Goal: Task Accomplishment & Management: Complete application form

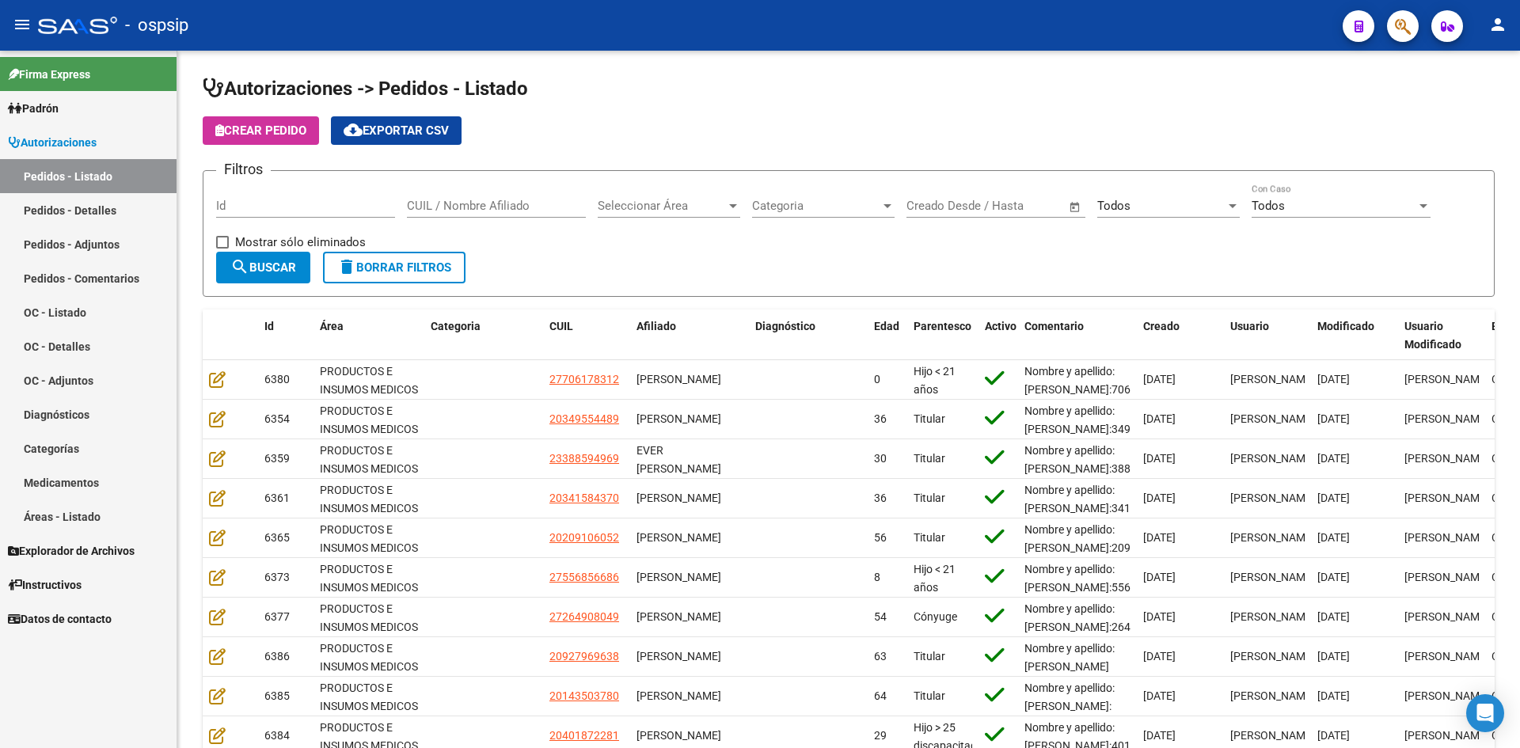
click at [802, 46] on mat-toolbar "menu - ospsip person" at bounding box center [760, 25] width 1520 height 51
drag, startPoint x: 718, startPoint y: 99, endPoint x: 733, endPoint y: 95, distance: 15.6
click at [717, 98] on h1 "Autorizaciones -> Pedidos - Listado" at bounding box center [849, 90] width 1292 height 28
click at [311, 200] on input "Id" at bounding box center [305, 206] width 179 height 14
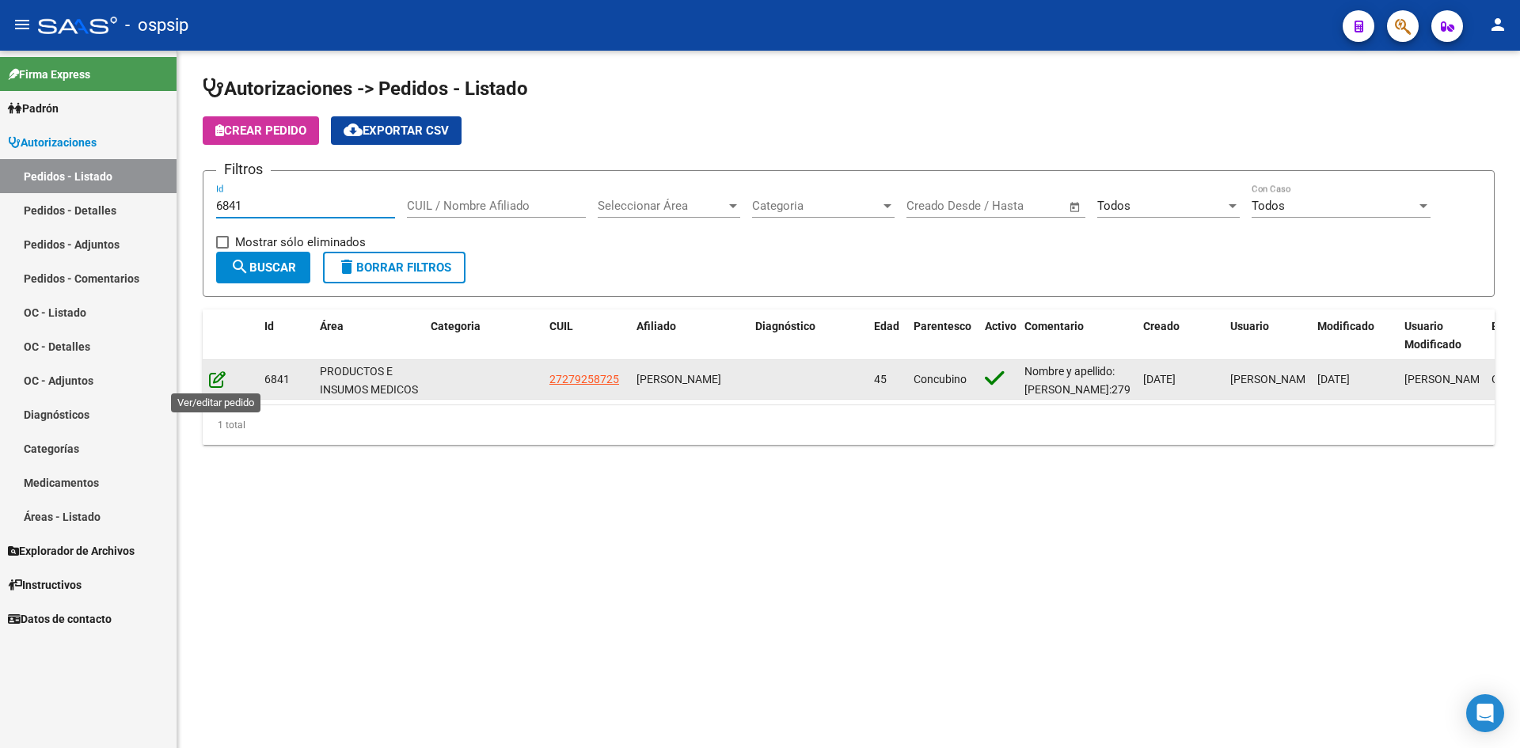
type input "6841"
click at [220, 375] on icon at bounding box center [217, 379] width 17 height 17
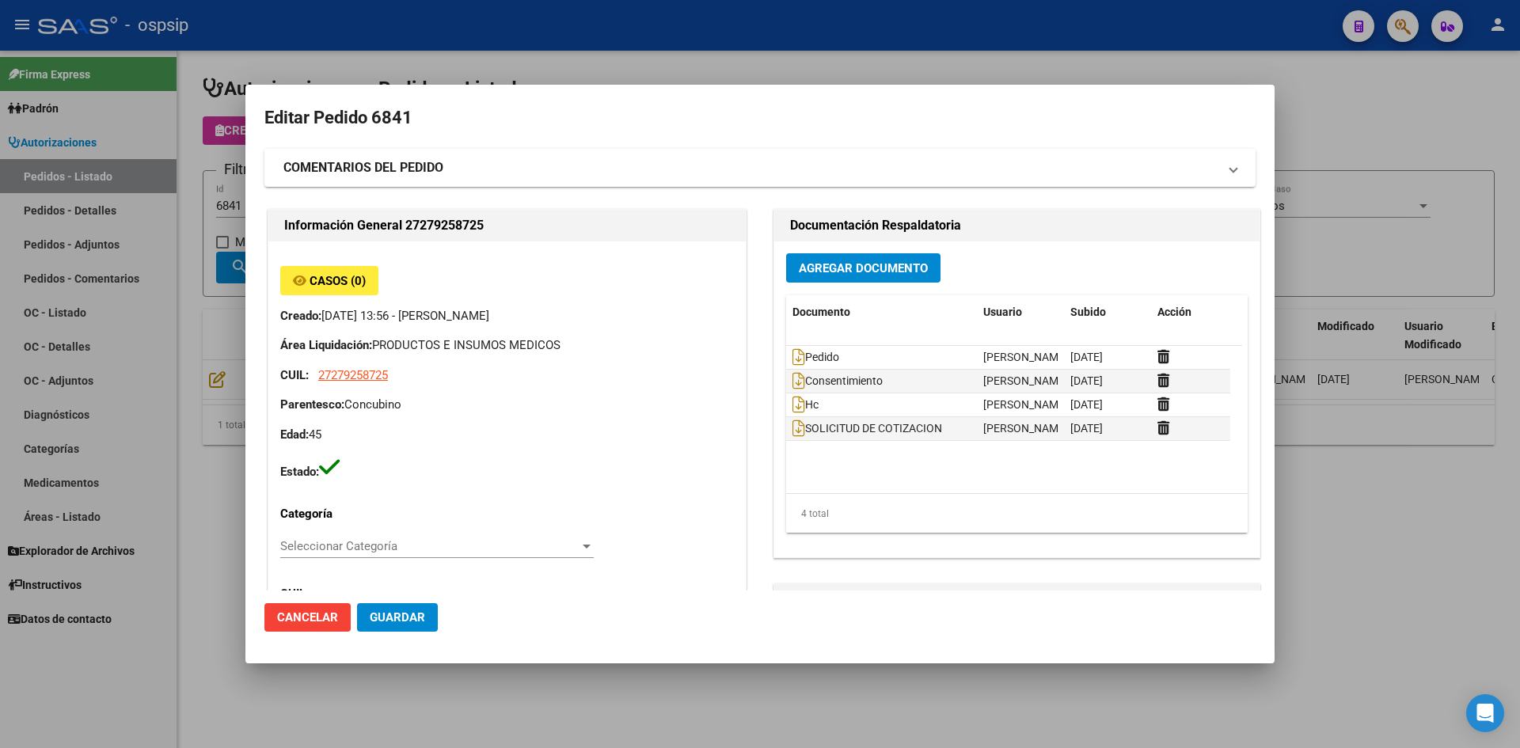
click at [847, 261] on span "Agregar Documento" at bounding box center [863, 268] width 129 height 14
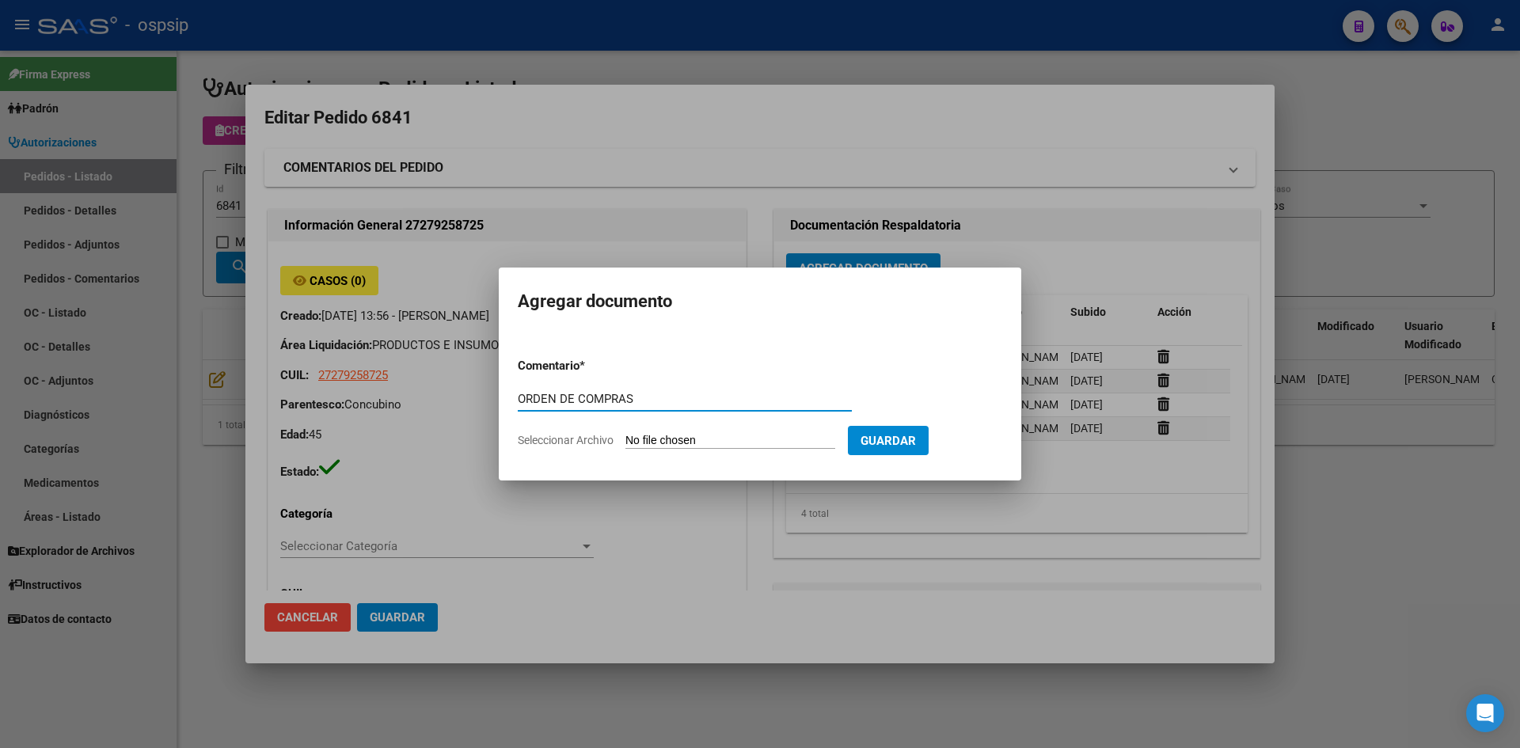
type input "ORDEN DE COMPRAS"
click at [625, 434] on input "Seleccionar Archivo" at bounding box center [730, 441] width 210 height 15
type input "C:\fakepath\OC N°6841 - [PERSON_NAME].pdf"
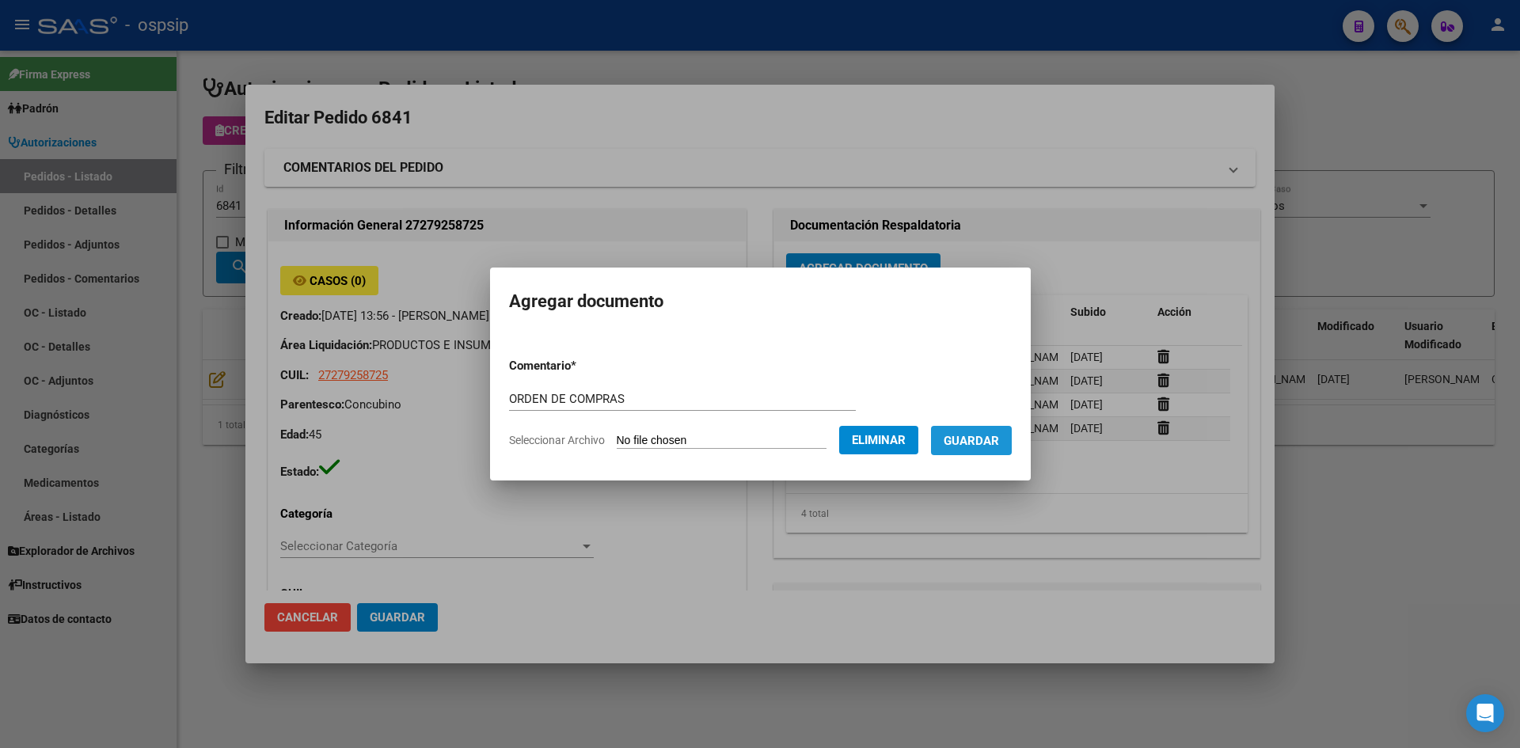
click at [999, 443] on span "Guardar" at bounding box center [971, 441] width 55 height 14
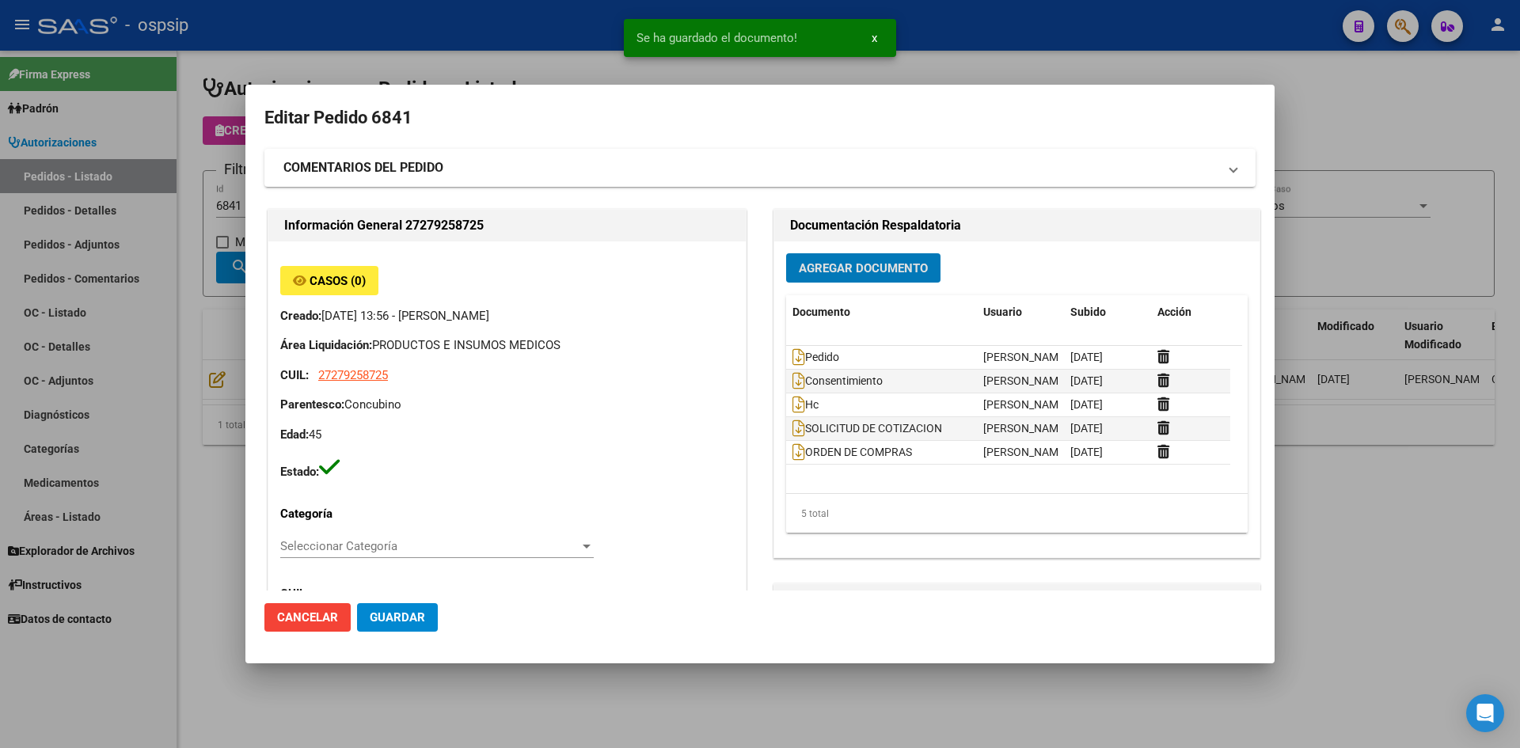
click at [421, 618] on span "Guardar" at bounding box center [397, 617] width 55 height 14
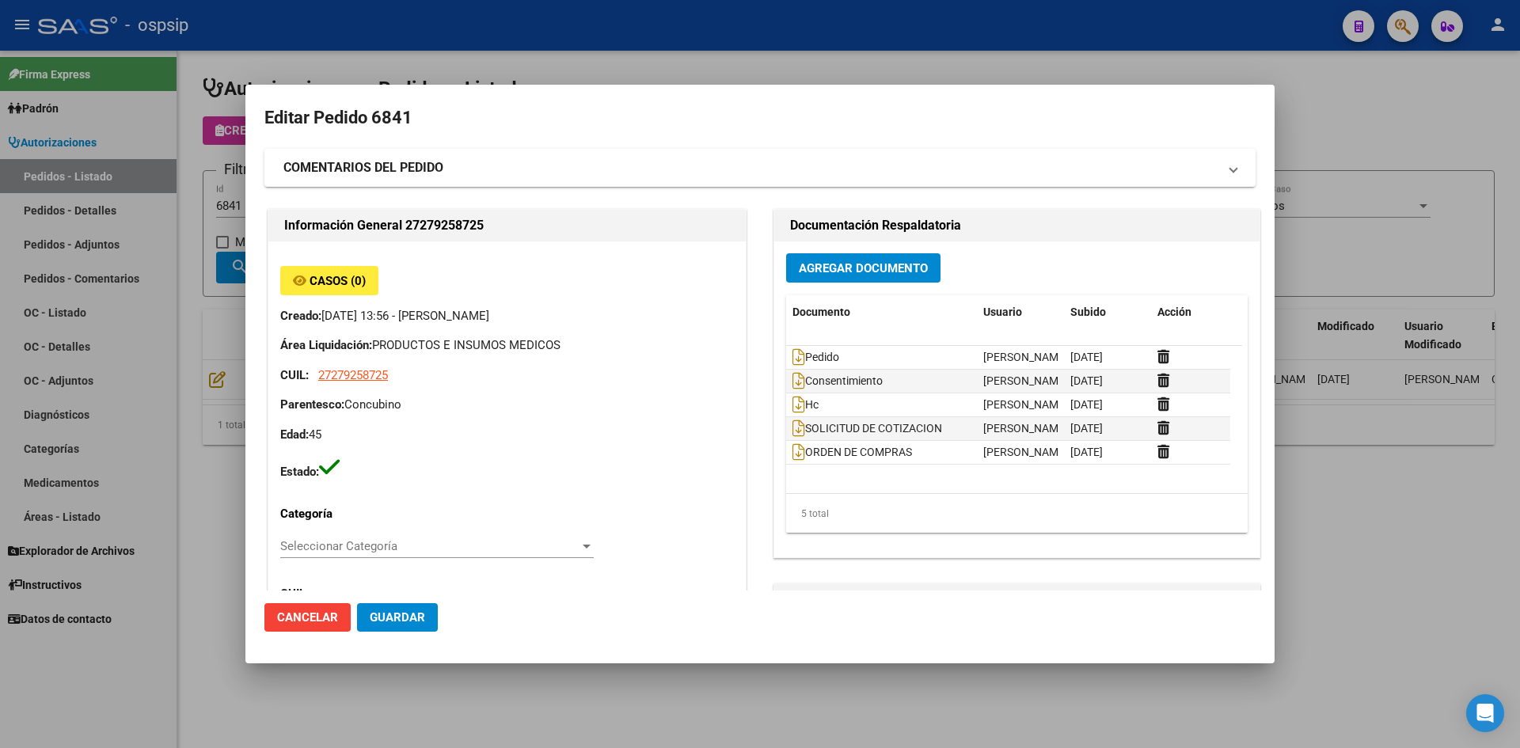
click at [656, 51] on div at bounding box center [760, 374] width 1520 height 748
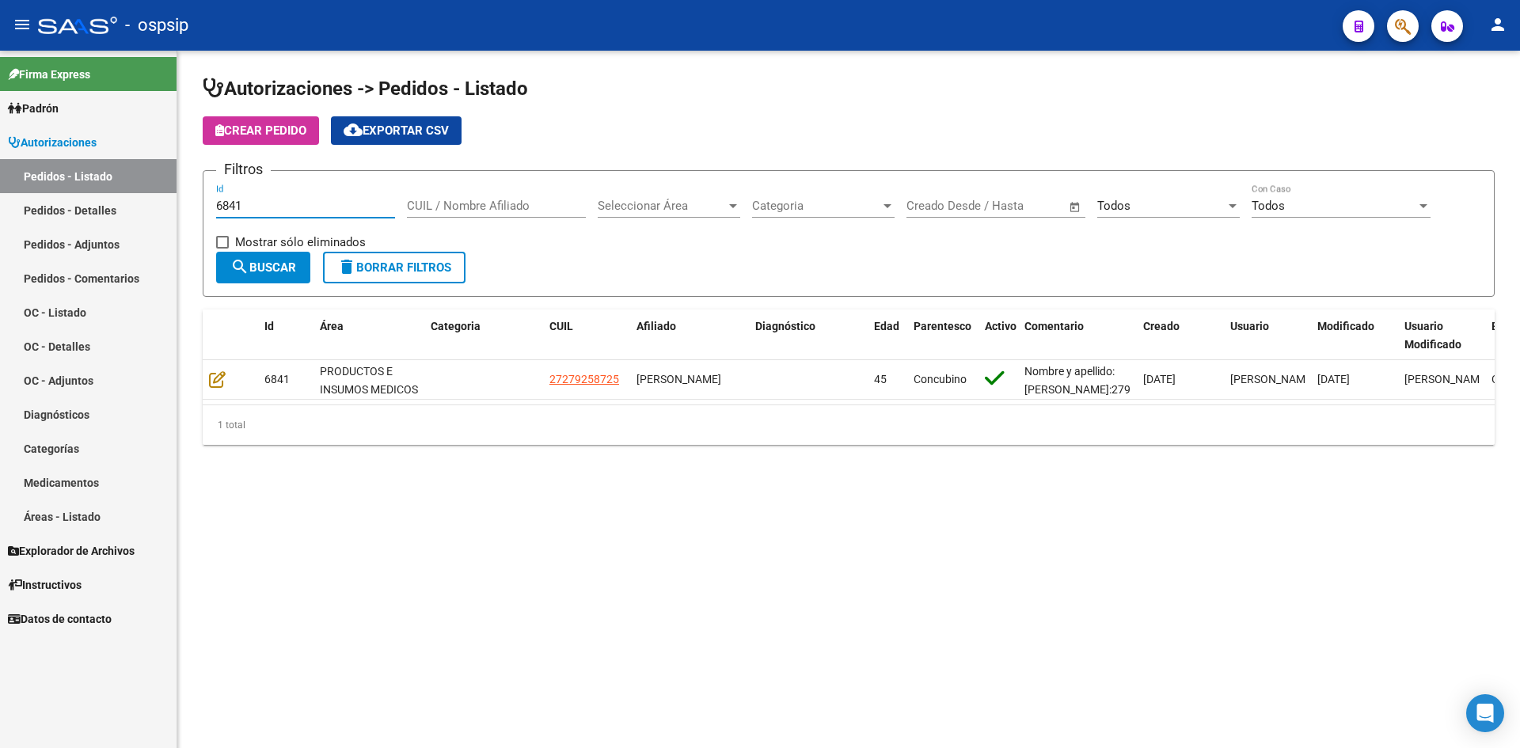
click at [336, 208] on input "6841" at bounding box center [305, 206] width 179 height 14
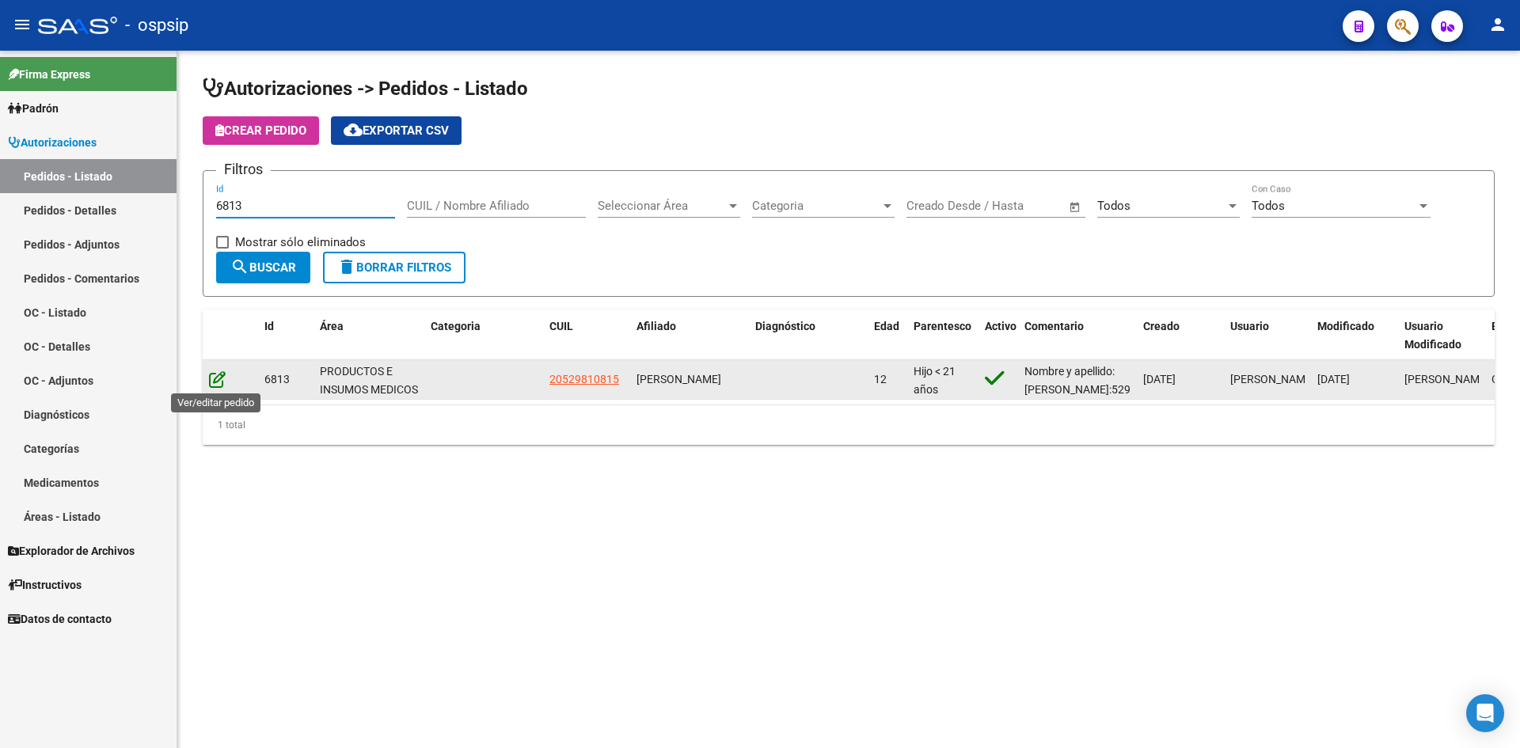
type input "6813"
click at [220, 381] on icon at bounding box center [217, 379] width 17 height 17
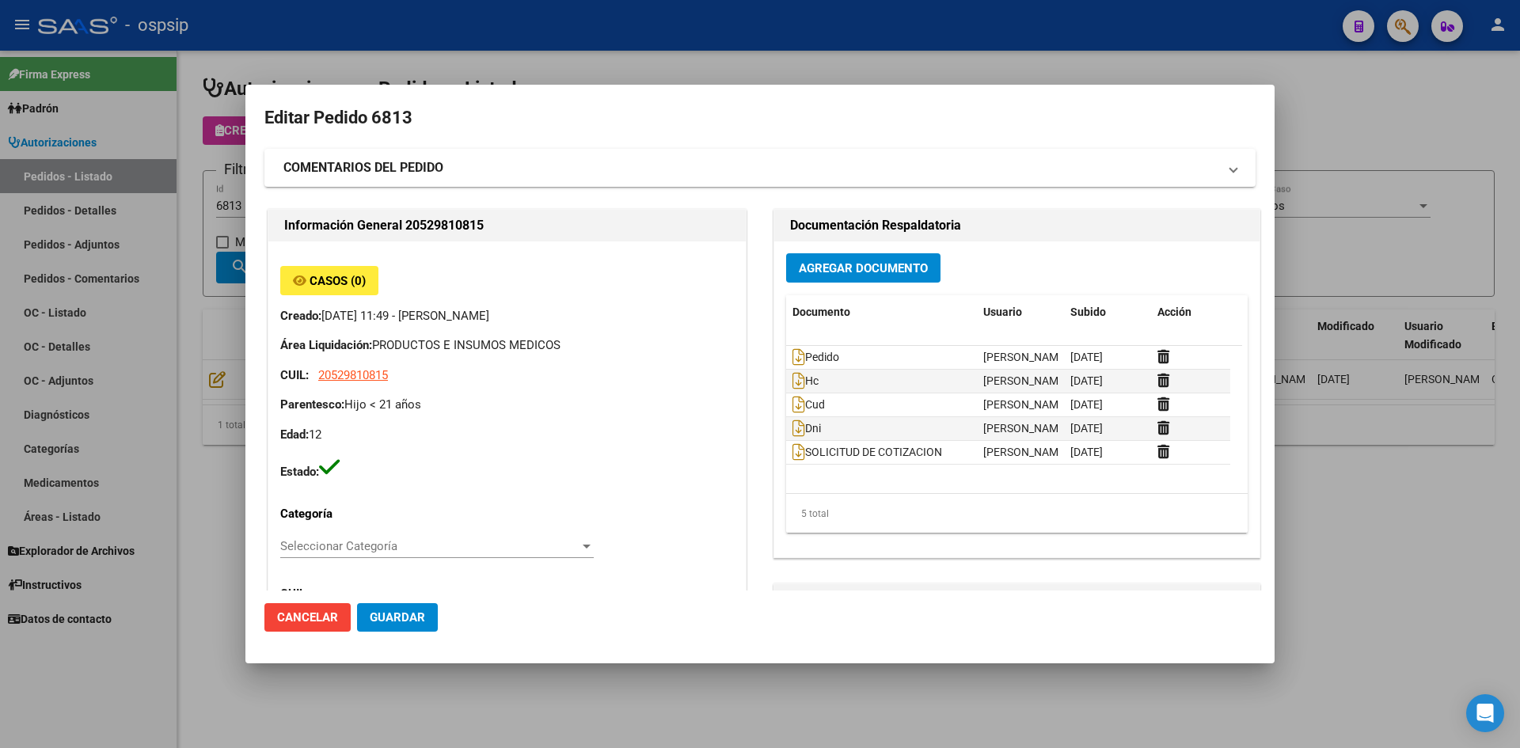
click at [856, 267] on span "Agregar Documento" at bounding box center [863, 268] width 129 height 14
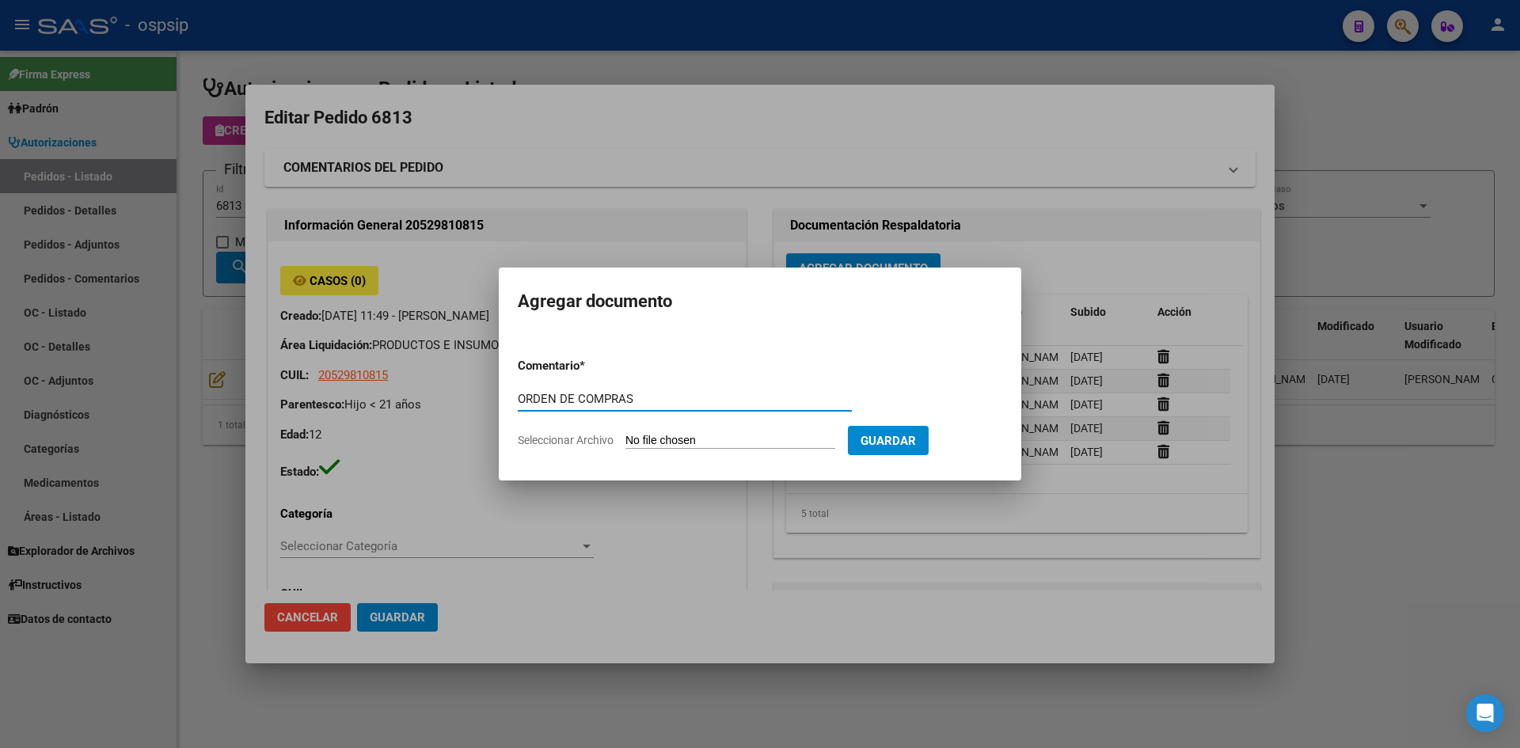
type input "ORDEN DE COMPRAS"
click at [625, 434] on input "Seleccionar Archivo" at bounding box center [730, 441] width 210 height 15
type input "C:\fakepath\OC N°6813 - [PERSON_NAME].pdf"
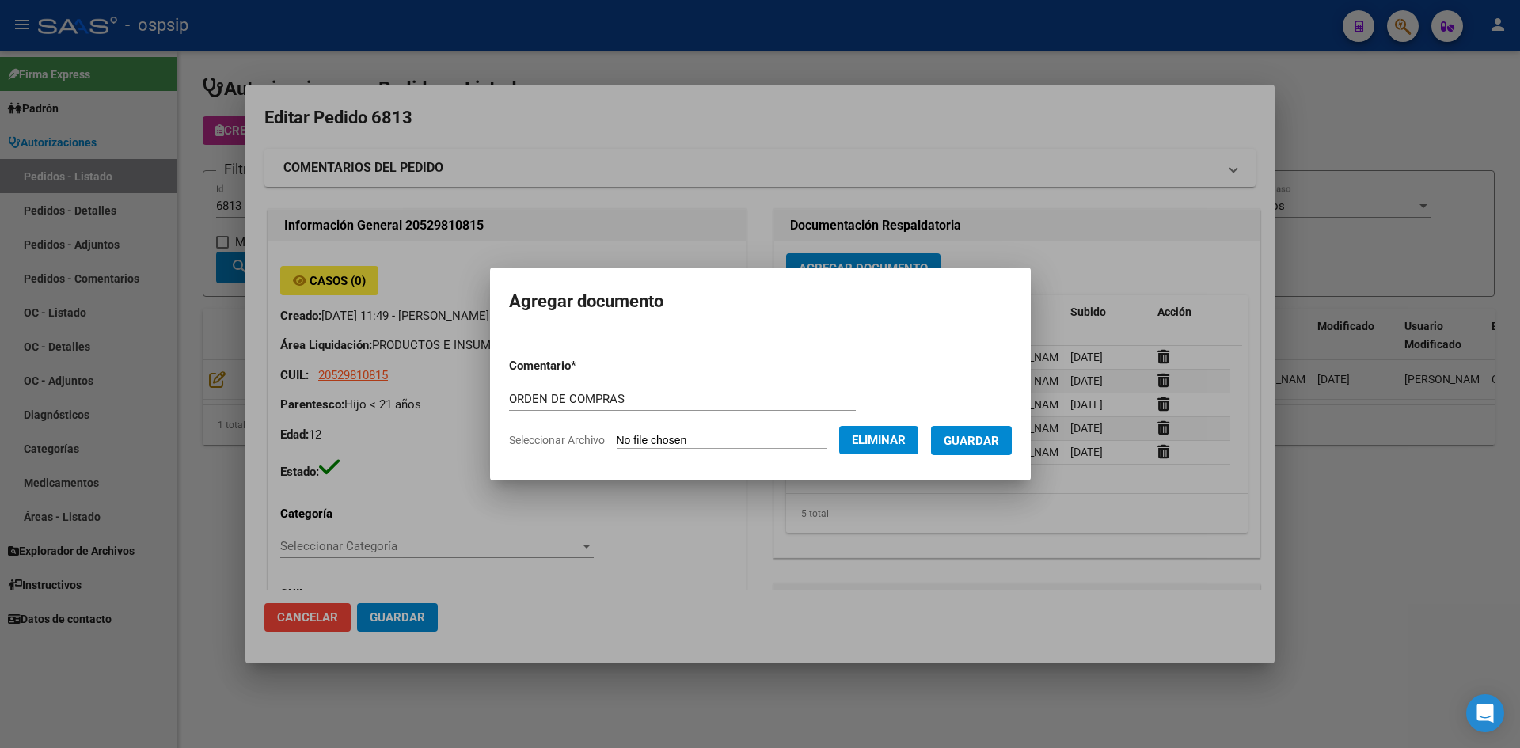
click at [970, 439] on span "Guardar" at bounding box center [971, 441] width 55 height 14
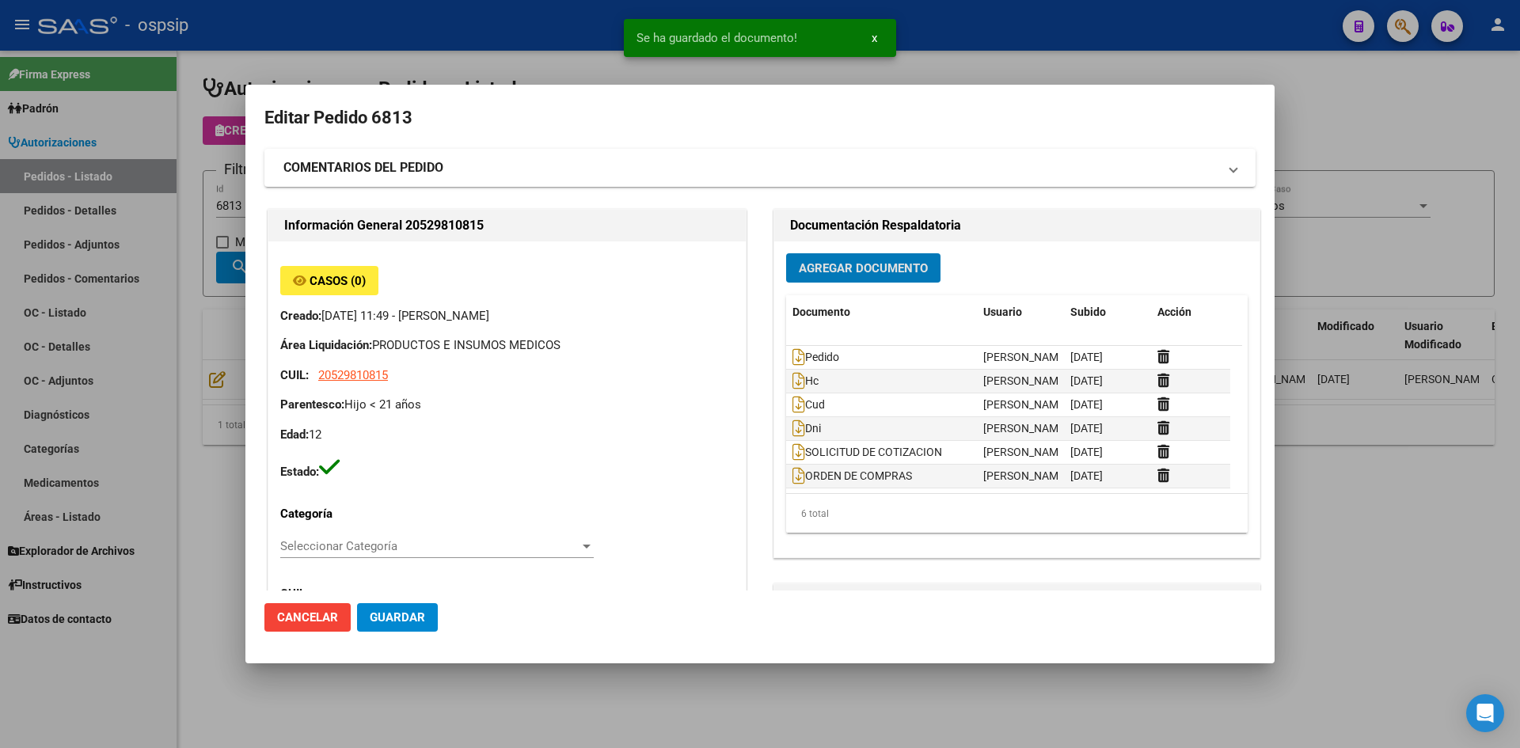
click at [393, 625] on button "Guardar" at bounding box center [397, 617] width 81 height 29
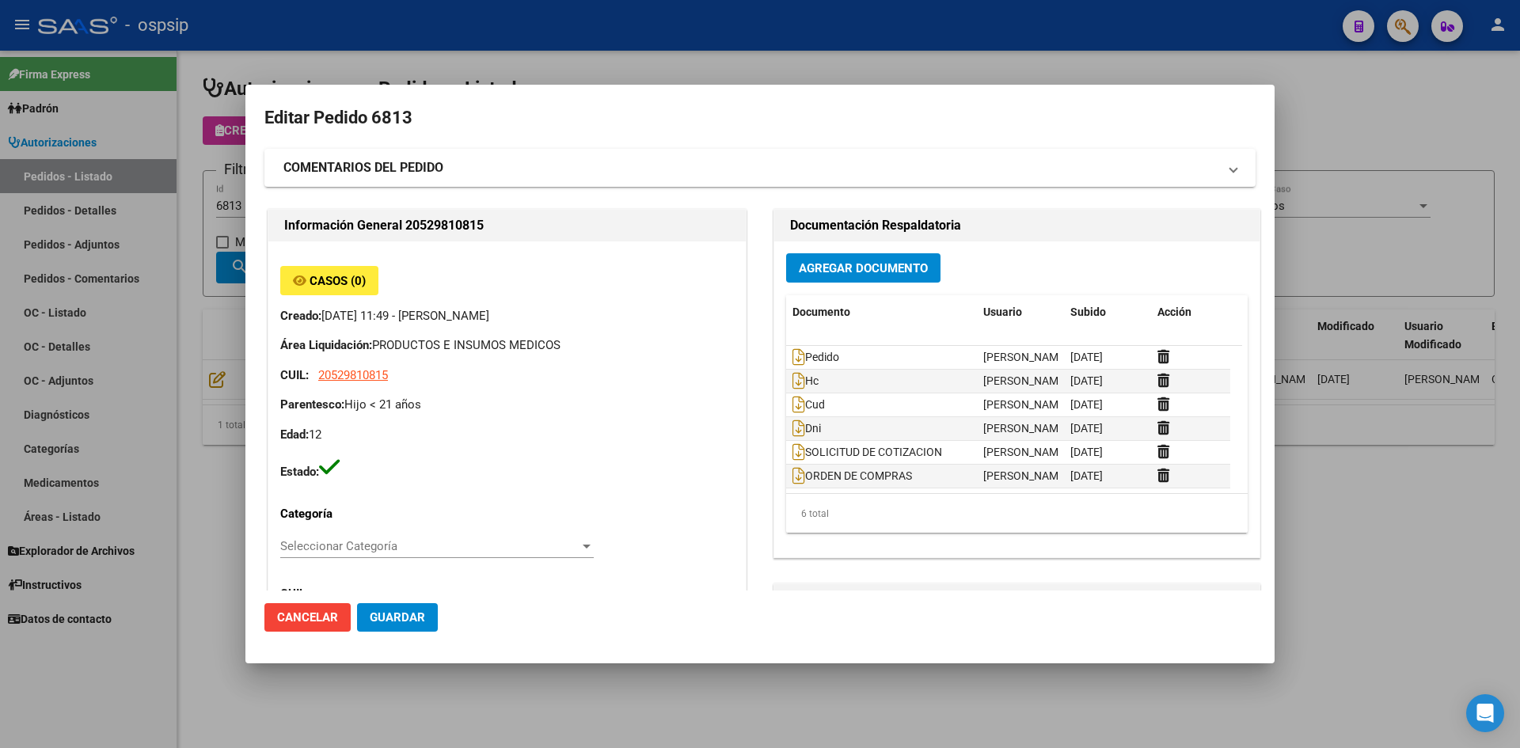
click at [671, 48] on div at bounding box center [760, 374] width 1520 height 748
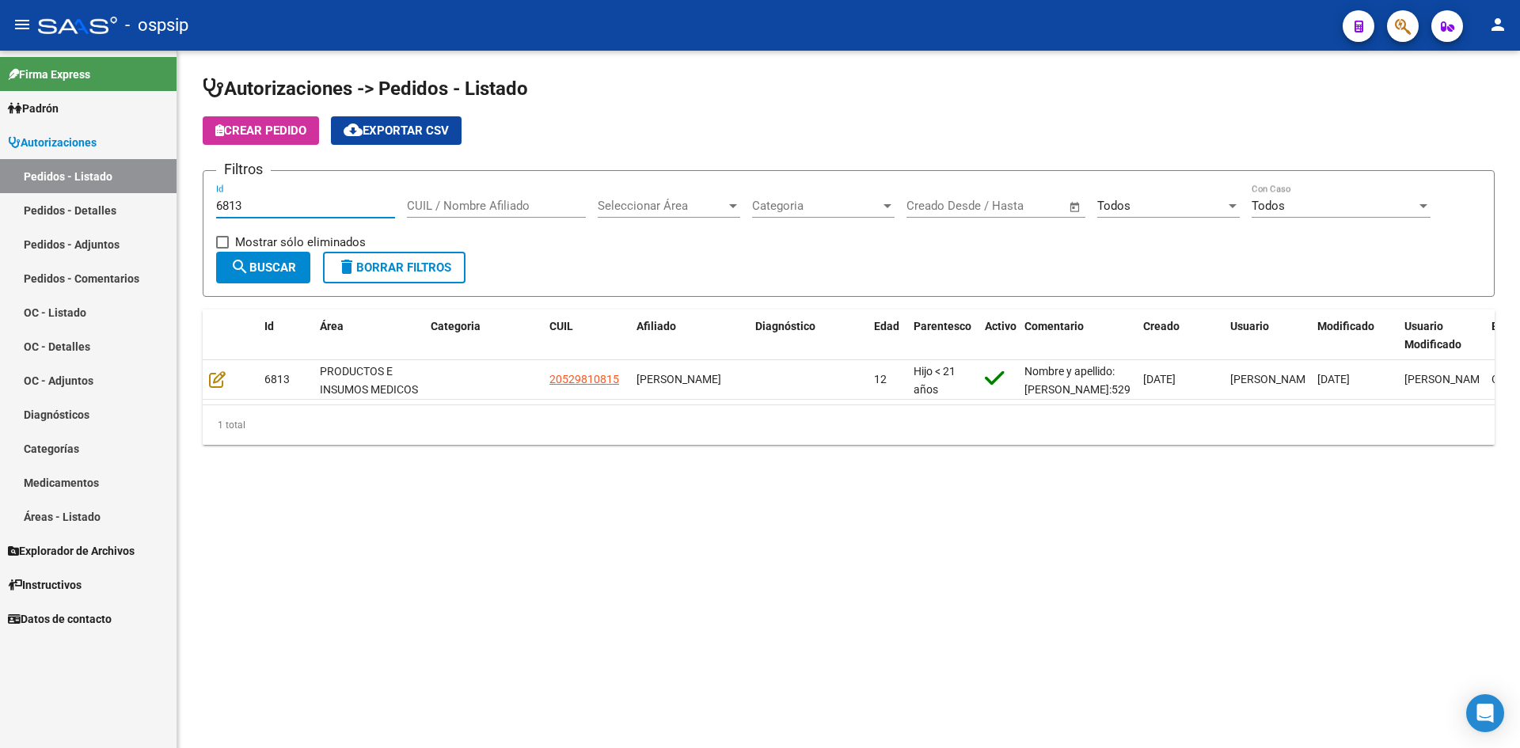
click at [341, 211] on input "6813" at bounding box center [305, 206] width 179 height 14
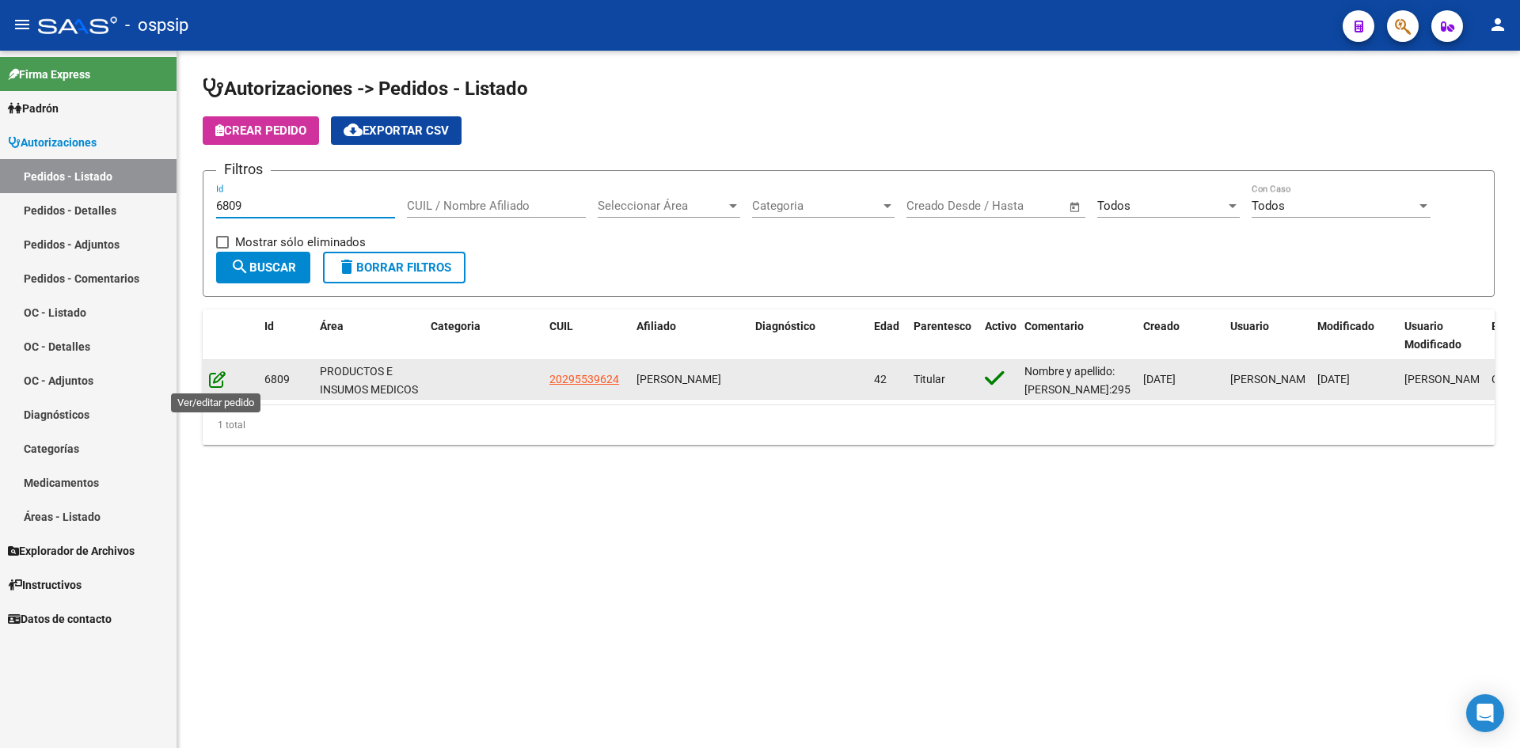
type input "6809"
click at [216, 382] on icon at bounding box center [217, 379] width 17 height 17
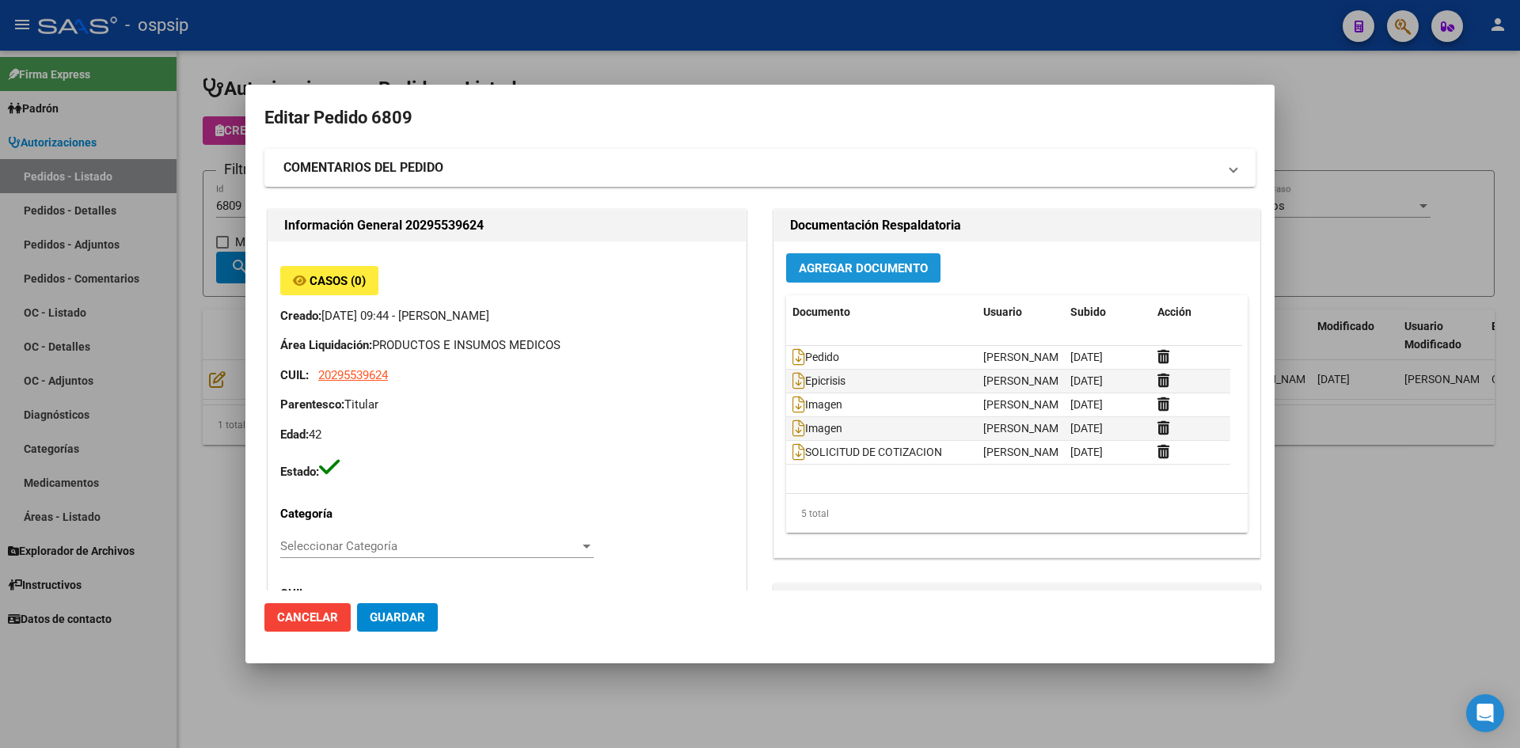
click at [834, 264] on span "Agregar Documento" at bounding box center [863, 268] width 129 height 14
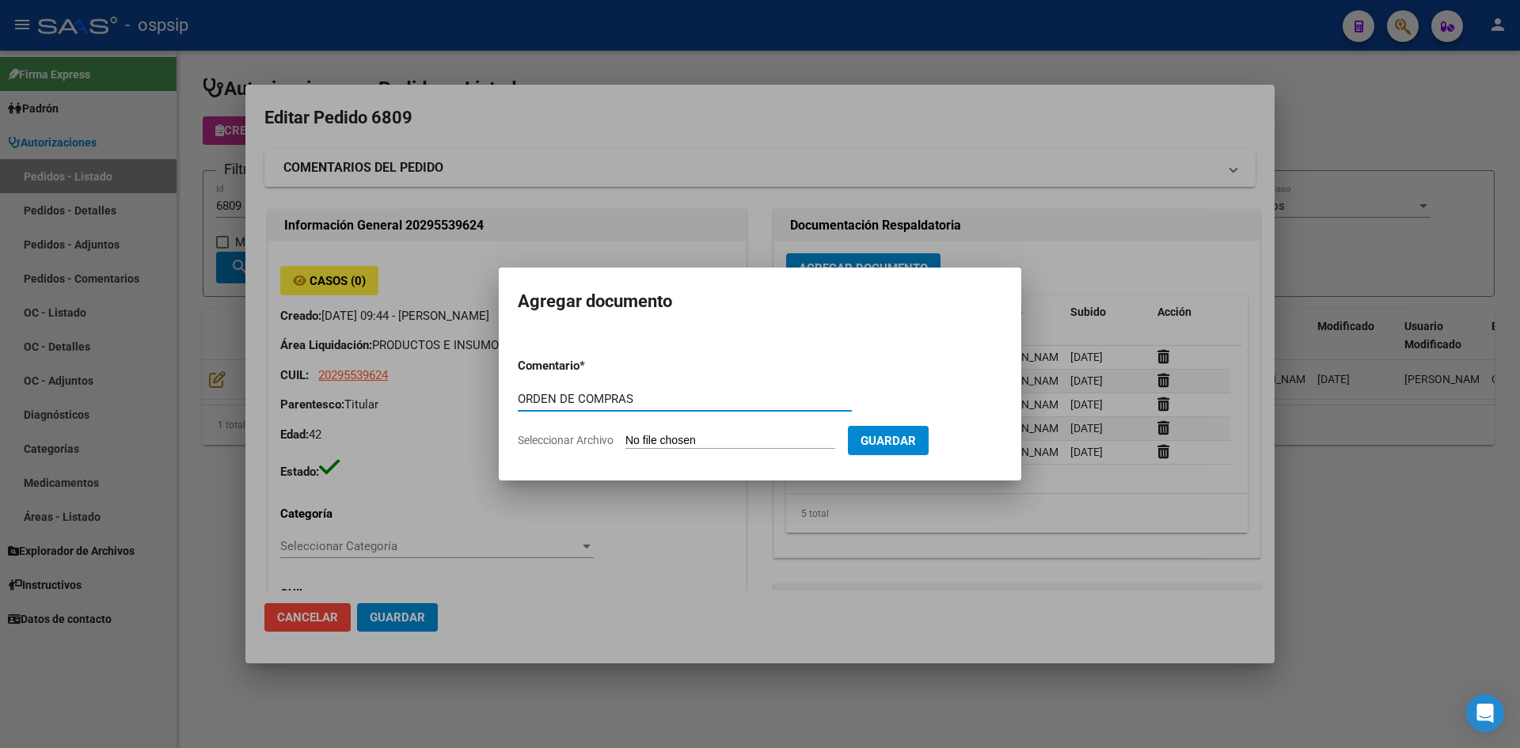
type input "ORDEN DE COMPRAS"
click at [625, 434] on input "Seleccionar Archivo" at bounding box center [730, 441] width 210 height 15
type input "C:\fakepath\OC N°6809 - [PERSON_NAME].pdf"
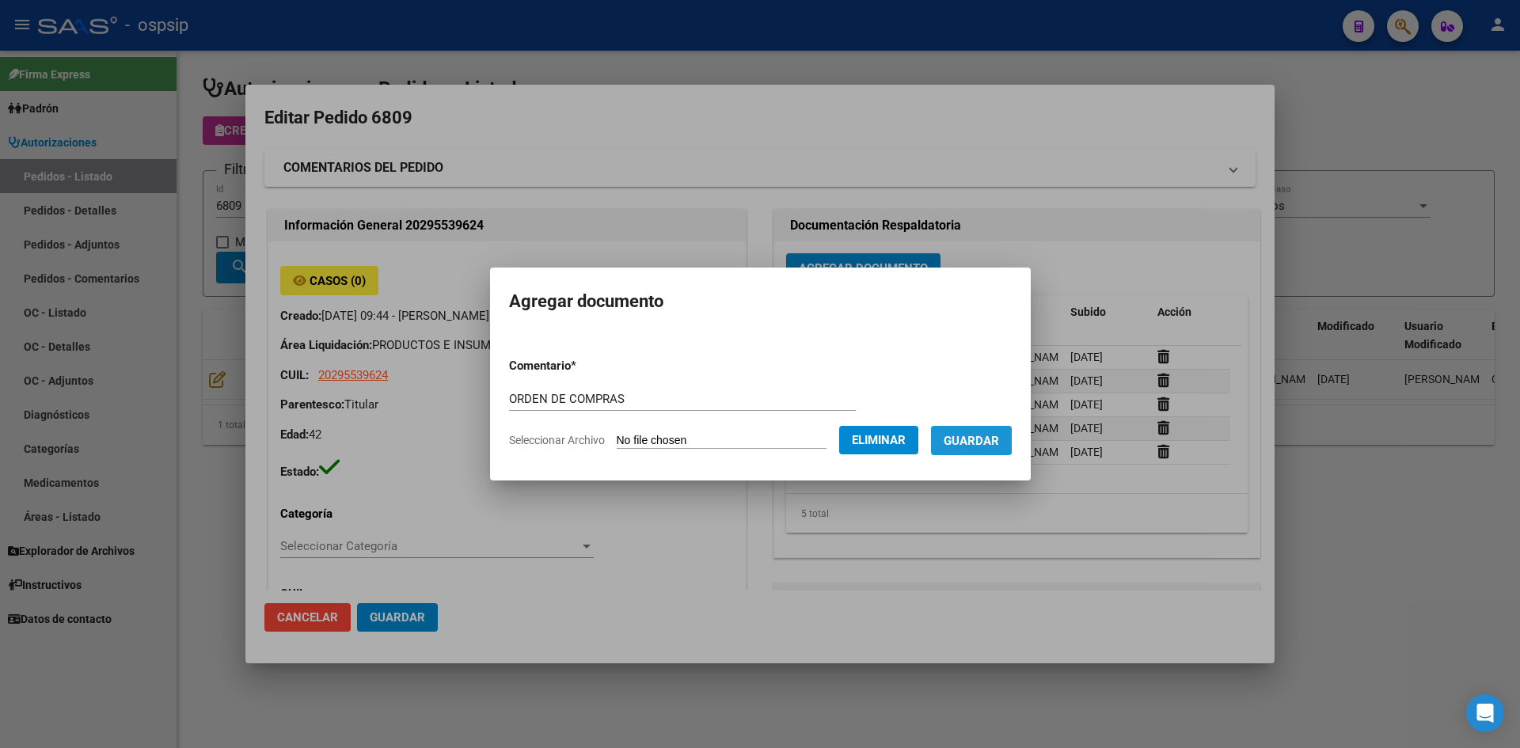
click at [969, 434] on span "Guardar" at bounding box center [971, 441] width 55 height 14
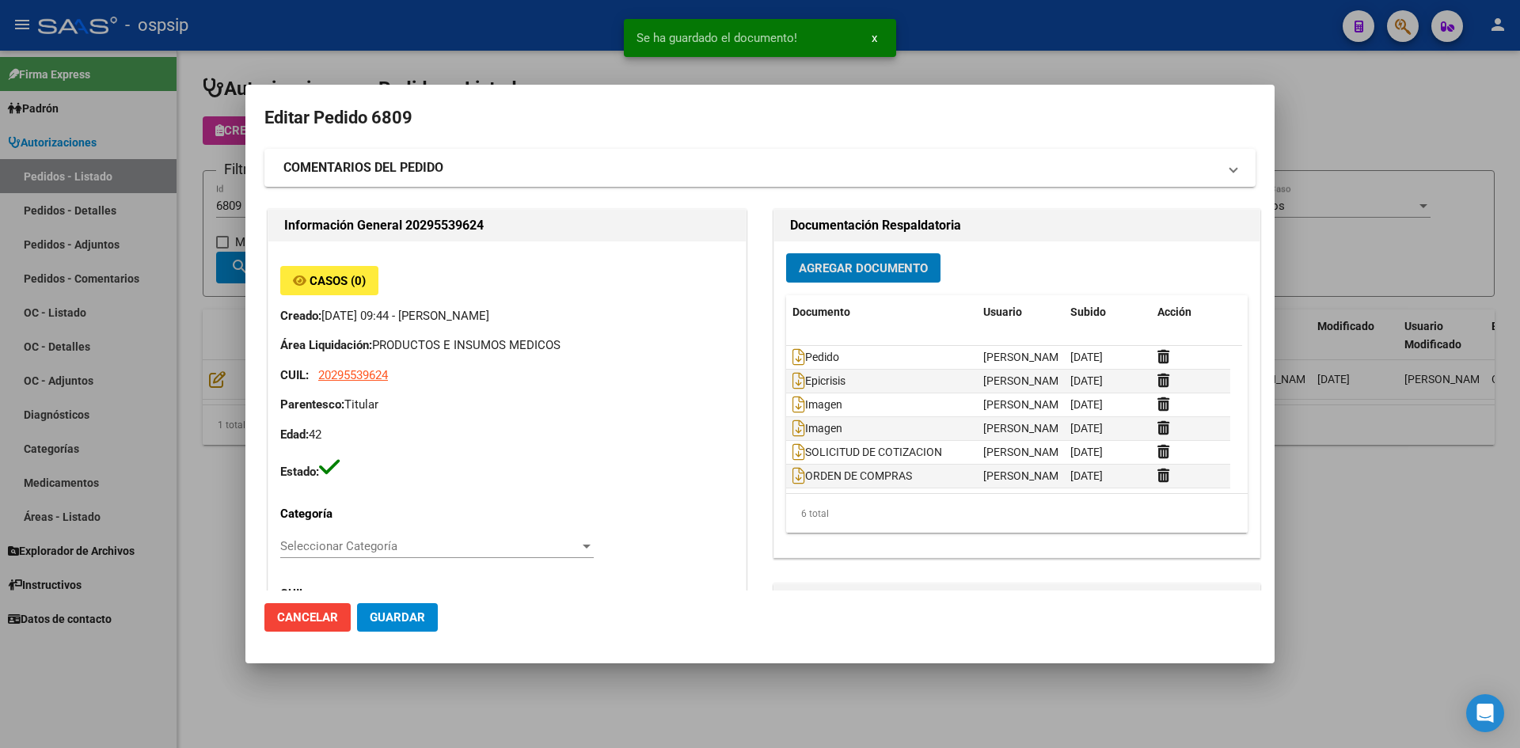
click at [415, 613] on span "Guardar" at bounding box center [397, 617] width 55 height 14
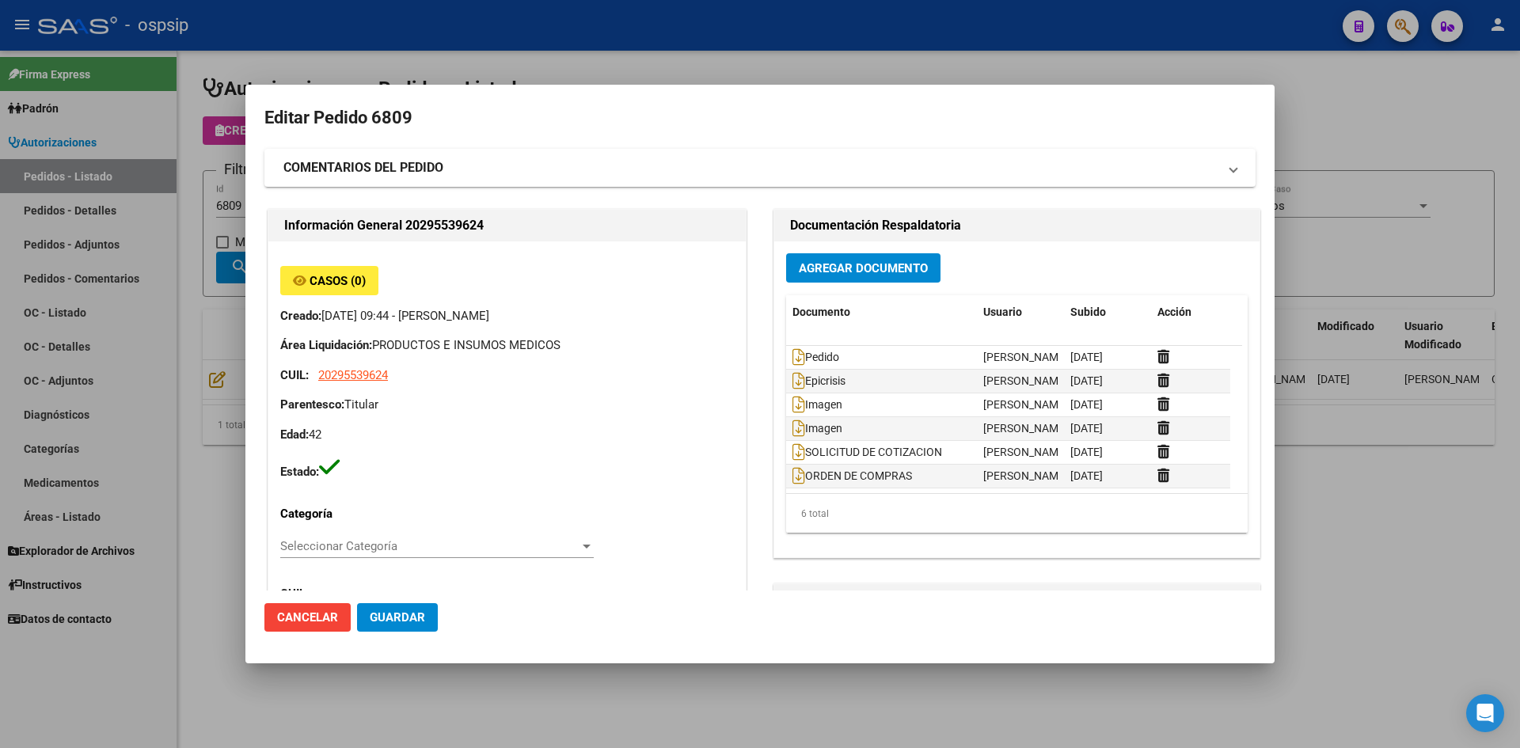
click at [717, 67] on div at bounding box center [760, 374] width 1520 height 748
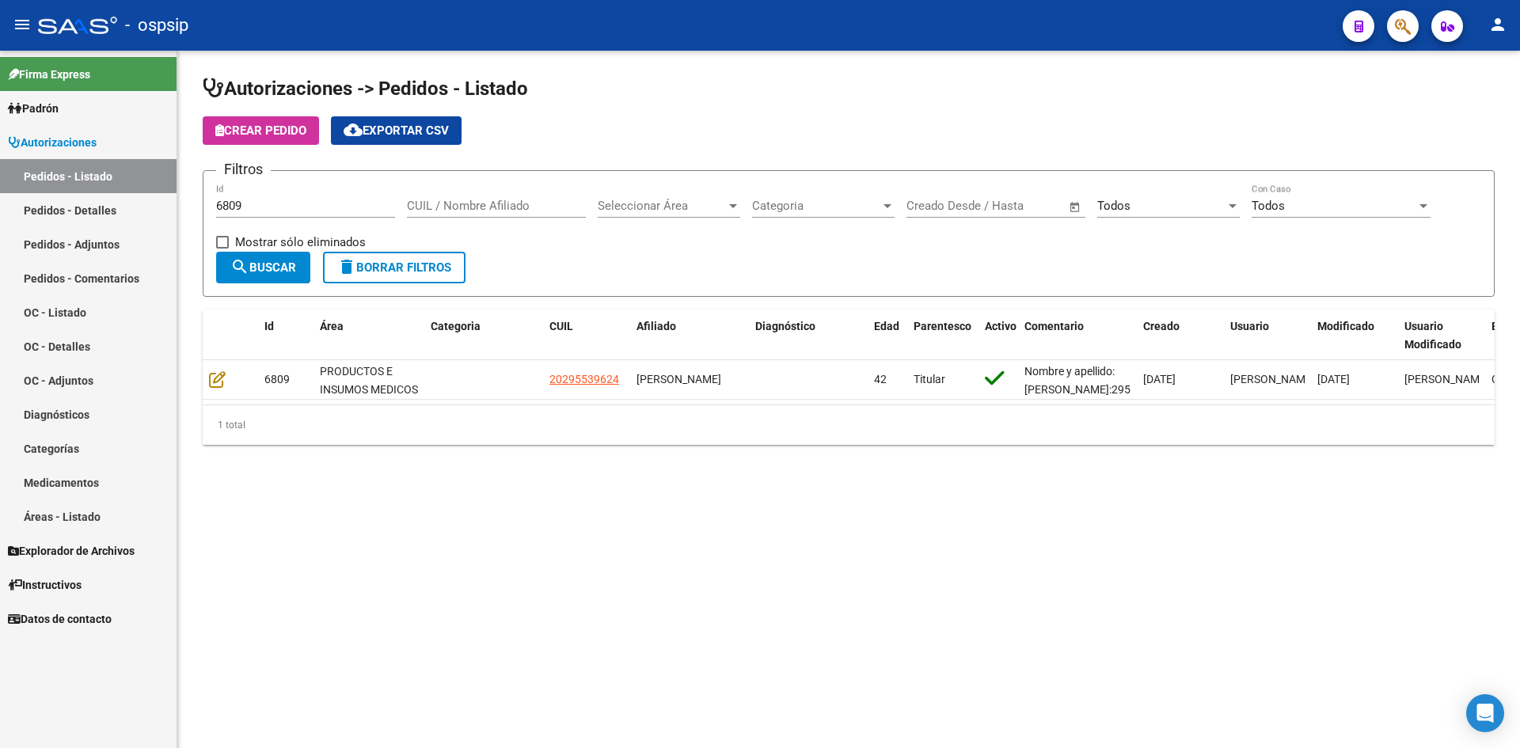
click at [325, 204] on input "6809" at bounding box center [305, 206] width 179 height 14
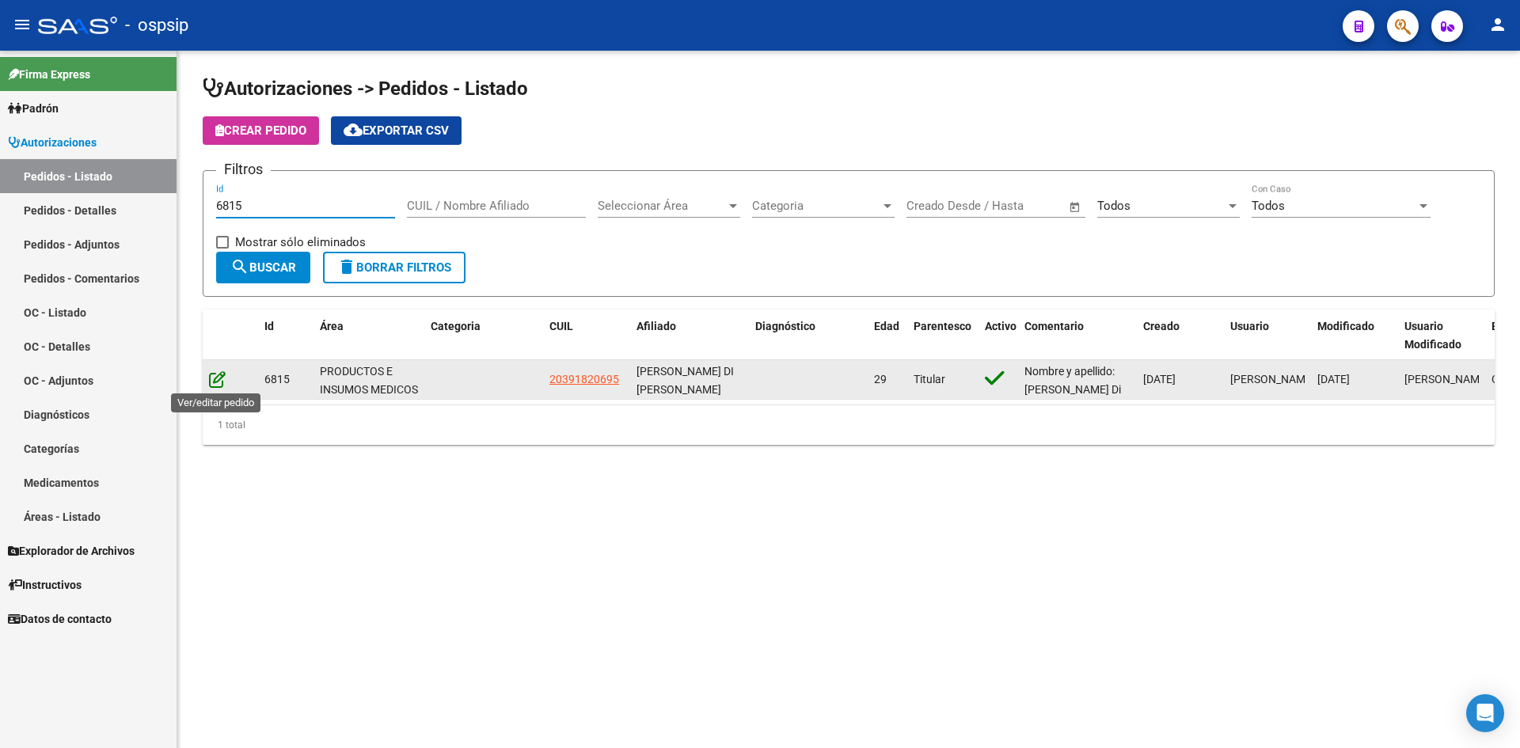
type input "6815"
click at [215, 374] on icon at bounding box center [217, 379] width 17 height 17
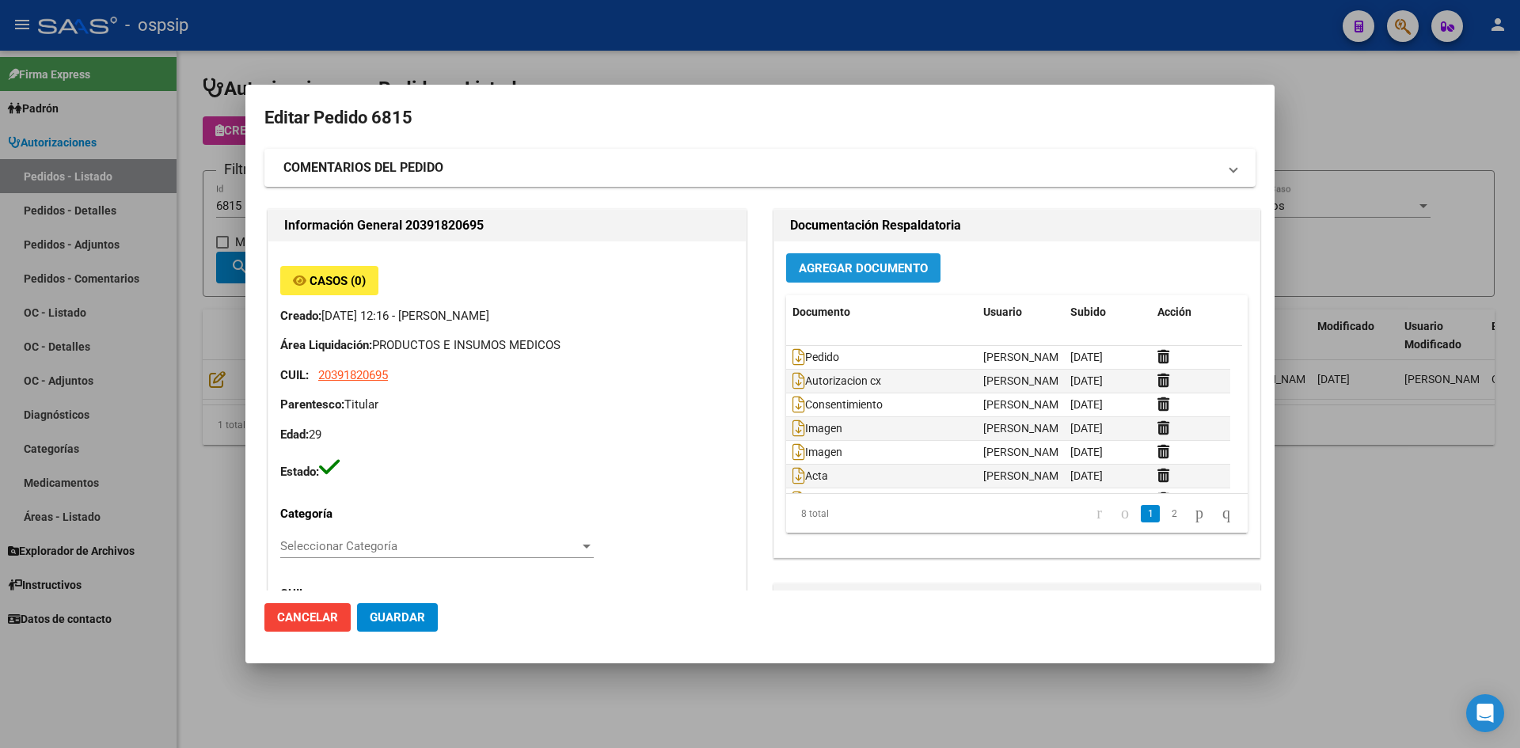
click at [853, 265] on span "Agregar Documento" at bounding box center [863, 268] width 129 height 14
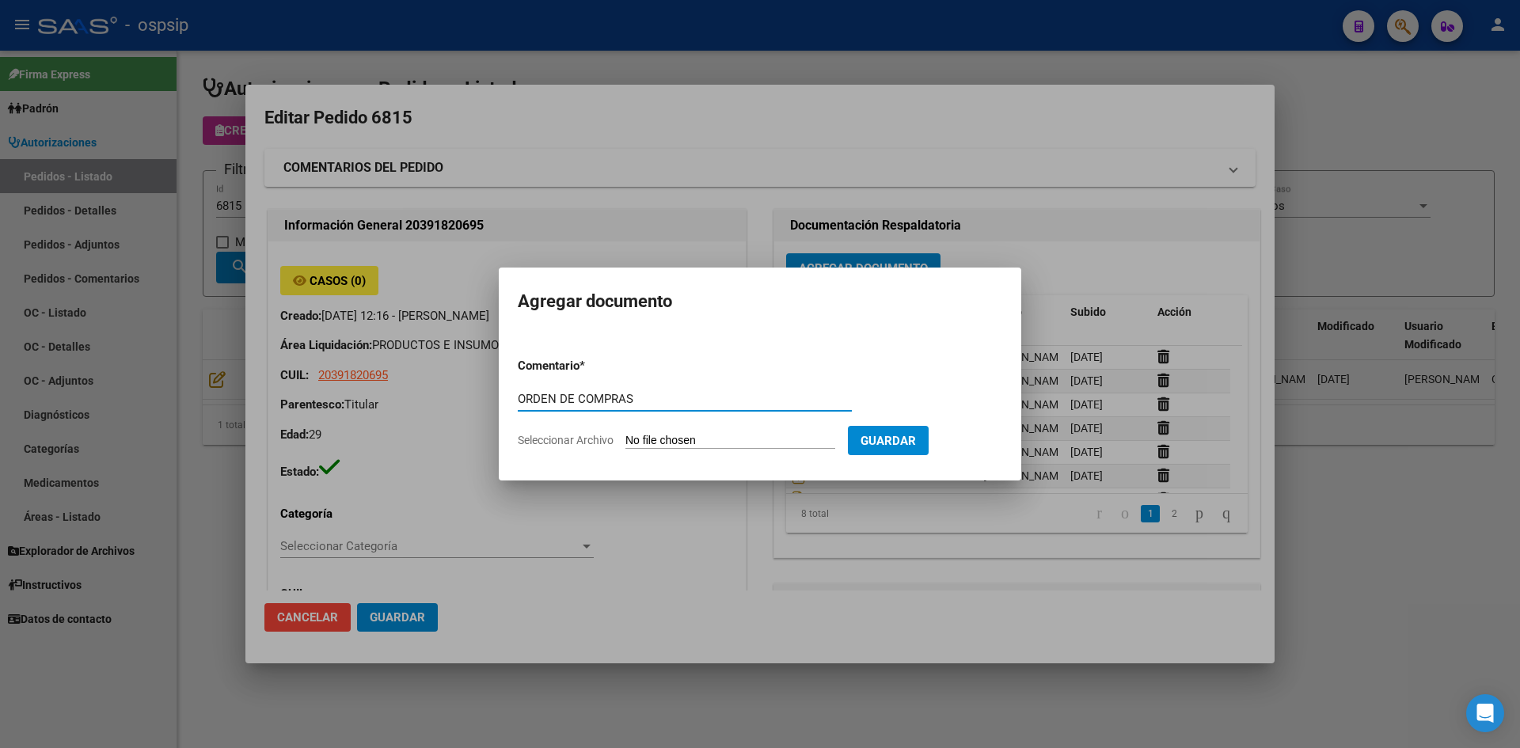
type input "ORDEN DE COMPRAS"
click at [625, 434] on input "Seleccionar Archivo" at bounding box center [730, 441] width 210 height 15
type input "C:\fakepath\OC N°6815 - DI [PERSON_NAME].pdf"
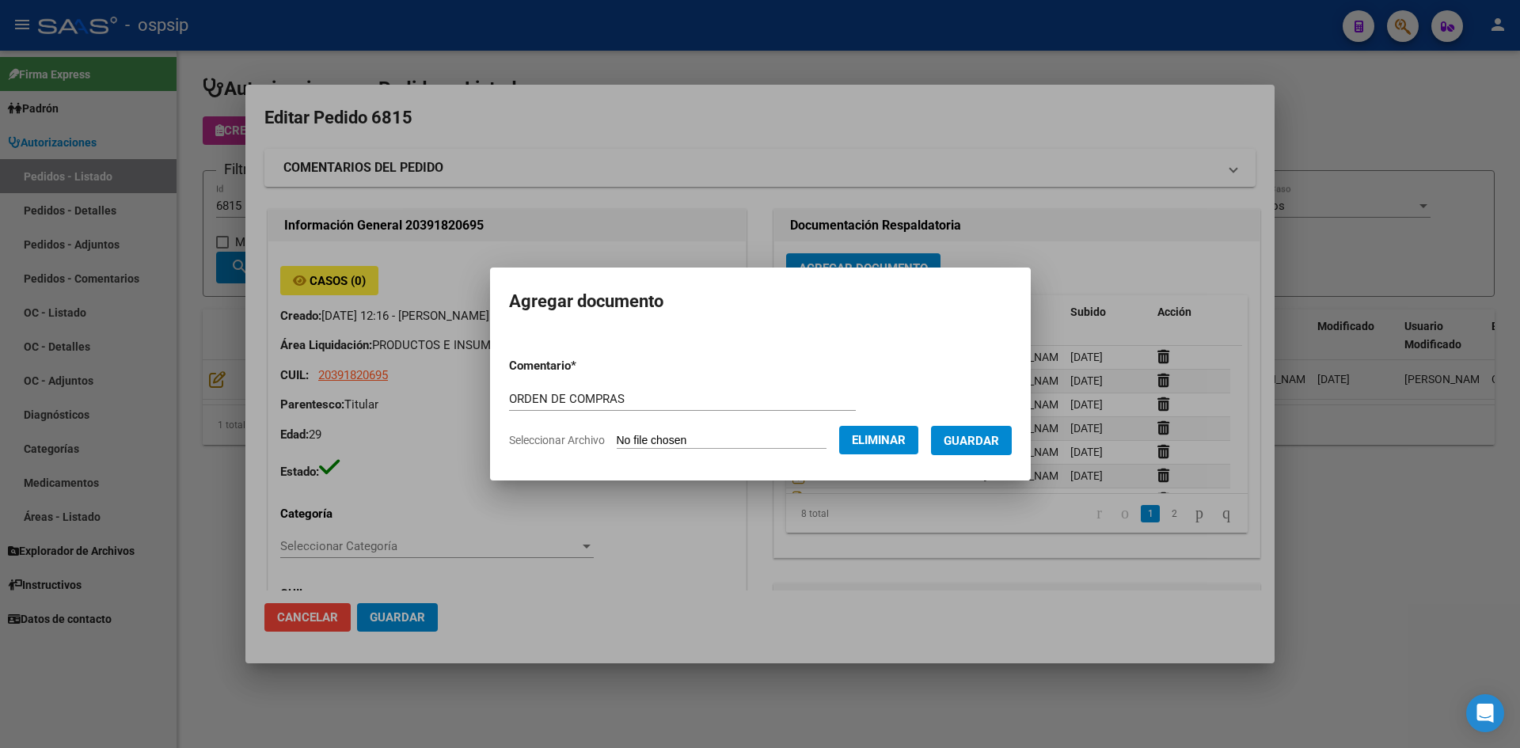
click at [1009, 430] on button "Guardar" at bounding box center [971, 440] width 81 height 29
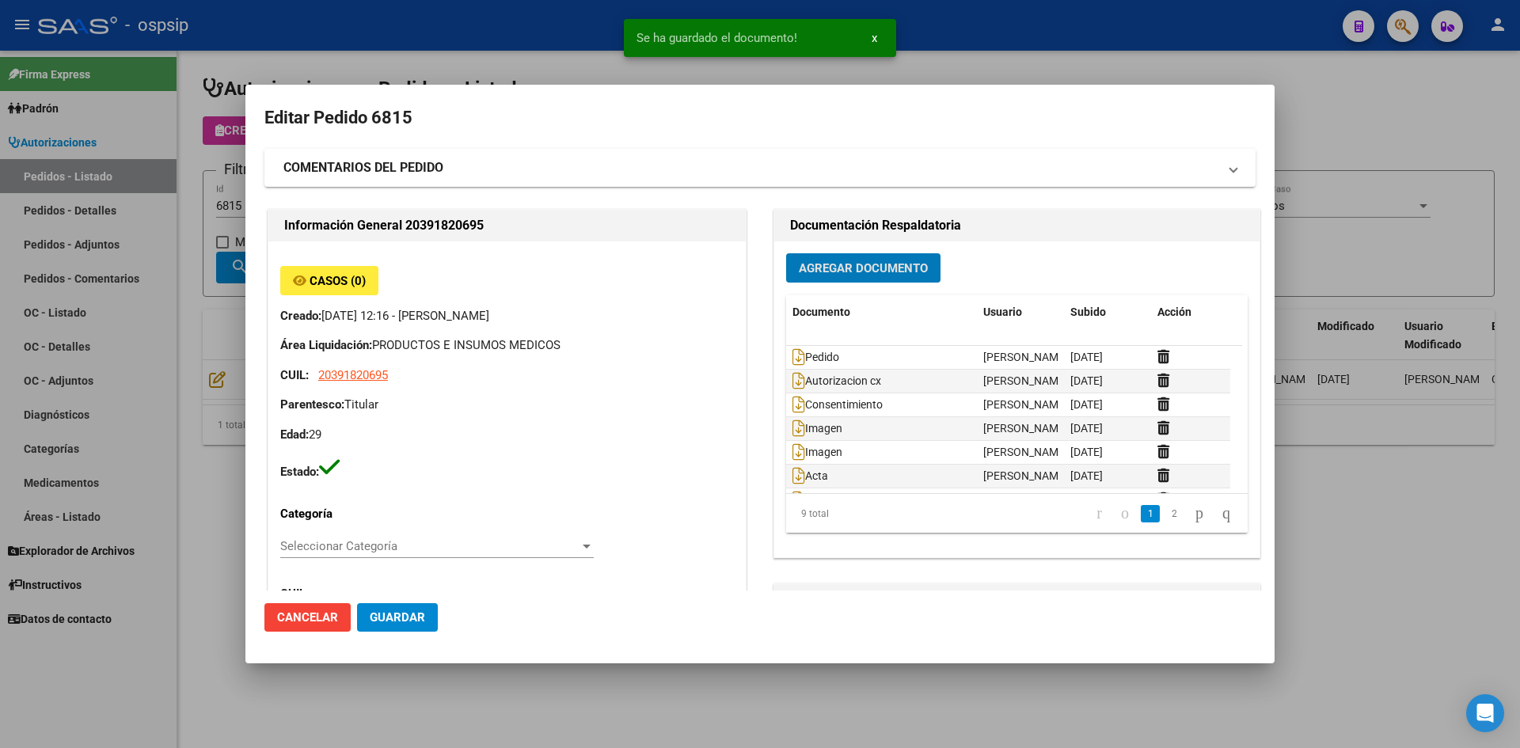
click at [404, 621] on span "Guardar" at bounding box center [397, 617] width 55 height 14
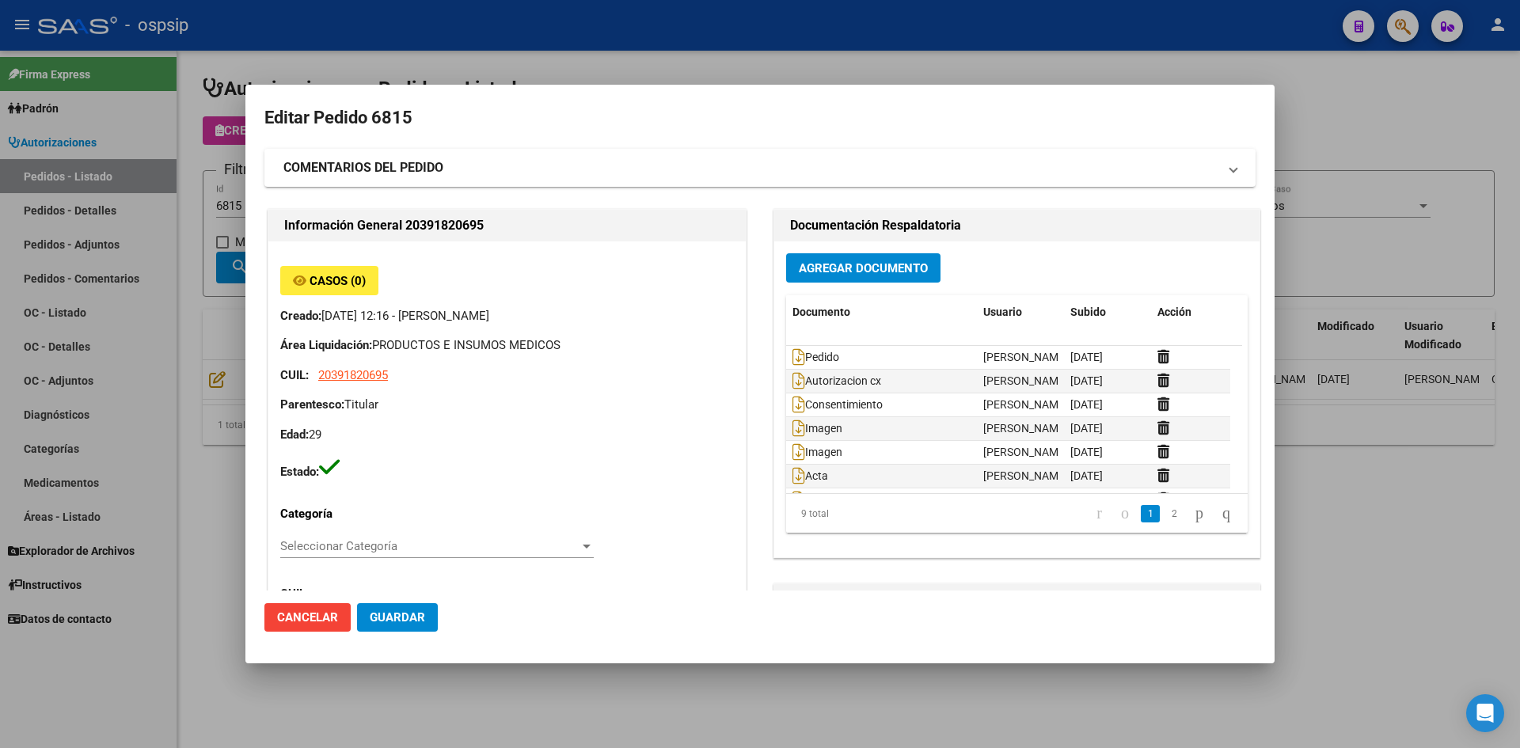
drag, startPoint x: 472, startPoint y: 57, endPoint x: 385, endPoint y: 86, distance: 91.6
click at [471, 57] on div at bounding box center [760, 374] width 1520 height 748
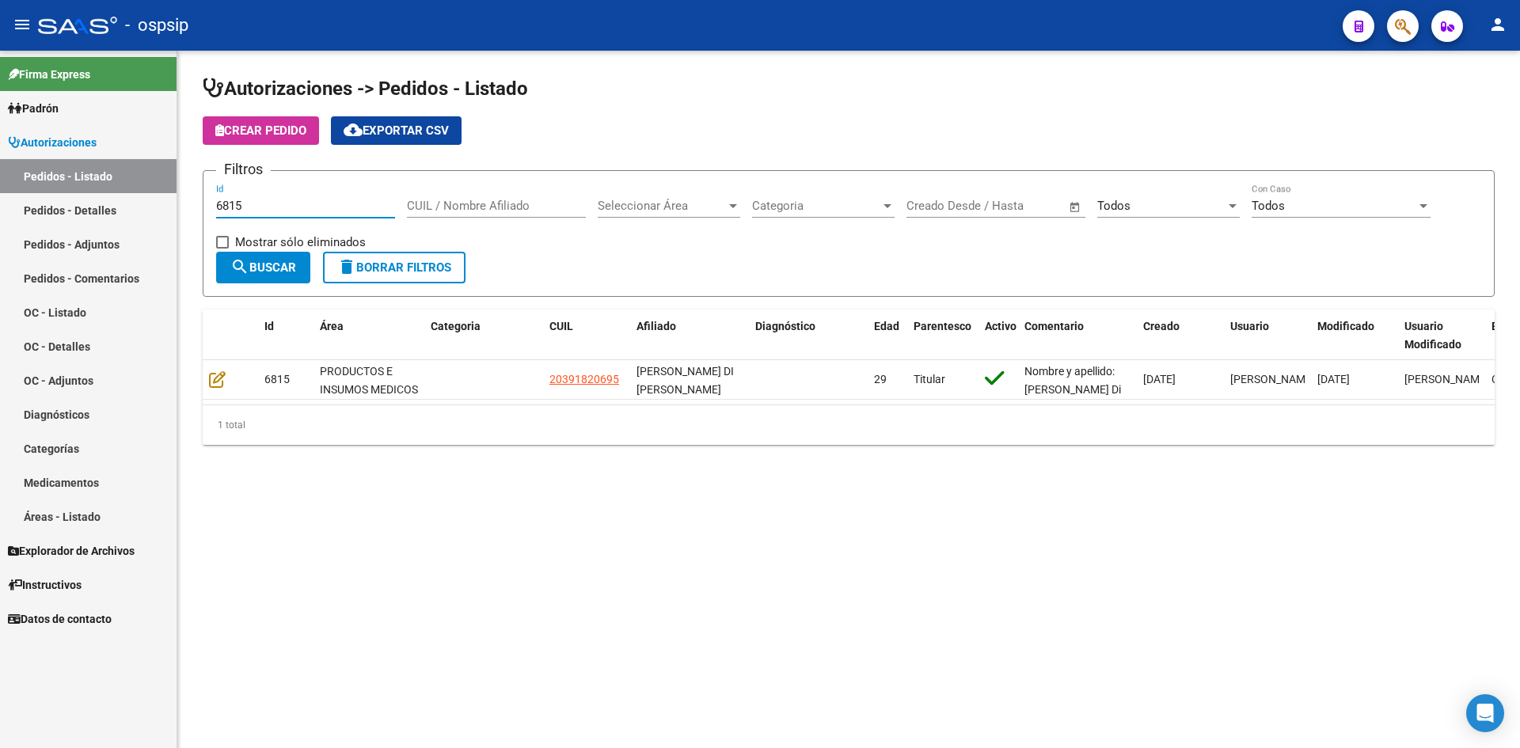
click at [272, 203] on input "6815" at bounding box center [305, 206] width 179 height 14
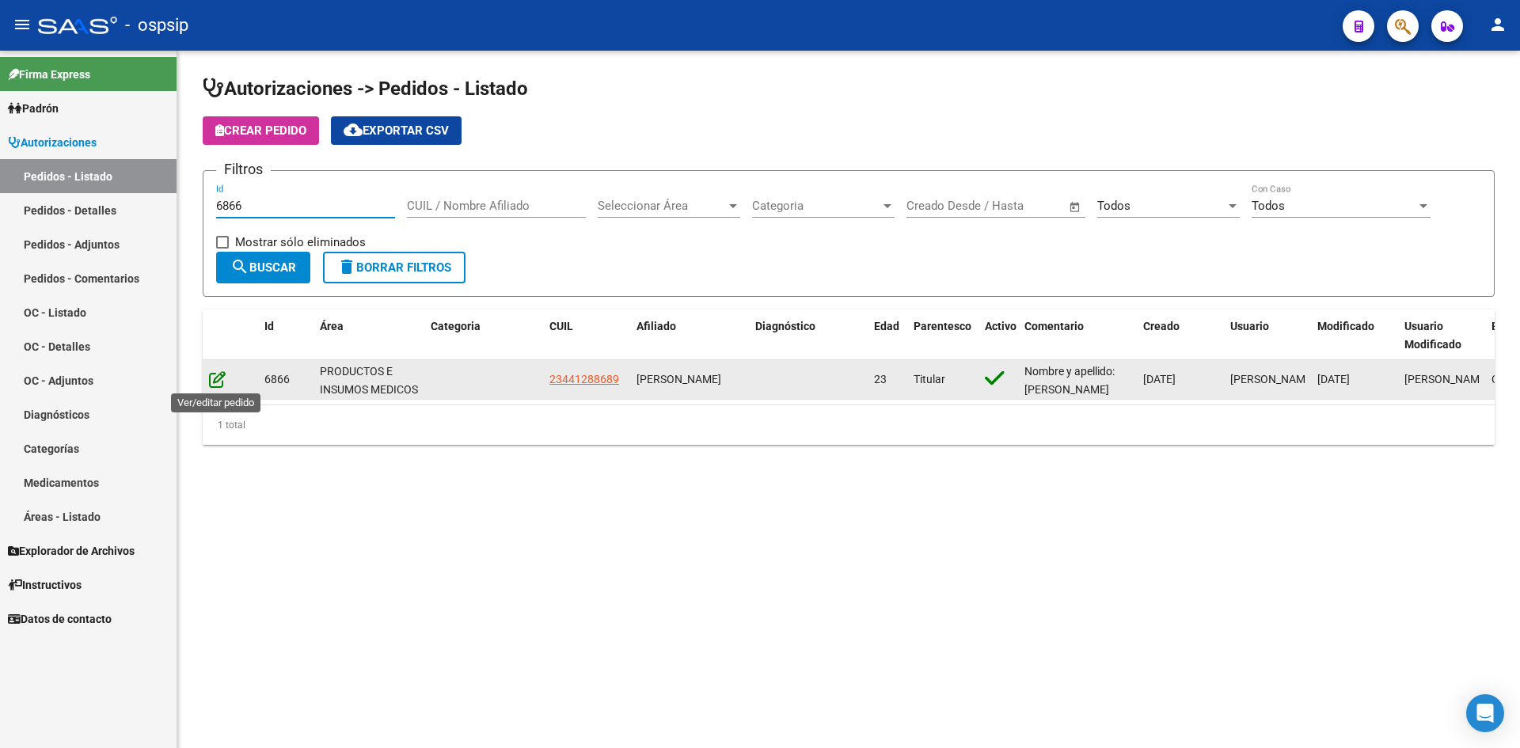
type input "6866"
click at [215, 376] on icon at bounding box center [217, 379] width 17 height 17
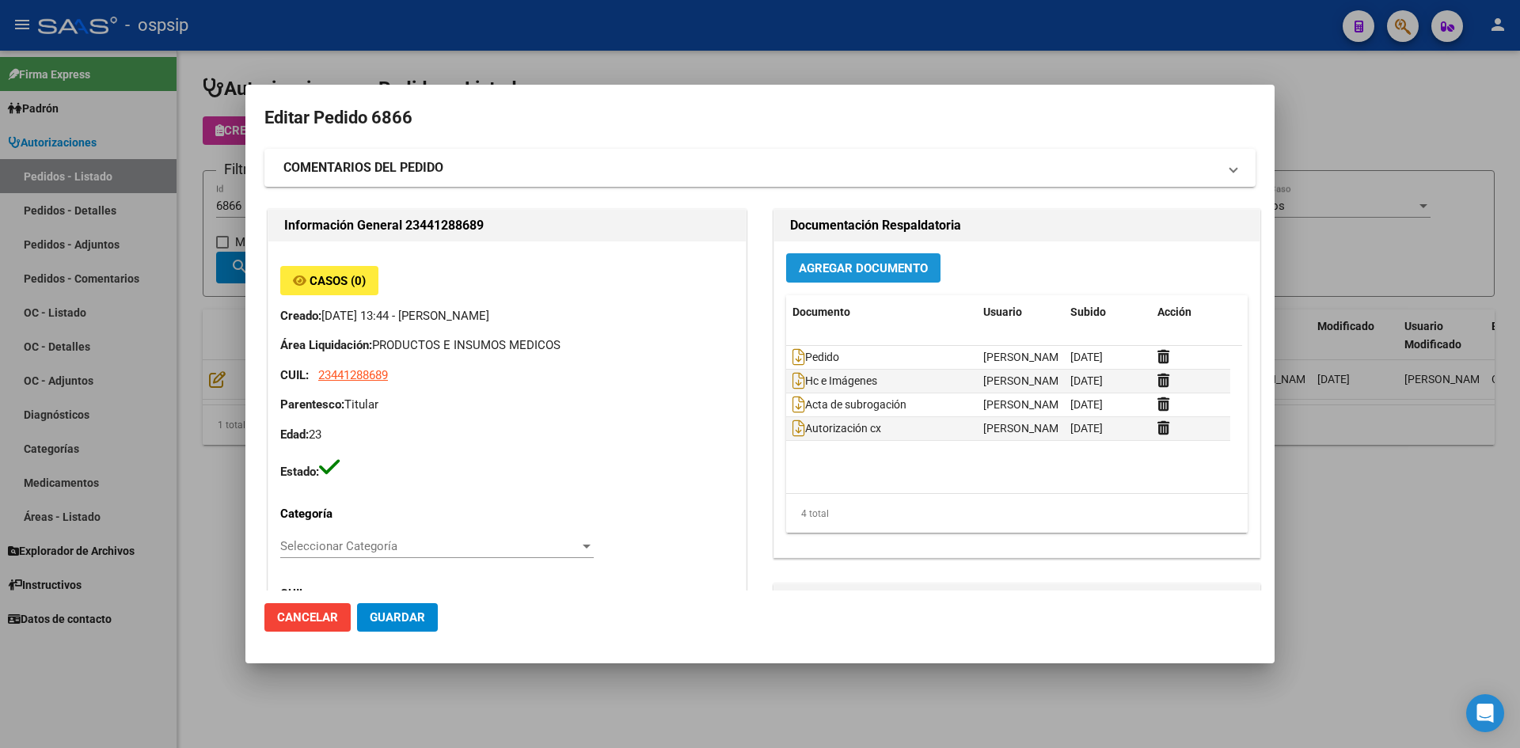
click at [813, 264] on span "Agregar Documento" at bounding box center [863, 268] width 129 height 14
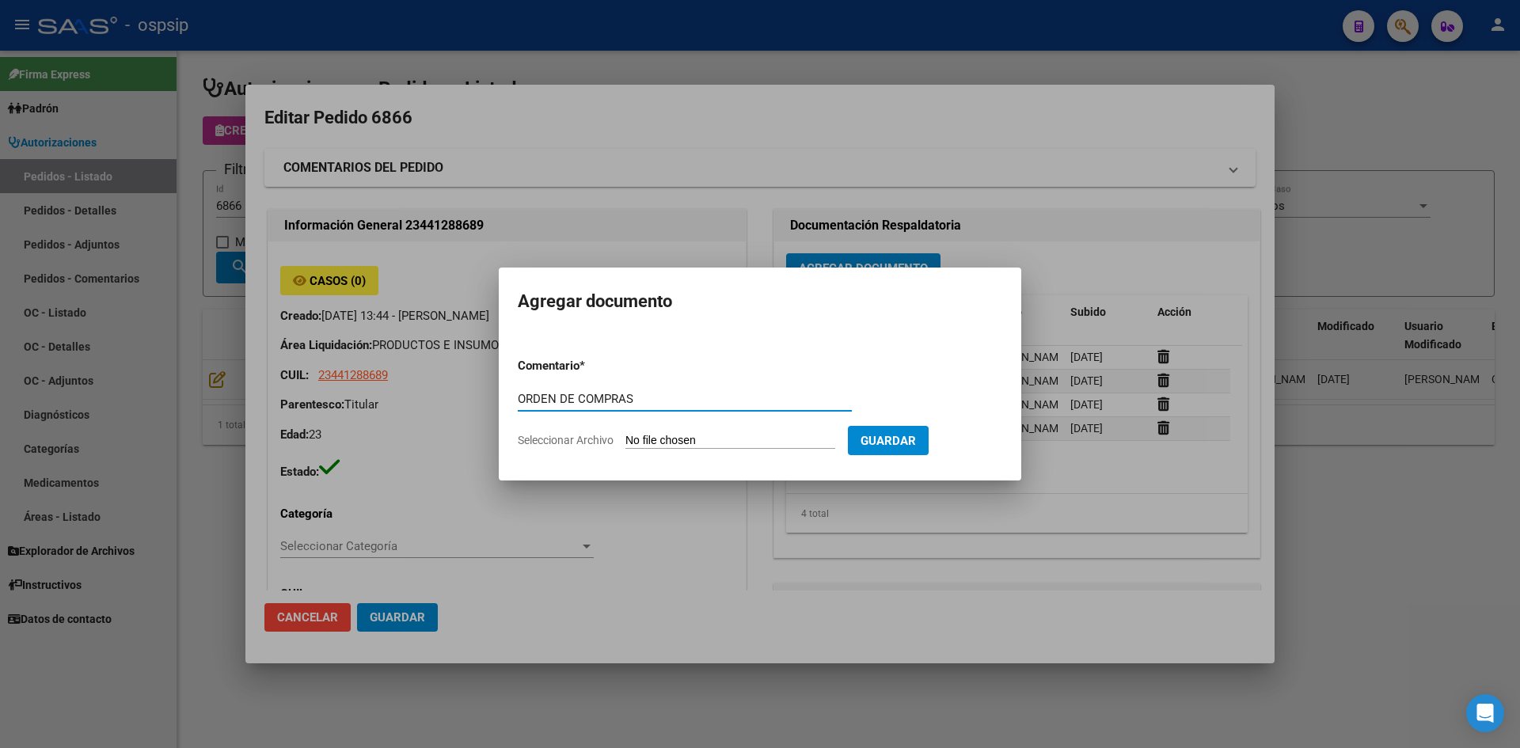
type input "ORDEN DE COMPRAS"
click at [625, 434] on input "Seleccionar Archivo" at bounding box center [730, 441] width 210 height 15
type input "C:\fakepath\OC N°6866 - [PERSON_NAME].pdf"
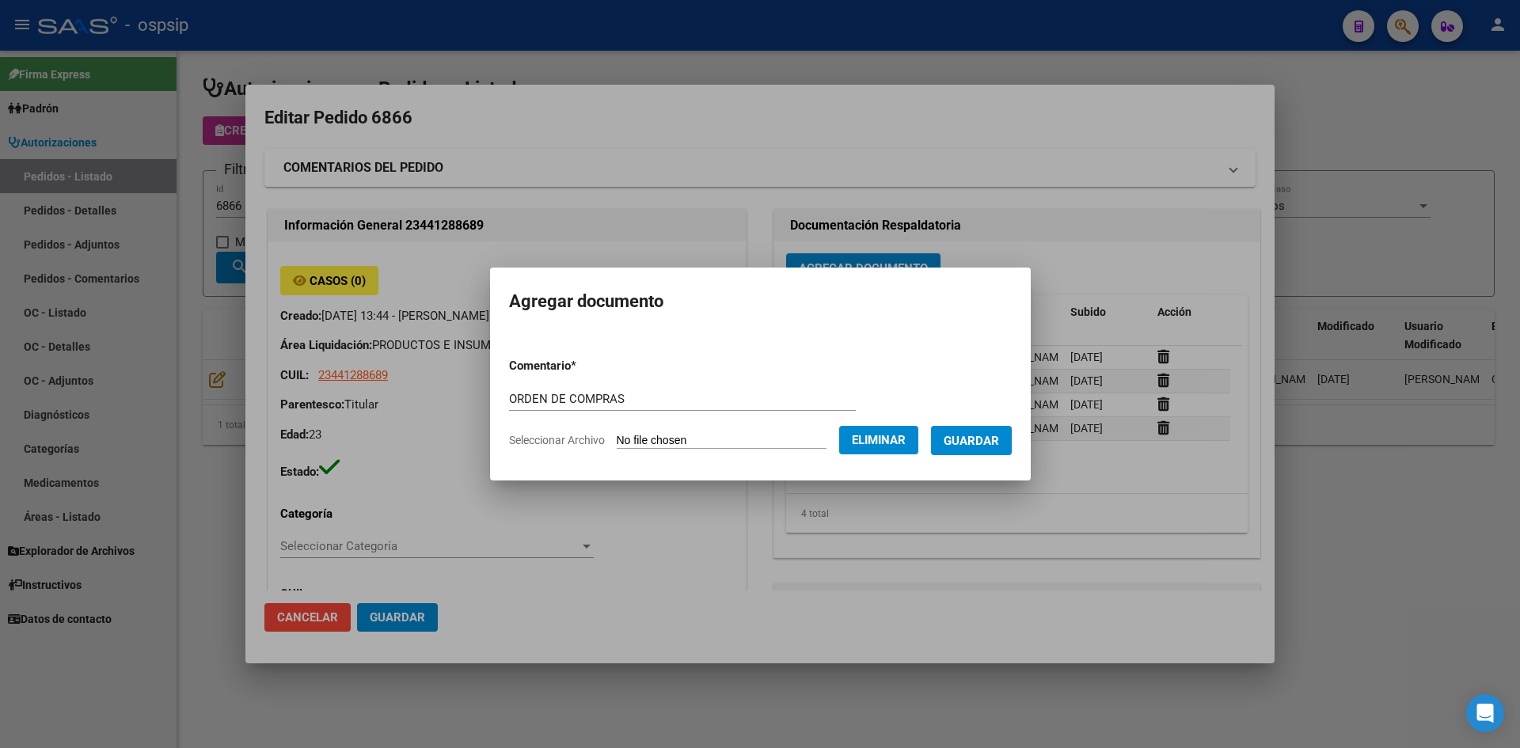
click at [993, 431] on button "Guardar" at bounding box center [971, 440] width 81 height 29
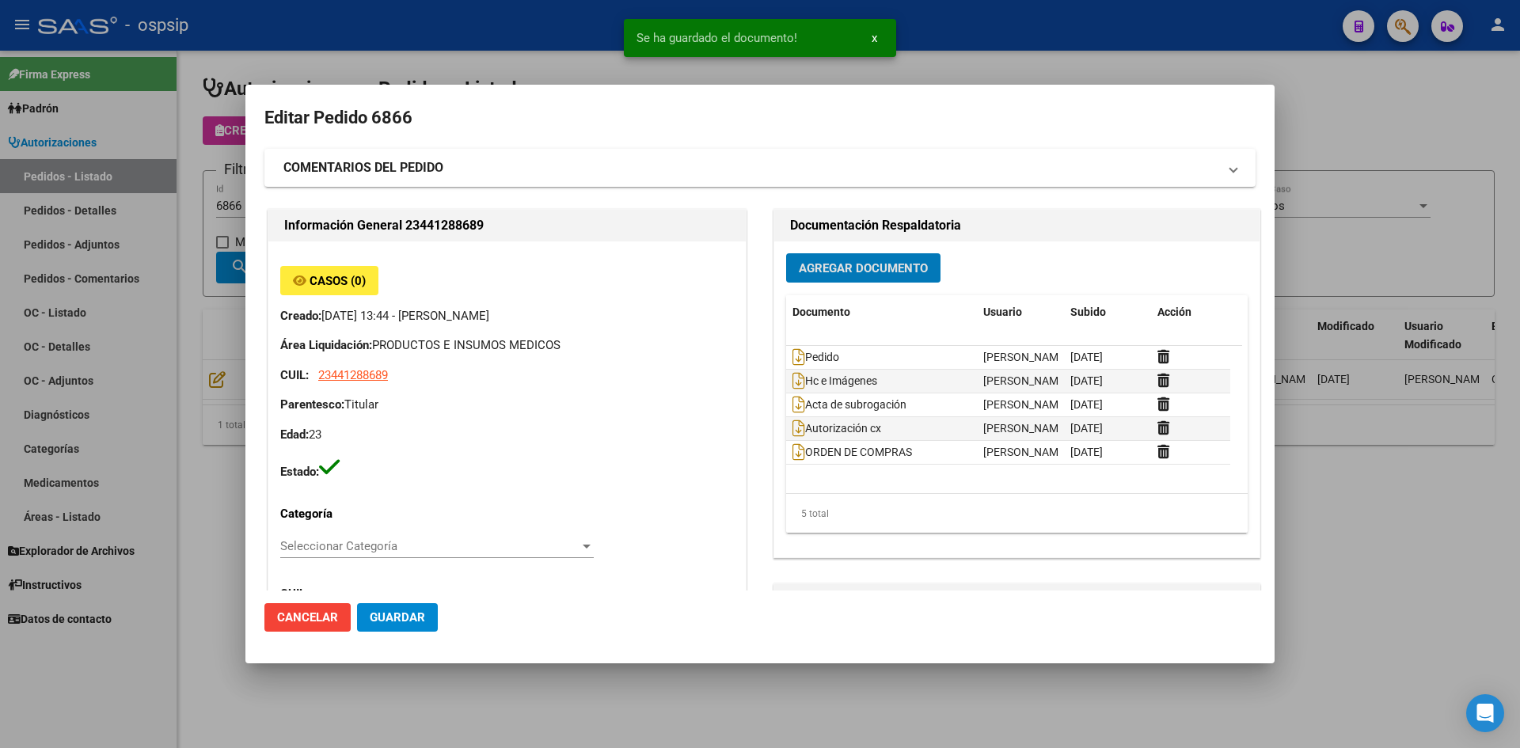
click at [382, 618] on span "Guardar" at bounding box center [397, 617] width 55 height 14
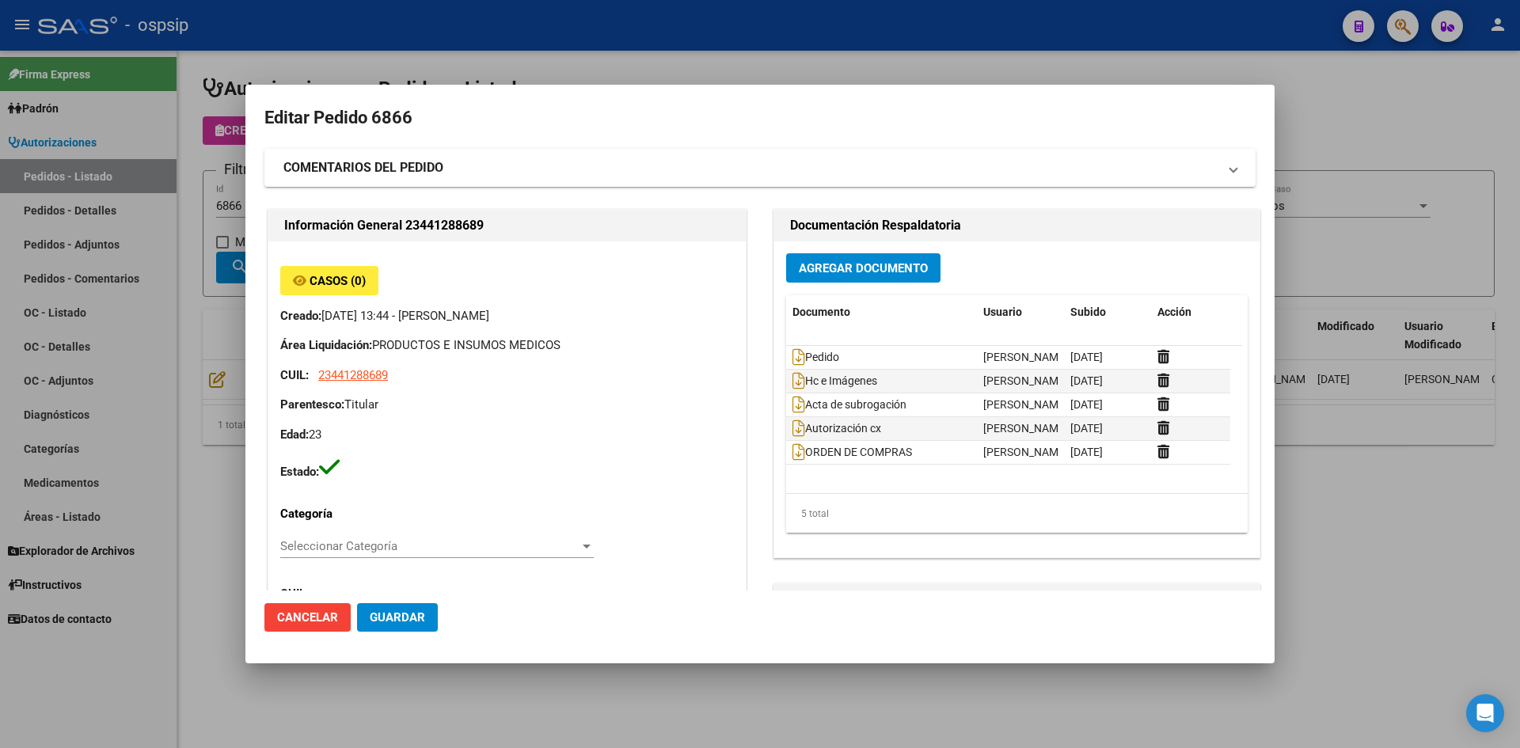
drag, startPoint x: 457, startPoint y: 28, endPoint x: 325, endPoint y: 117, distance: 159.6
click at [455, 28] on div at bounding box center [760, 374] width 1520 height 748
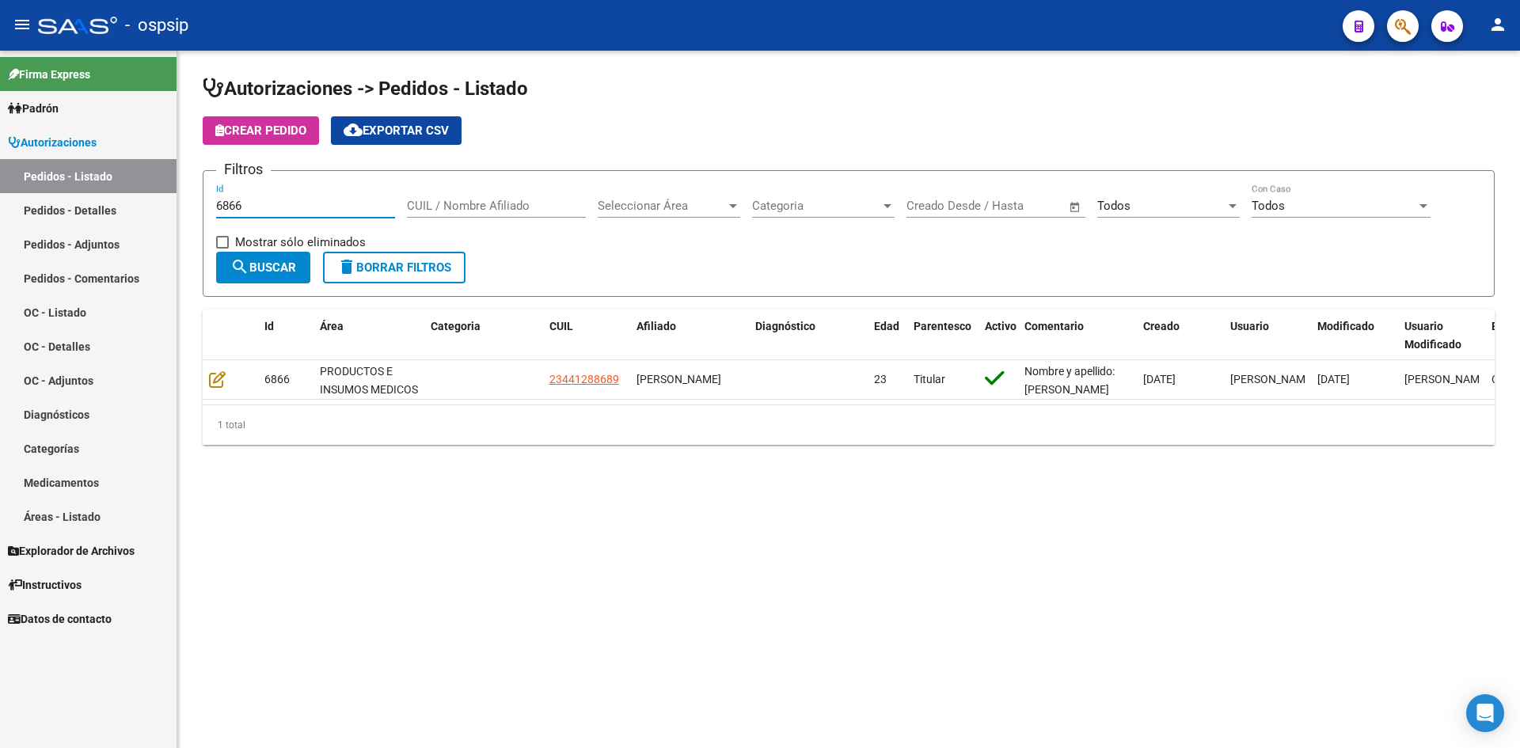
click at [251, 205] on input "6866" at bounding box center [305, 206] width 179 height 14
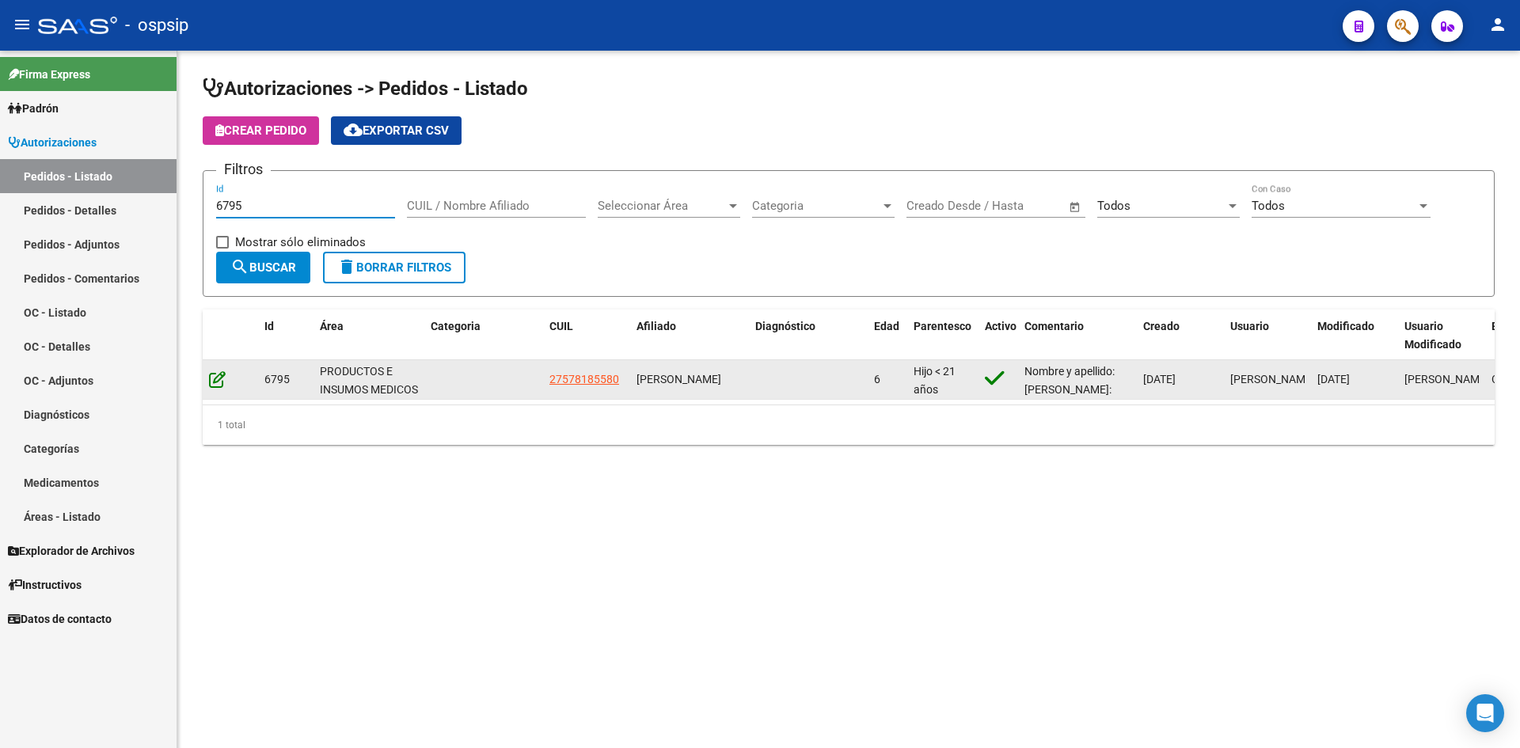
type input "6795"
click at [220, 378] on icon at bounding box center [217, 379] width 17 height 17
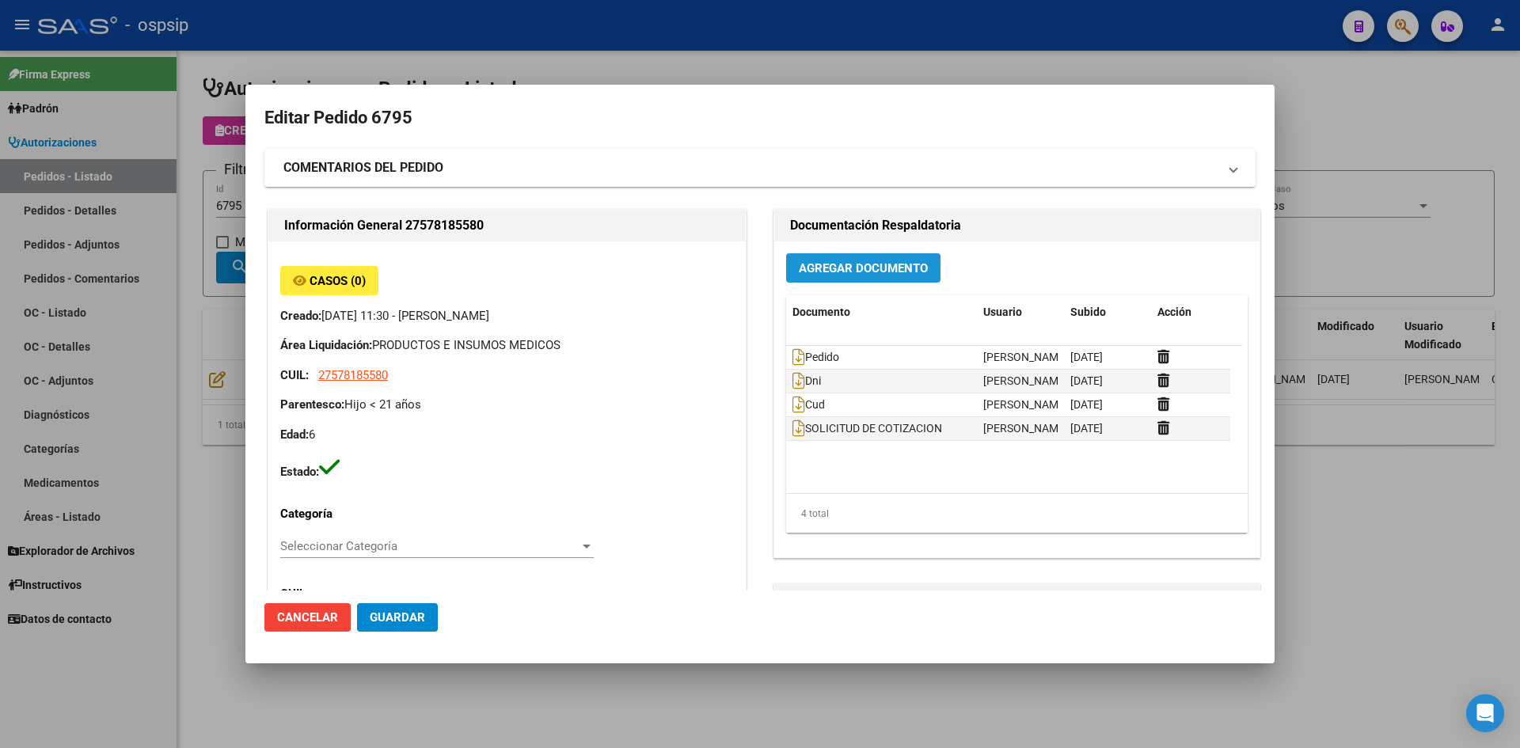
click at [835, 269] on span "Agregar Documento" at bounding box center [863, 268] width 129 height 14
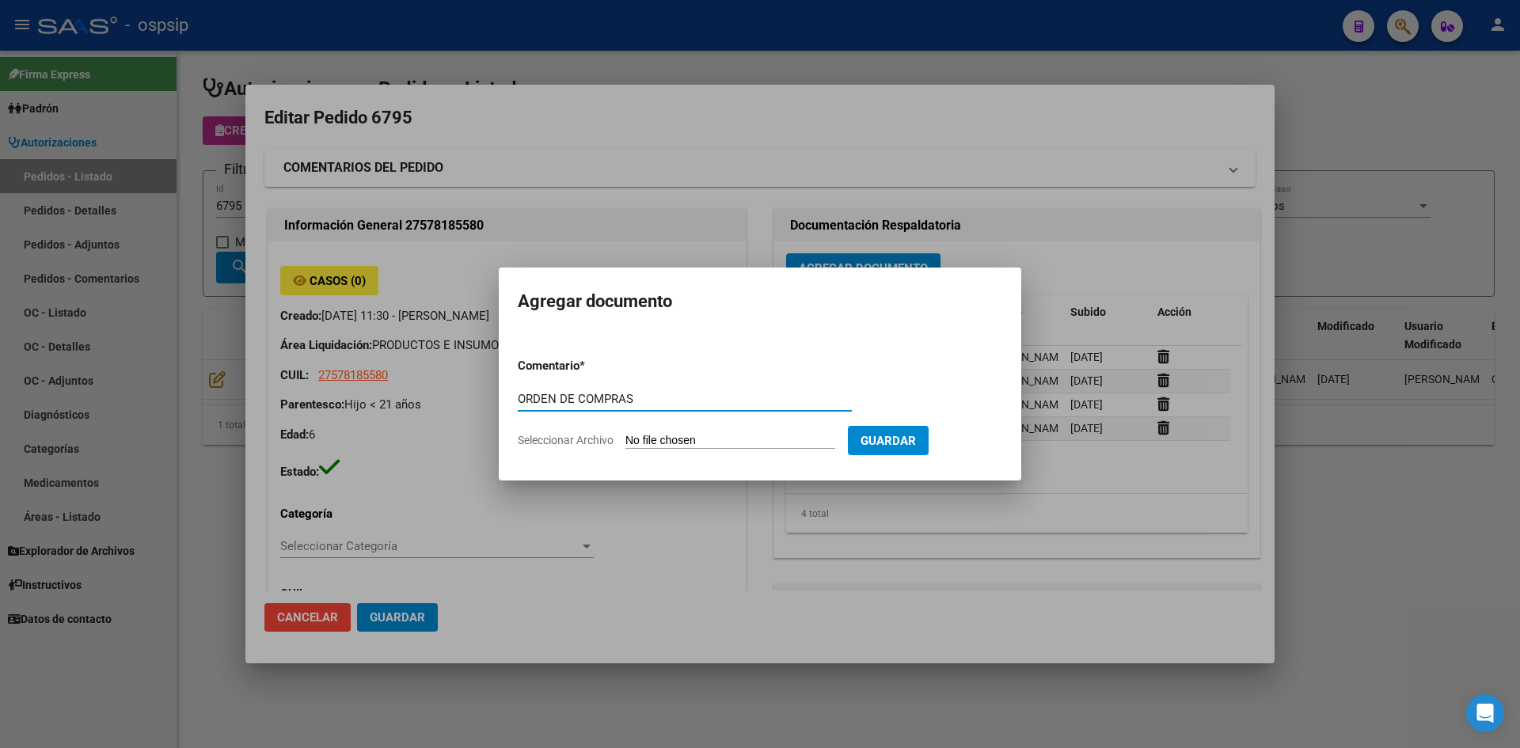
type input "ORDEN DE COMPRAS"
click at [625, 434] on input "Seleccionar Archivo" at bounding box center [730, 441] width 210 height 15
type input "C:\fakepath\OC N°6795 - [PERSON_NAME].pdf"
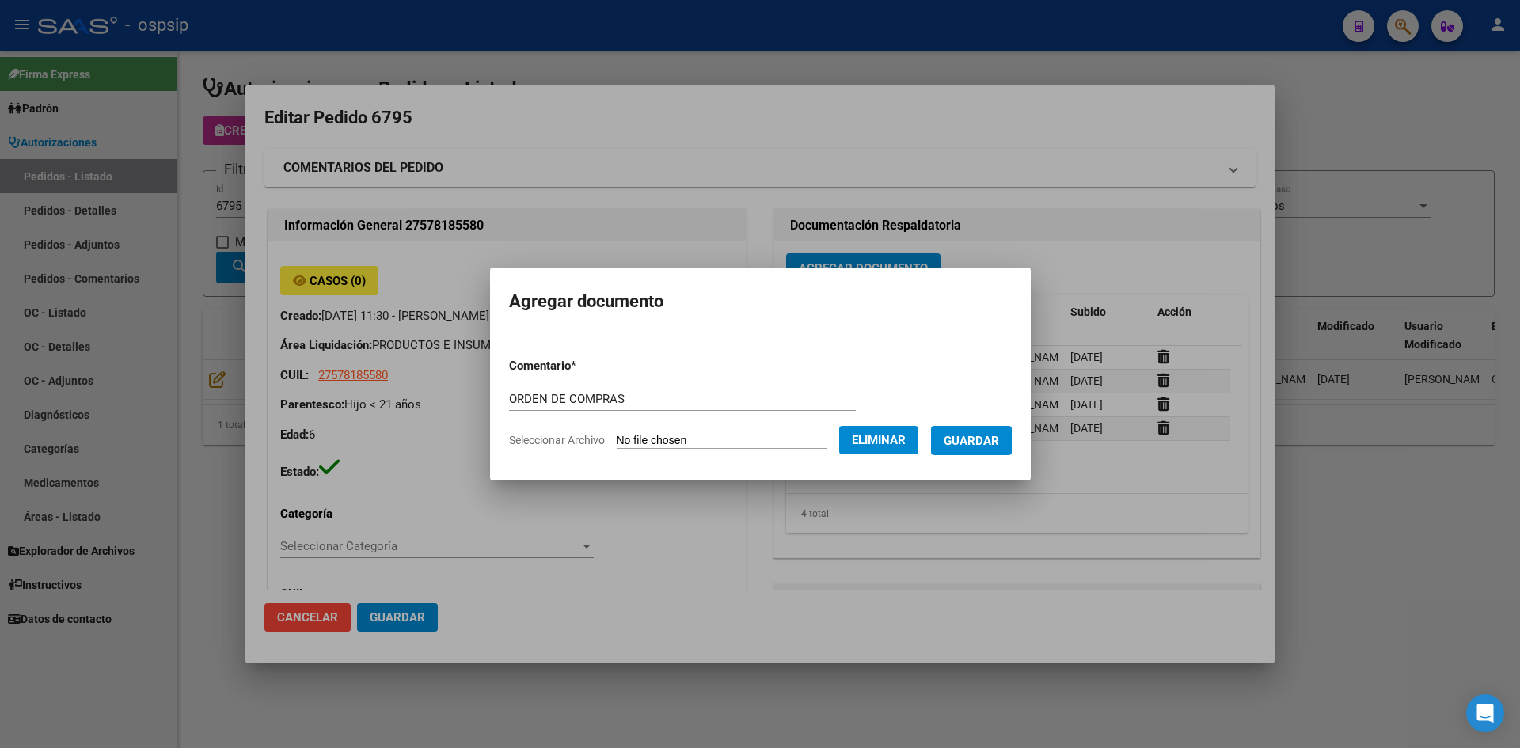
click at [968, 436] on span "Guardar" at bounding box center [971, 441] width 55 height 14
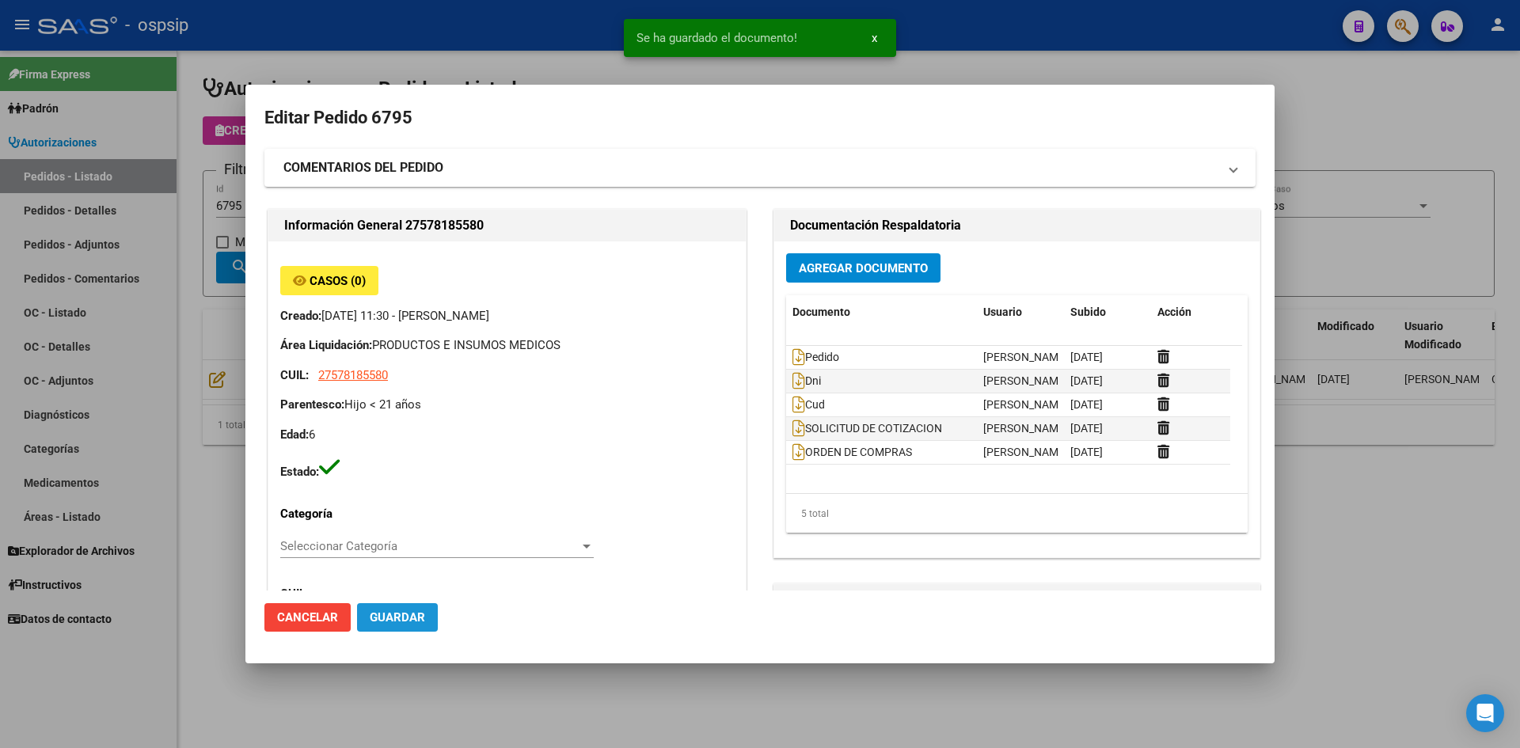
click at [378, 616] on span "Guardar" at bounding box center [397, 617] width 55 height 14
click at [439, 24] on div at bounding box center [760, 374] width 1520 height 748
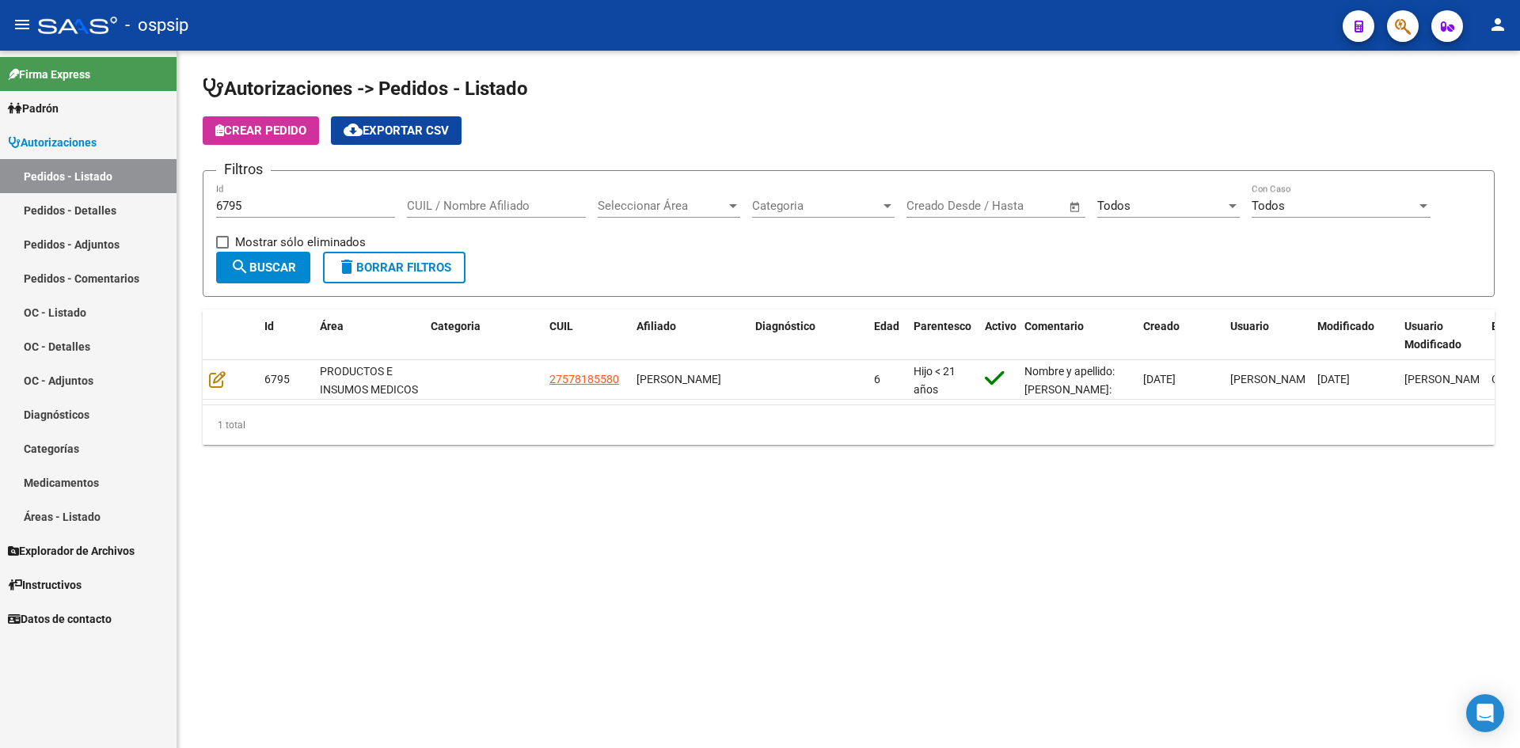
click at [298, 204] on input "6795" at bounding box center [305, 206] width 179 height 14
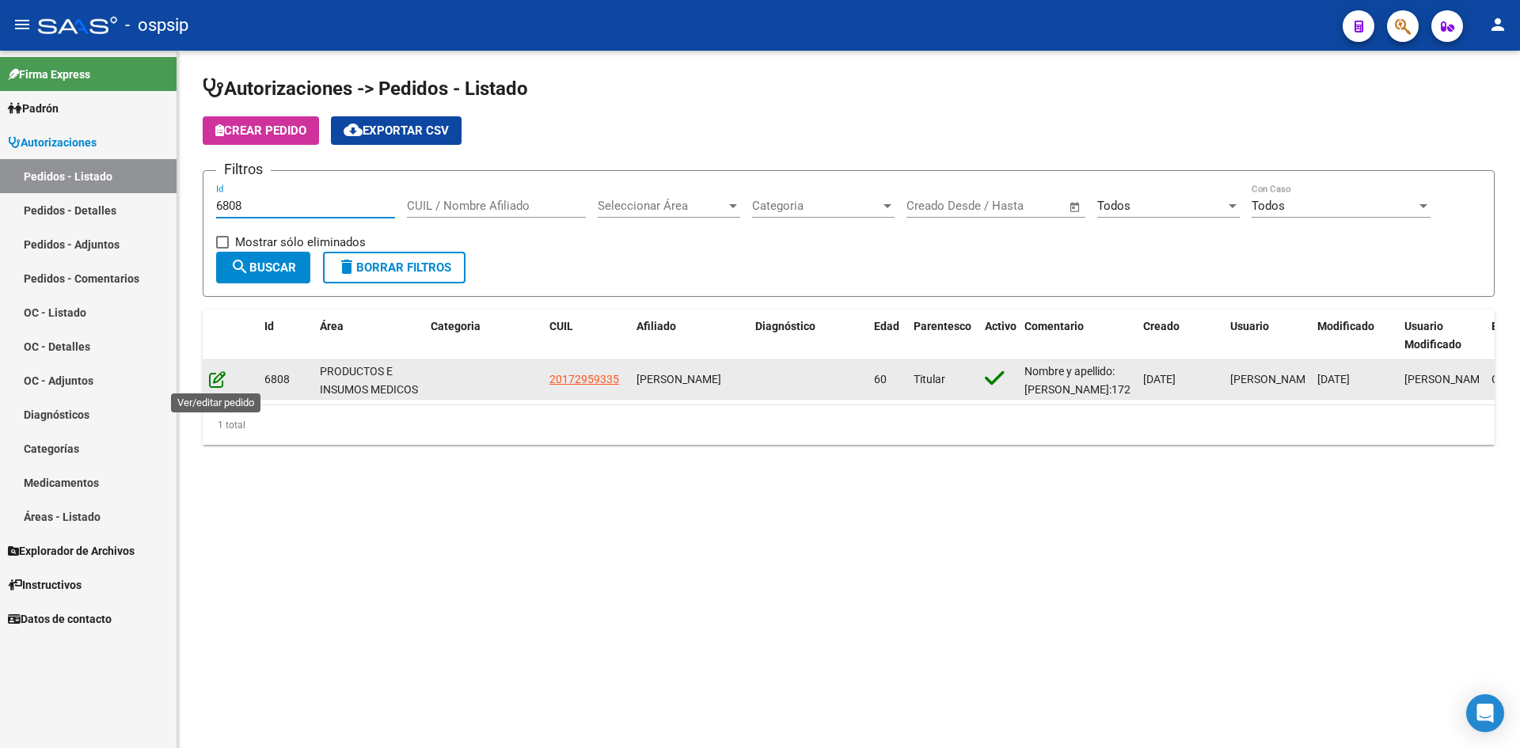
type input "6808"
click at [219, 378] on icon at bounding box center [217, 379] width 17 height 17
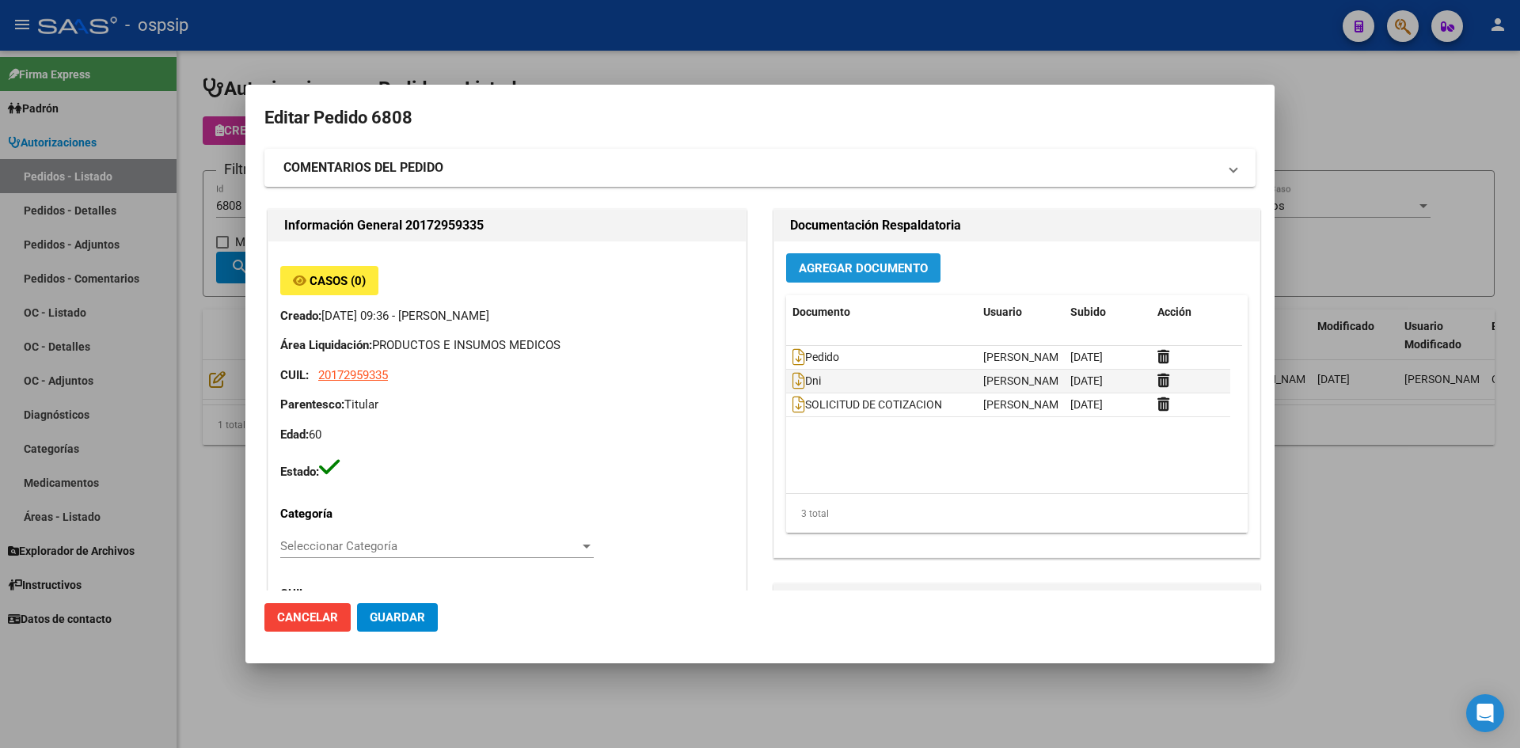
click at [811, 271] on span "Agregar Documento" at bounding box center [863, 268] width 129 height 14
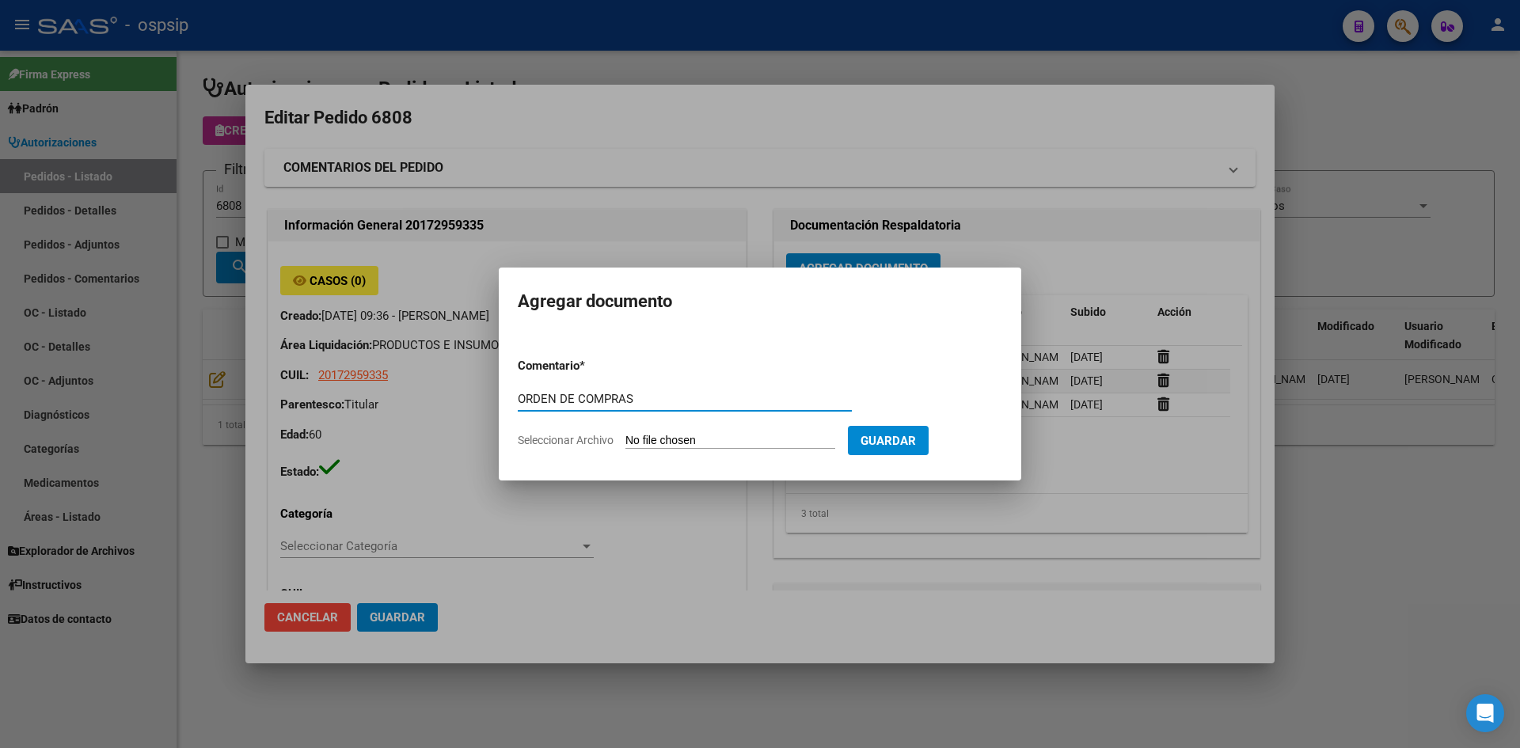
type input "ORDEN DE COMPRAS"
click at [625, 434] on input "Seleccionar Archivo" at bounding box center [730, 441] width 210 height 15
type input "C:\fakepath\OC N°6808 - [PERSON_NAME].pdf"
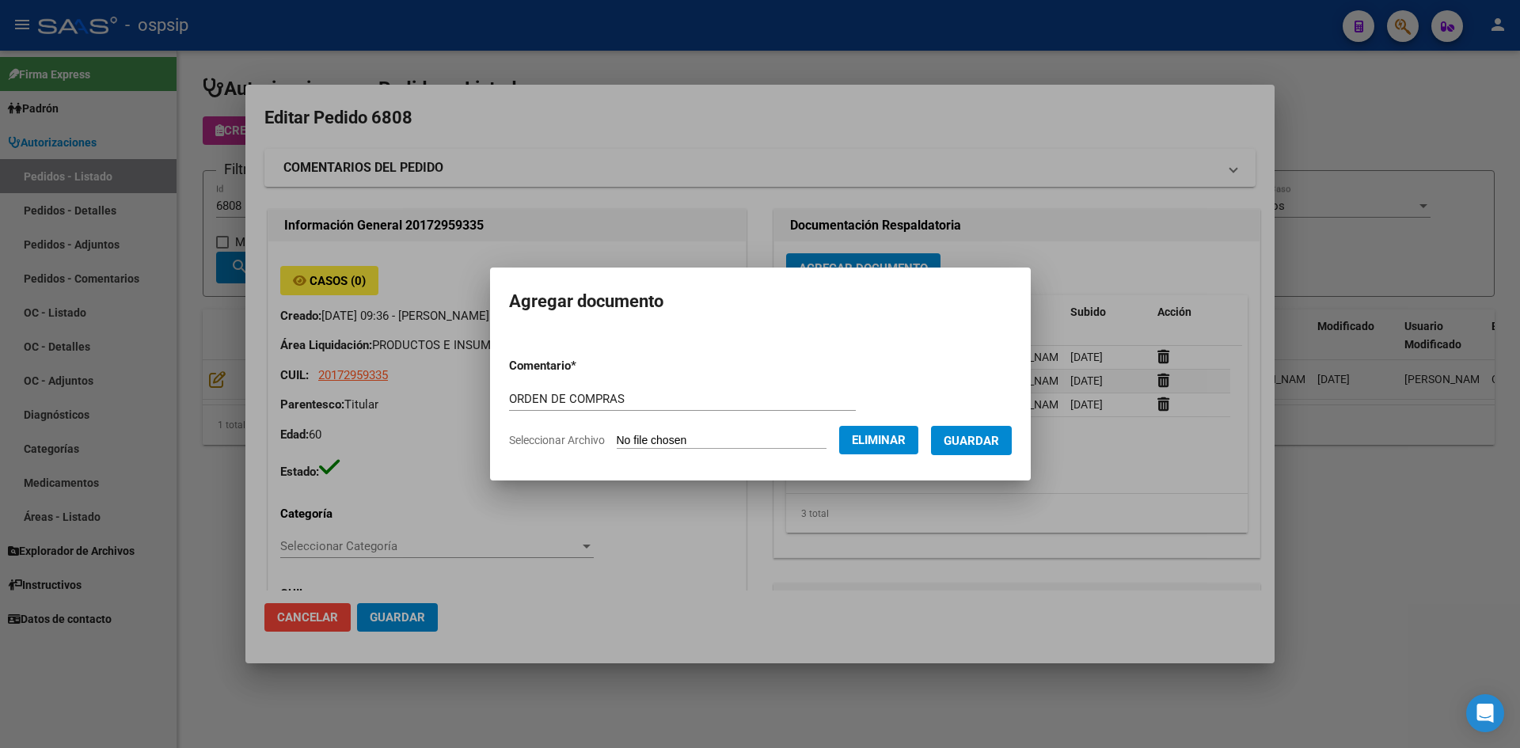
click at [977, 435] on span "Guardar" at bounding box center [971, 441] width 55 height 14
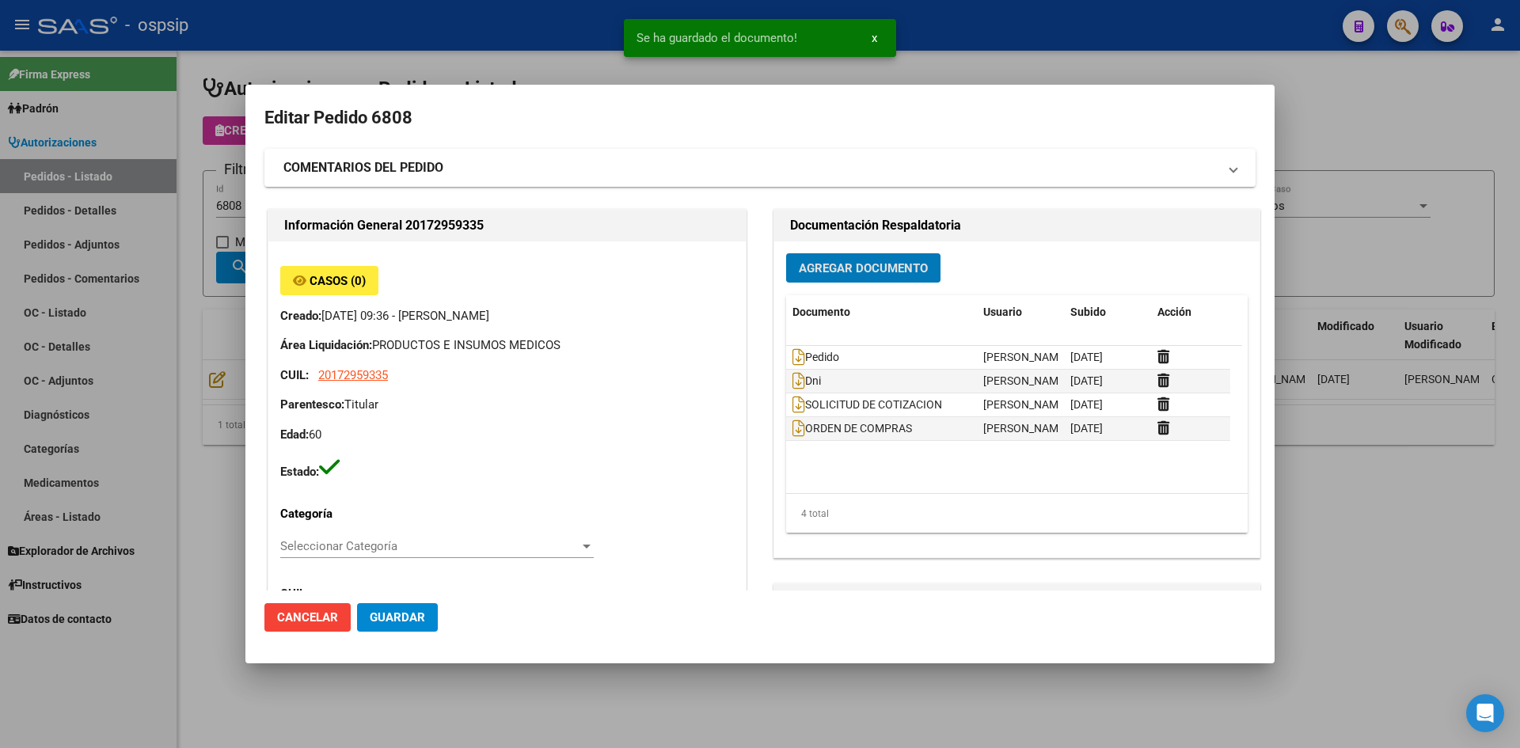
click at [508, 21] on div at bounding box center [760, 374] width 1520 height 748
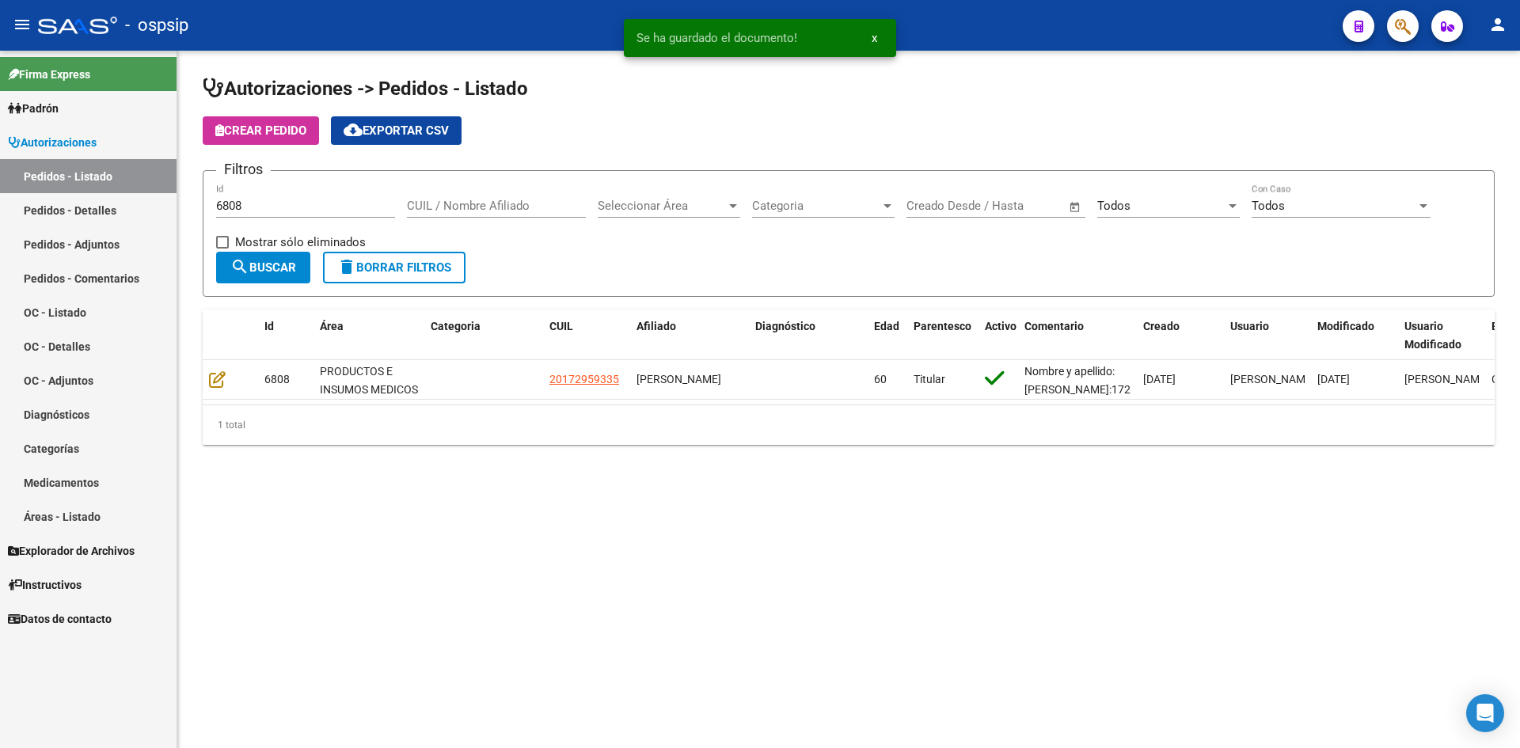
click at [315, 201] on input "6808" at bounding box center [305, 206] width 179 height 14
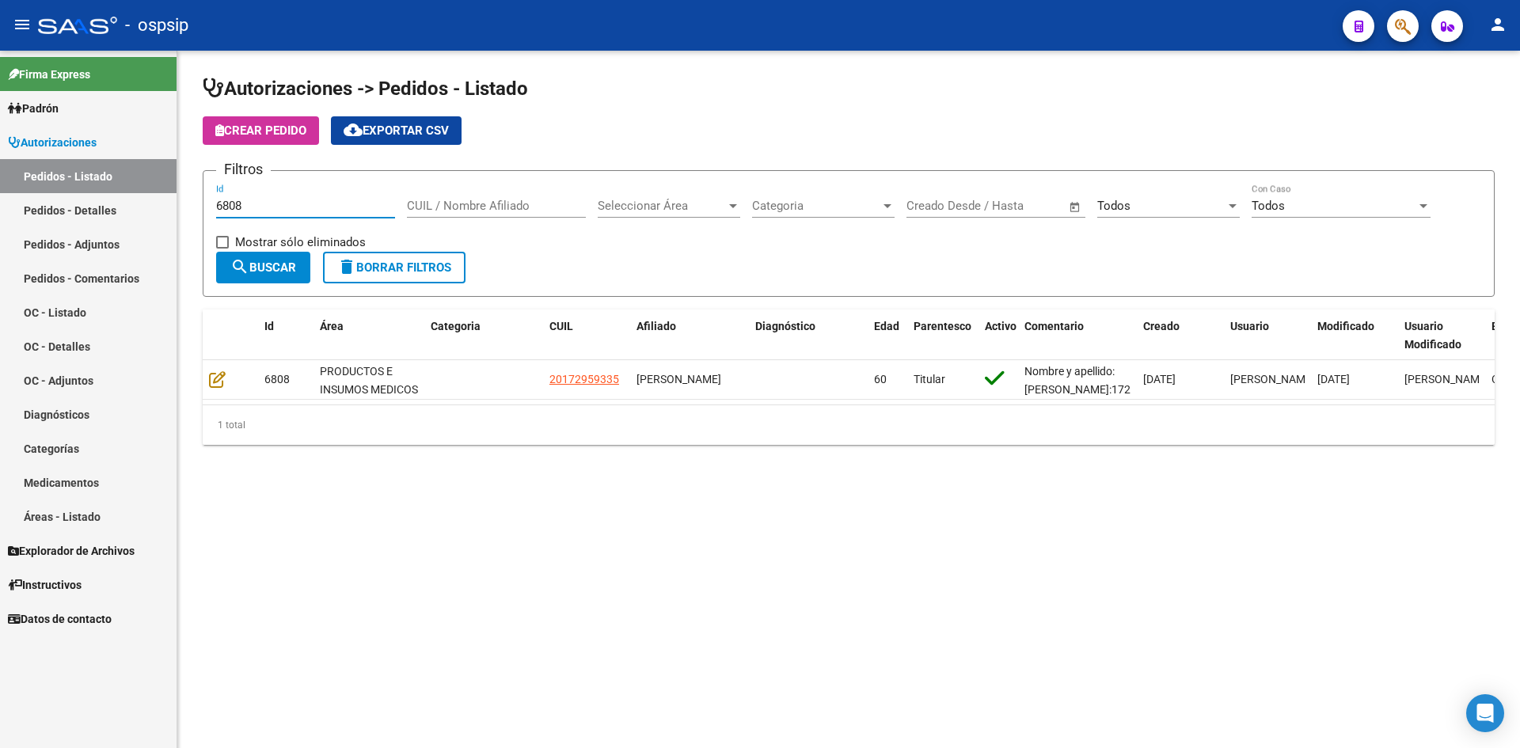
click at [253, 207] on input "6808" at bounding box center [305, 206] width 179 height 14
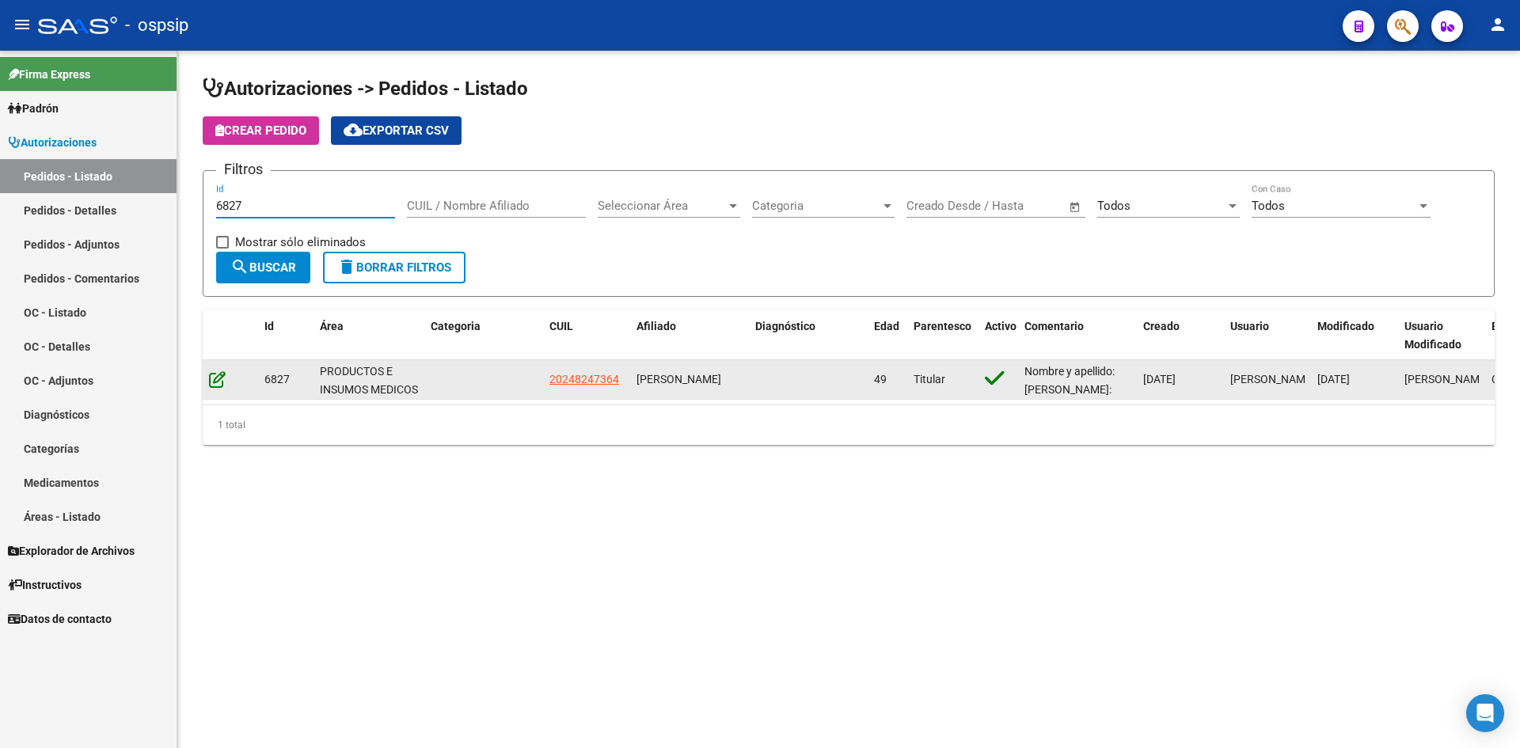
type input "6827"
click at [216, 377] on icon at bounding box center [217, 379] width 17 height 17
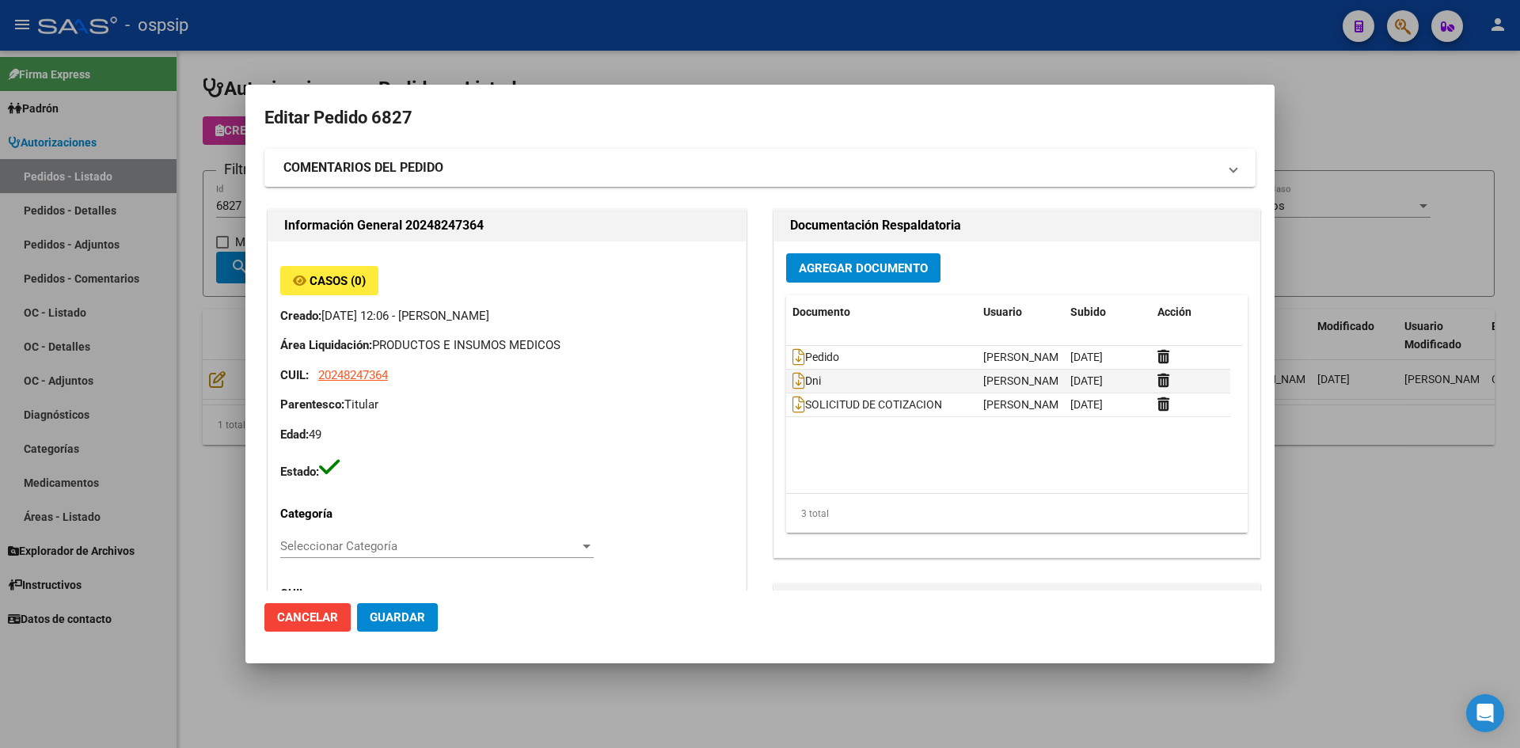
click at [823, 266] on span "Agregar Documento" at bounding box center [863, 268] width 129 height 14
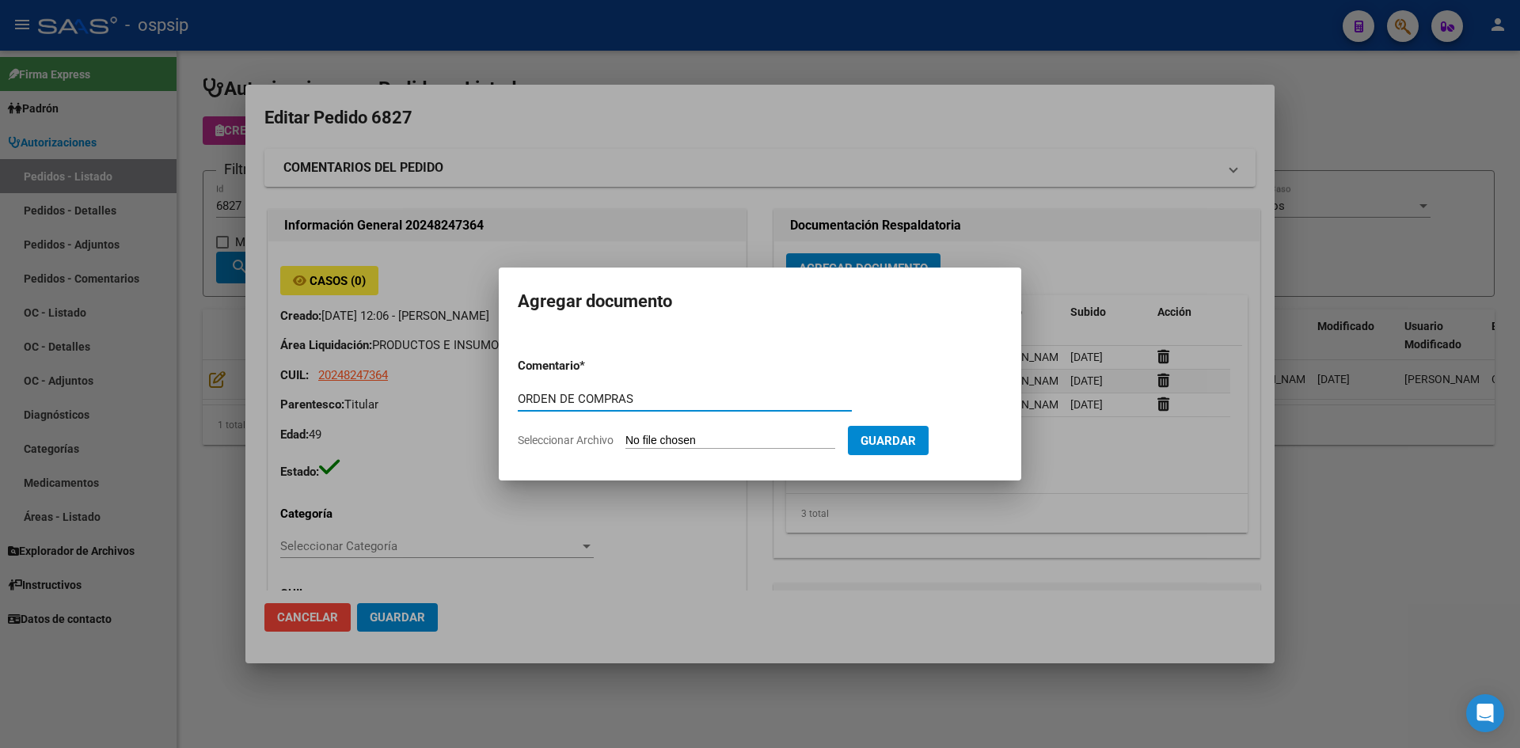
type input "ORDEN DE COMPRAS"
click at [625, 434] on input "Seleccionar Archivo" at bounding box center [730, 441] width 210 height 15
type input "C:\fakepath\OC N°6827 - [PERSON_NAME].pdf"
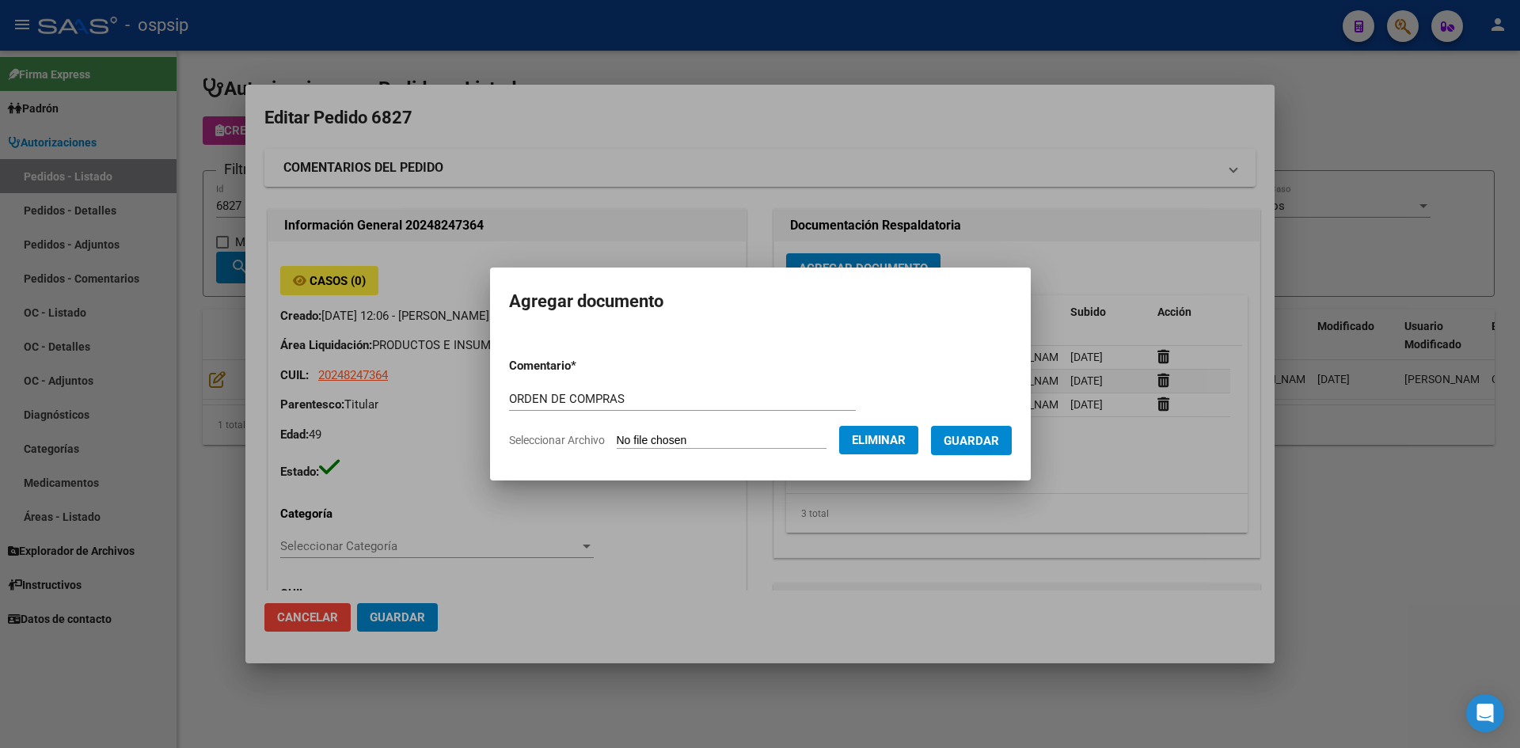
click at [999, 439] on span "Guardar" at bounding box center [971, 441] width 55 height 14
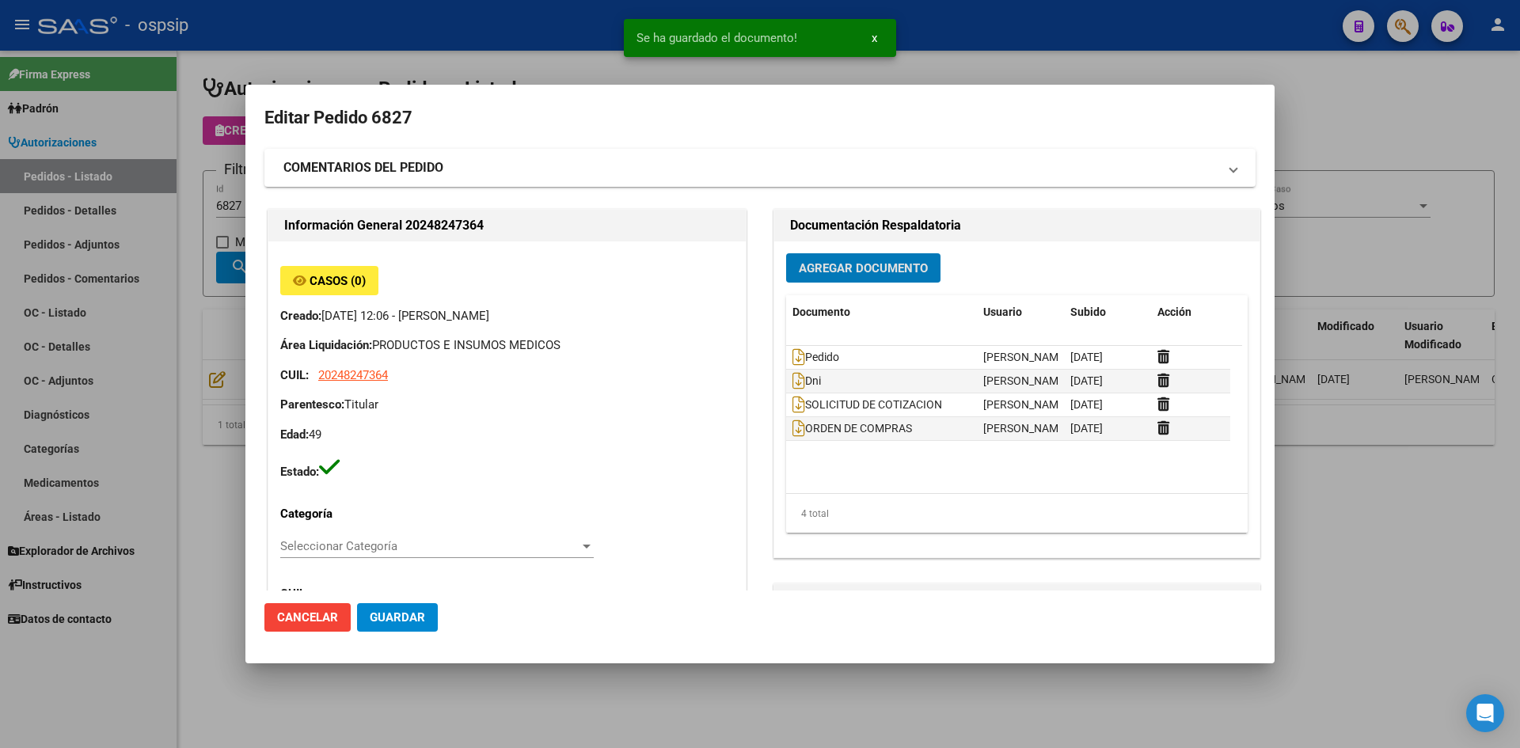
click at [391, 618] on span "Guardar" at bounding box center [397, 617] width 55 height 14
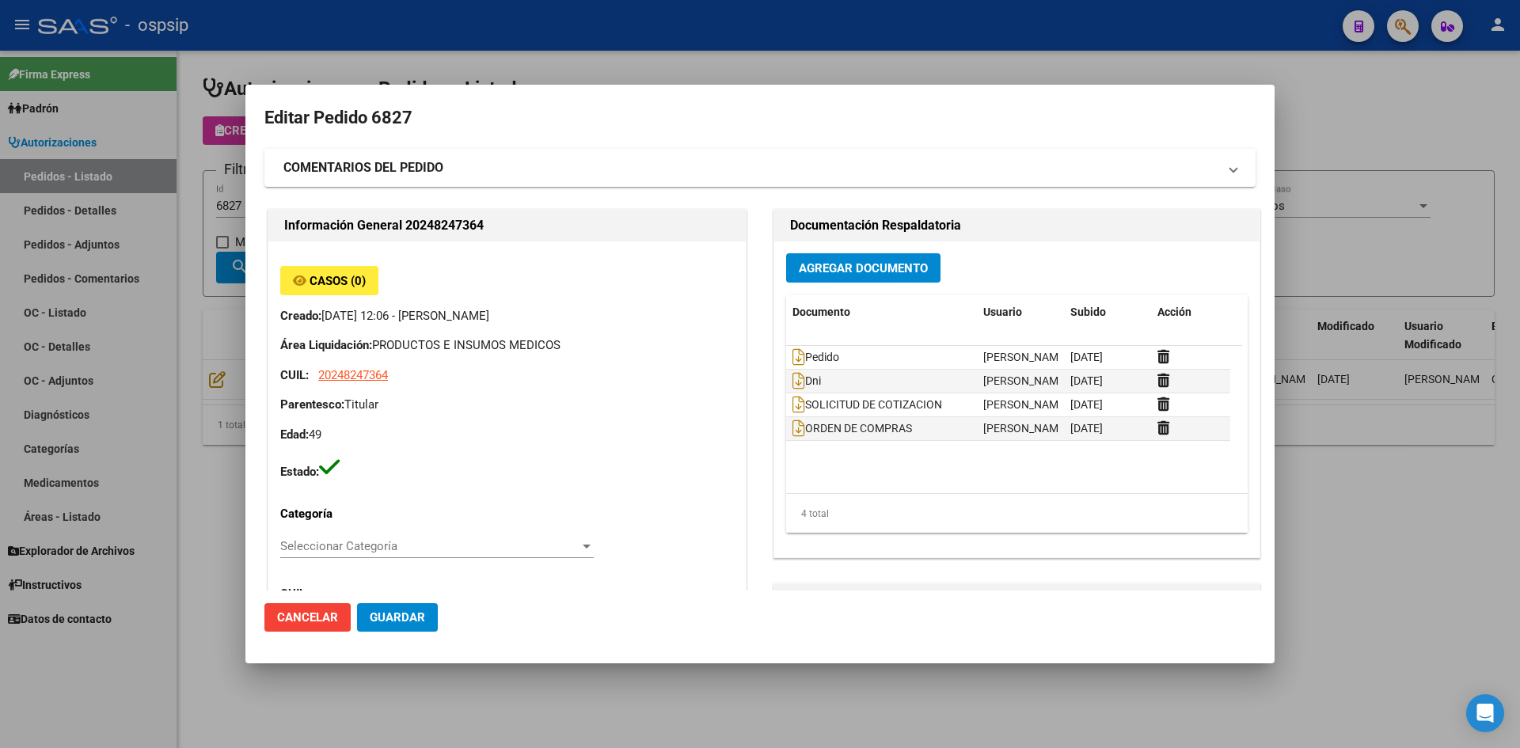
click at [523, 55] on div at bounding box center [760, 374] width 1520 height 748
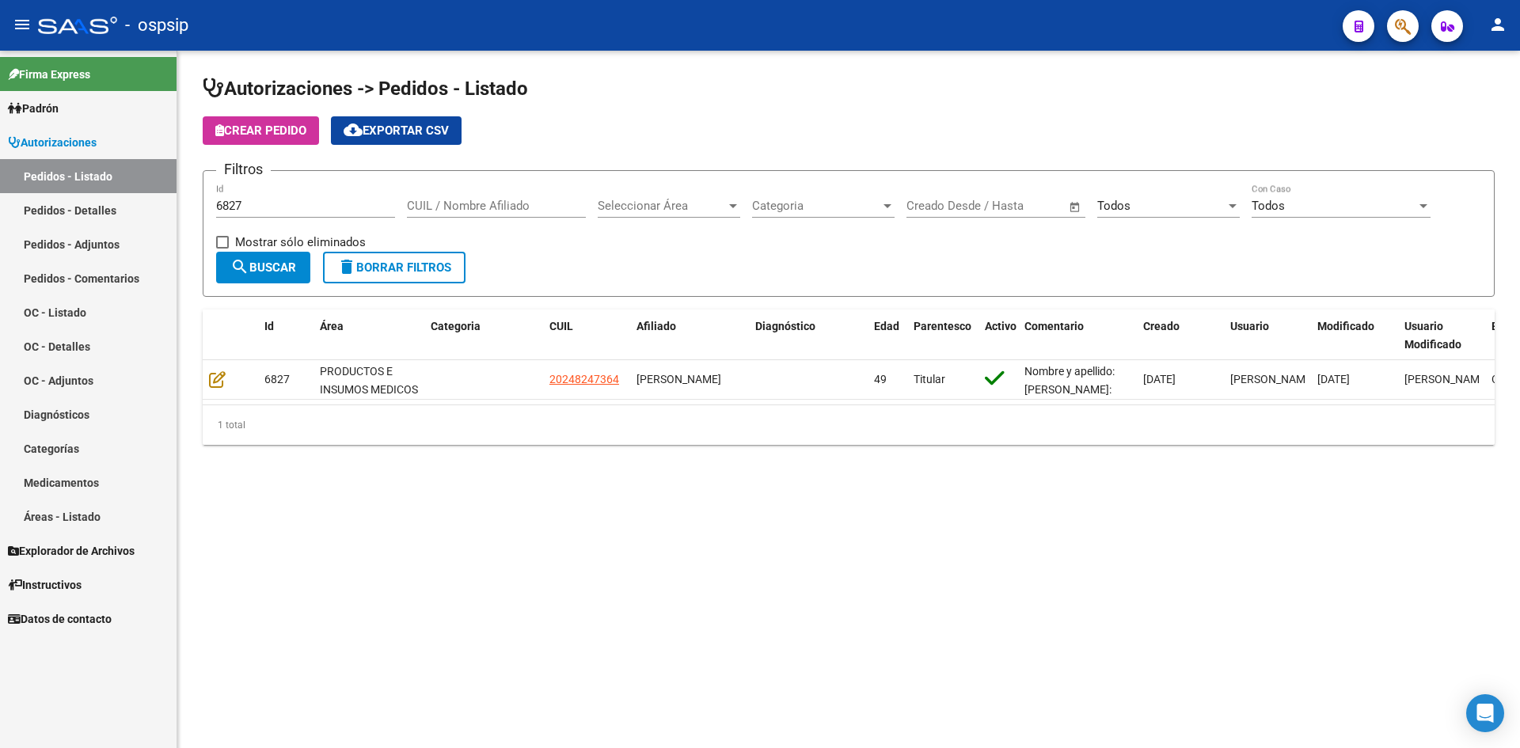
click at [289, 203] on input "6827" at bounding box center [305, 206] width 179 height 14
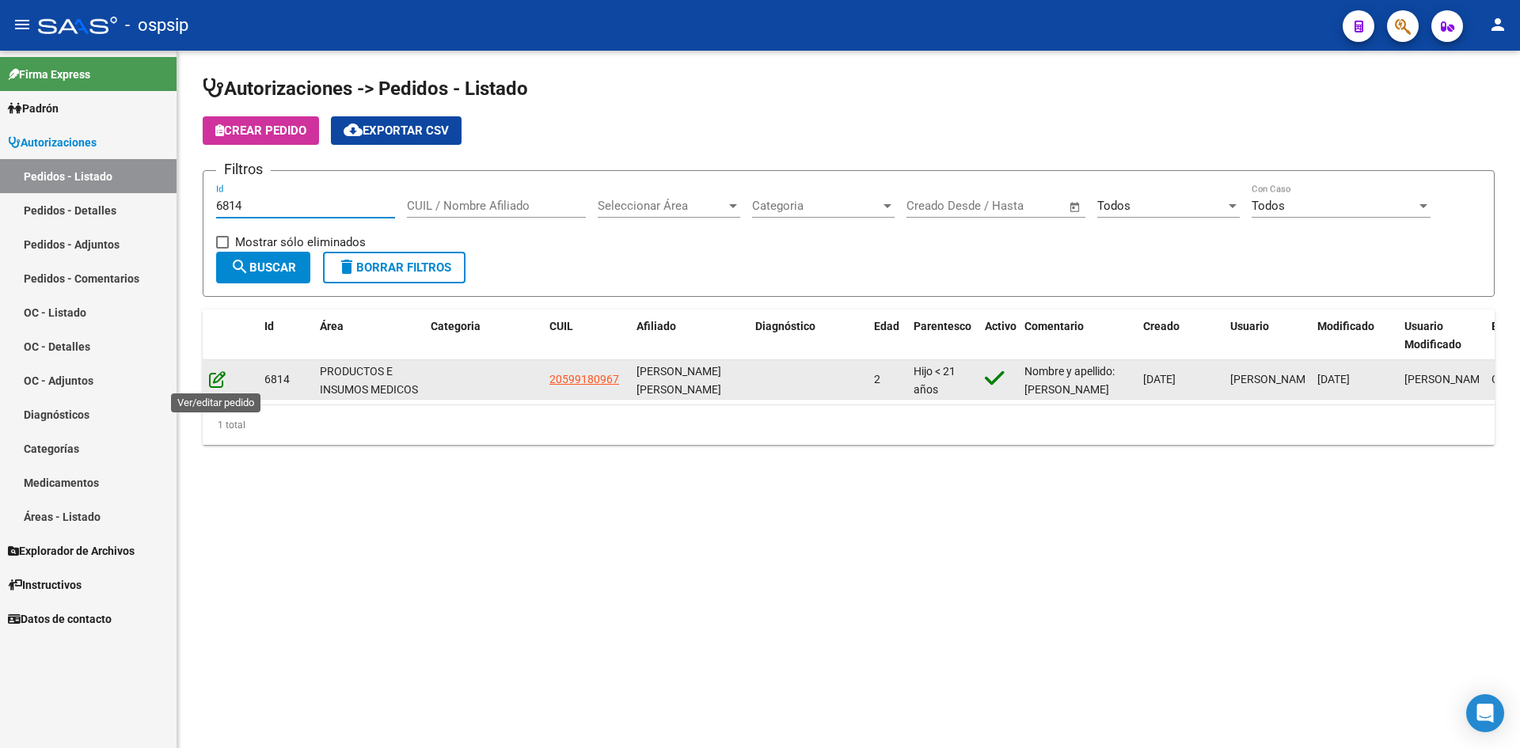
type input "6814"
click at [212, 374] on icon at bounding box center [217, 379] width 17 height 17
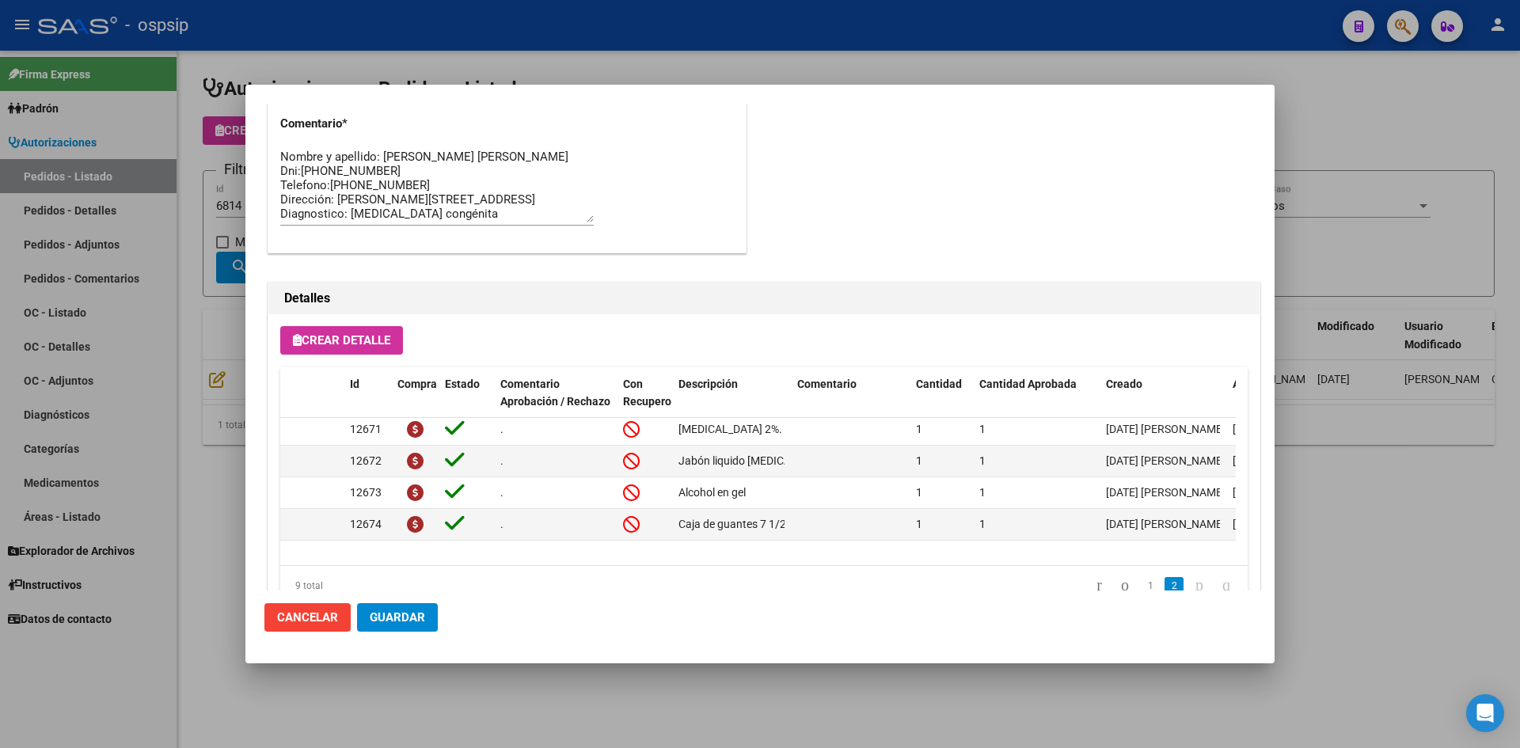
scroll to position [154, 0]
click at [704, 28] on div at bounding box center [760, 374] width 1520 height 748
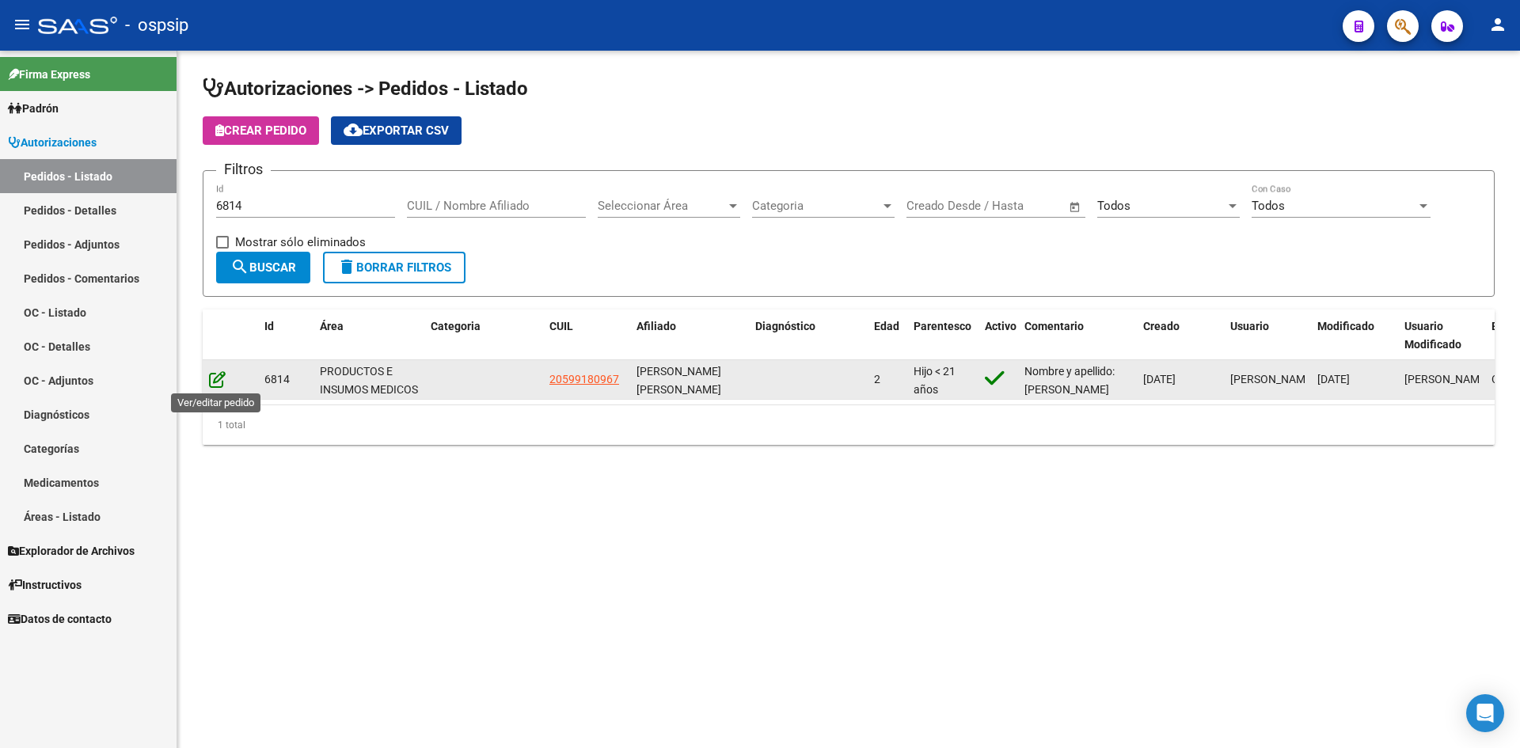
click at [224, 381] on icon at bounding box center [217, 379] width 17 height 17
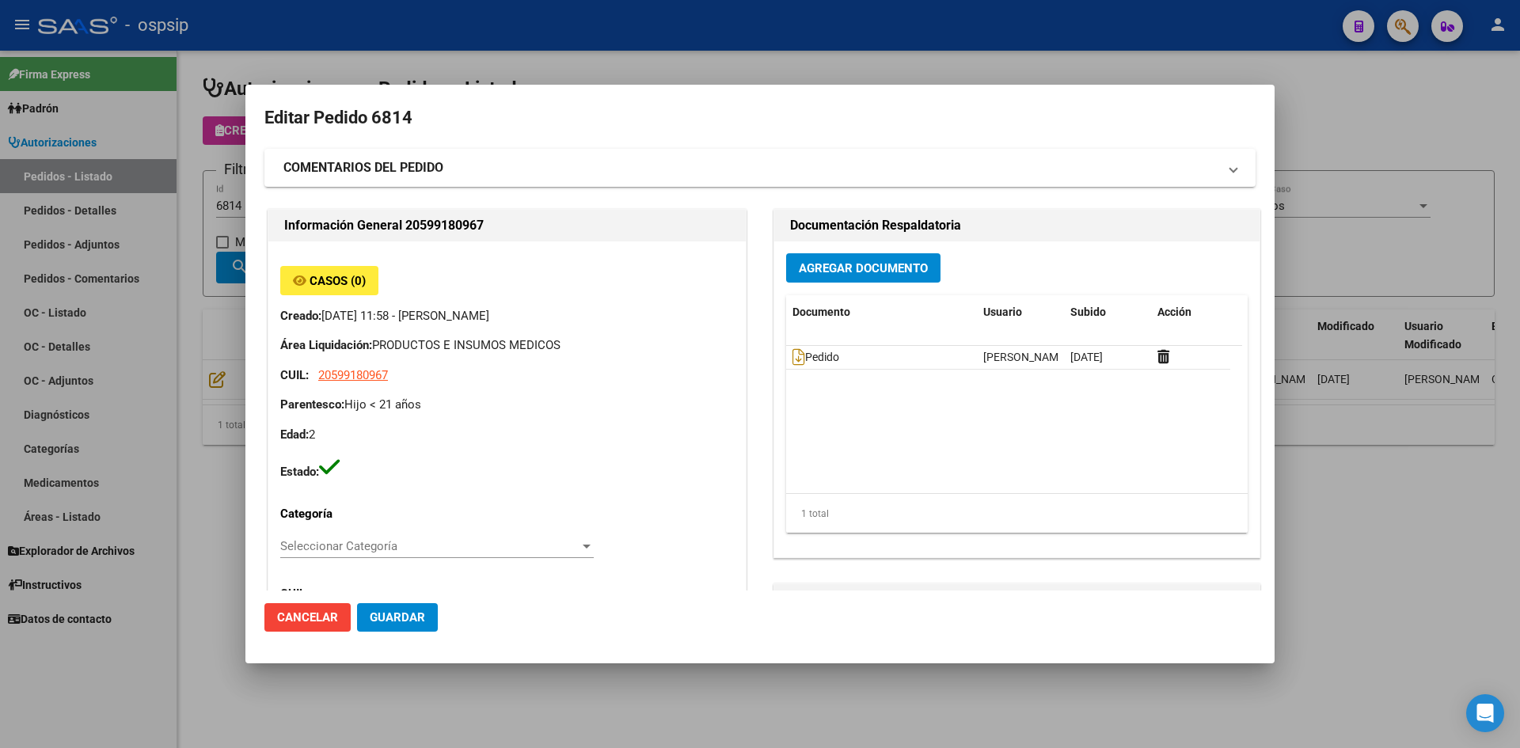
scroll to position [0, 0]
click at [720, 21] on div at bounding box center [760, 374] width 1520 height 748
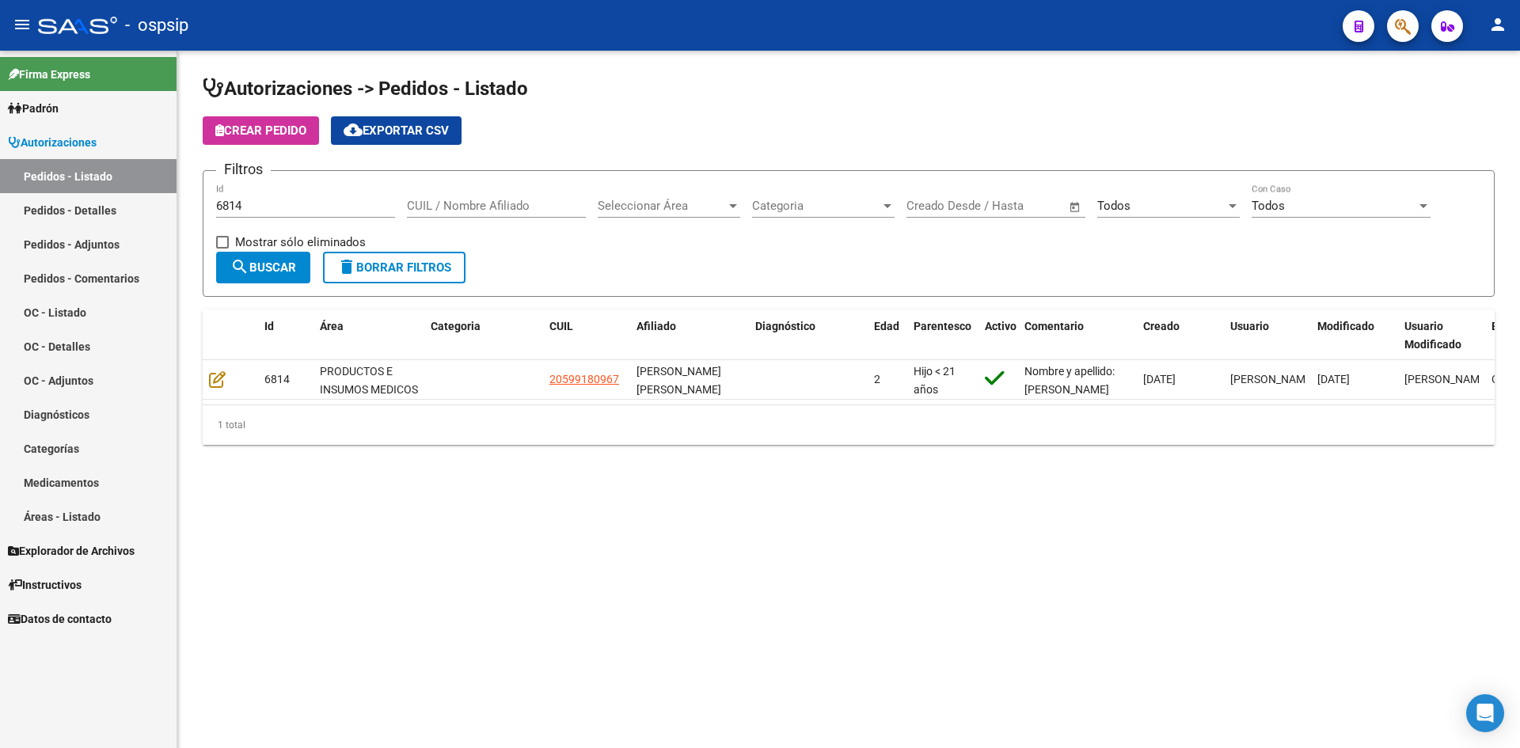
click at [289, 209] on input "6814" at bounding box center [305, 206] width 179 height 14
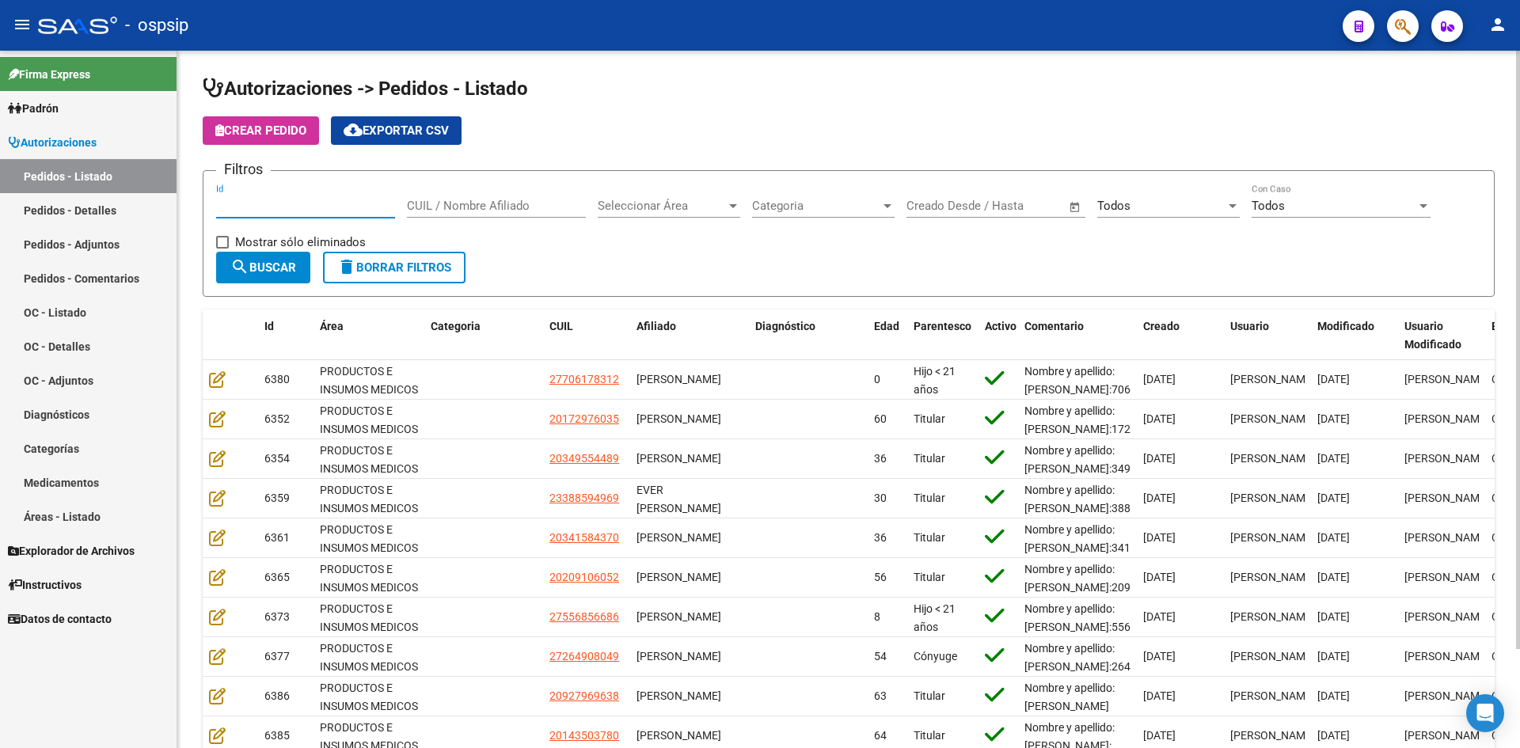
click at [333, 206] on input "Id" at bounding box center [305, 206] width 179 height 14
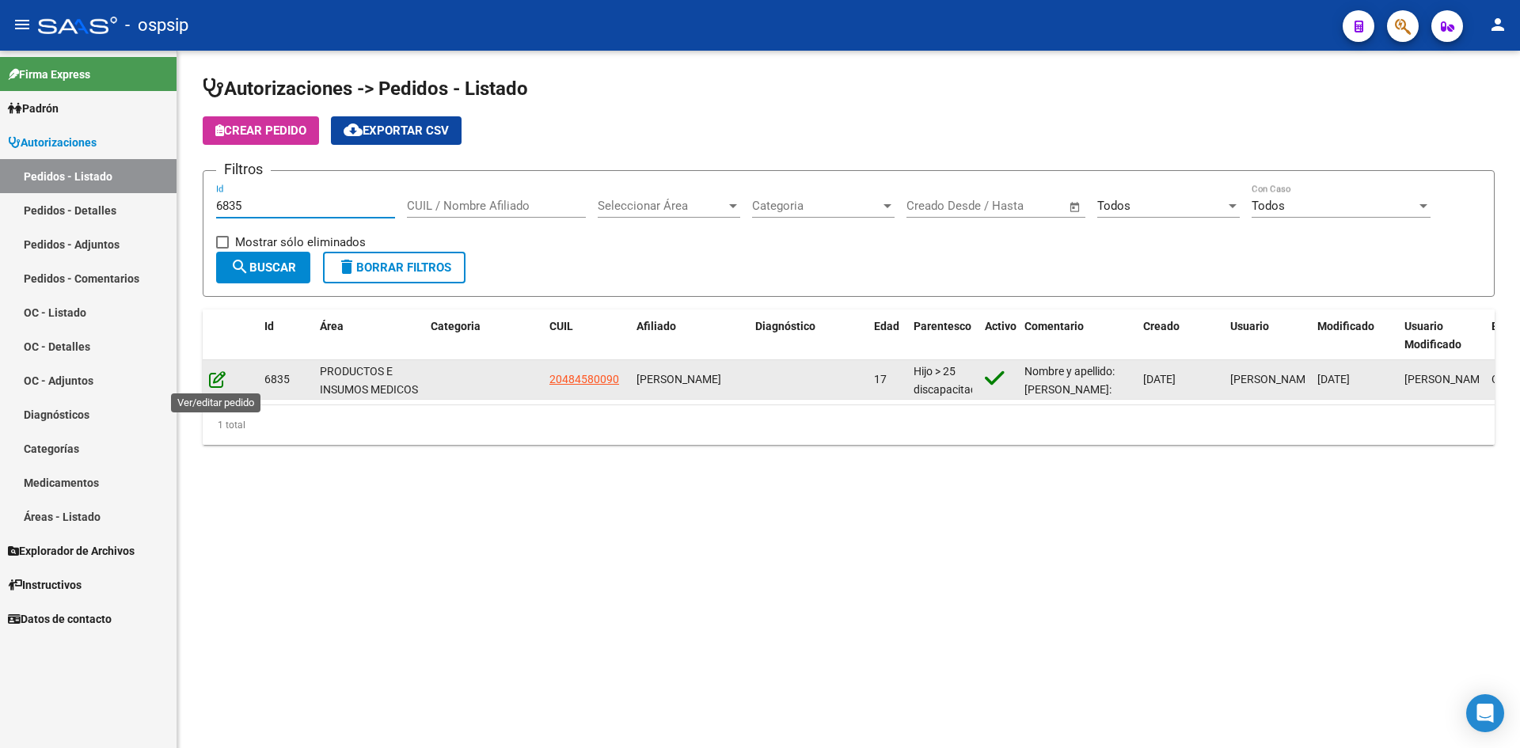
type input "6835"
click at [220, 384] on icon at bounding box center [217, 379] width 17 height 17
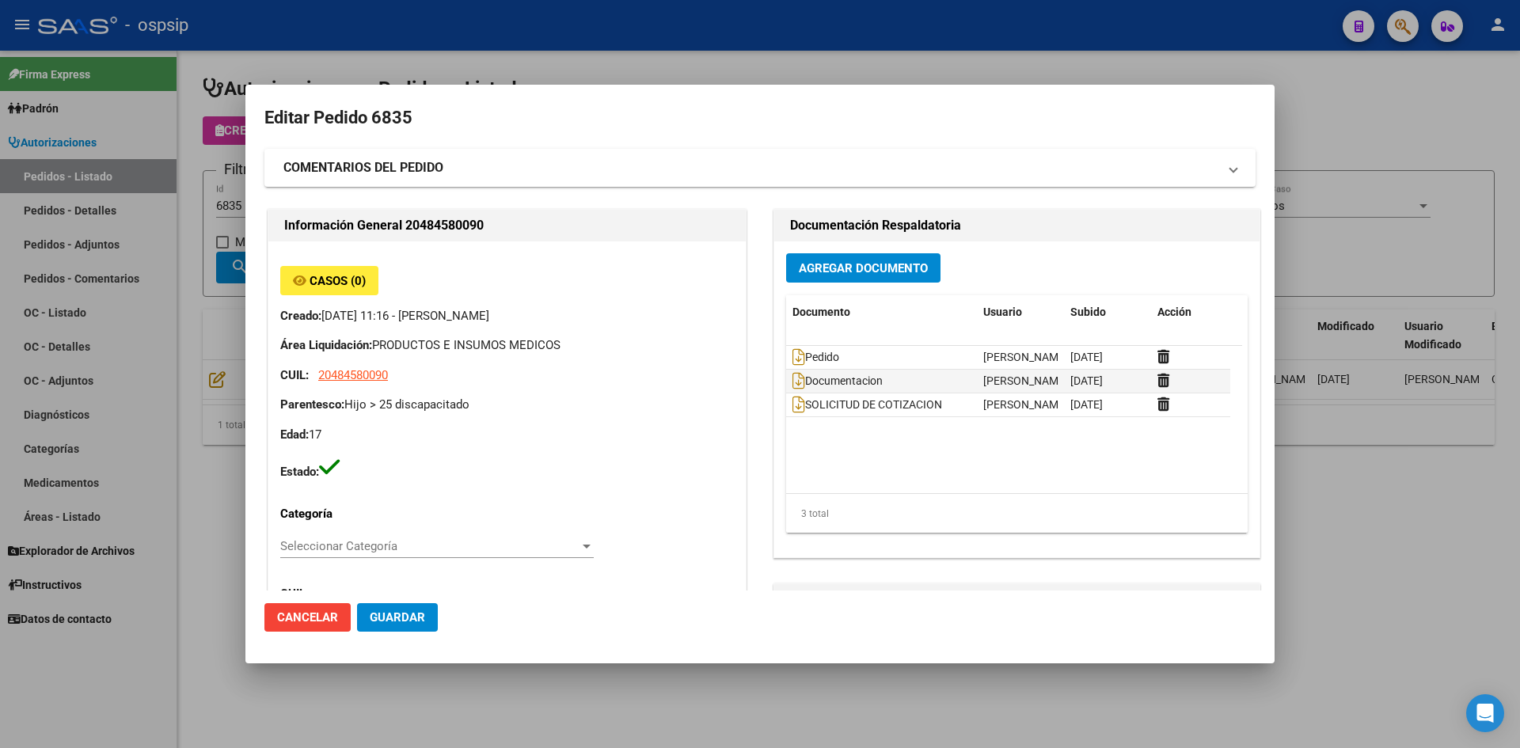
click at [794, 284] on div "Agregar Documento Documento Usuario Subido Acción Pedido [PERSON_NAME] [DATE] D…" at bounding box center [1016, 399] width 485 height 316
click at [801, 272] on span "Agregar Documento" at bounding box center [863, 268] width 129 height 14
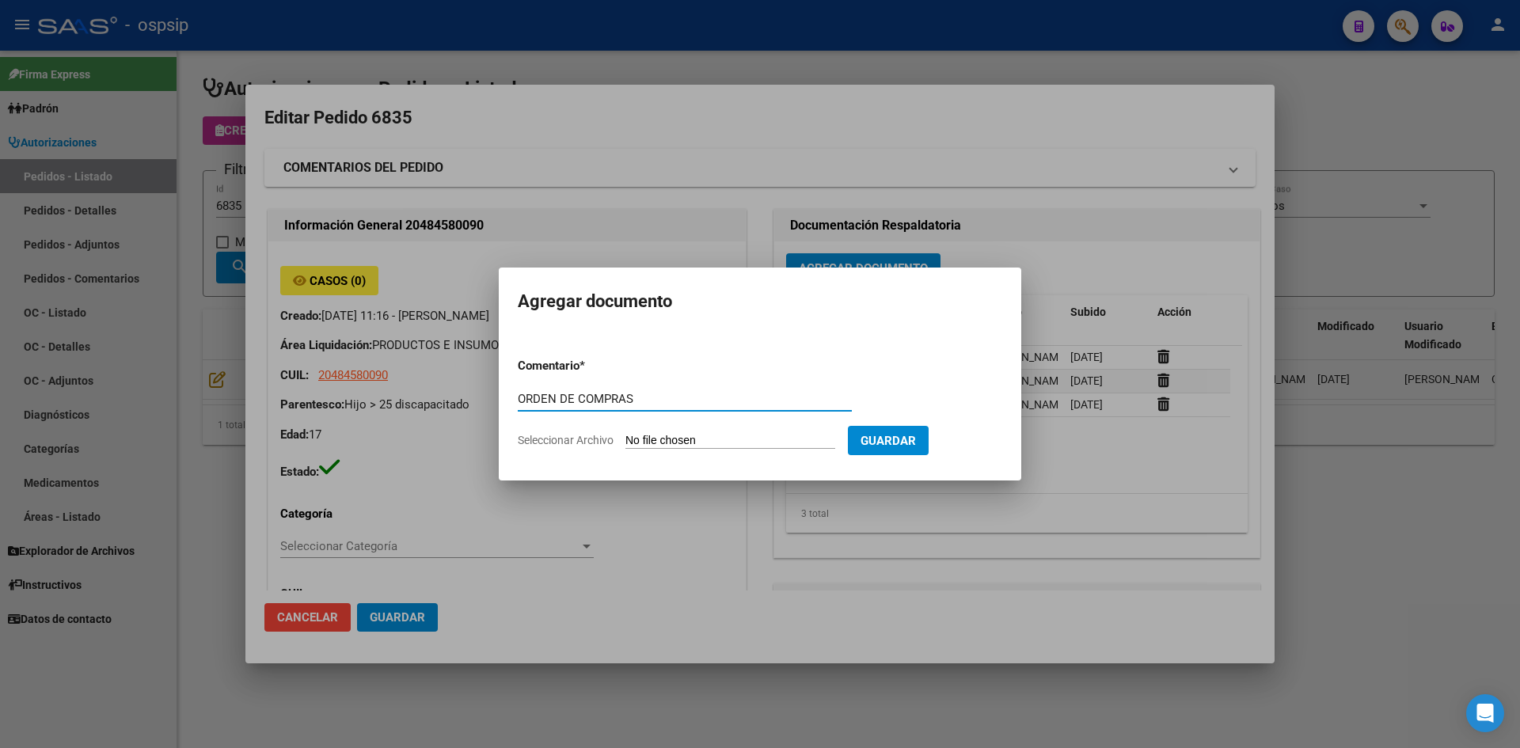
type input "ORDEN DE COMPRAS"
click at [625, 434] on input "Seleccionar Archivo" at bounding box center [730, 441] width 210 height 15
type input "C:\fakepath\OC N°6835 - [PERSON_NAME].pdf"
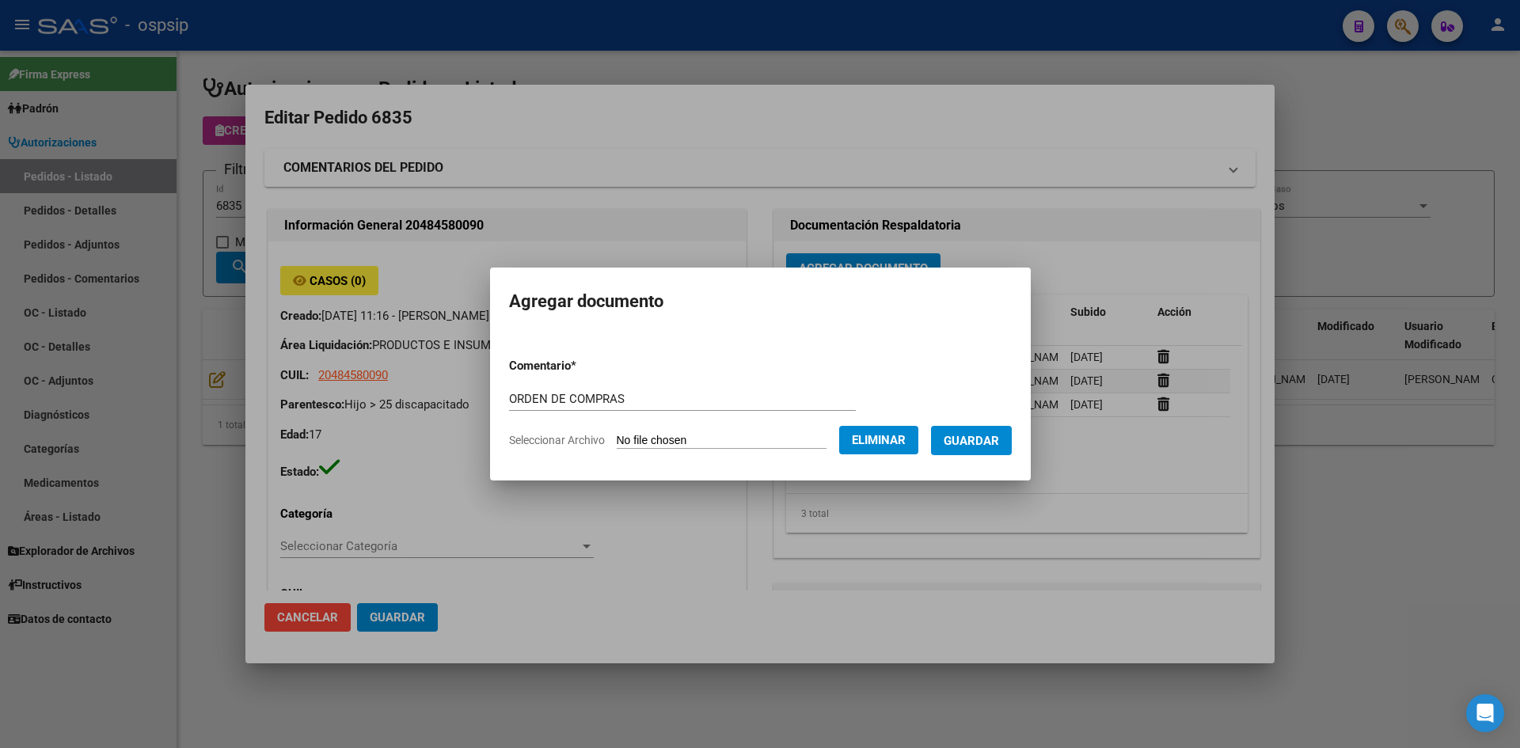
click at [996, 437] on span "Guardar" at bounding box center [971, 441] width 55 height 14
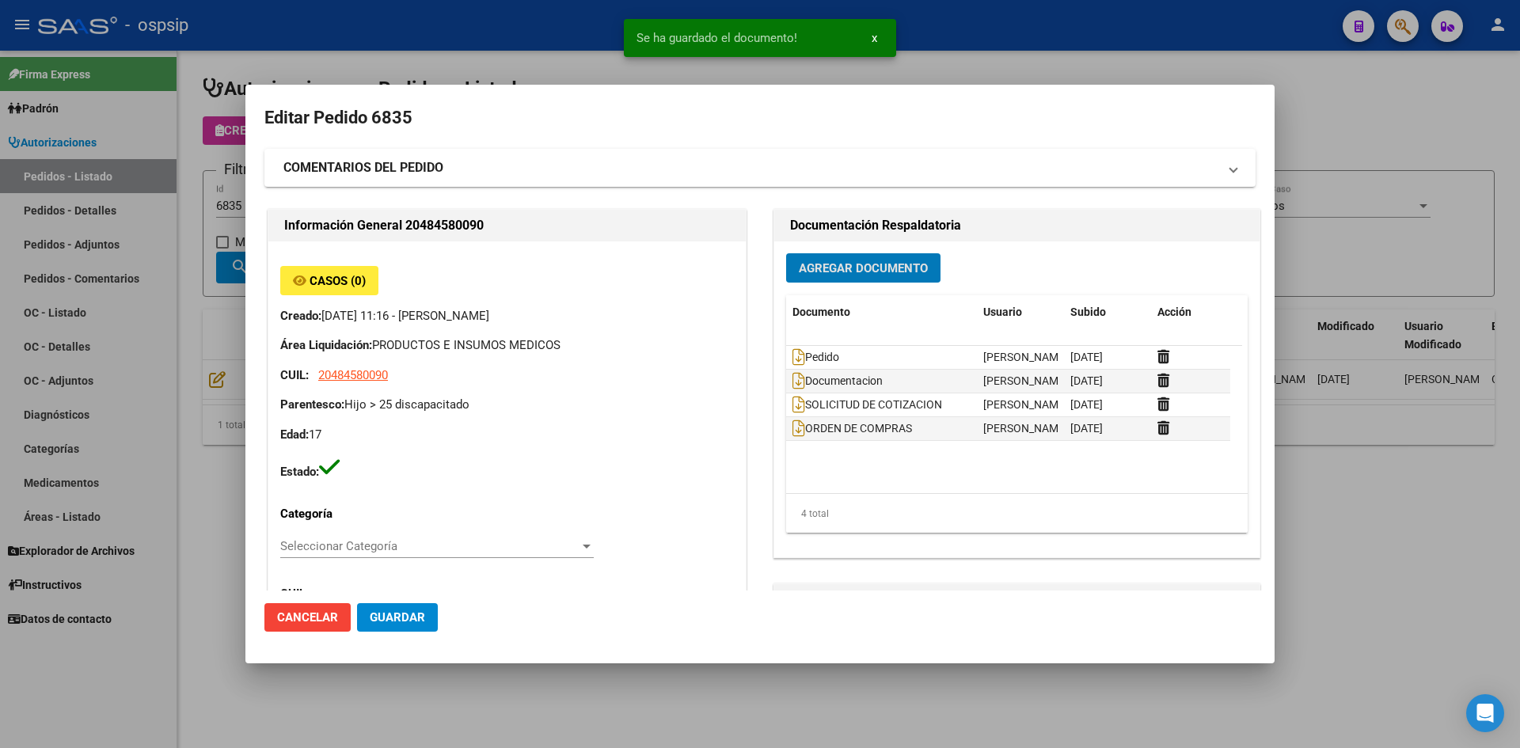
click at [393, 612] on span "Guardar" at bounding box center [397, 617] width 55 height 14
click at [578, 4] on div at bounding box center [760, 374] width 1520 height 748
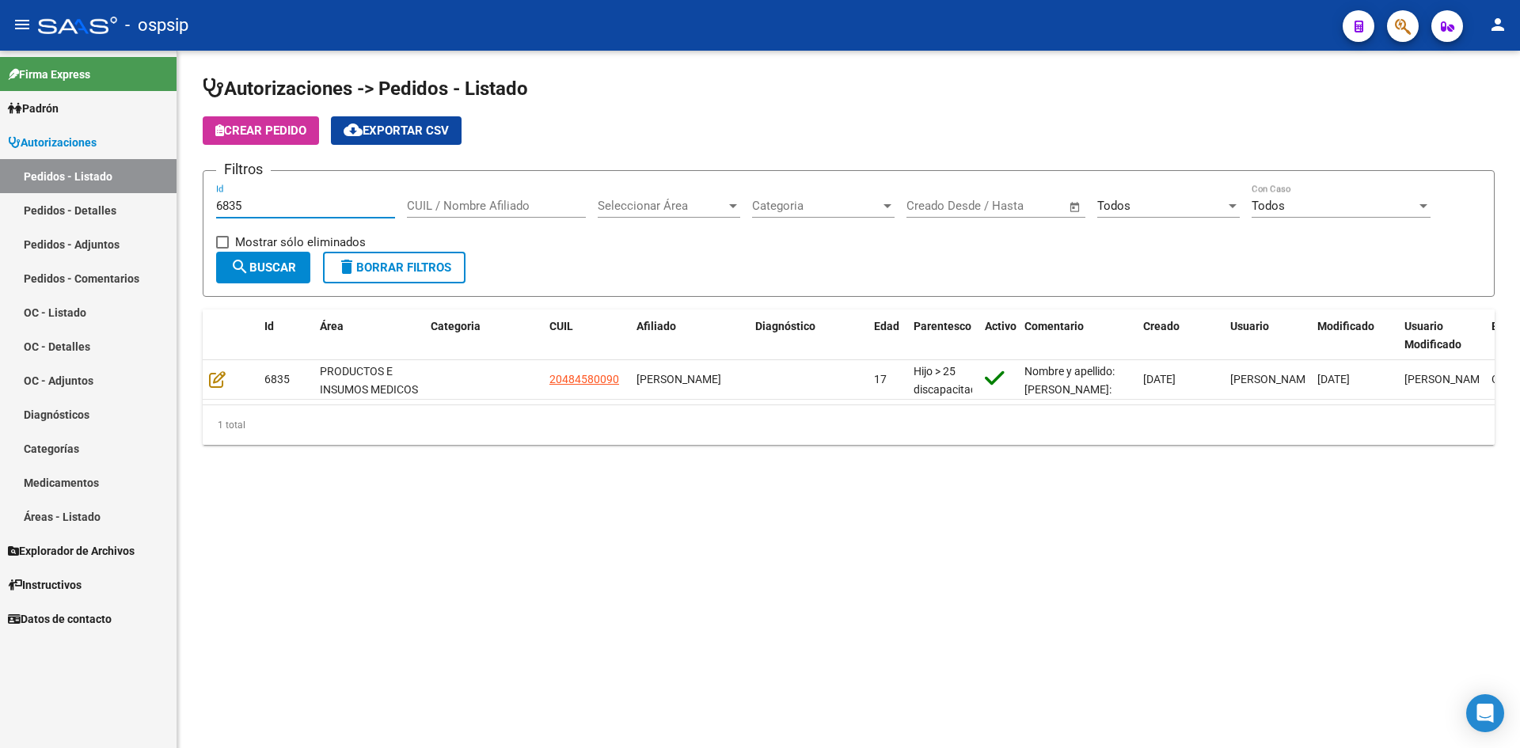
click at [340, 208] on input "6835" at bounding box center [305, 206] width 179 height 14
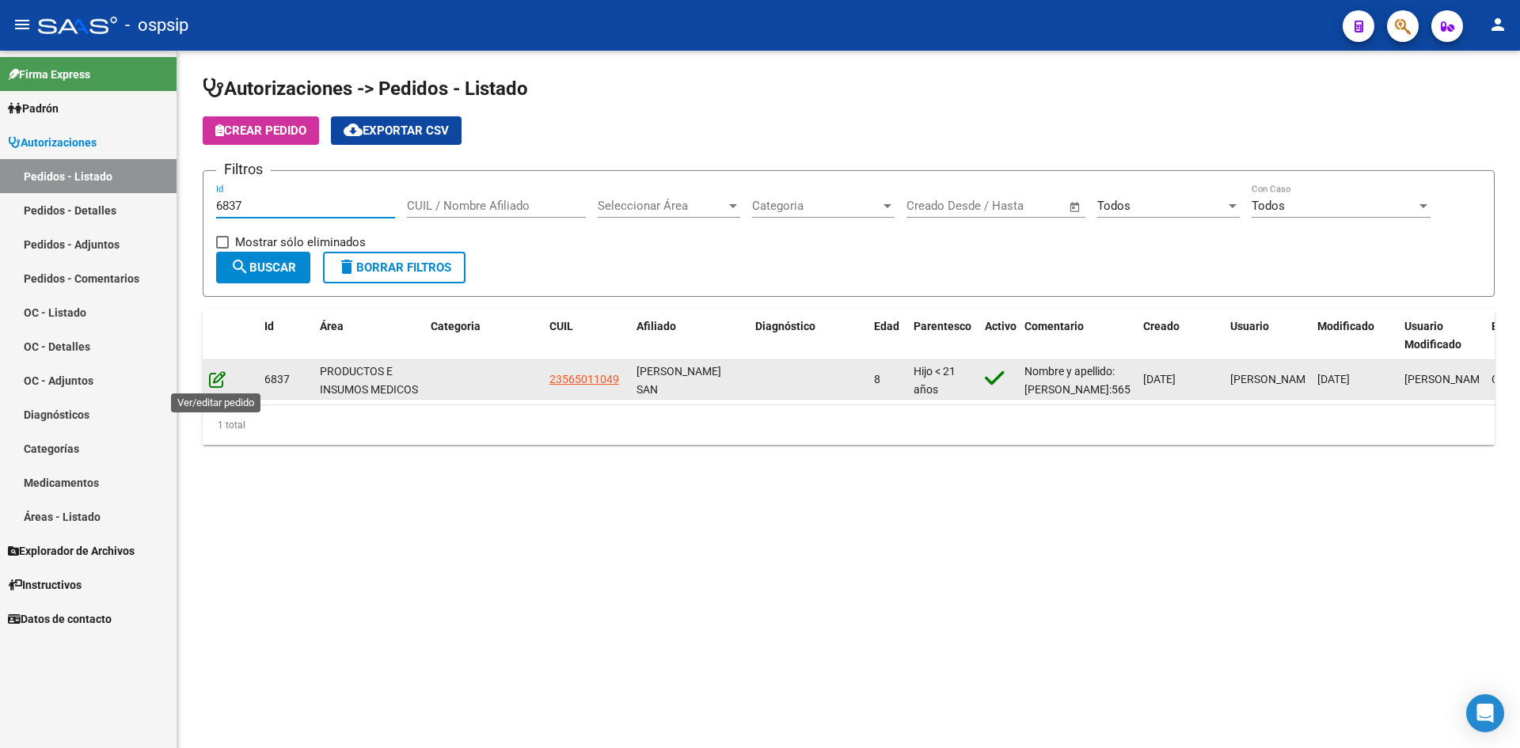
type input "6837"
click at [214, 379] on icon at bounding box center [217, 379] width 17 height 17
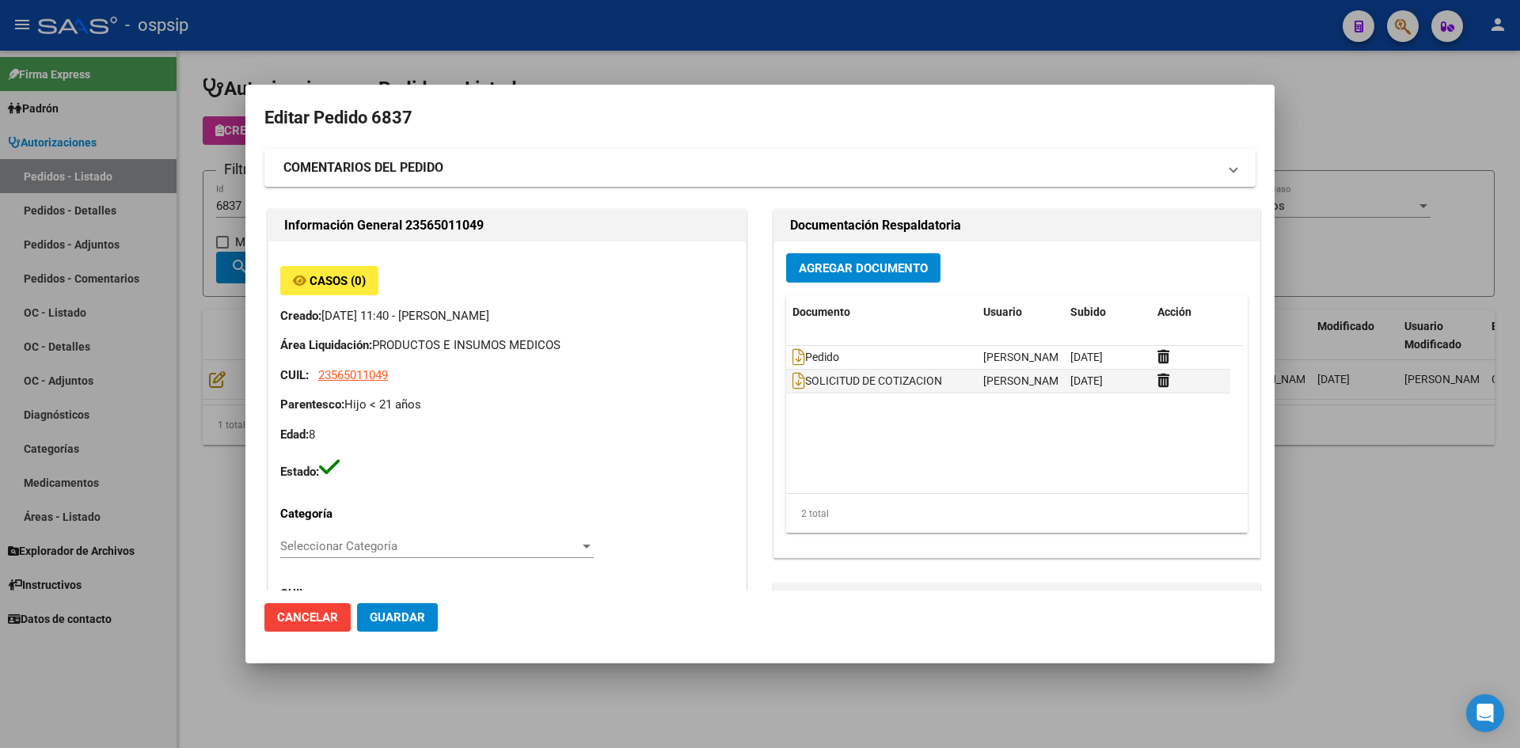
click at [861, 277] on button "Agregar Documento" at bounding box center [863, 267] width 154 height 29
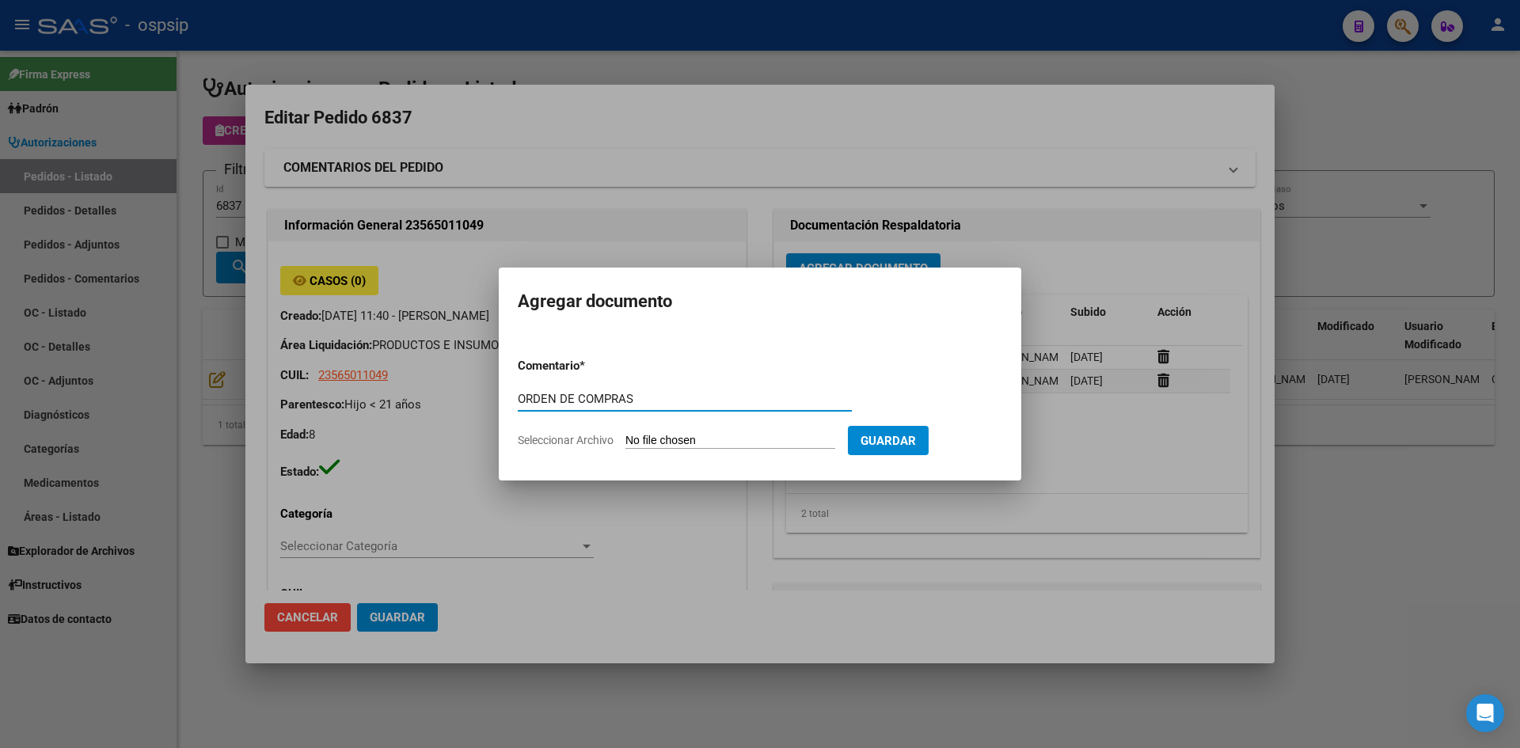
type input "ORDEN DE COMPRAS"
click at [625, 434] on input "Seleccionar Archivo" at bounding box center [730, 441] width 210 height 15
type input "C:\fakepath\OC N°6837 - [PERSON_NAME][GEOGRAPHIC_DATA]pdf"
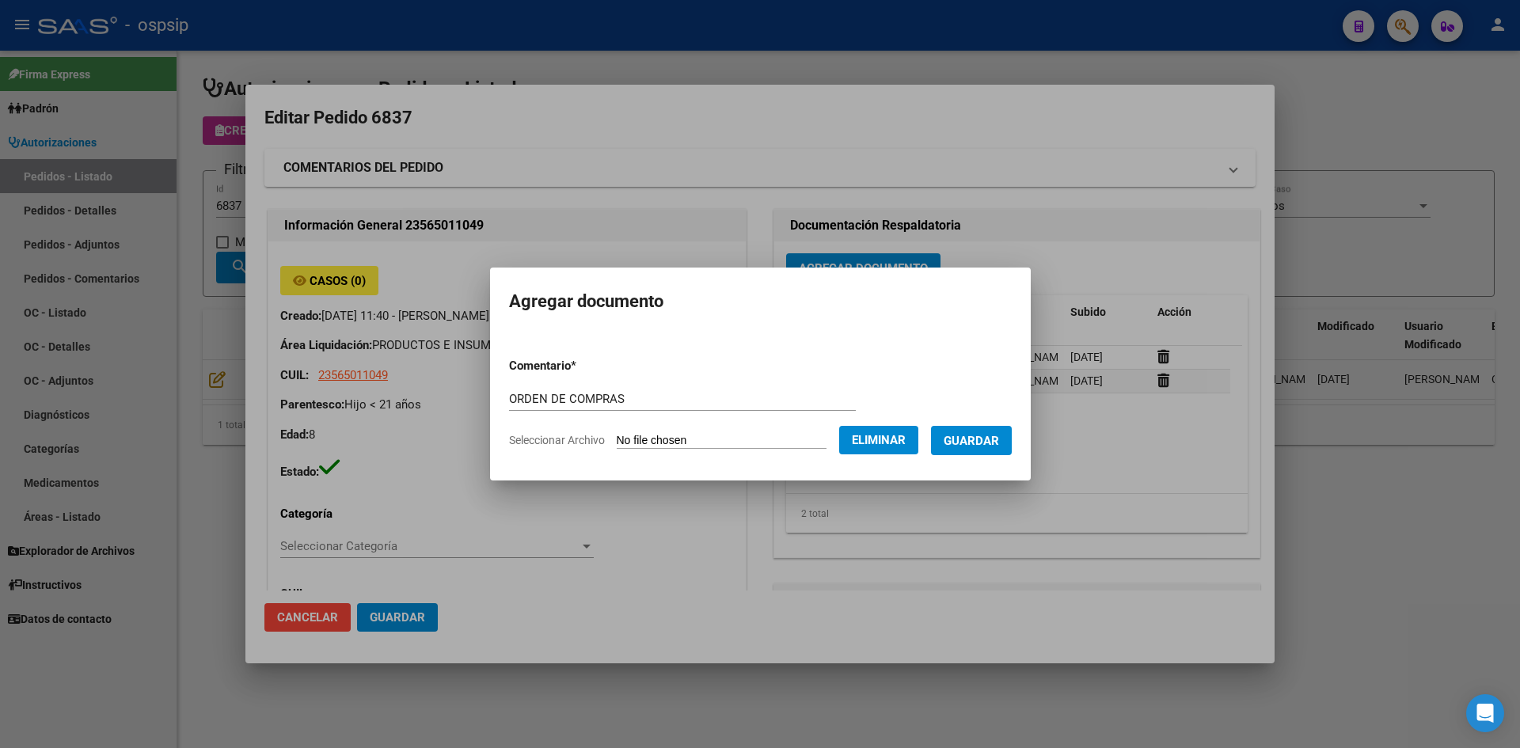
click at [963, 423] on form "Comentario * ORDEN DE COMPRAS Comentario Seleccionar Archivo Eliminar Guardar" at bounding box center [760, 403] width 503 height 116
click at [974, 442] on span "Guardar" at bounding box center [971, 441] width 55 height 14
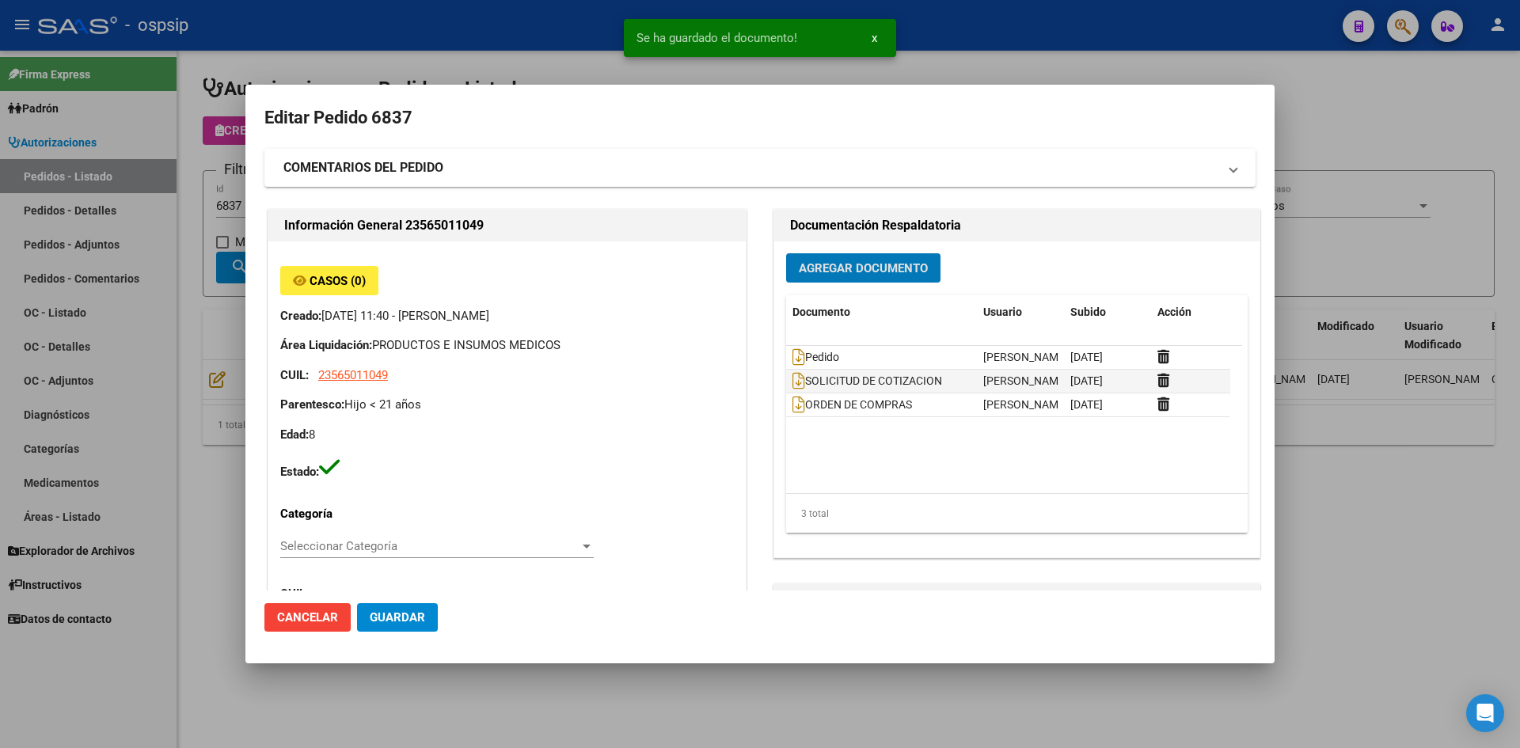
click at [421, 627] on button "Guardar" at bounding box center [397, 617] width 81 height 29
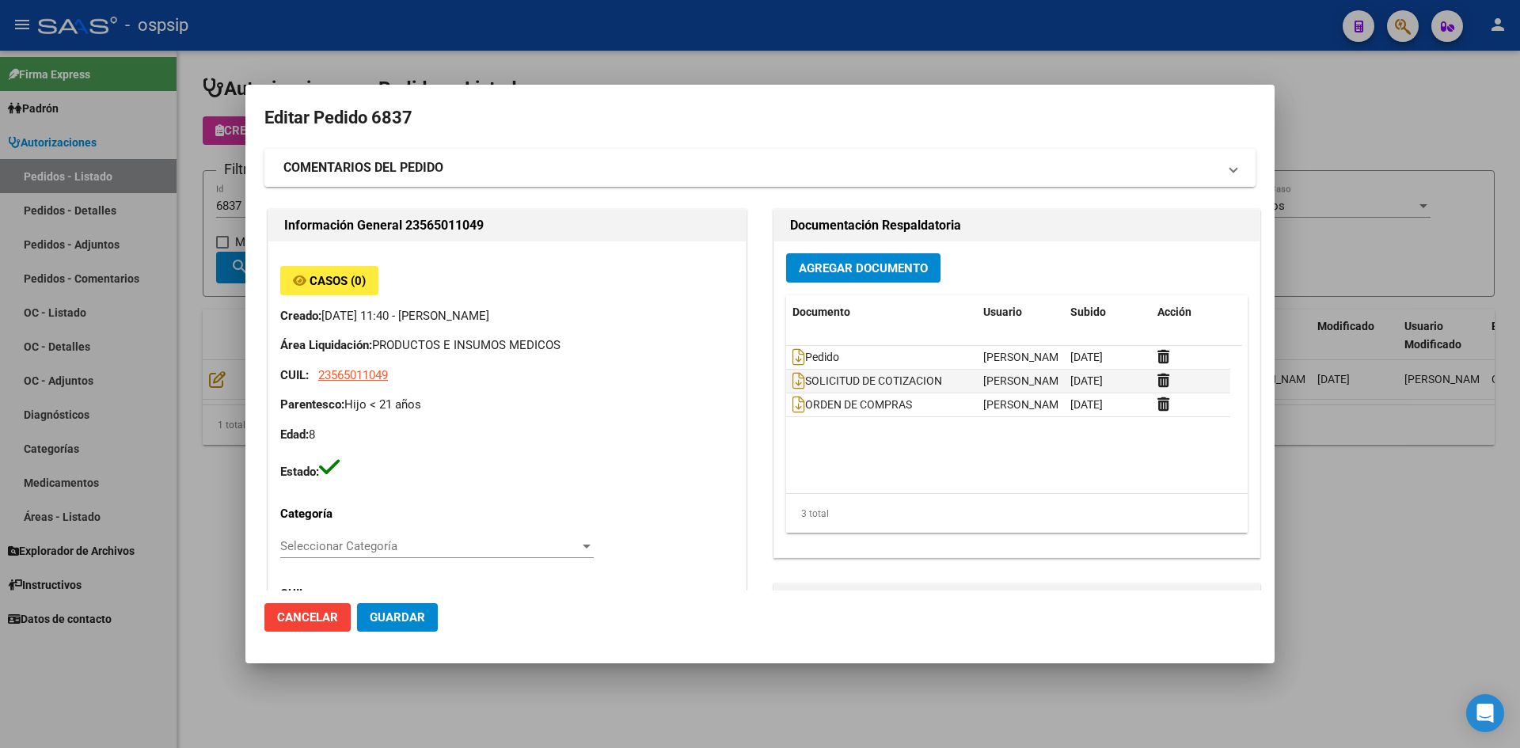
click at [752, 49] on div at bounding box center [760, 374] width 1520 height 748
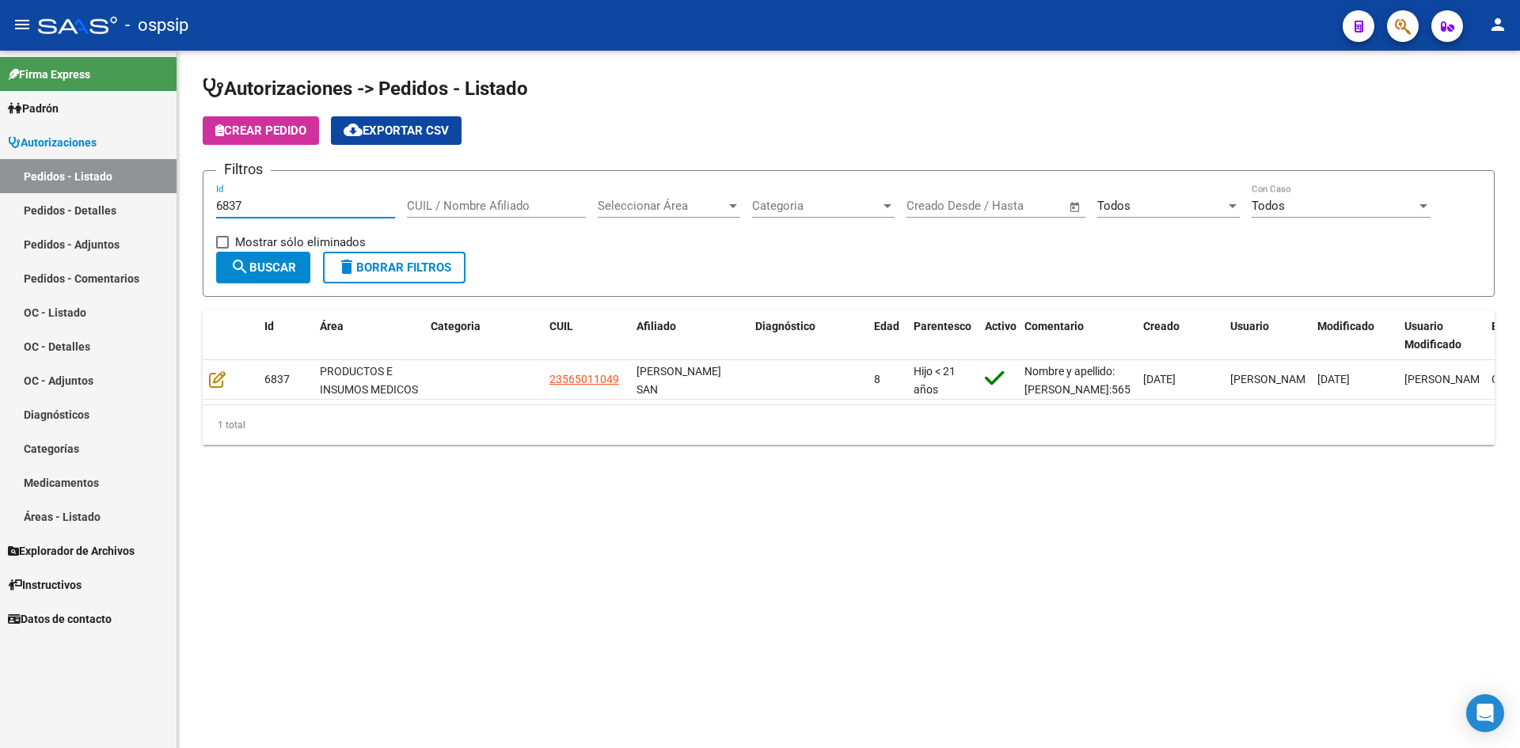
click at [311, 207] on input "6837" at bounding box center [305, 206] width 179 height 14
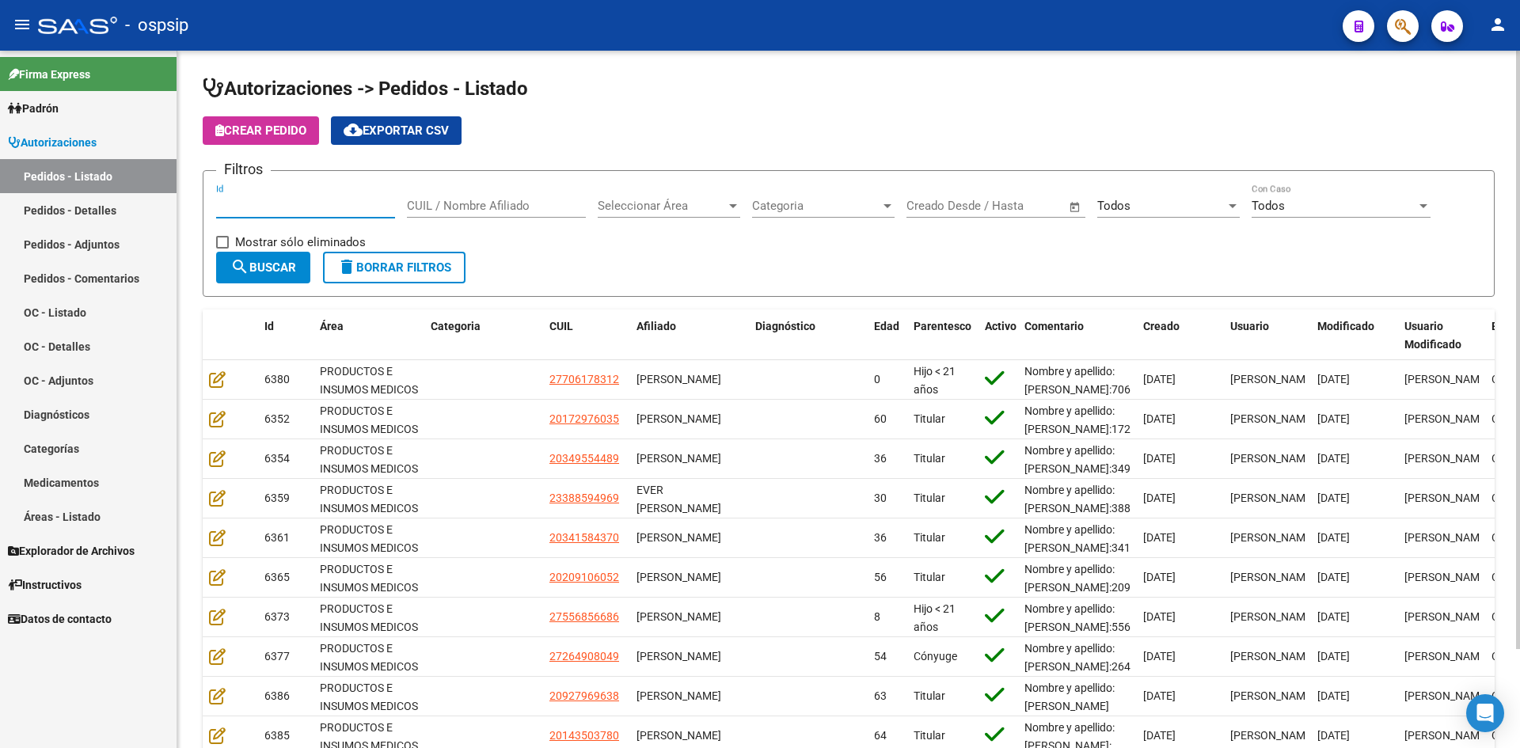
click at [1122, 203] on span "Todos" at bounding box center [1113, 206] width 33 height 14
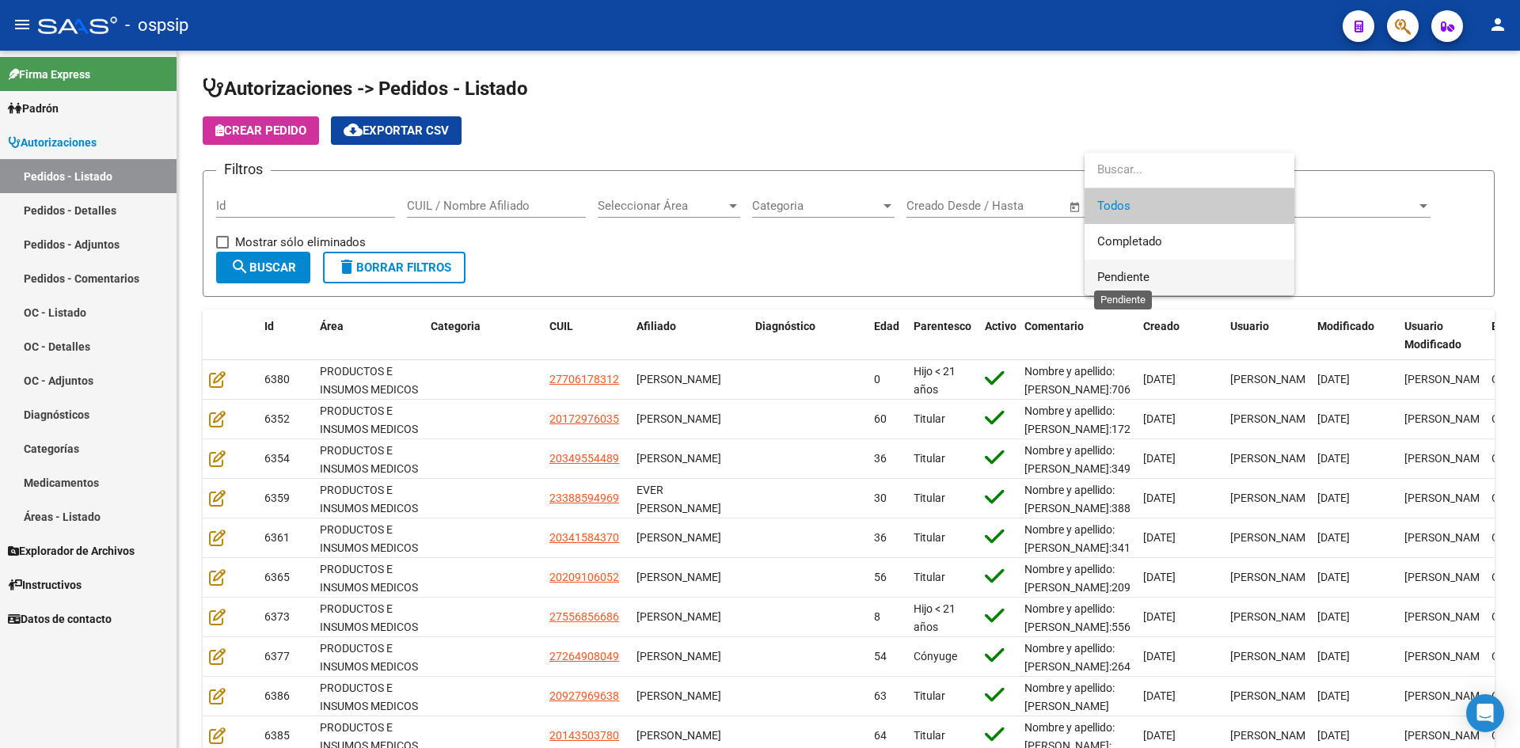
click at [1133, 274] on span "Pendiente" at bounding box center [1123, 277] width 52 height 14
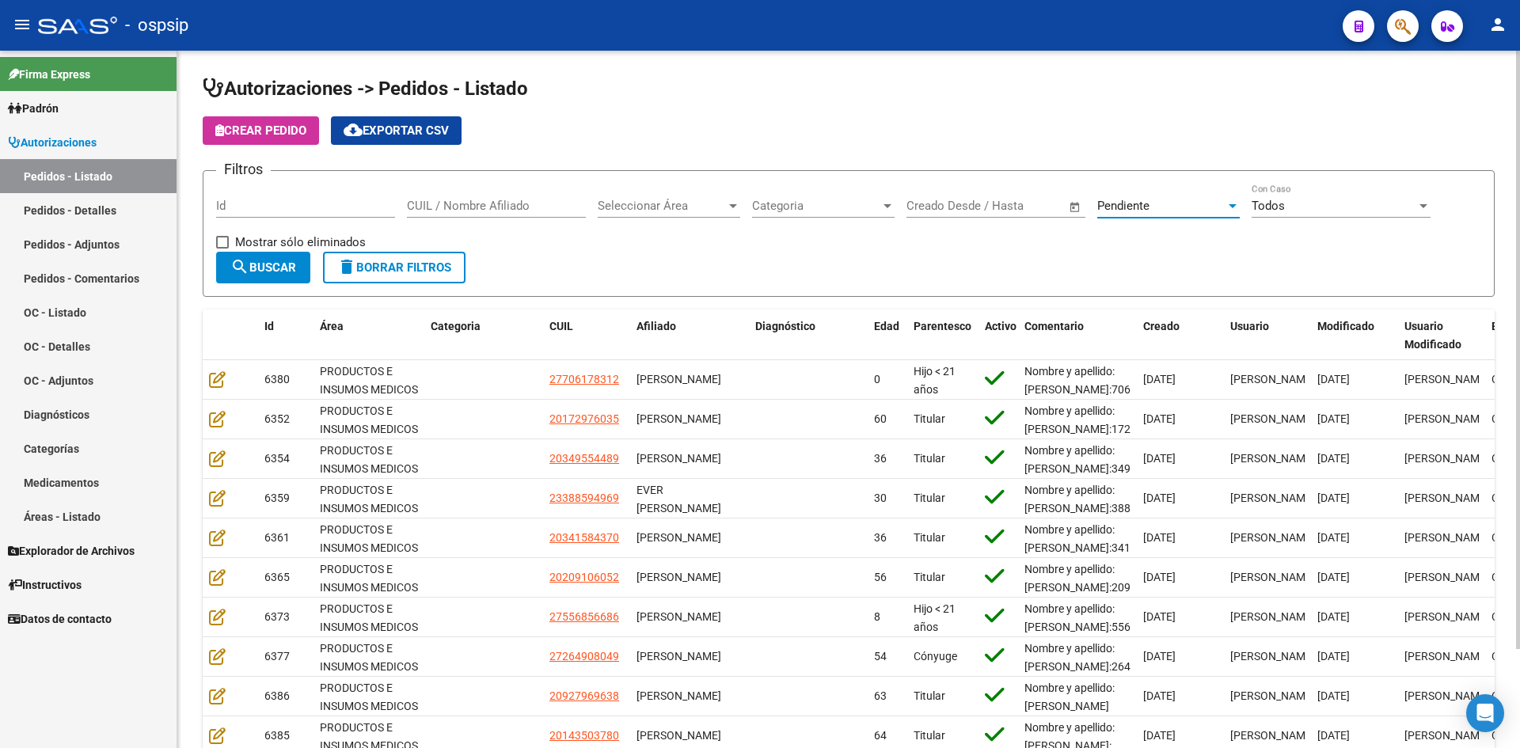
click at [272, 249] on span "Mostrar sólo eliminados" at bounding box center [300, 242] width 131 height 19
click at [222, 249] on input "Mostrar sólo eliminados" at bounding box center [222, 249] width 1 height 1
click at [226, 240] on span at bounding box center [222, 242] width 13 height 13
click at [222, 249] on input "Mostrar sólo eliminados" at bounding box center [222, 249] width 1 height 1
checkbox input "false"
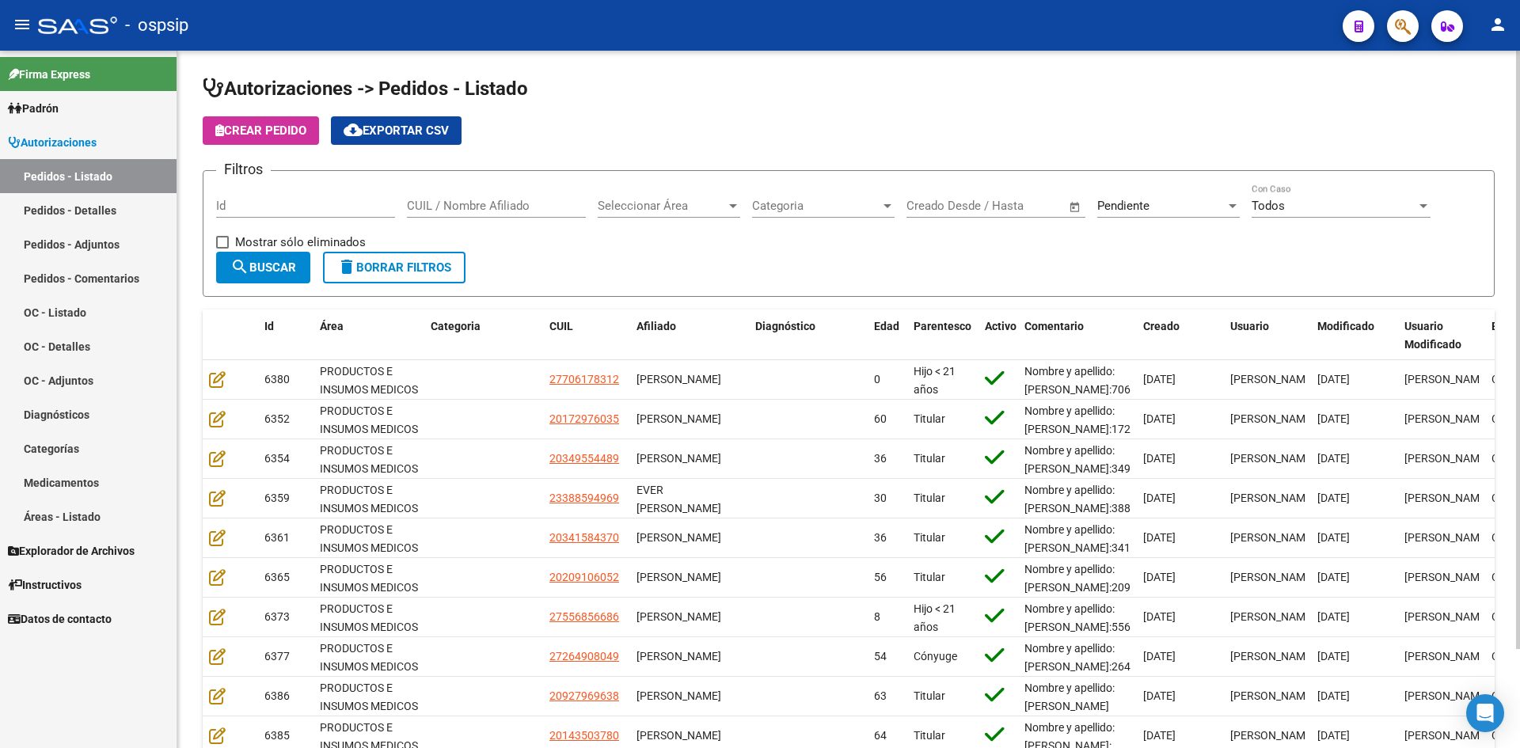
click at [252, 272] on span "search Buscar" at bounding box center [263, 267] width 66 height 14
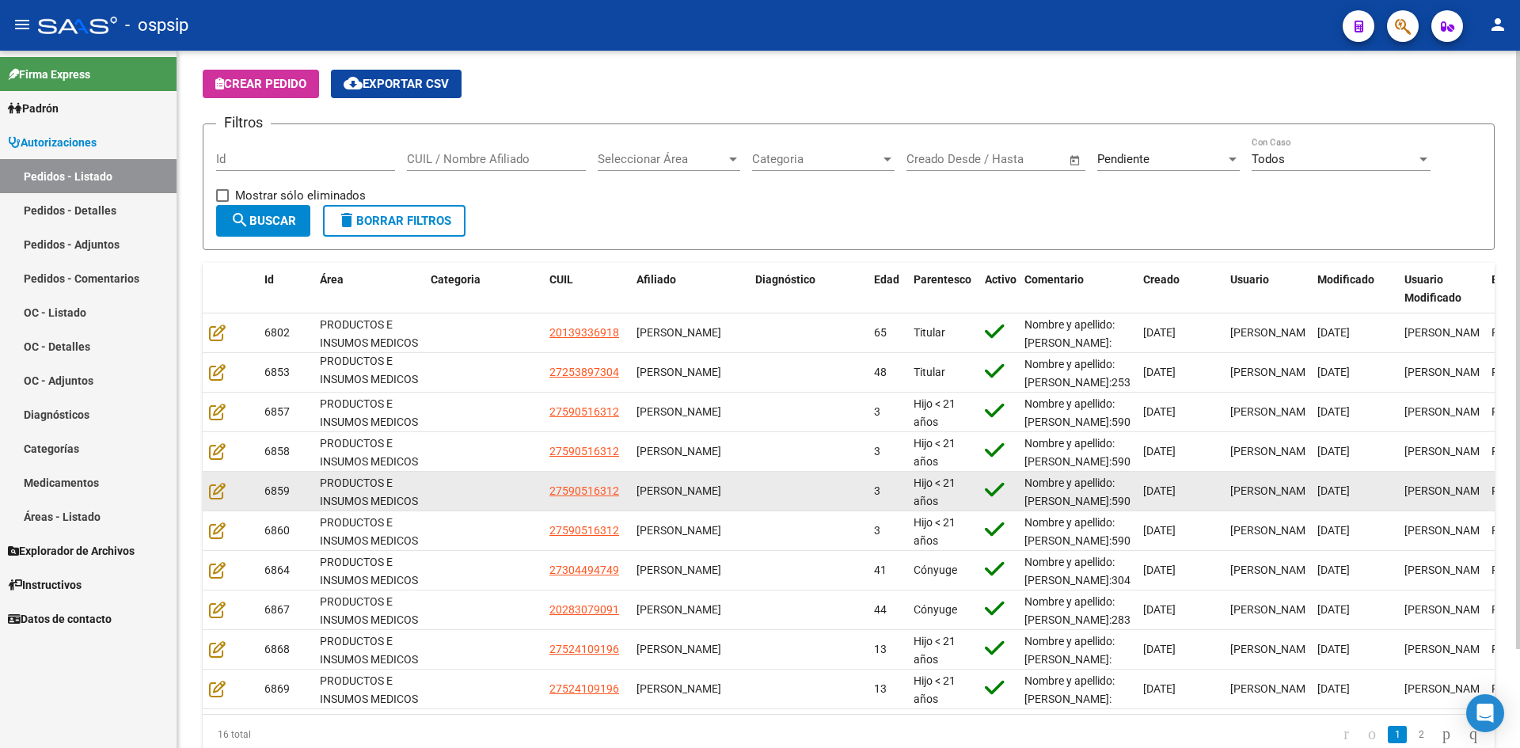
scroll to position [116, 0]
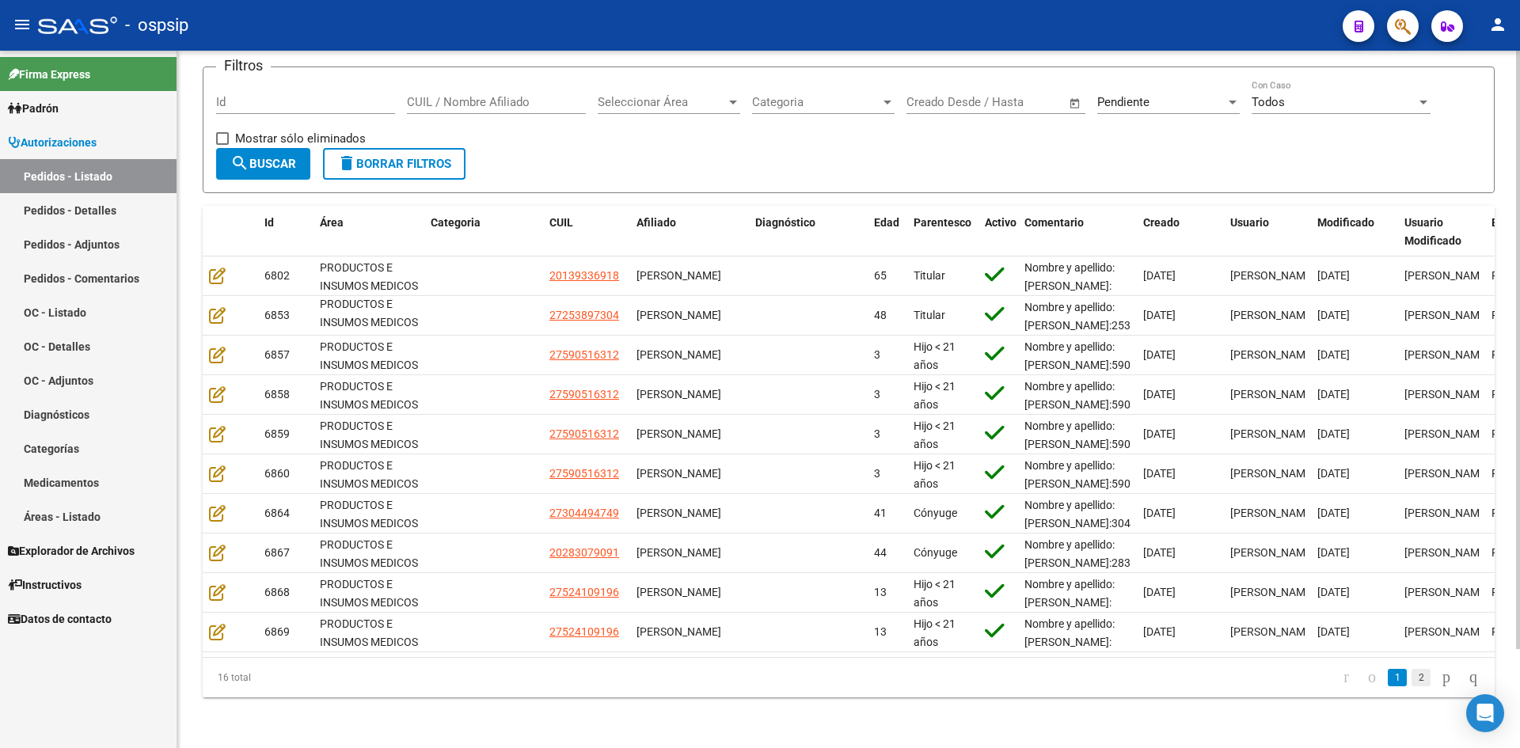
click at [1412, 678] on link "2" at bounding box center [1421, 677] width 19 height 17
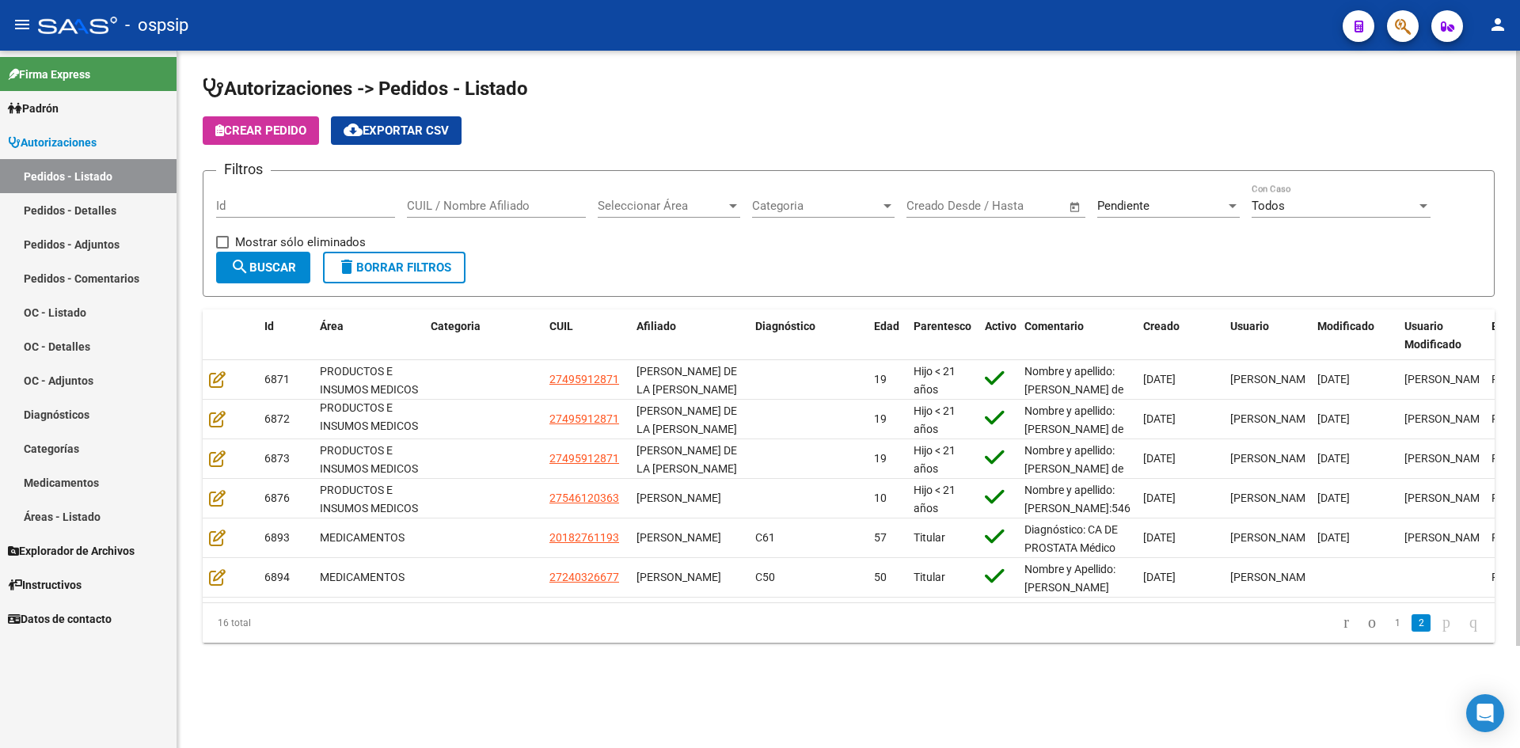
scroll to position [0, 0]
click at [1388, 632] on link "1" at bounding box center [1397, 622] width 19 height 17
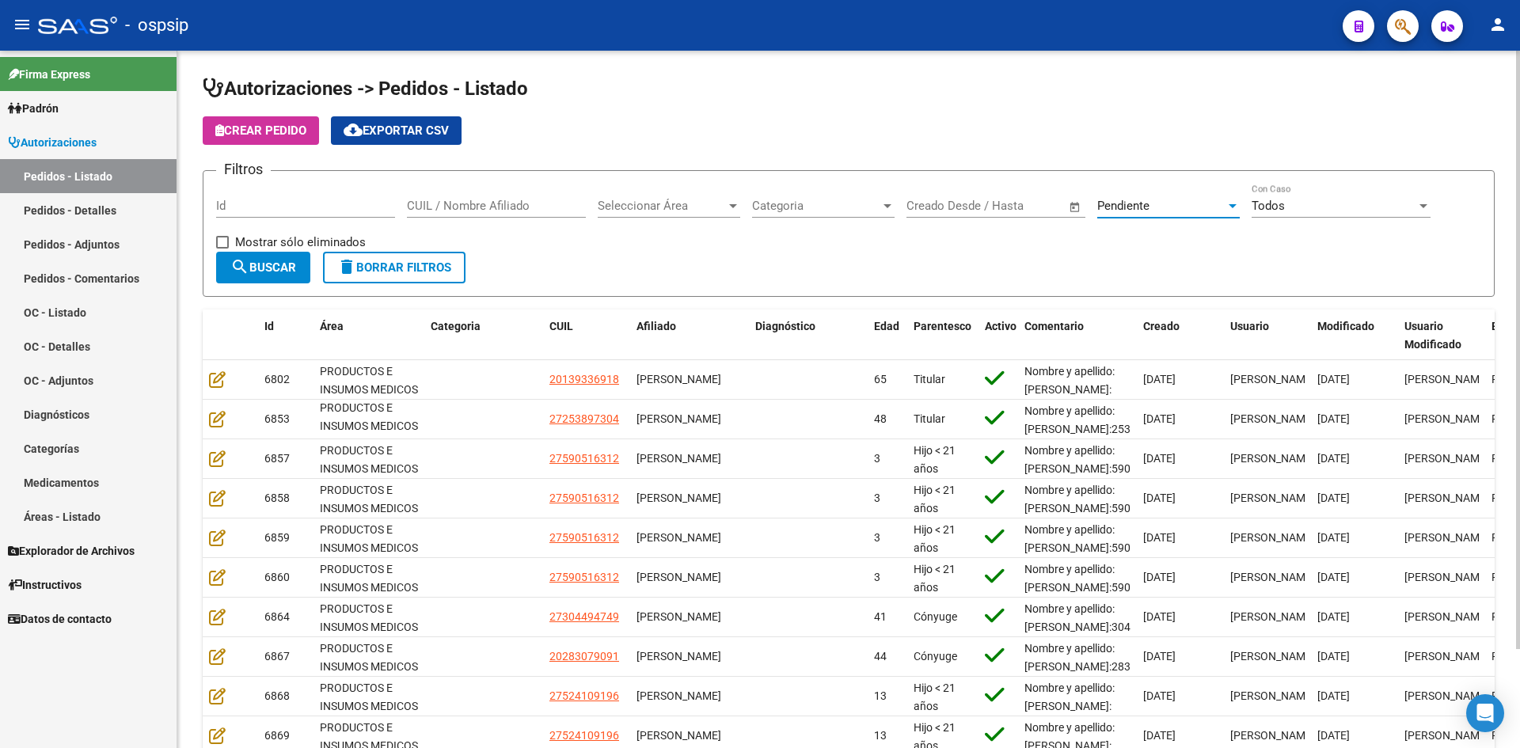
click at [1135, 205] on span "Pendiente" at bounding box center [1123, 206] width 52 height 14
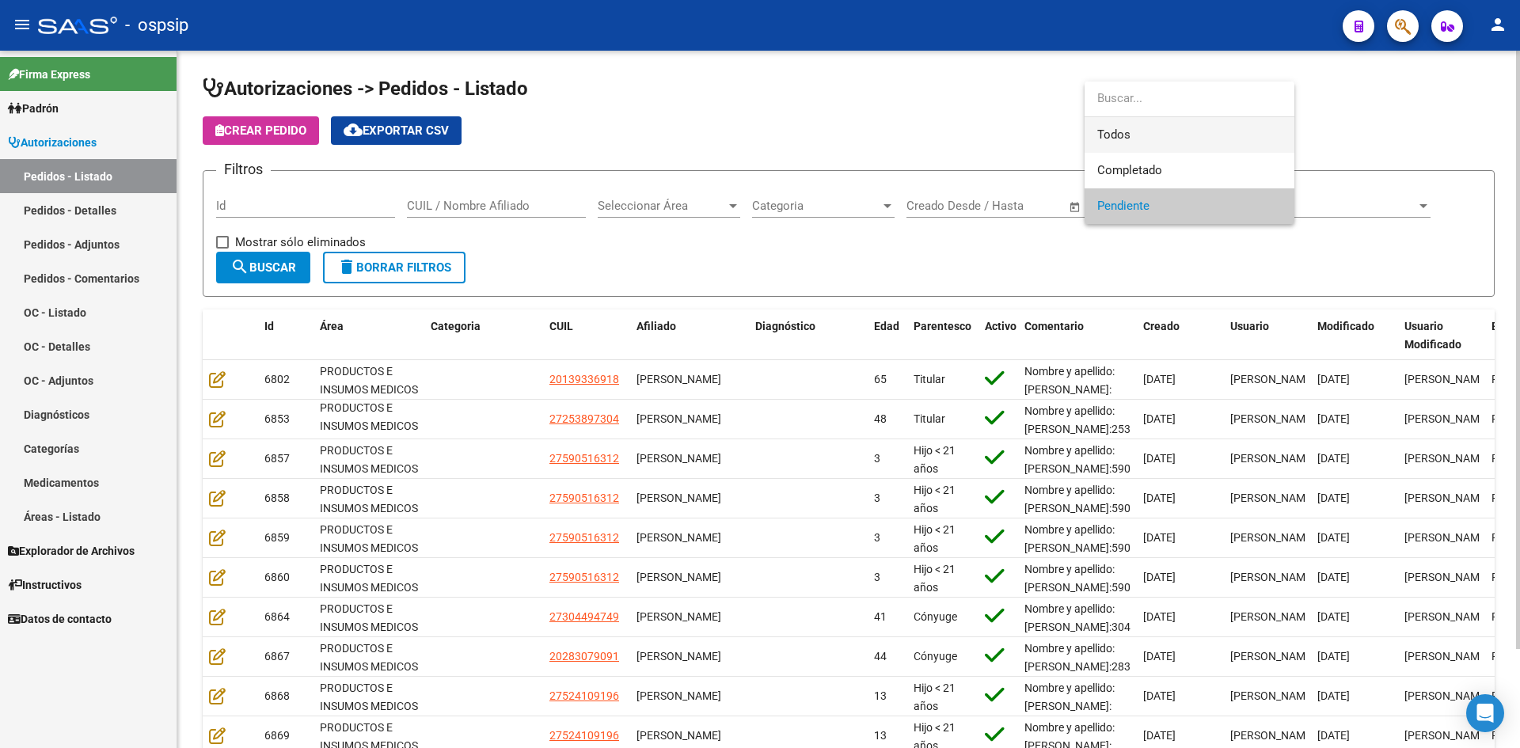
drag, startPoint x: 1150, startPoint y: 128, endPoint x: 925, endPoint y: 131, distance: 225.7
click at [1149, 128] on span "Todos" at bounding box center [1189, 135] width 184 height 36
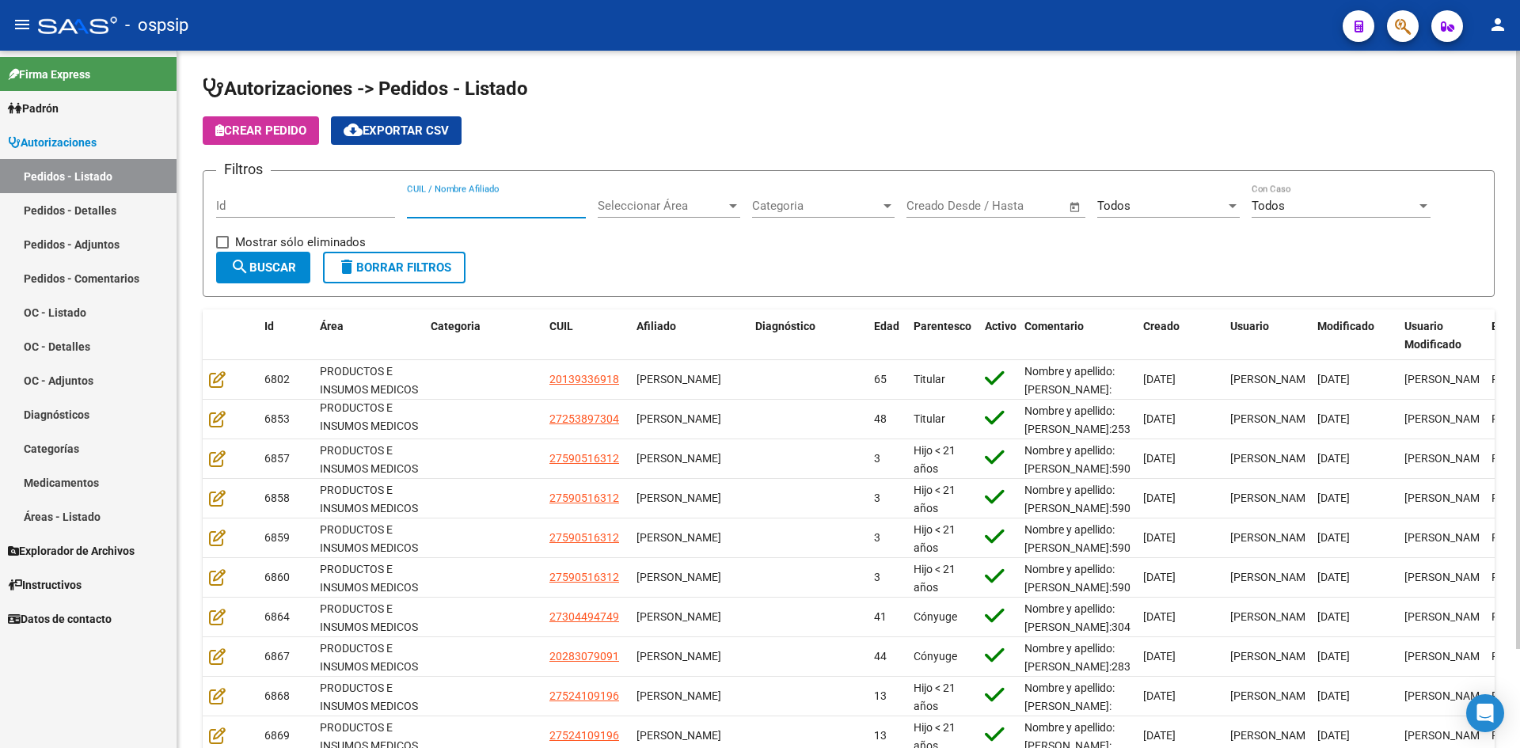
click at [486, 203] on input "CUIL / Nombre Afiliado" at bounding box center [496, 206] width 179 height 14
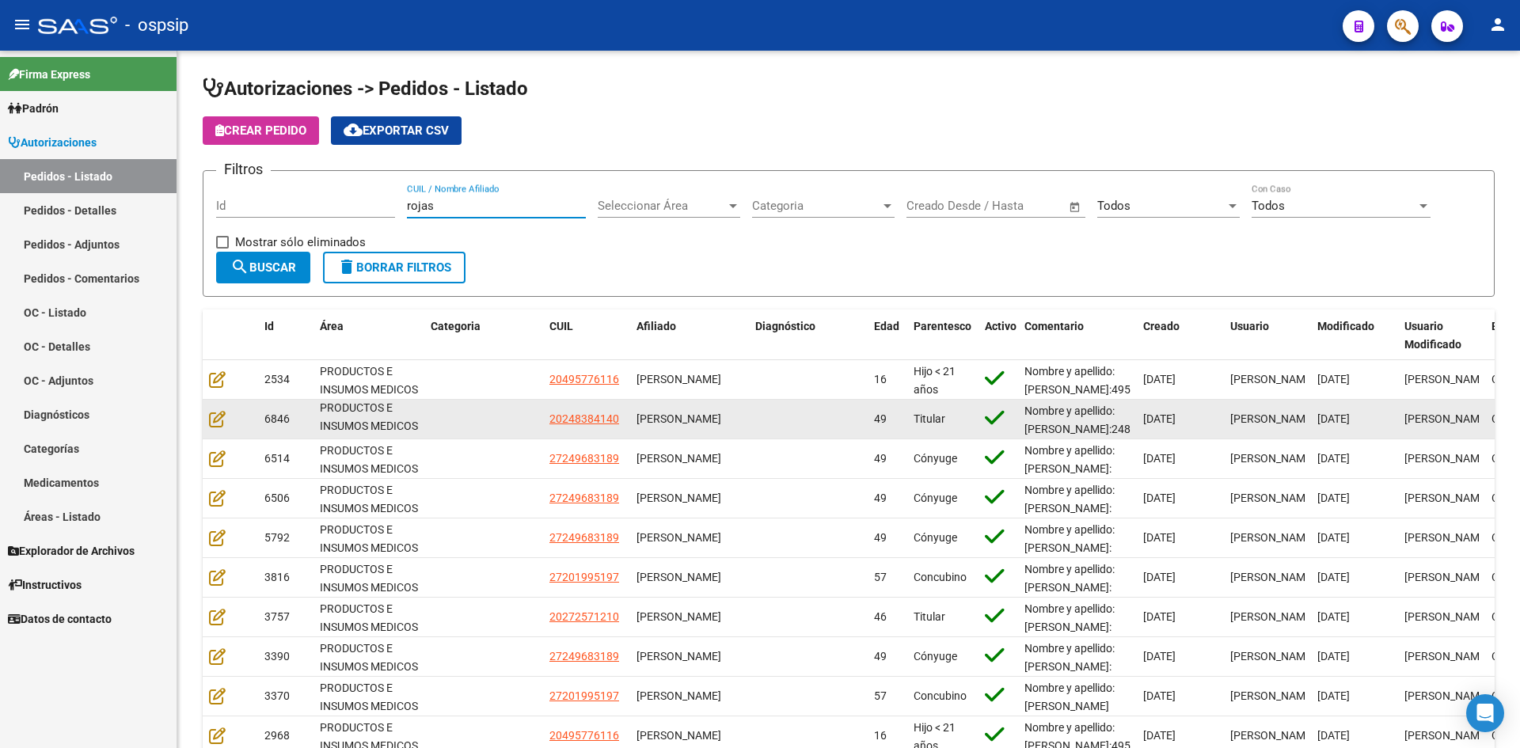
type input "rojas"
click at [207, 416] on datatable-body-cell at bounding box center [230, 419] width 55 height 39
click at [211, 418] on icon at bounding box center [217, 418] width 17 height 17
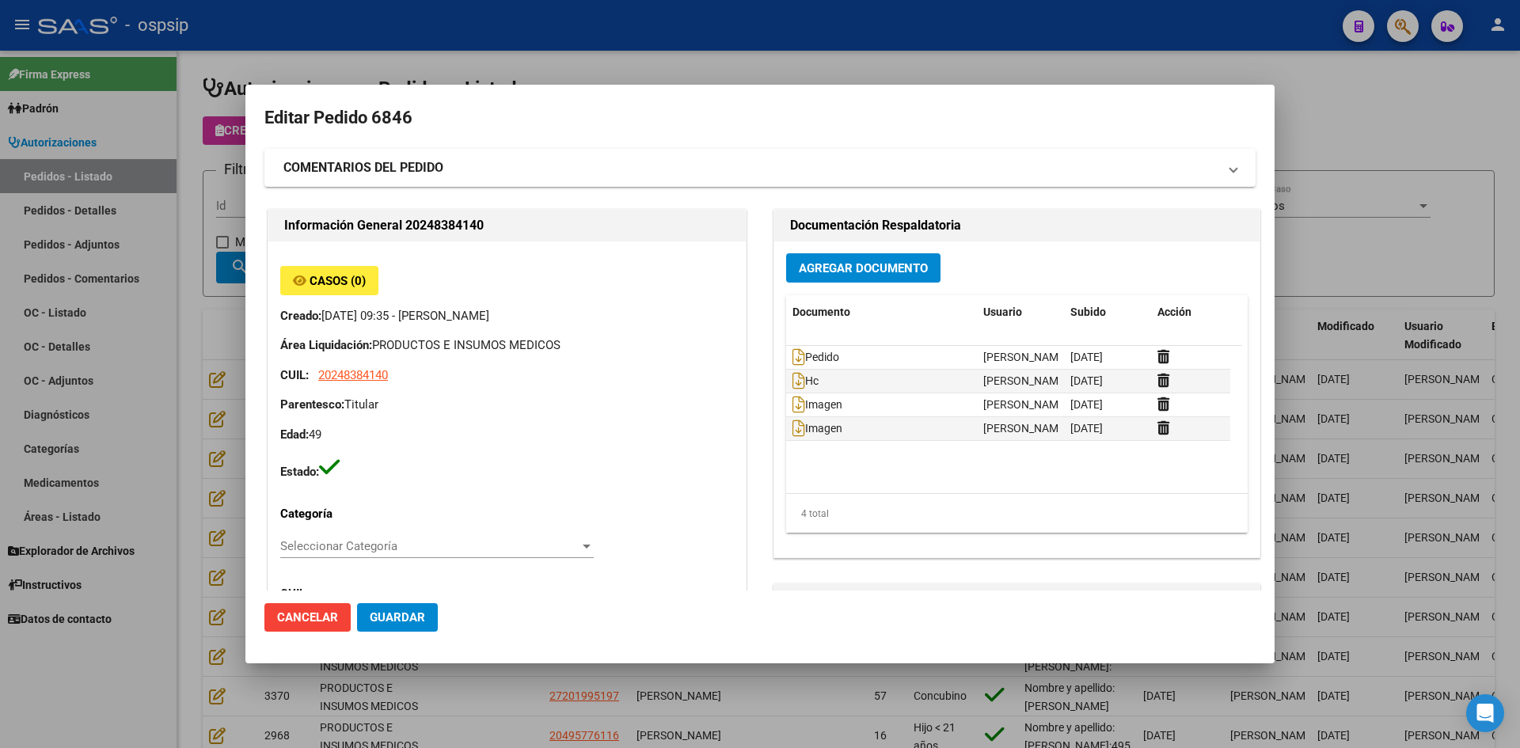
click at [708, 70] on div at bounding box center [760, 374] width 1520 height 748
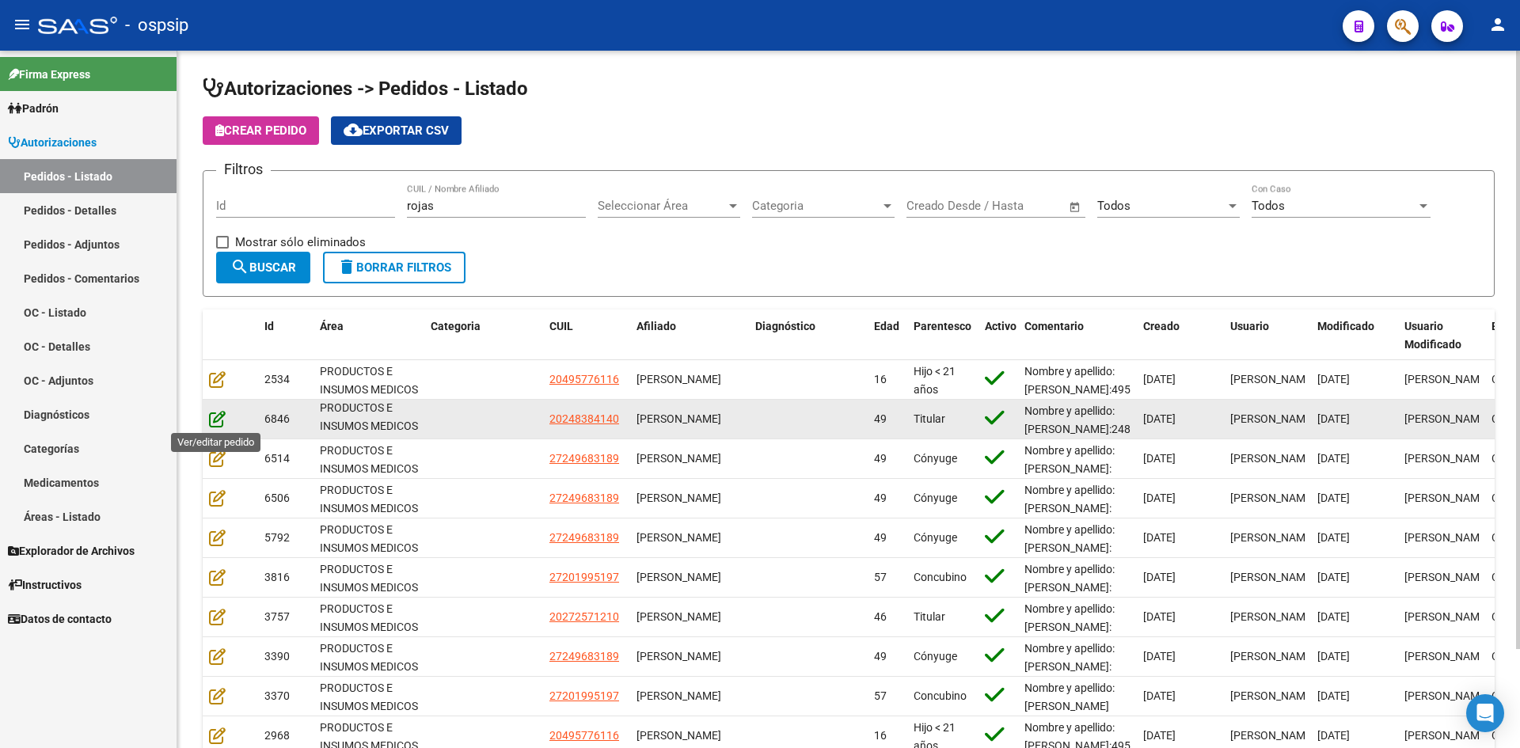
click at [219, 423] on icon at bounding box center [217, 418] width 17 height 17
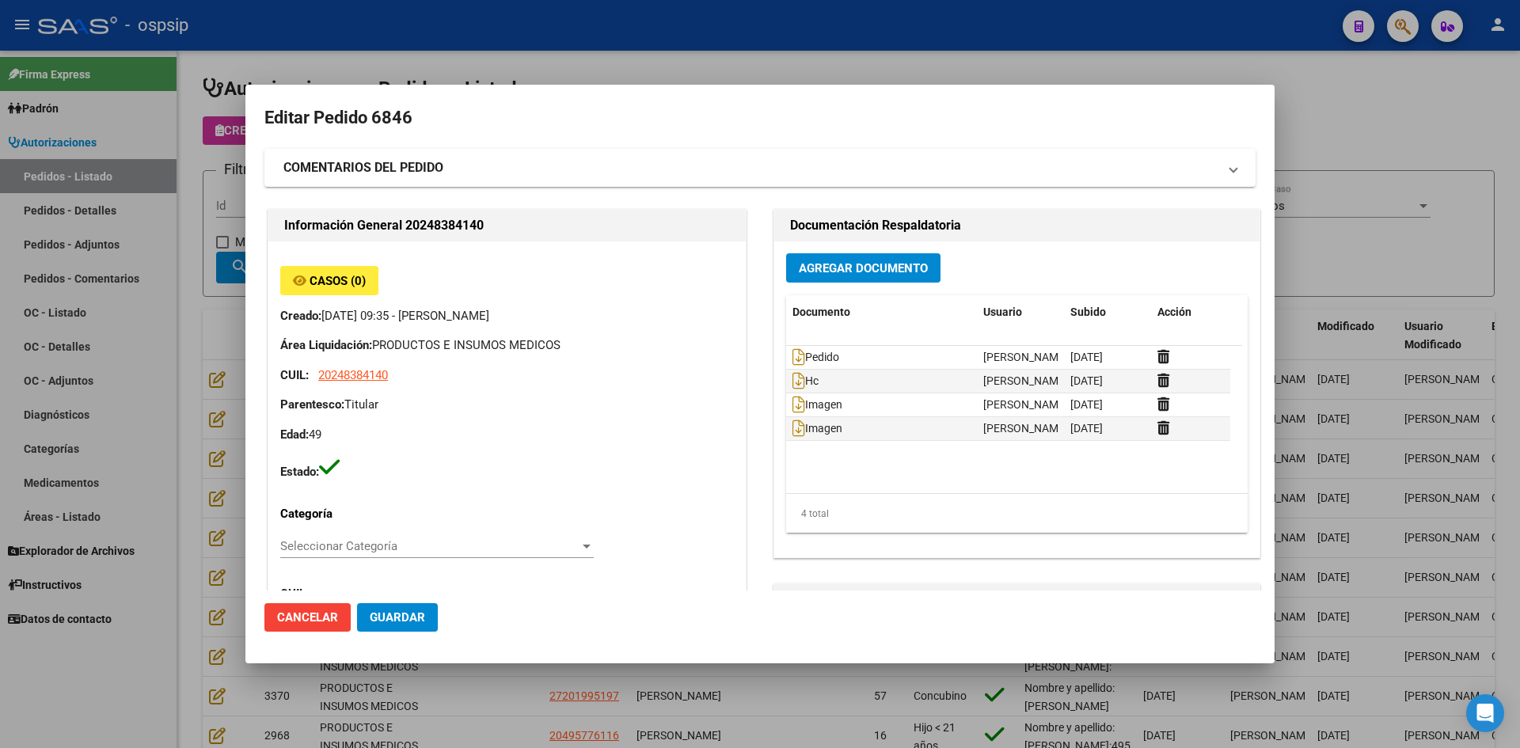
click at [541, 70] on div at bounding box center [760, 374] width 1520 height 748
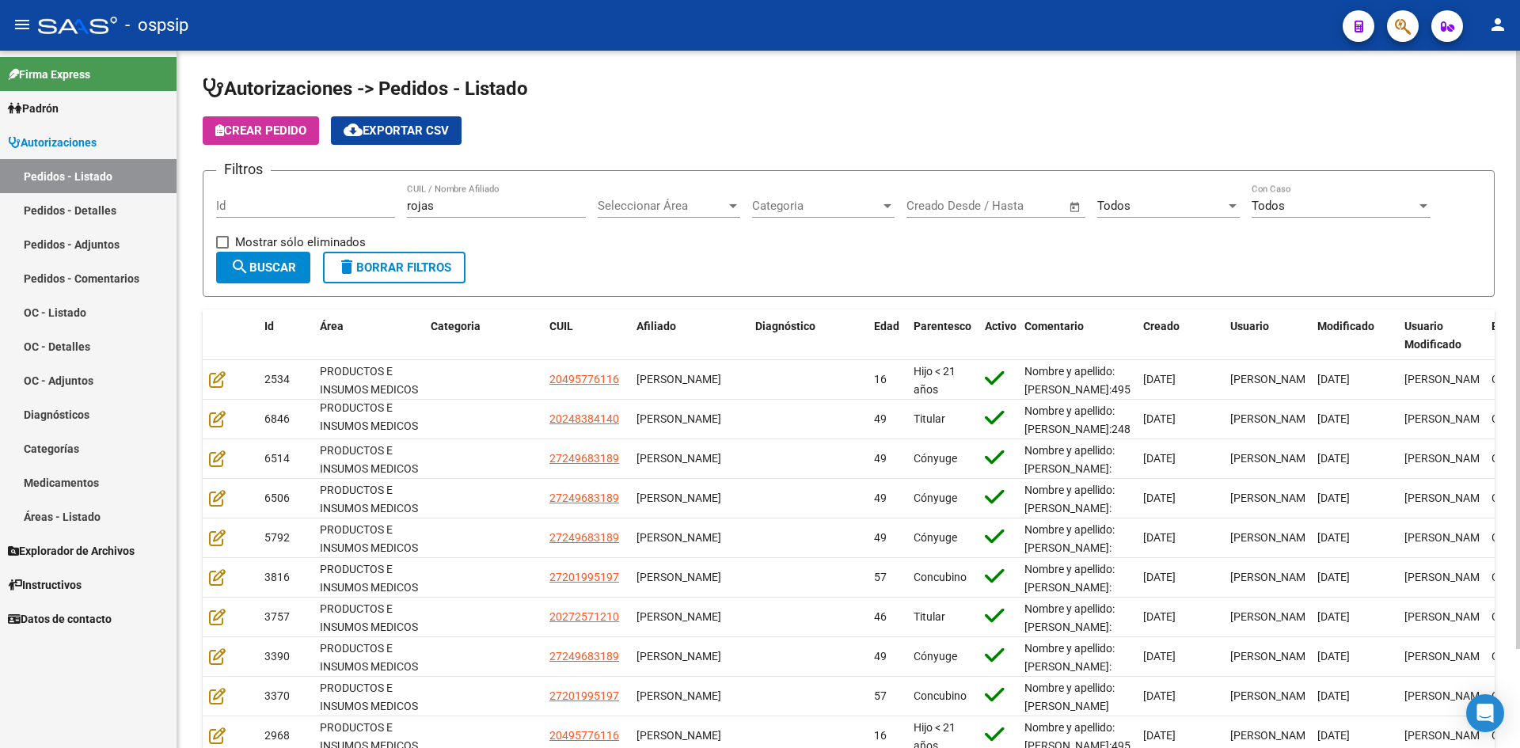
click at [332, 212] on input "Id" at bounding box center [305, 206] width 179 height 14
click at [445, 197] on div "[PERSON_NAME] CUIL / Nombre Afiliado" at bounding box center [496, 201] width 179 height 34
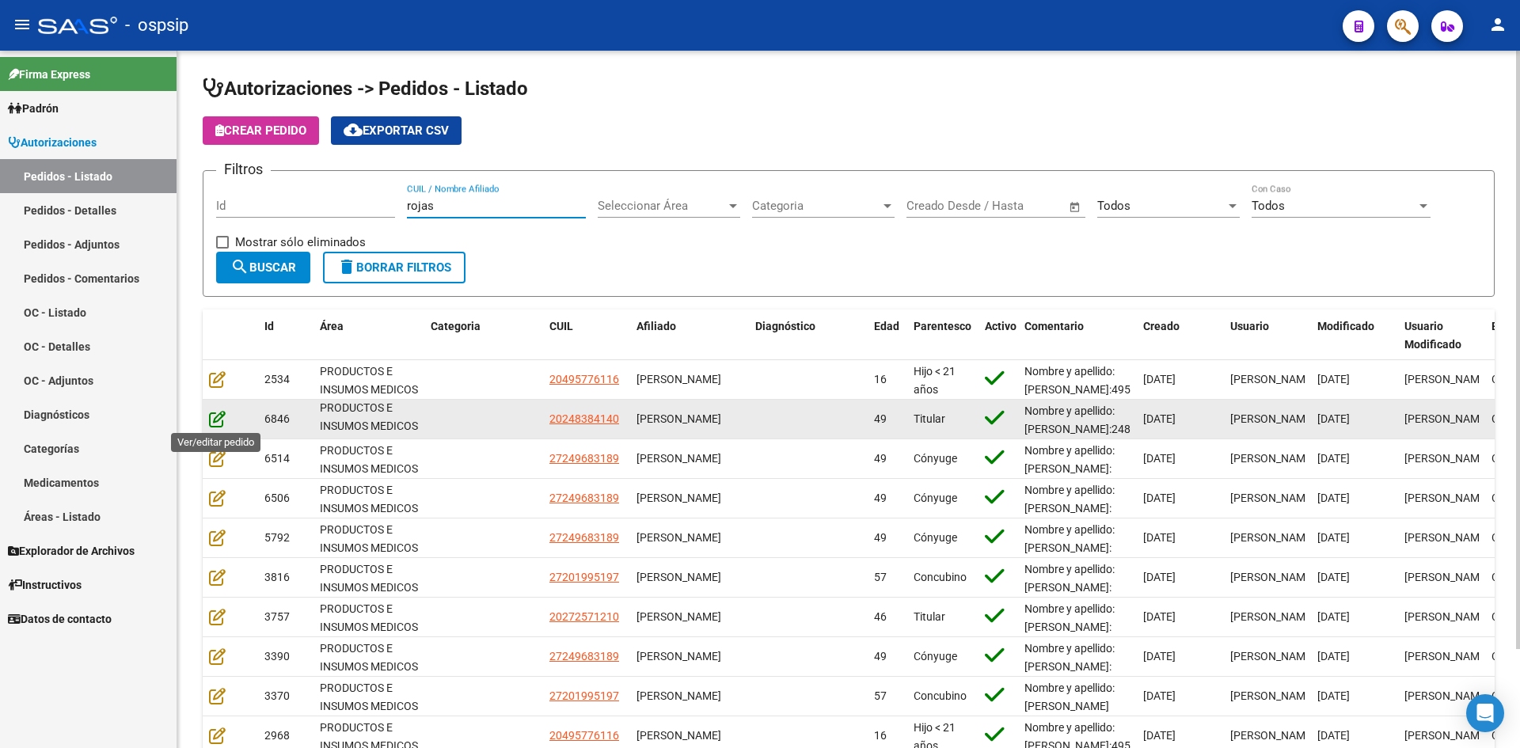
click at [209, 421] on icon at bounding box center [217, 418] width 17 height 17
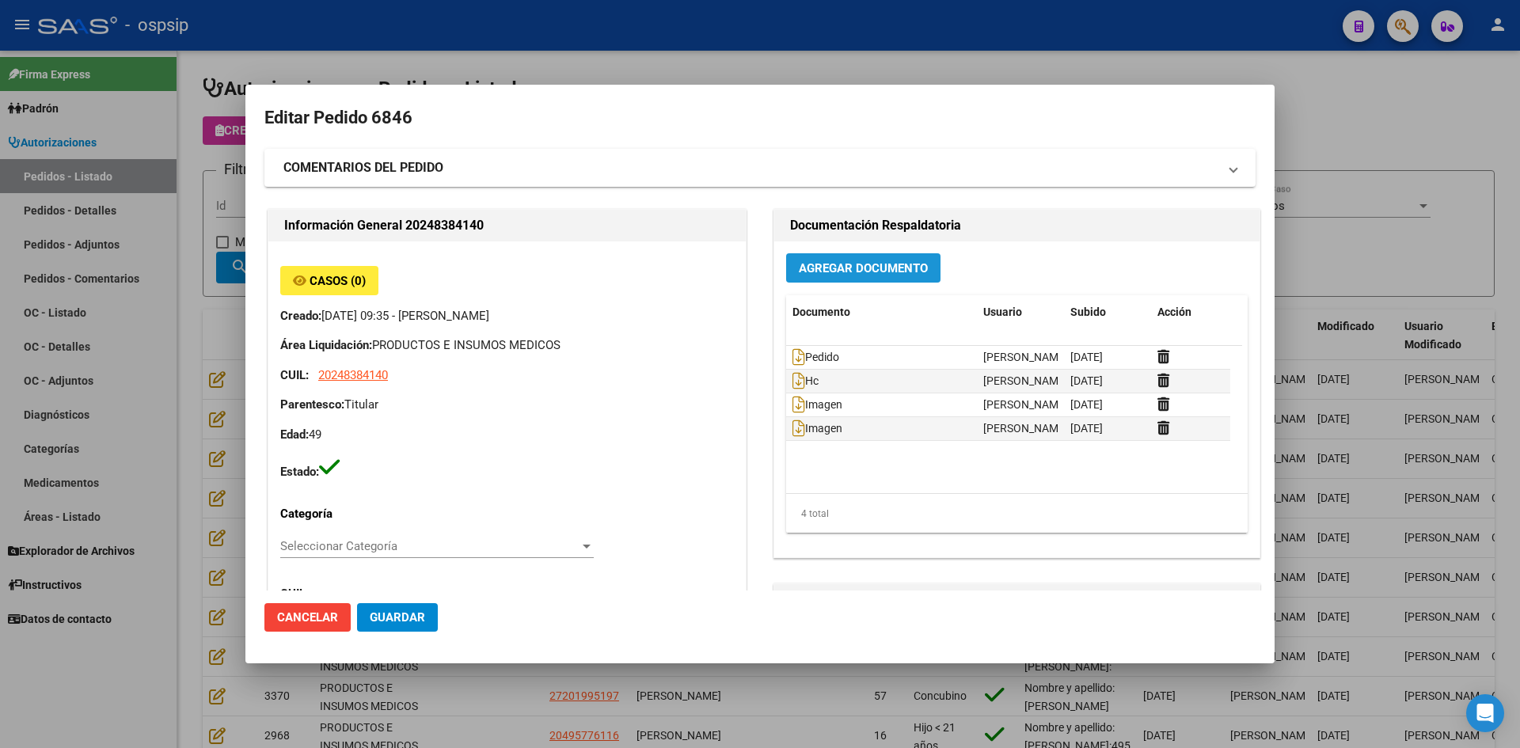
click at [827, 260] on span "Agregar Documento" at bounding box center [863, 267] width 129 height 14
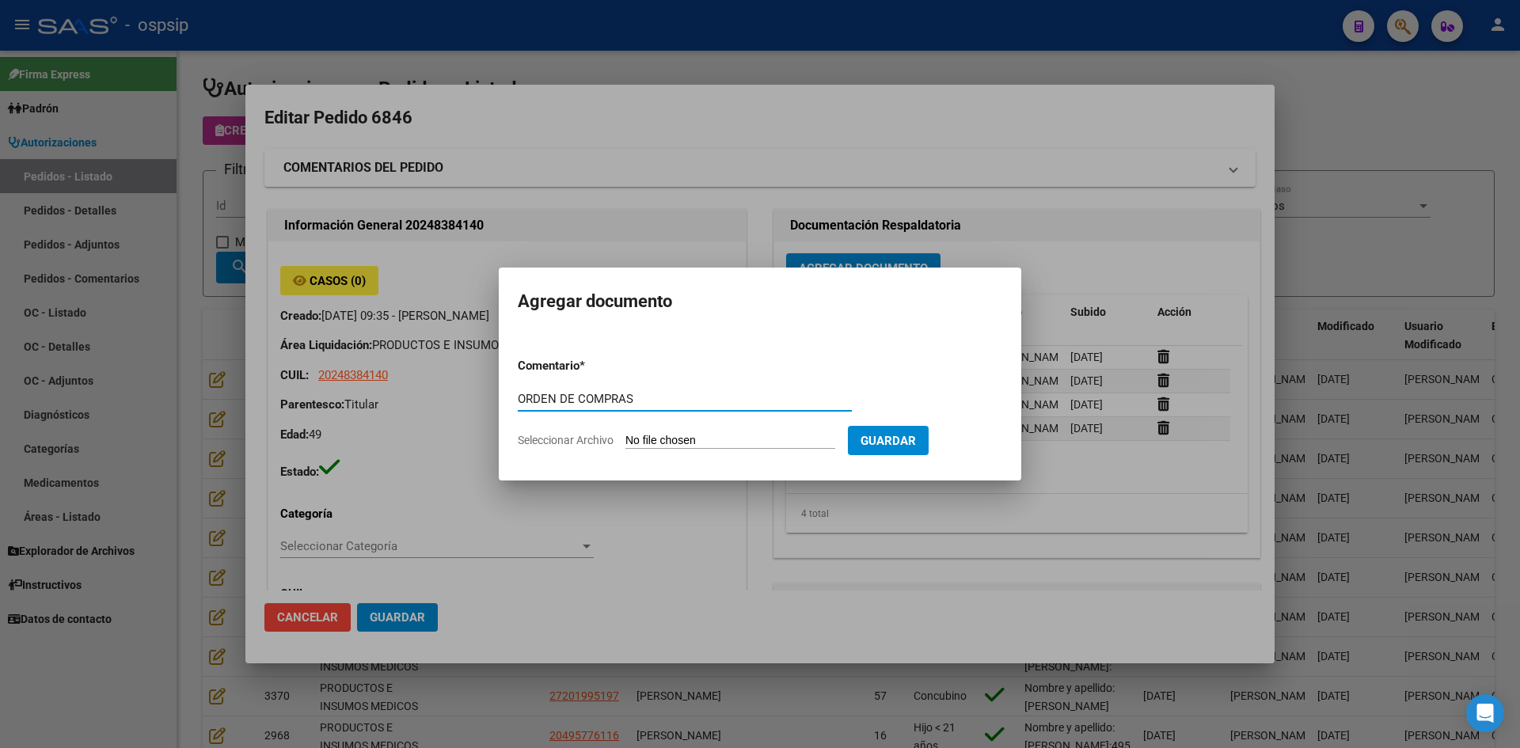
type input "ORDEN DE COMPRAS"
click at [625, 434] on input "Seleccionar Archivo" at bounding box center [730, 441] width 210 height 15
type input "C:\fakepath\OC N°6846 - [PERSON_NAME].pdf"
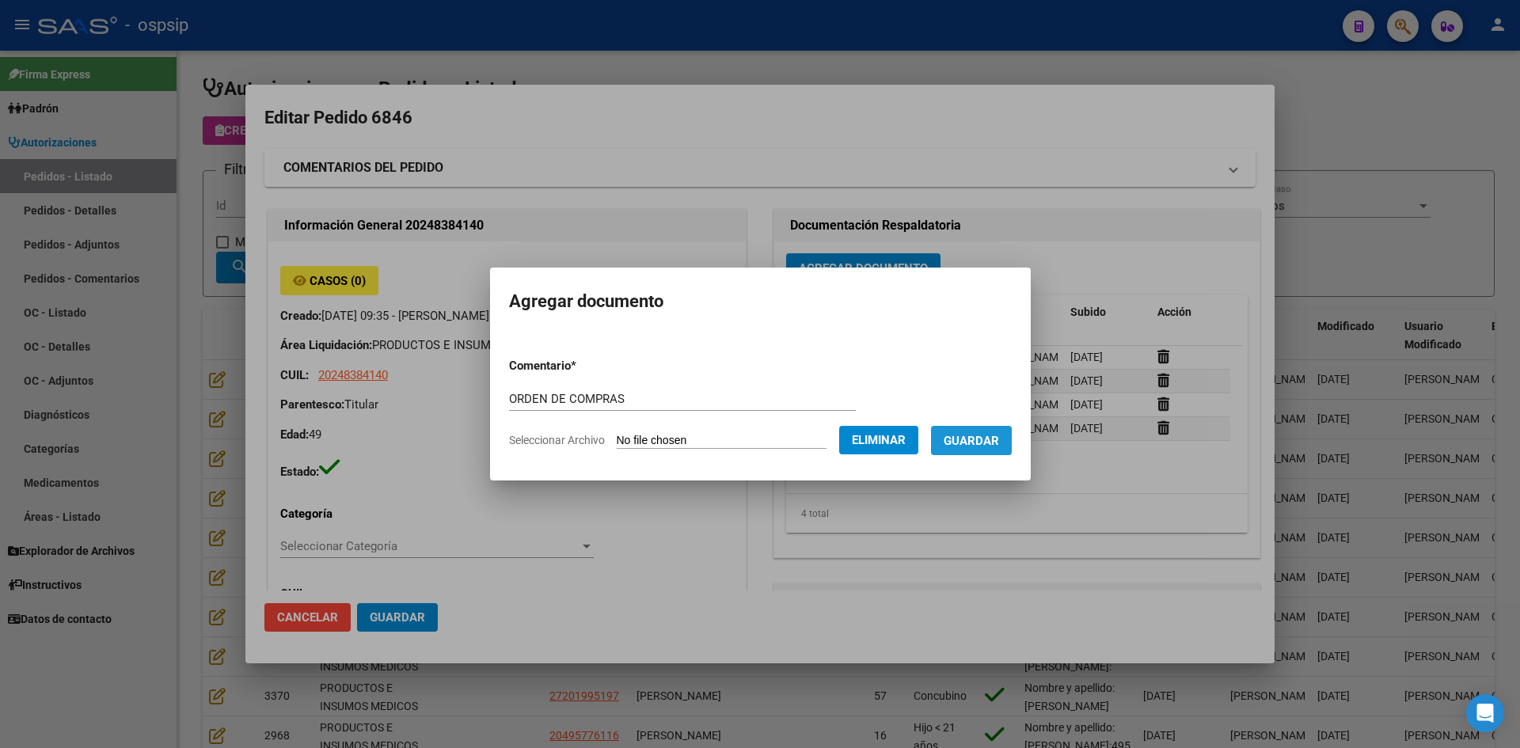
click at [972, 444] on span "Guardar" at bounding box center [971, 441] width 55 height 14
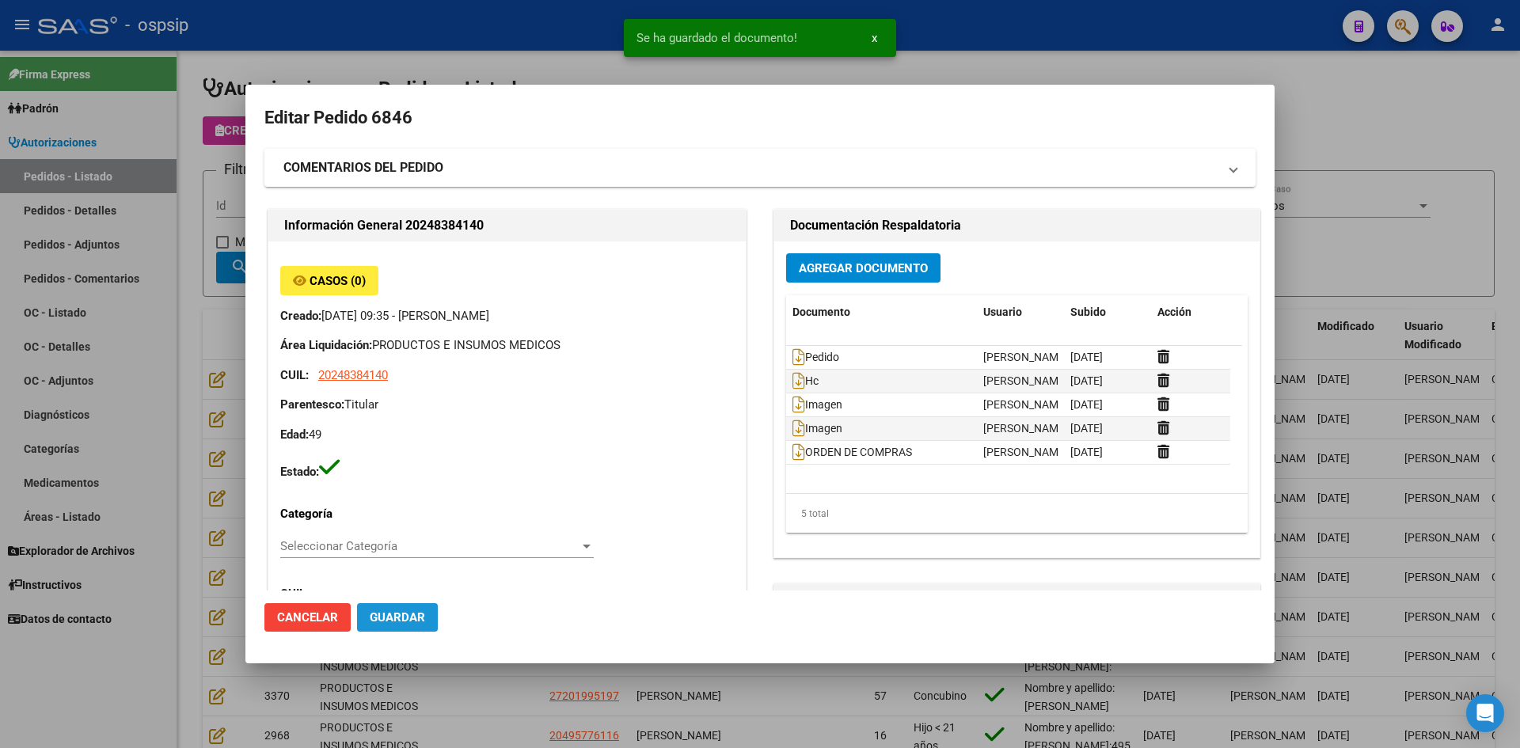
click at [389, 611] on span "Guardar" at bounding box center [397, 617] width 55 height 14
drag, startPoint x: 424, startPoint y: 40, endPoint x: 348, endPoint y: 2, distance: 84.6
click at [424, 39] on div at bounding box center [760, 374] width 1520 height 748
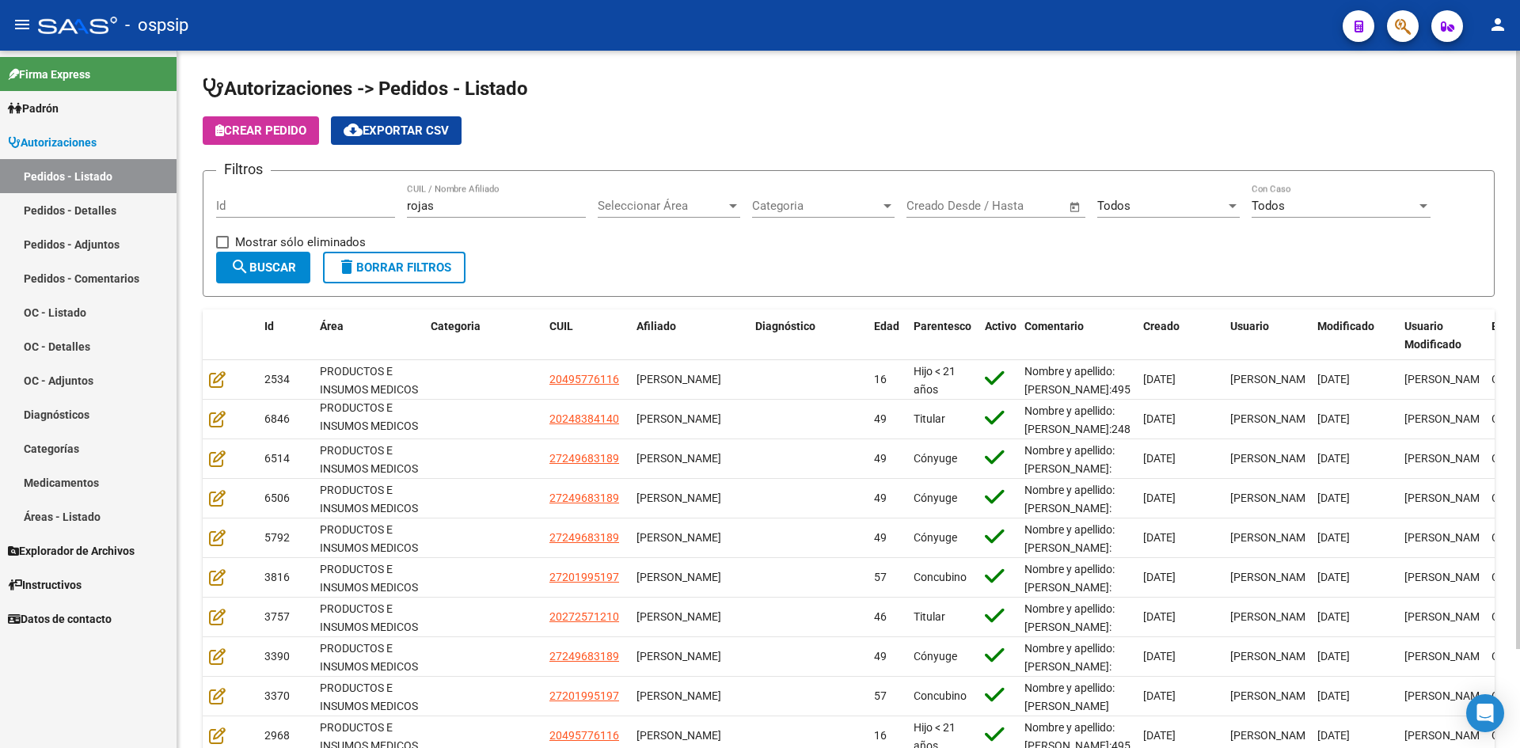
click at [519, 154] on app-list-header "Autorizaciones -> Pedidos - Listado Crear Pedido cloud_download Exportar CSV Fi…" at bounding box center [849, 186] width 1292 height 221
click at [432, 205] on input "rojas" at bounding box center [496, 206] width 179 height 14
click at [363, 207] on input "Id" at bounding box center [305, 206] width 179 height 14
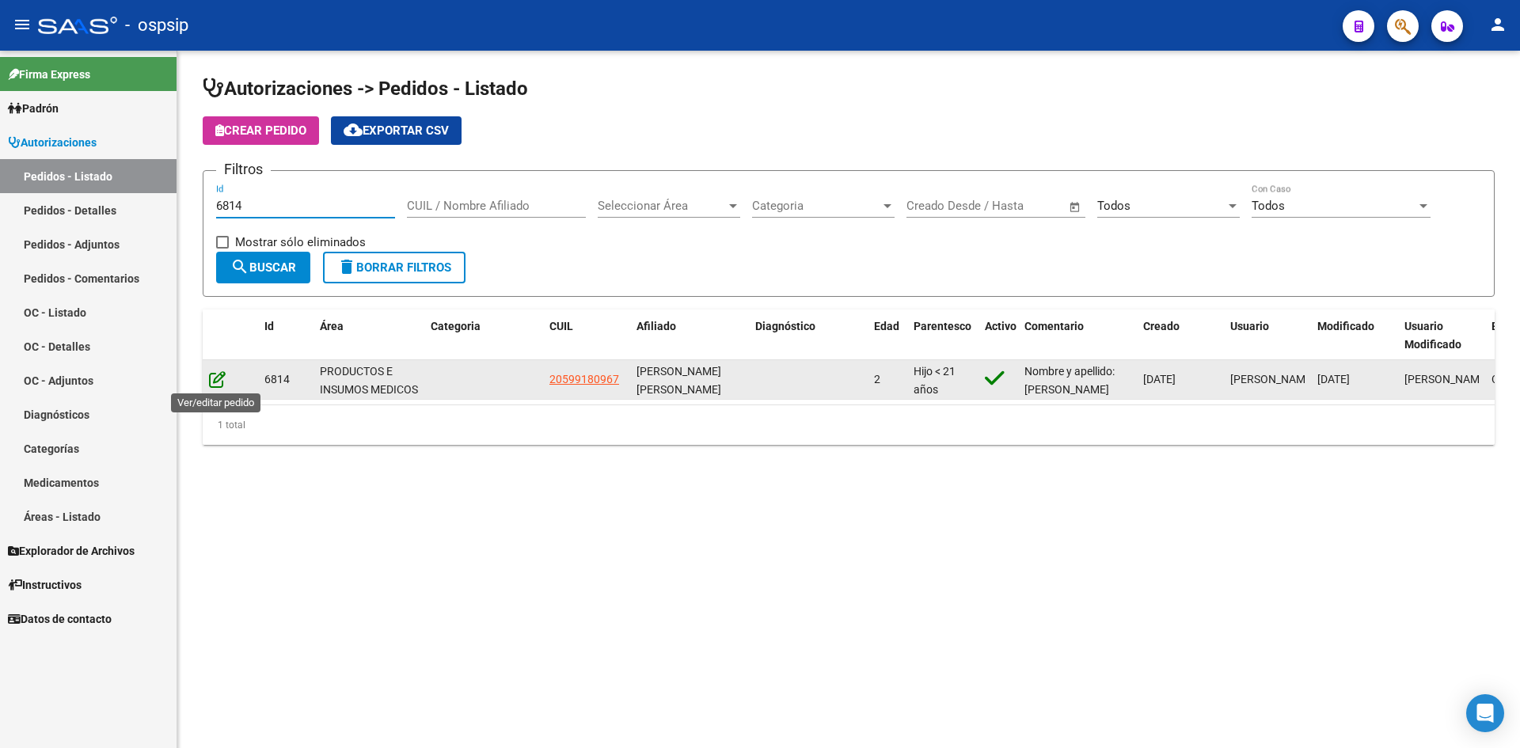
type input "6814"
click at [215, 380] on icon at bounding box center [217, 379] width 17 height 17
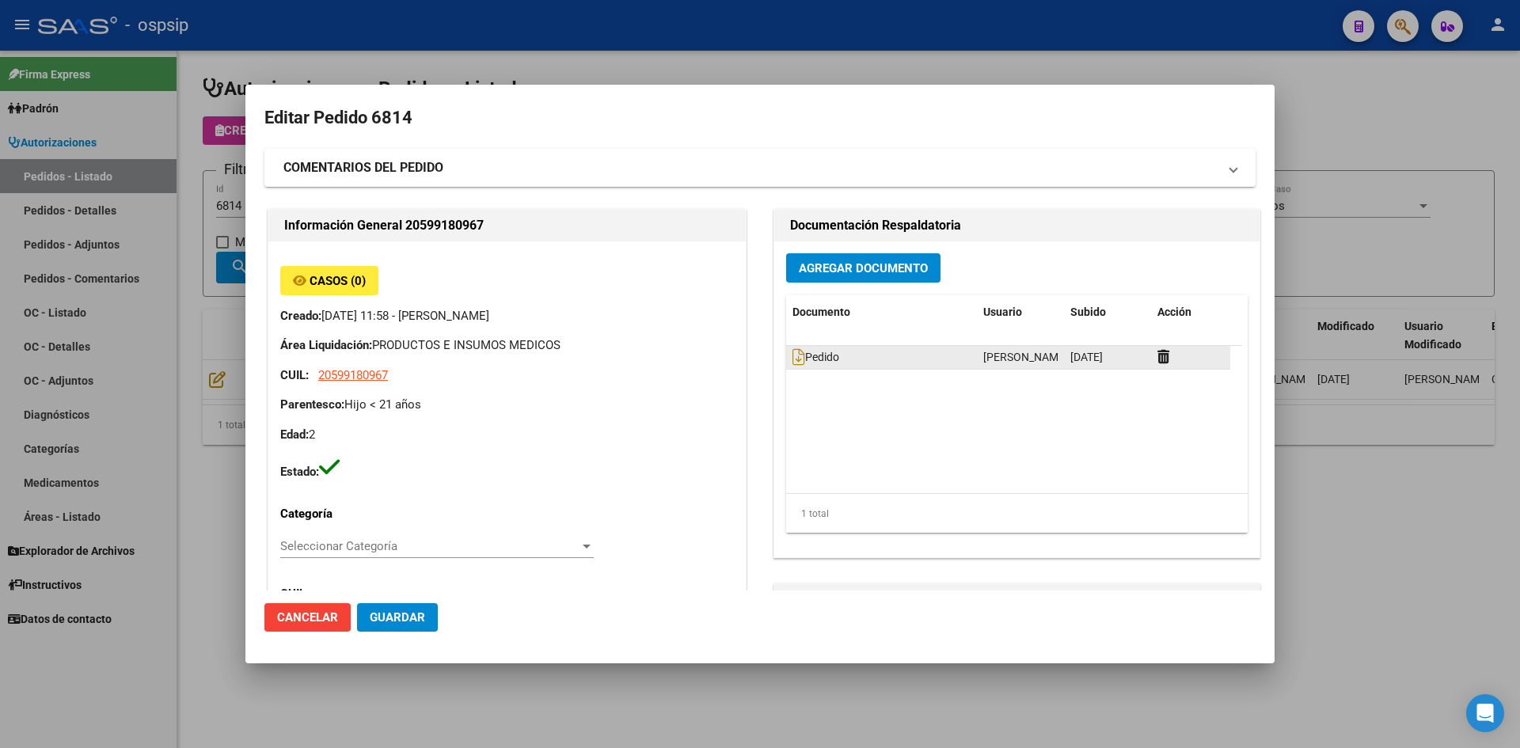
click at [786, 363] on datatable-body-cell "Pedido" at bounding box center [881, 357] width 191 height 23
click at [792, 360] on icon at bounding box center [798, 356] width 13 height 17
click at [855, 273] on span "Agregar Documento" at bounding box center [863, 268] width 129 height 14
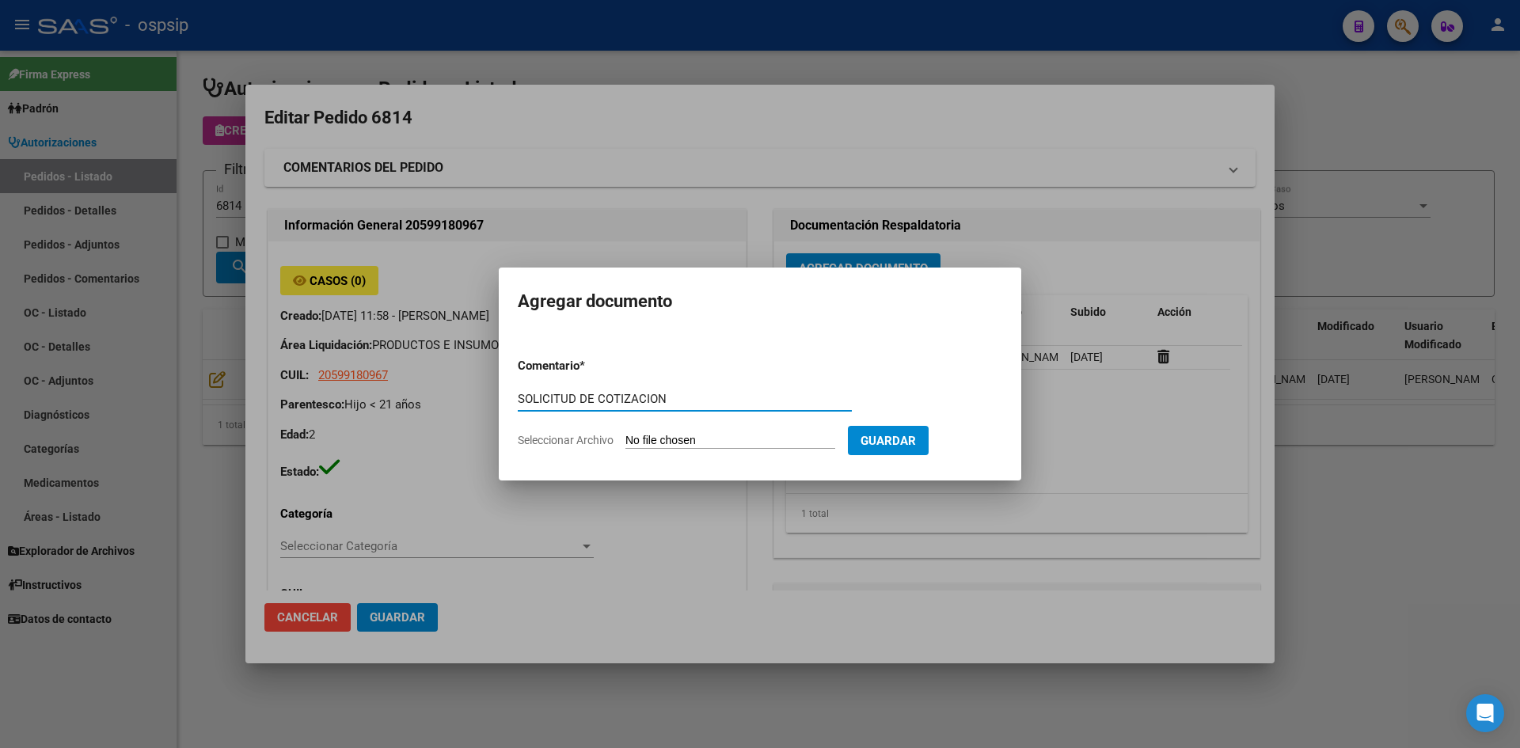
type input "SOLICITUD DE COTIZACION"
click at [625, 434] on input "Seleccionar Archivo" at bounding box center [730, 441] width 210 height 15
type input "C:\fakepath\SOLICITUD DE COTIZACION N°6814.pdf"
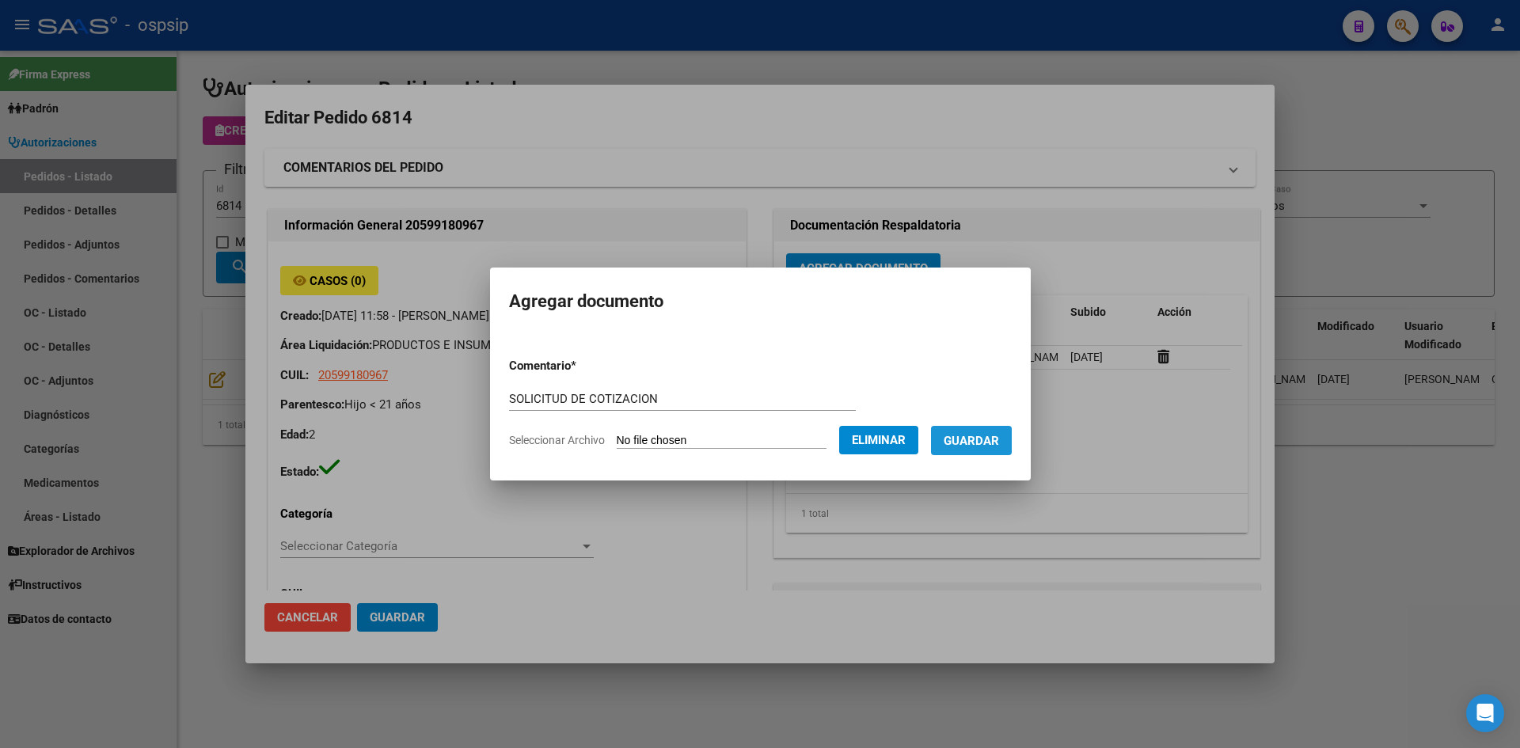
click at [979, 442] on span "Guardar" at bounding box center [971, 441] width 55 height 14
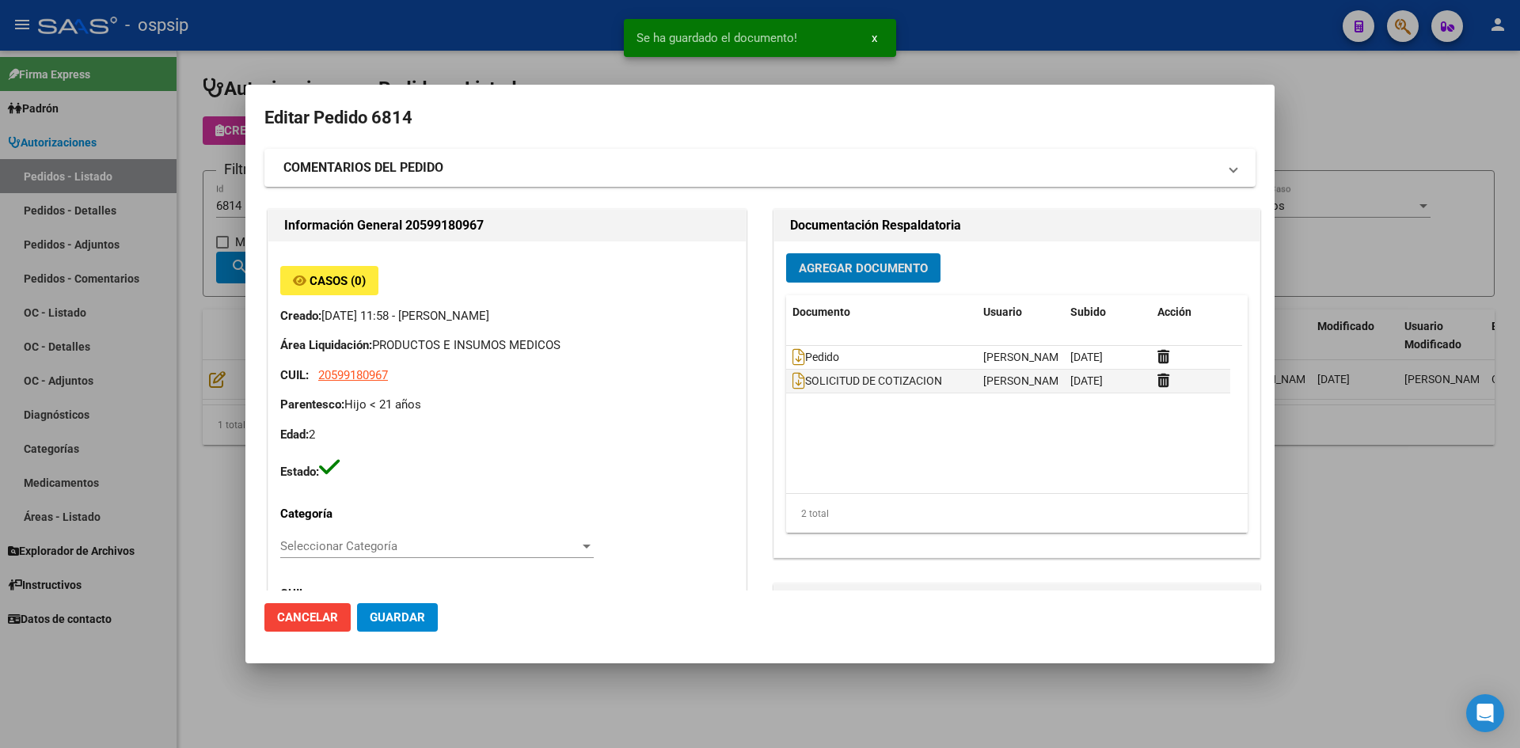
drag, startPoint x: 420, startPoint y: 612, endPoint x: 440, endPoint y: 571, distance: 46.0
click at [422, 609] on button "Guardar" at bounding box center [397, 617] width 81 height 29
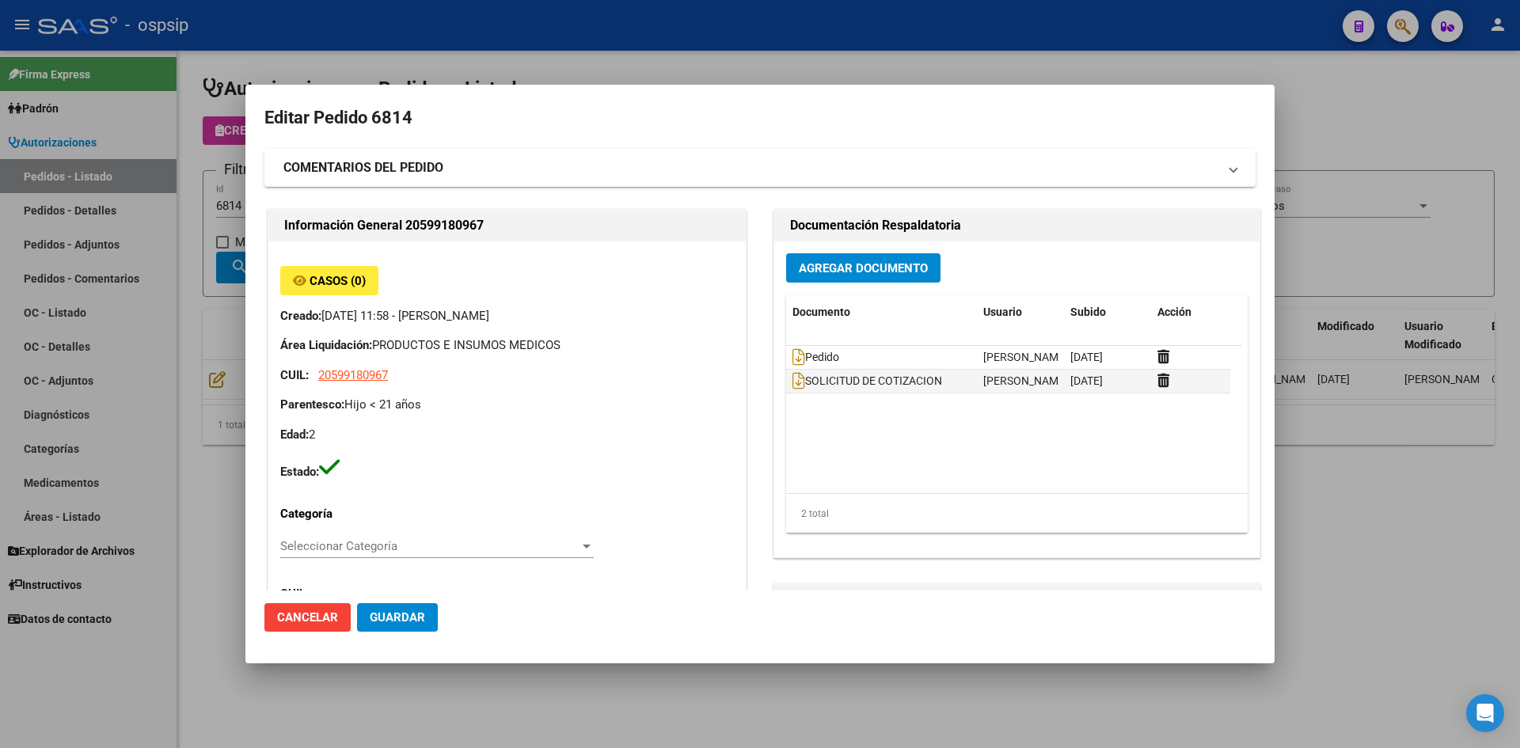
click at [739, 40] on div at bounding box center [760, 374] width 1520 height 748
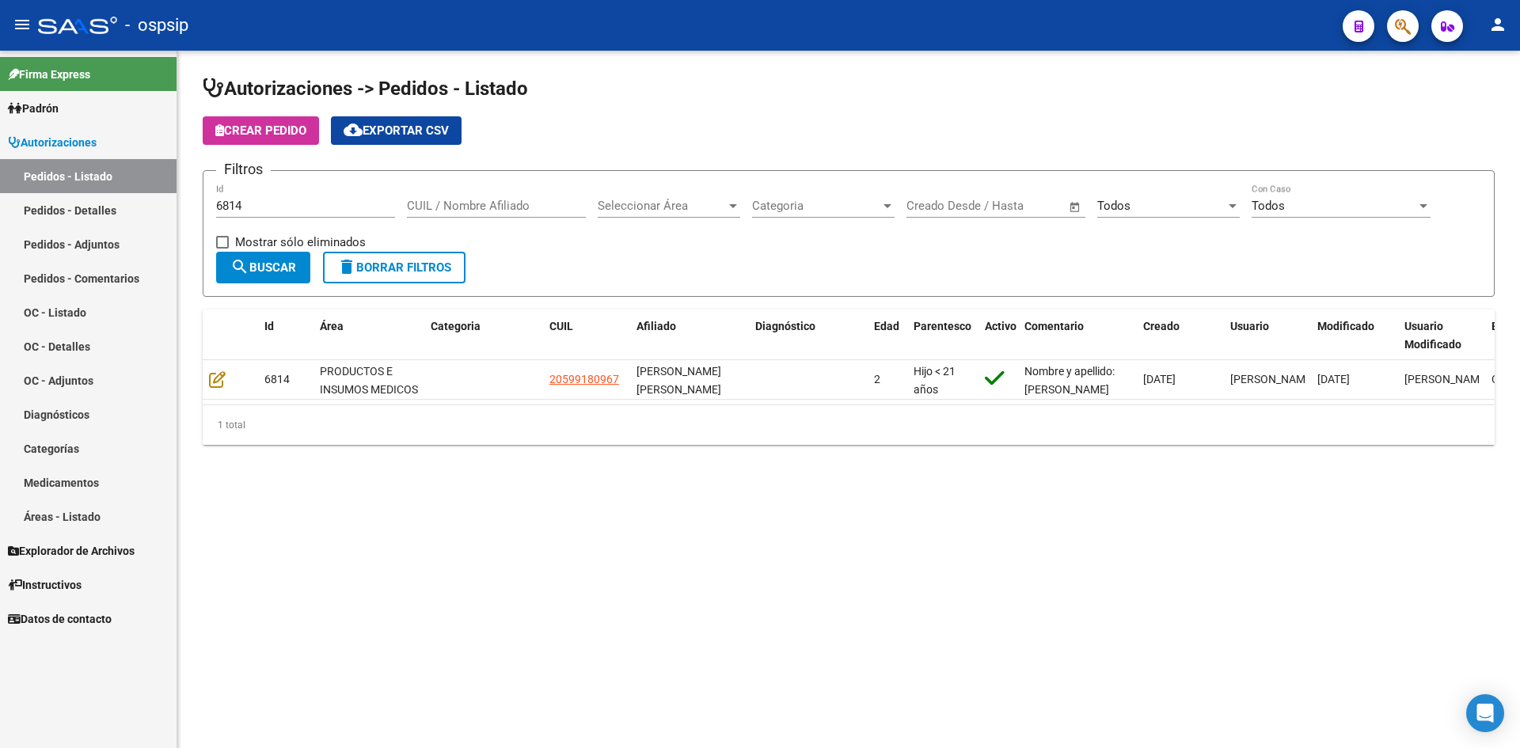
click at [266, 211] on input "6814" at bounding box center [305, 206] width 179 height 14
click at [265, 210] on input "6814" at bounding box center [305, 206] width 179 height 14
click at [1184, 203] on div "Todos" at bounding box center [1161, 206] width 128 height 14
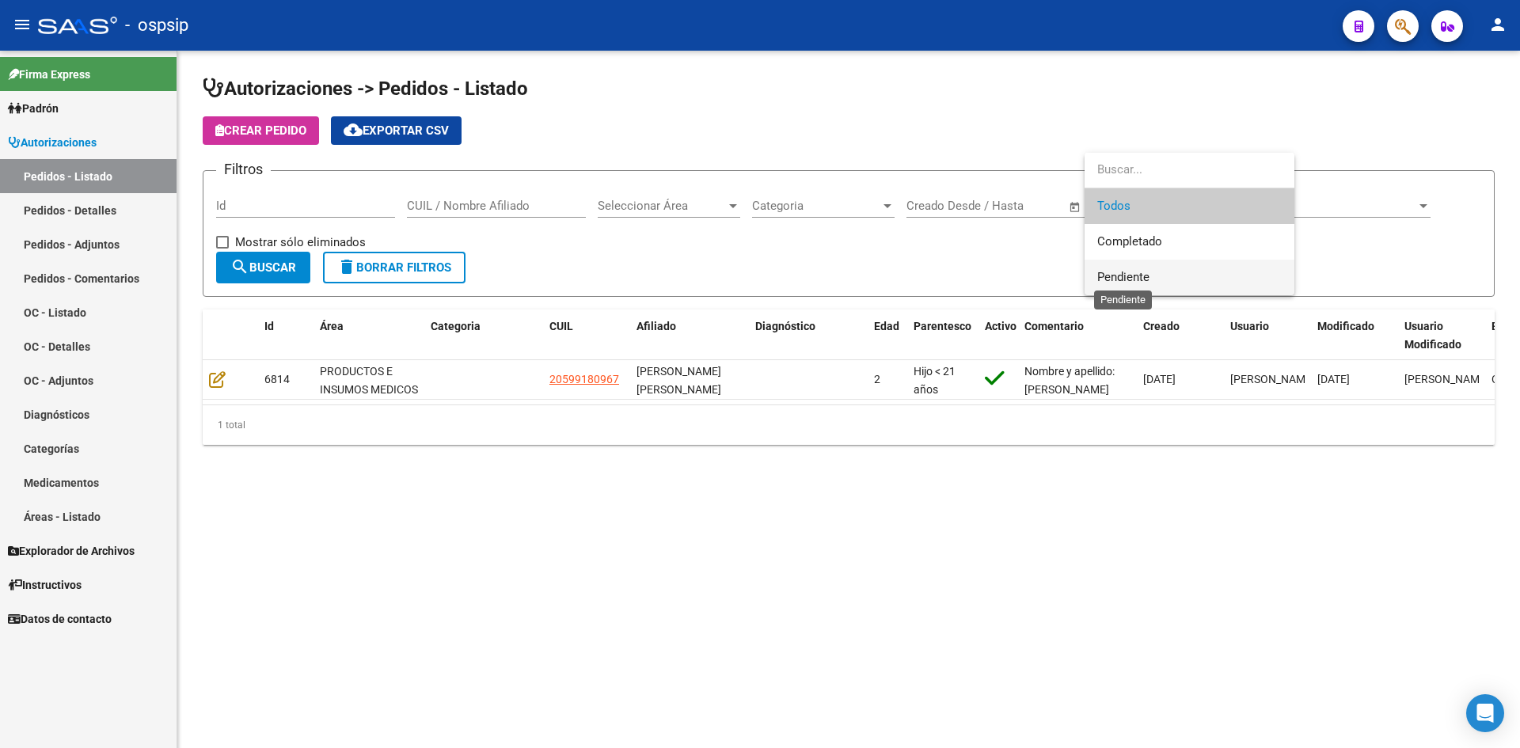
click at [1120, 276] on span "Pendiente" at bounding box center [1123, 277] width 52 height 14
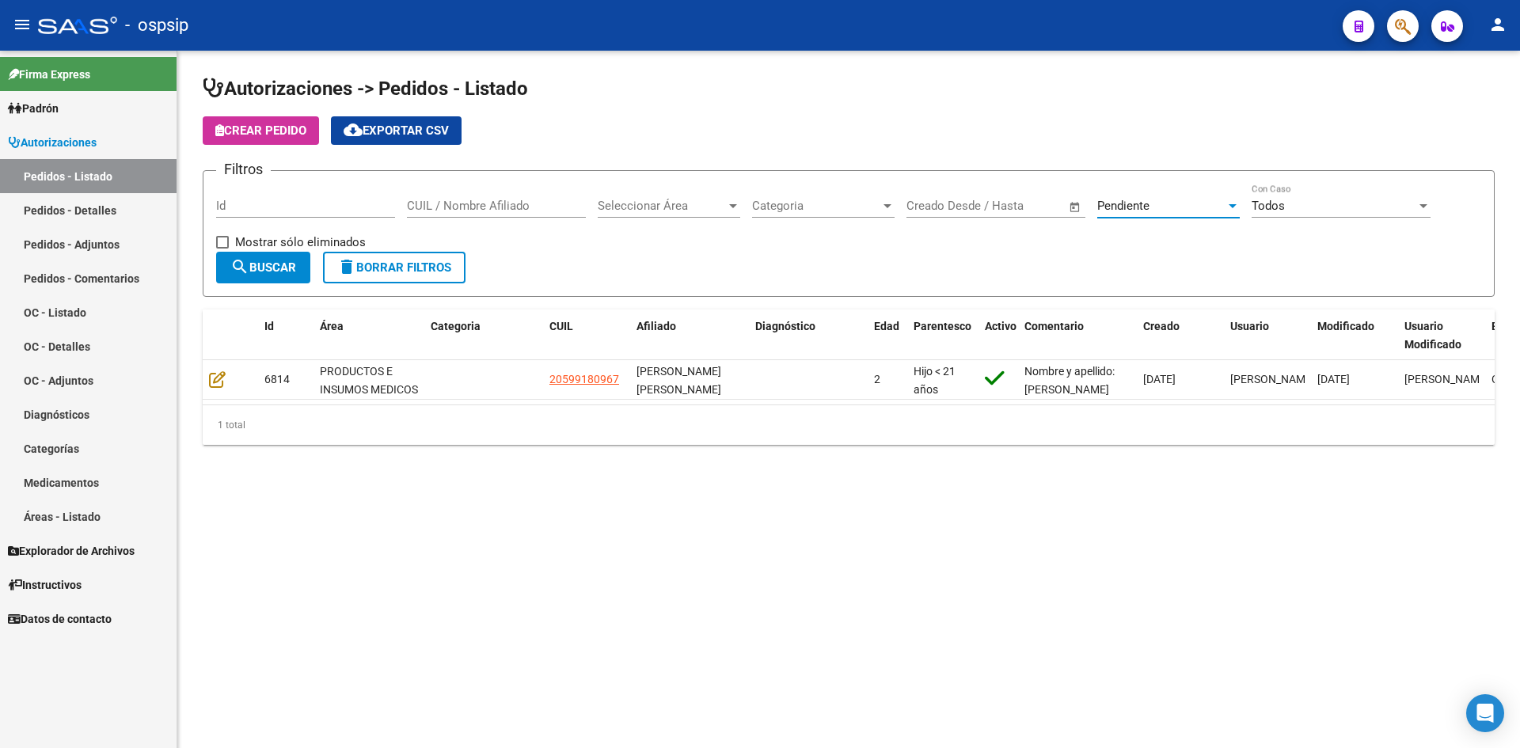
click at [252, 263] on span "search Buscar" at bounding box center [263, 267] width 66 height 14
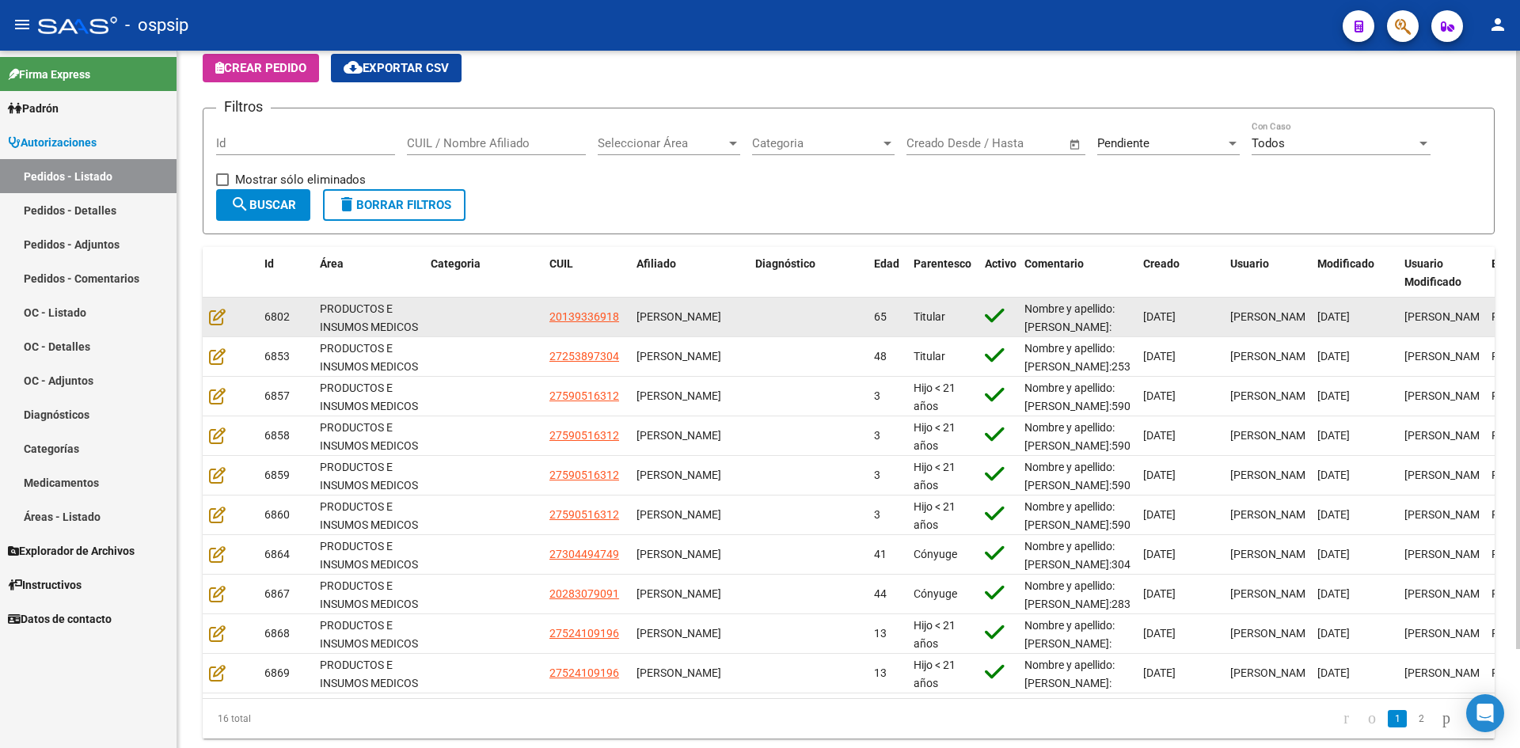
scroll to position [116, 0]
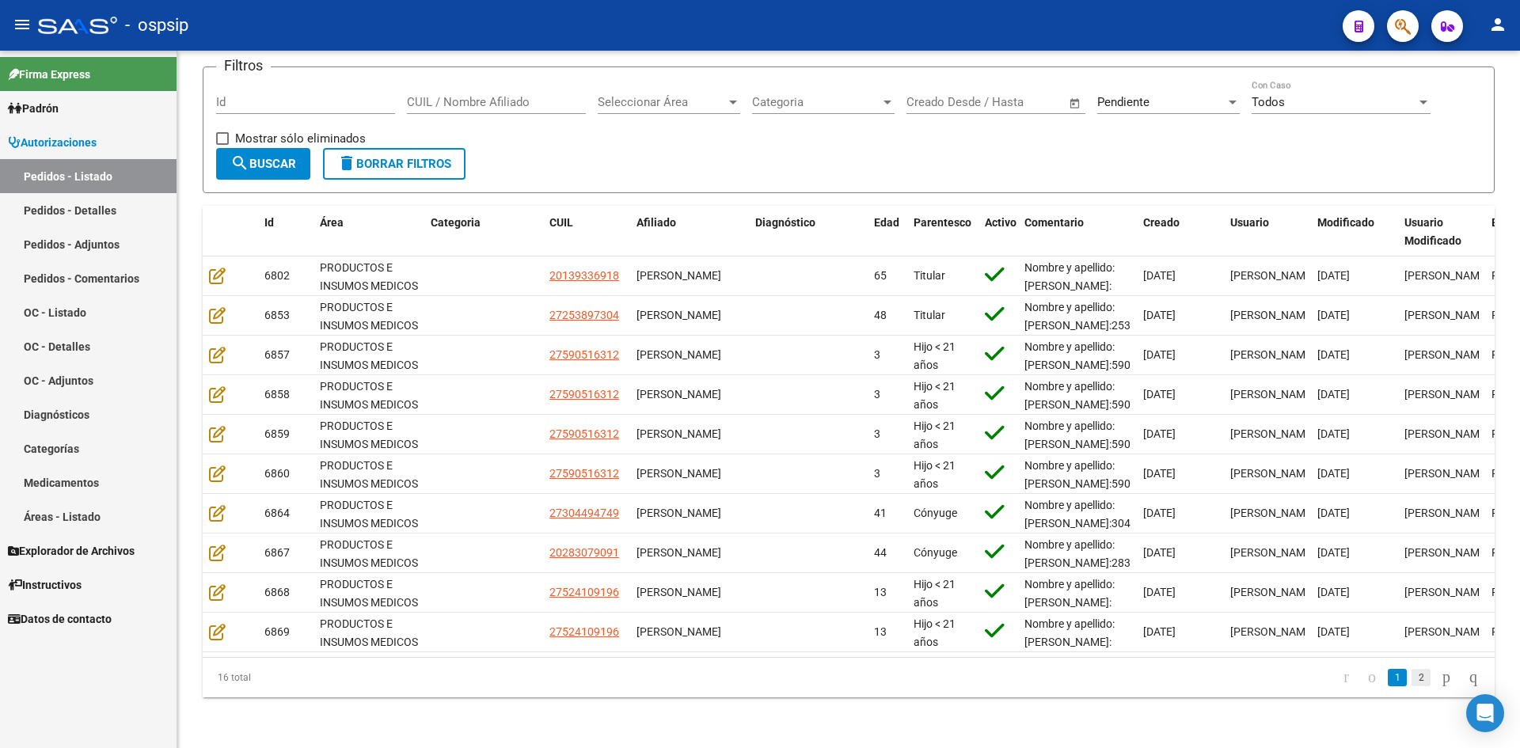
click at [1412, 674] on link "2" at bounding box center [1421, 677] width 19 height 17
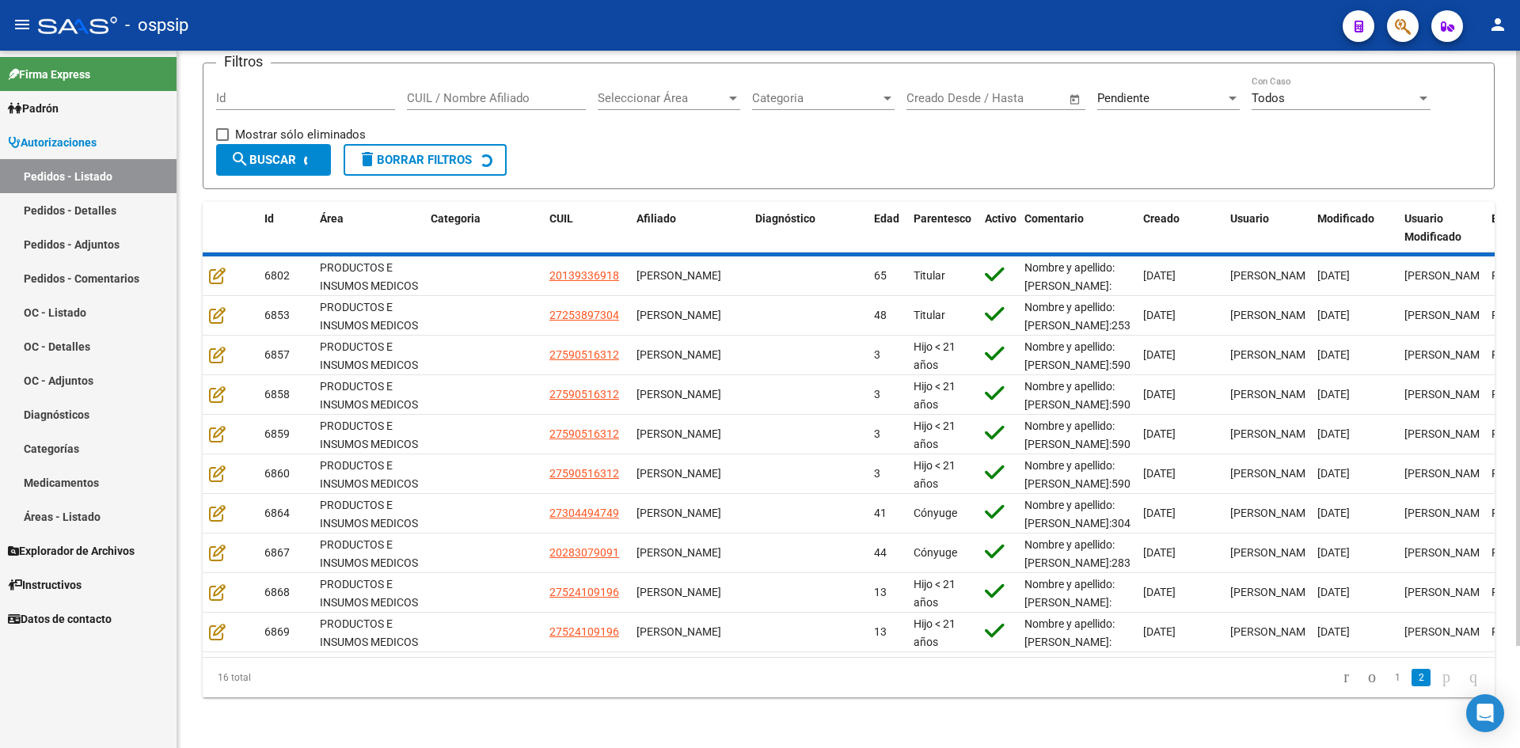
scroll to position [0, 0]
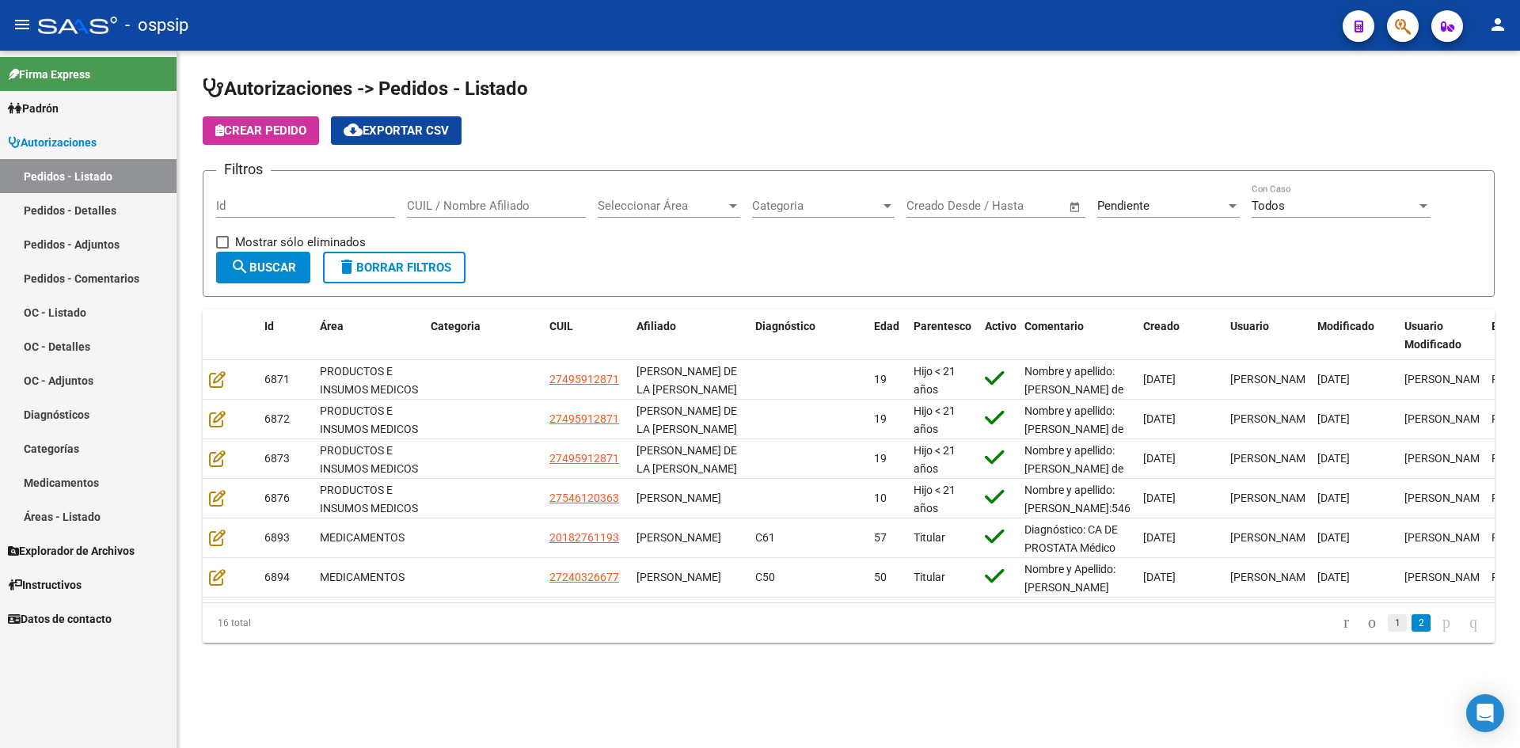
click at [1388, 632] on link "1" at bounding box center [1397, 622] width 19 height 17
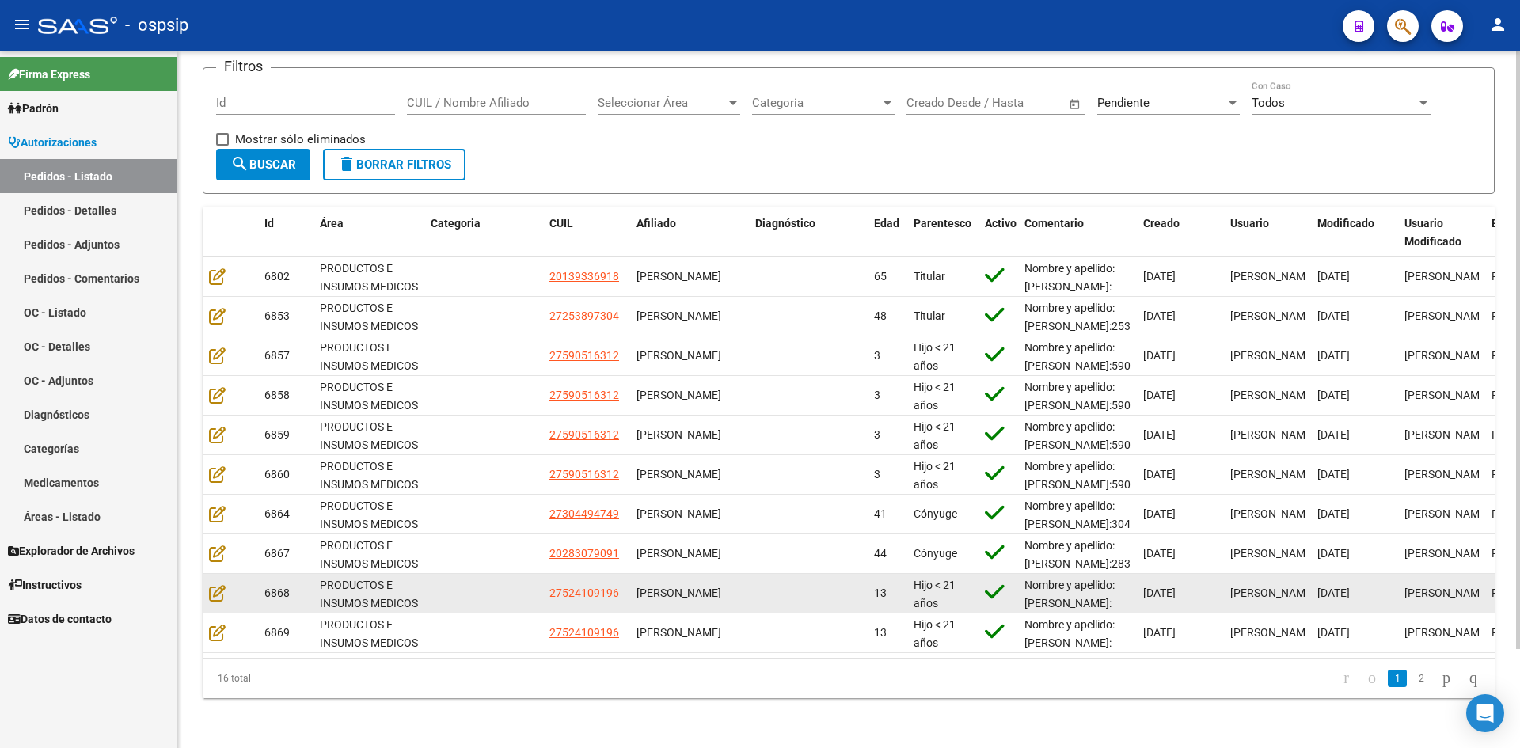
scroll to position [116, 0]
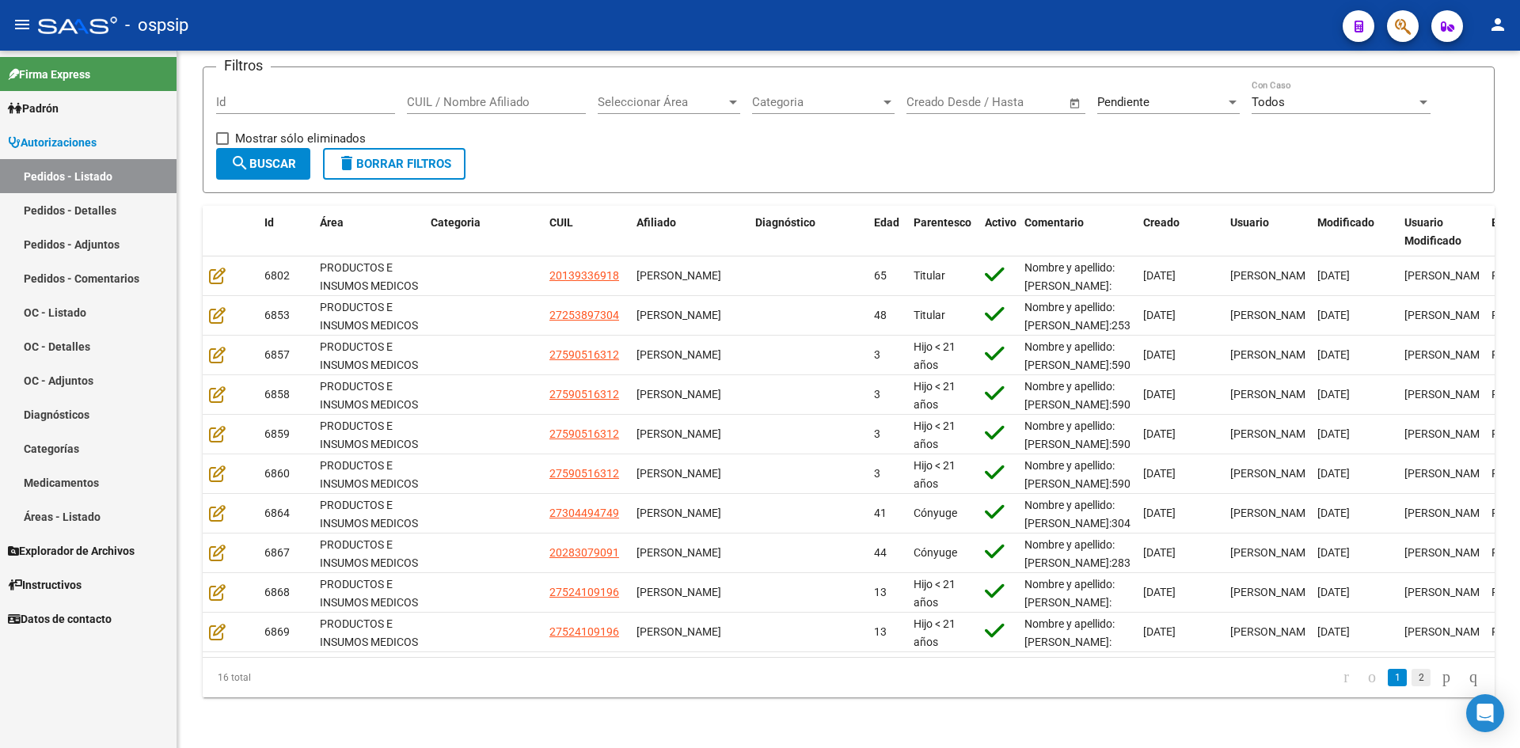
click at [1412, 678] on link "2" at bounding box center [1421, 677] width 19 height 17
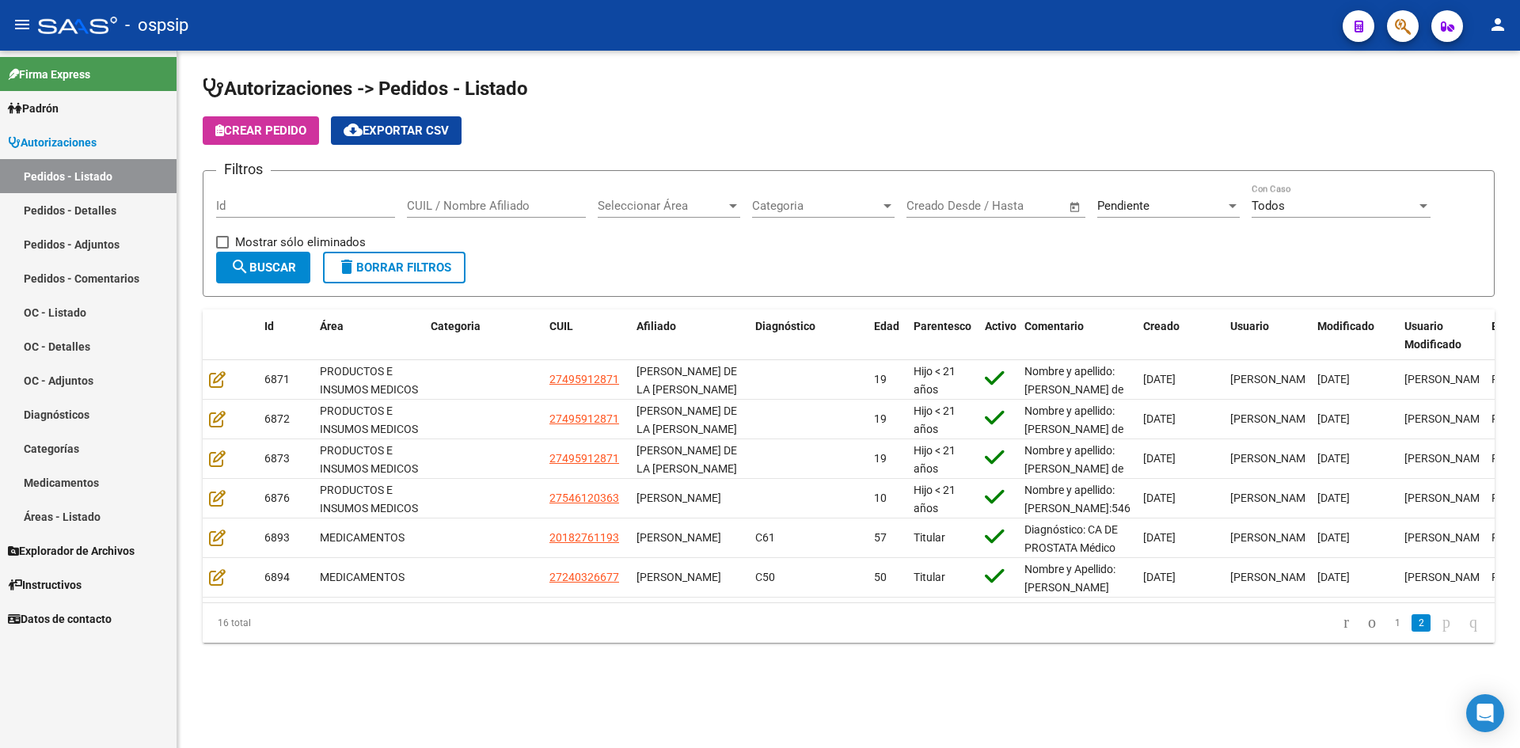
scroll to position [0, 0]
click at [1168, 203] on div "Pendiente" at bounding box center [1161, 206] width 128 height 14
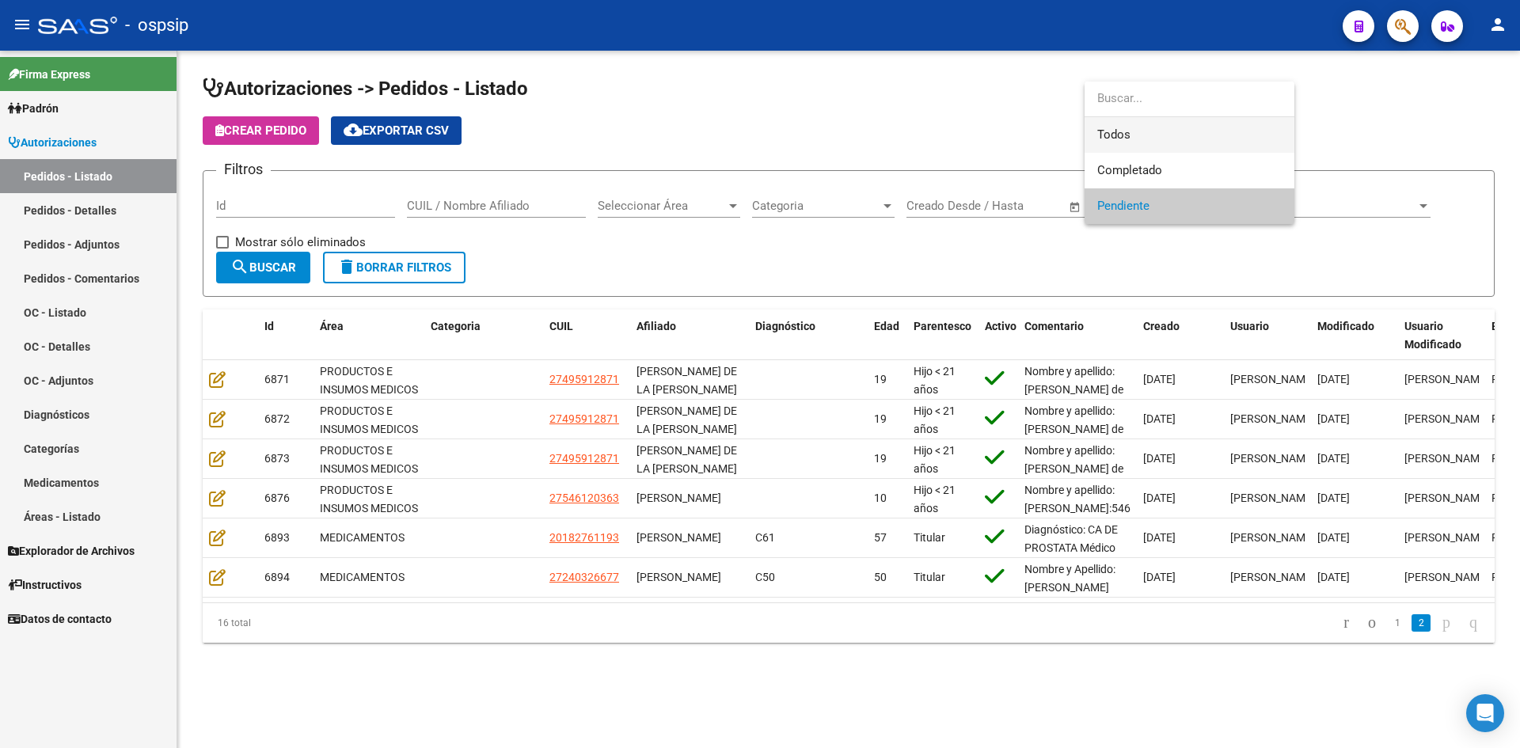
drag, startPoint x: 1145, startPoint y: 132, endPoint x: 636, endPoint y: 132, distance: 509.0
click at [1133, 132] on span "Todos" at bounding box center [1189, 135] width 184 height 36
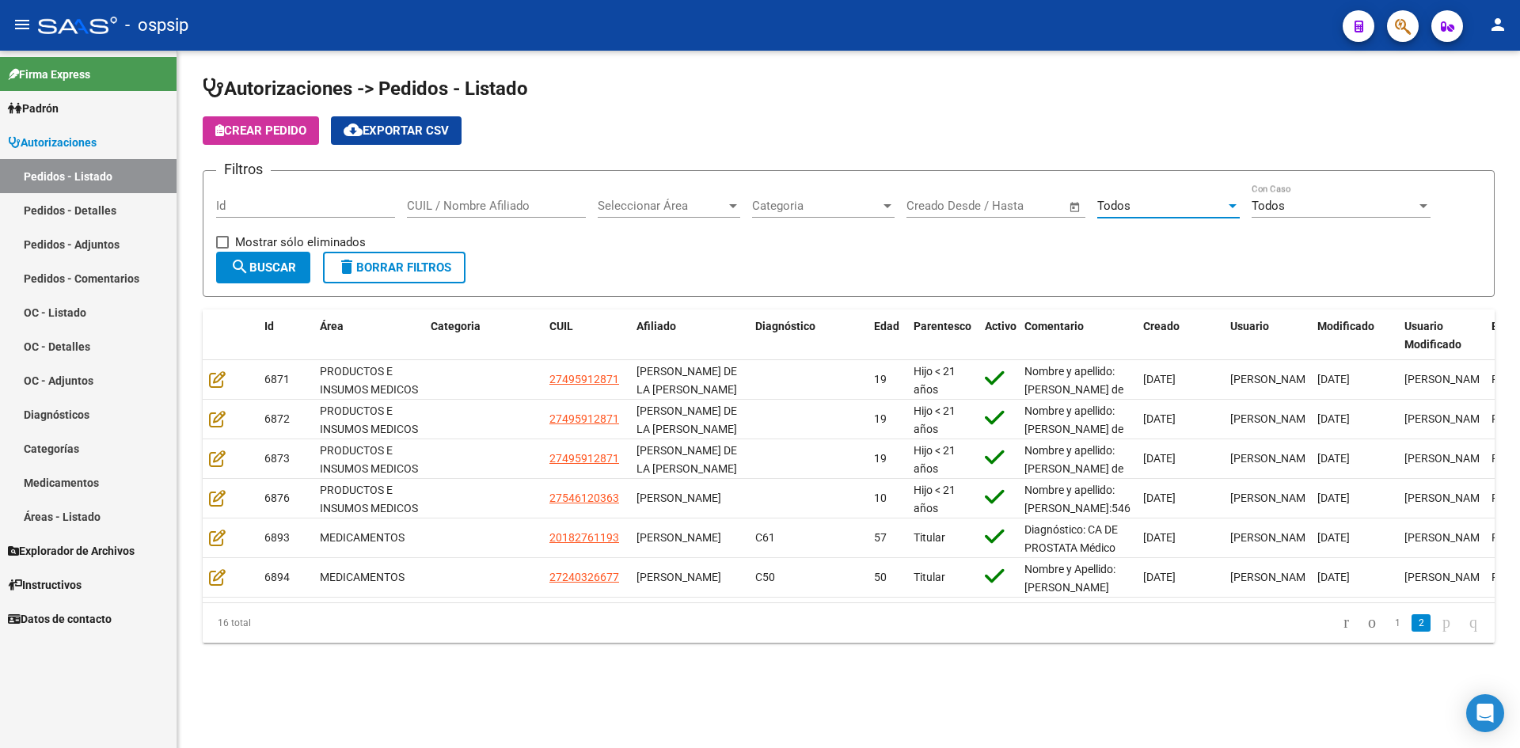
click at [338, 215] on div "Id" at bounding box center [305, 201] width 179 height 34
drag, startPoint x: 338, startPoint y: 207, endPoint x: 344, endPoint y: 223, distance: 17.1
click at [338, 207] on input "Id" at bounding box center [305, 206] width 179 height 14
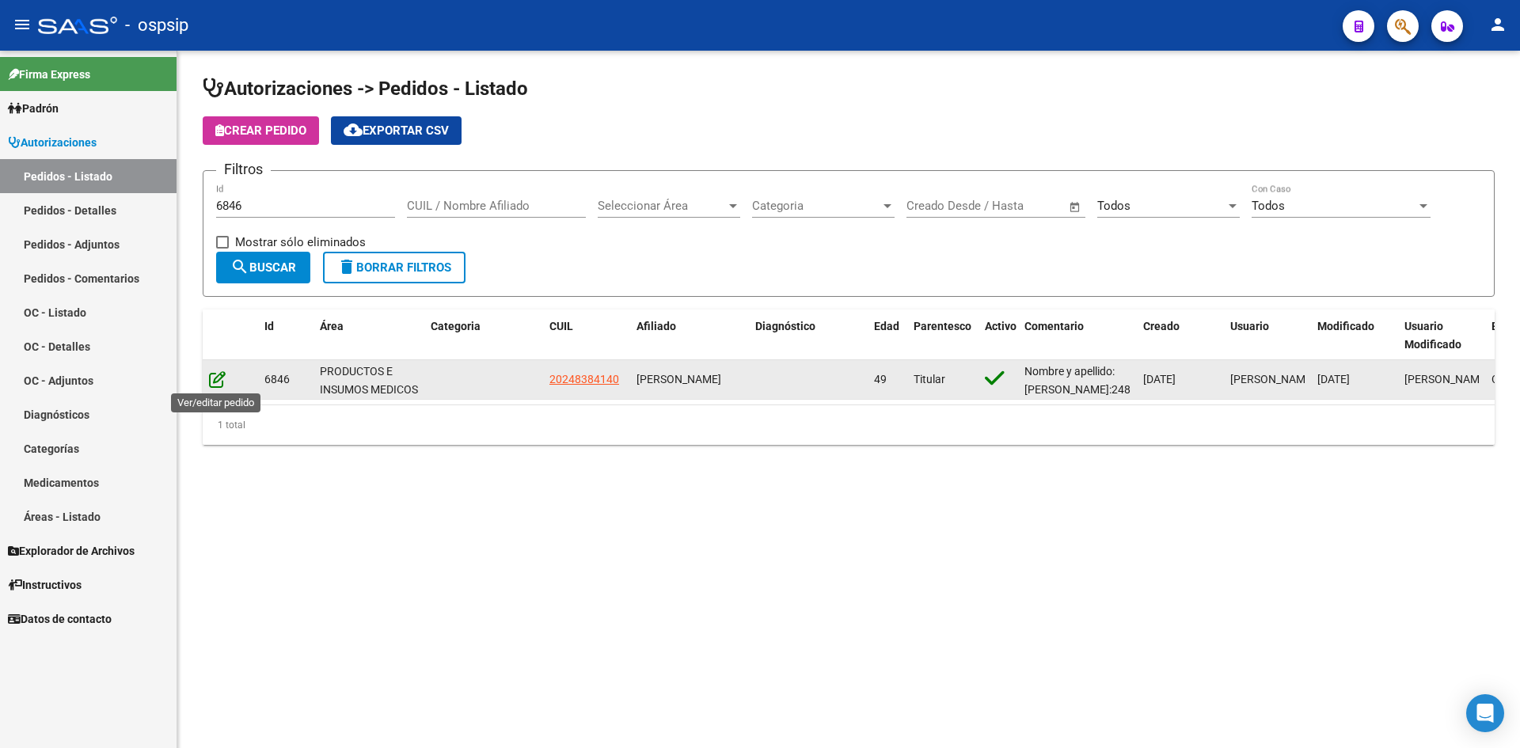
click at [221, 376] on icon at bounding box center [217, 379] width 17 height 17
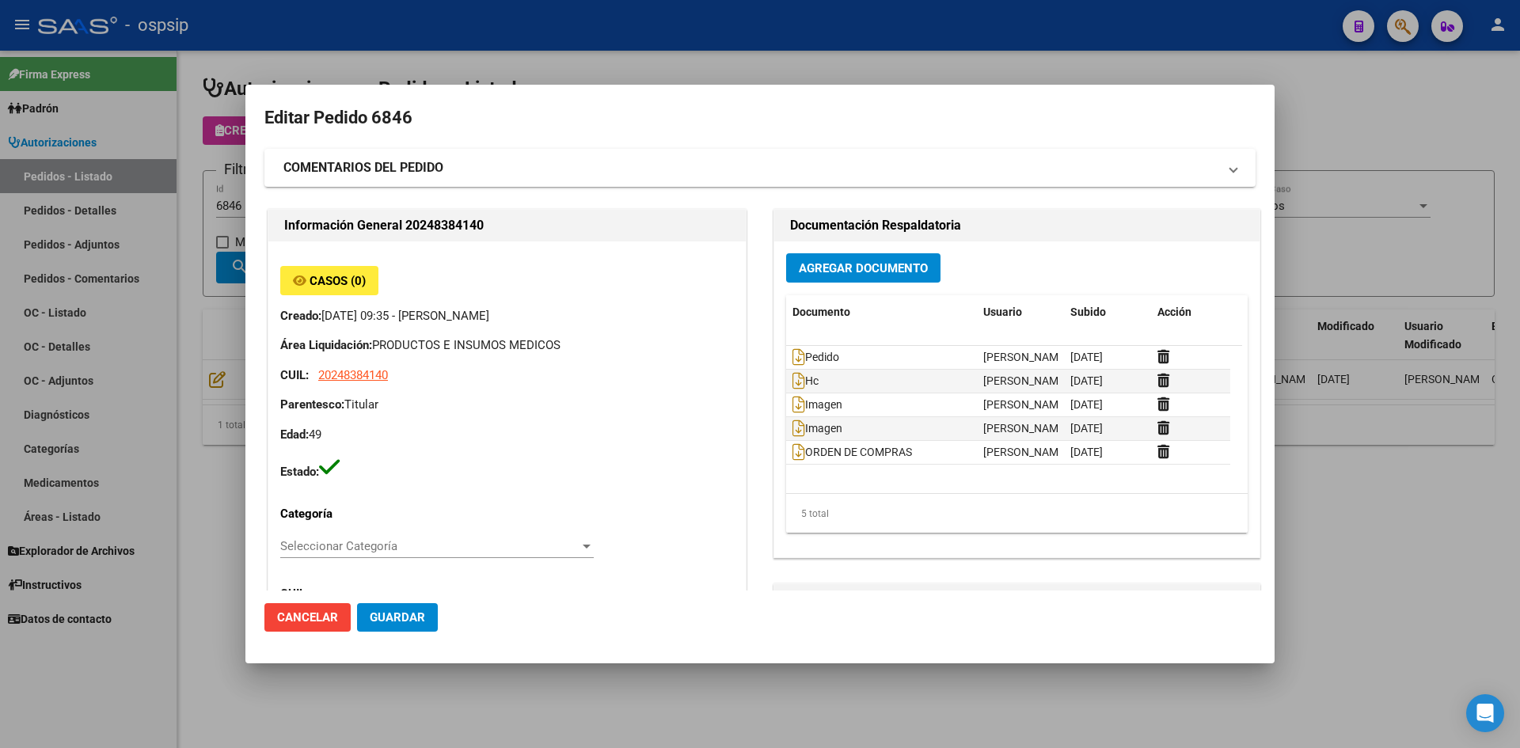
click at [523, 53] on div at bounding box center [760, 374] width 1520 height 748
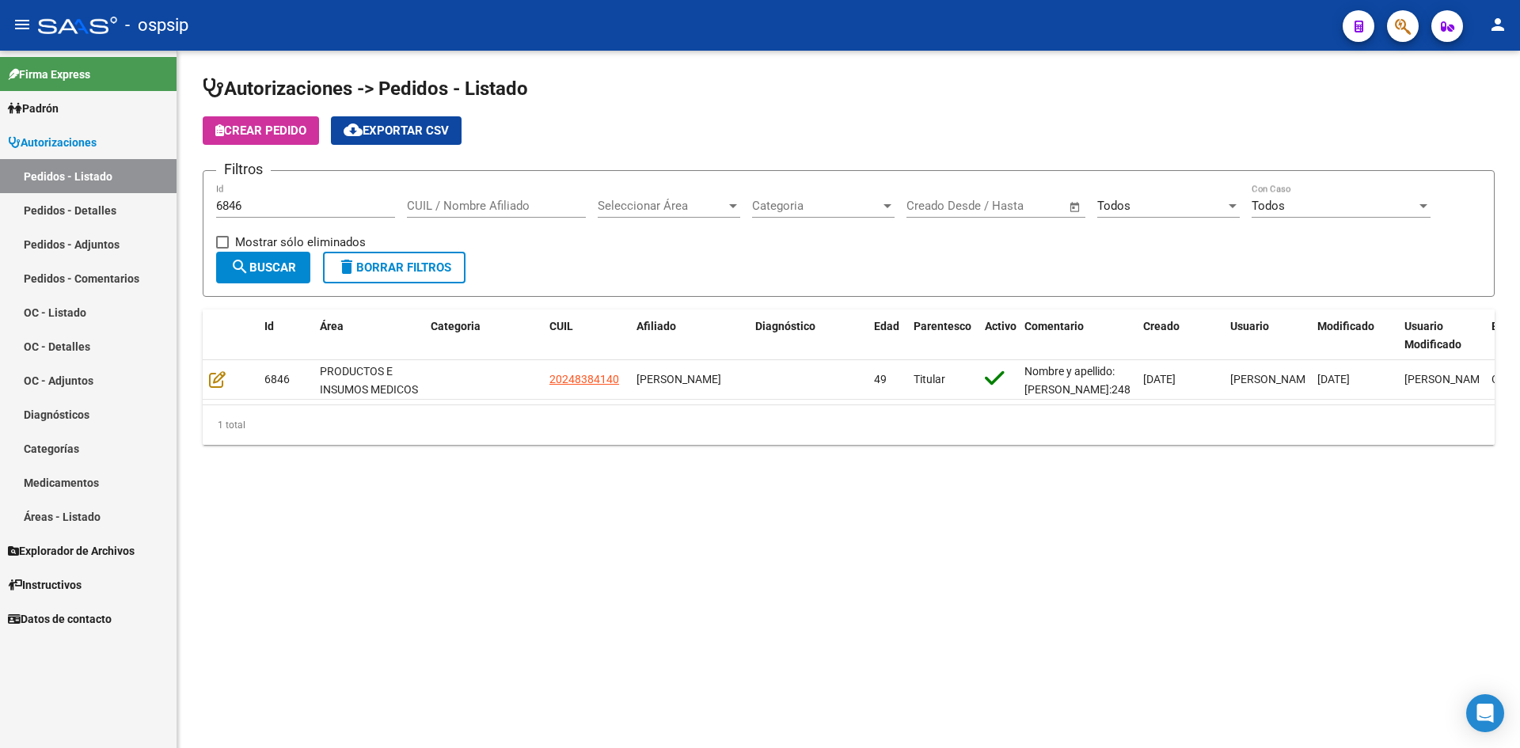
click at [286, 207] on input "6846" at bounding box center [305, 206] width 179 height 14
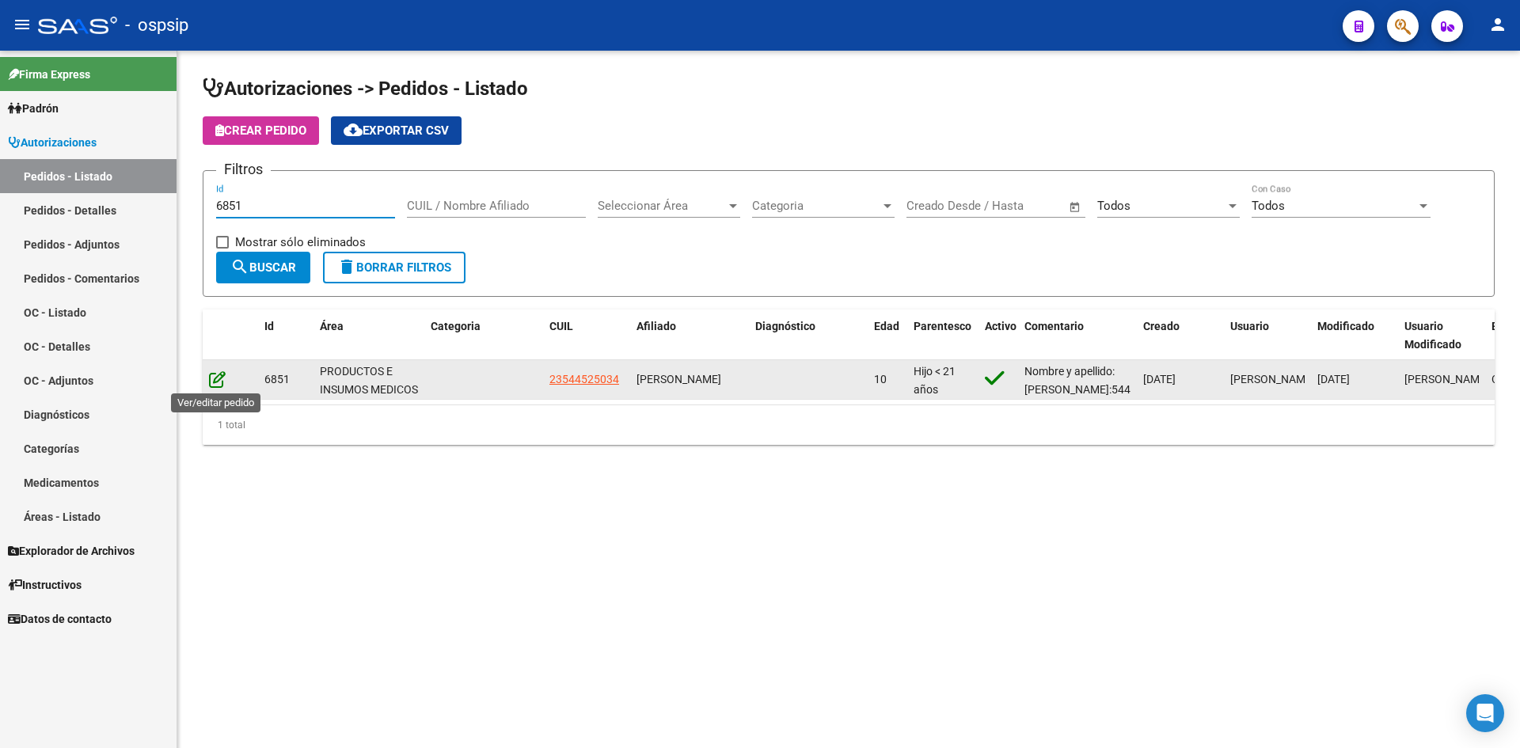
type input "6851"
click at [220, 375] on icon at bounding box center [217, 379] width 17 height 17
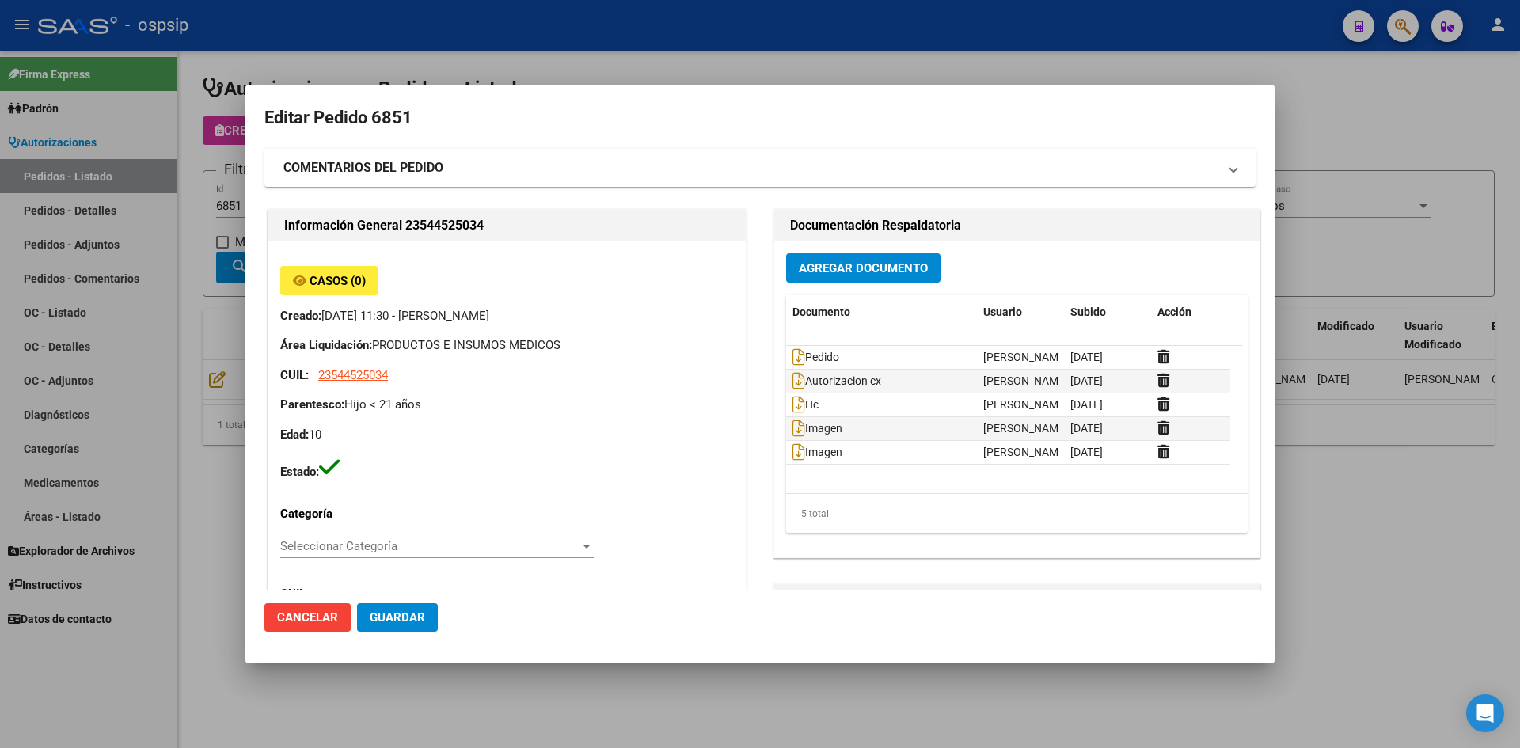
click at [858, 20] on div at bounding box center [760, 374] width 1520 height 748
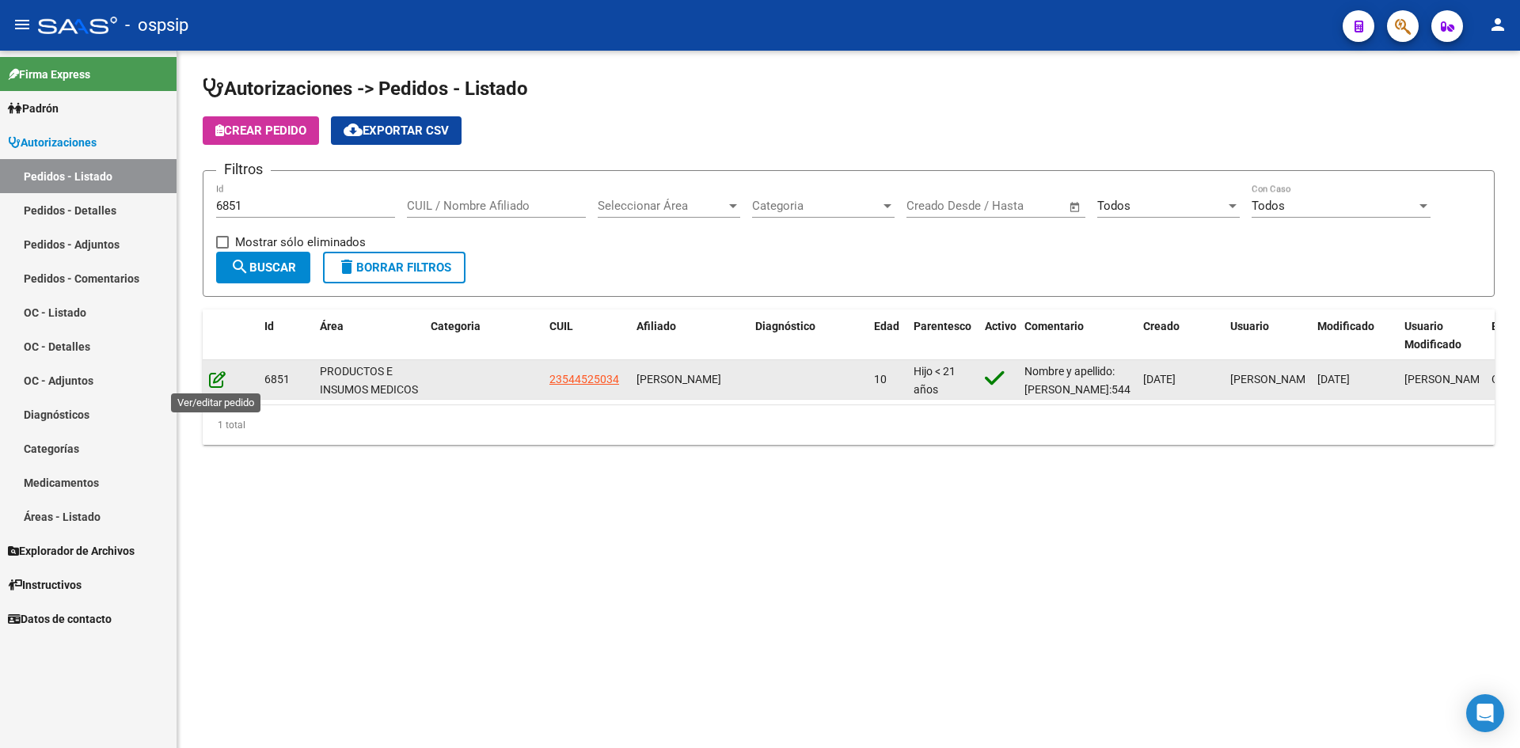
click at [215, 378] on icon at bounding box center [217, 379] width 17 height 17
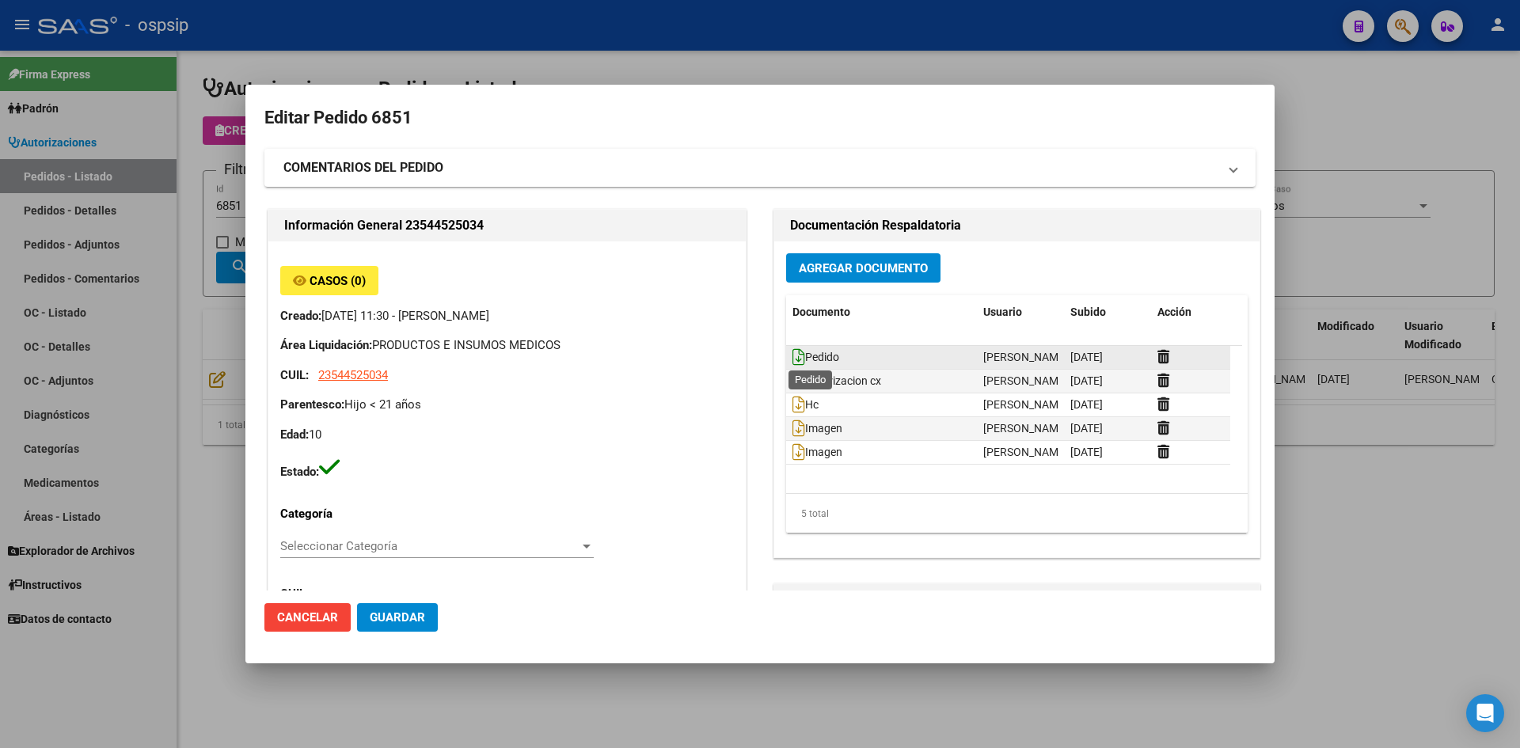
click at [795, 355] on icon at bounding box center [798, 356] width 13 height 17
click at [849, 268] on span "Agregar Documento" at bounding box center [863, 268] width 129 height 14
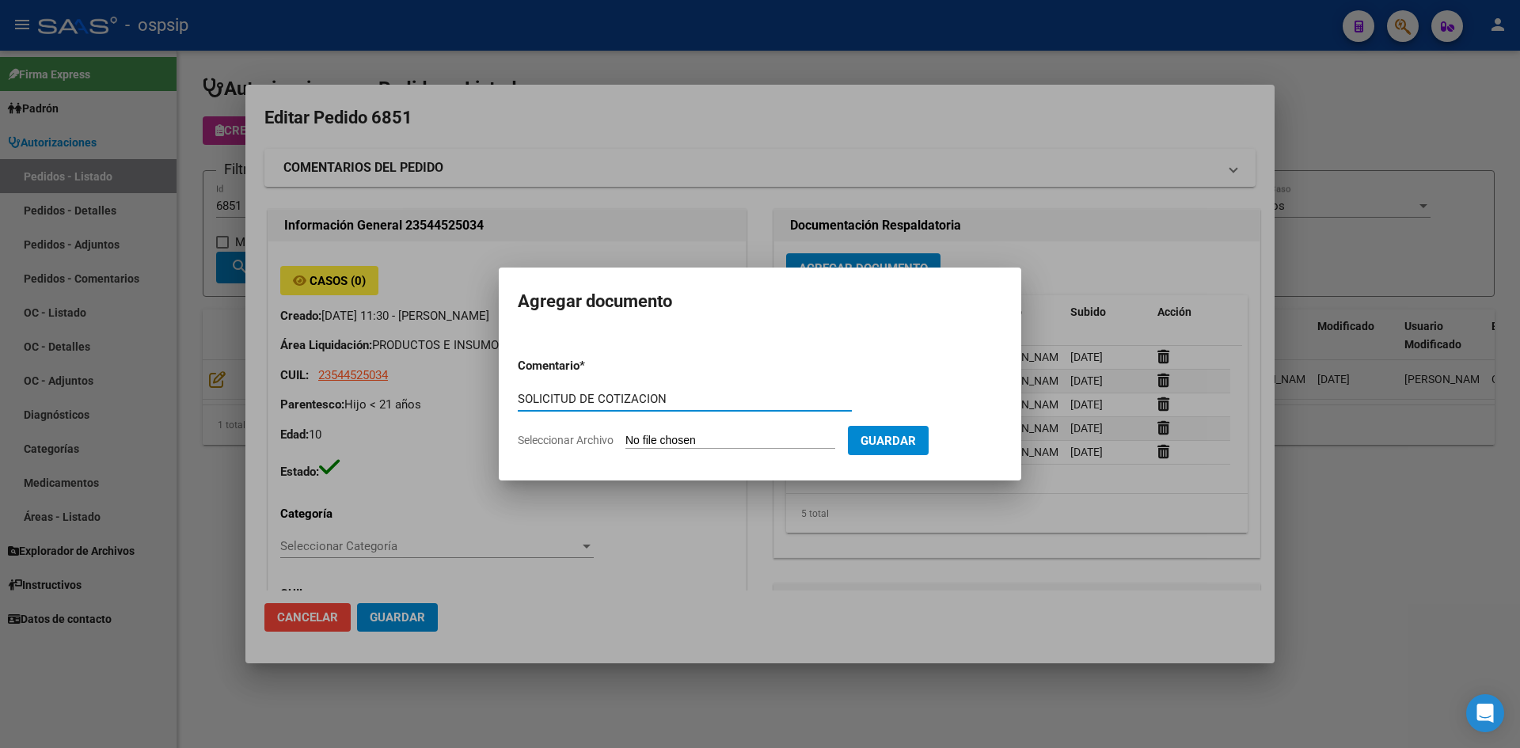
type input "SOLICITUD DE COTIZACION"
click at [625, 434] on input "Seleccionar Archivo" at bounding box center [730, 441] width 210 height 15
type input "C:\fakepath\SOLICITUD DE COTIZACION N°6851.pdf"
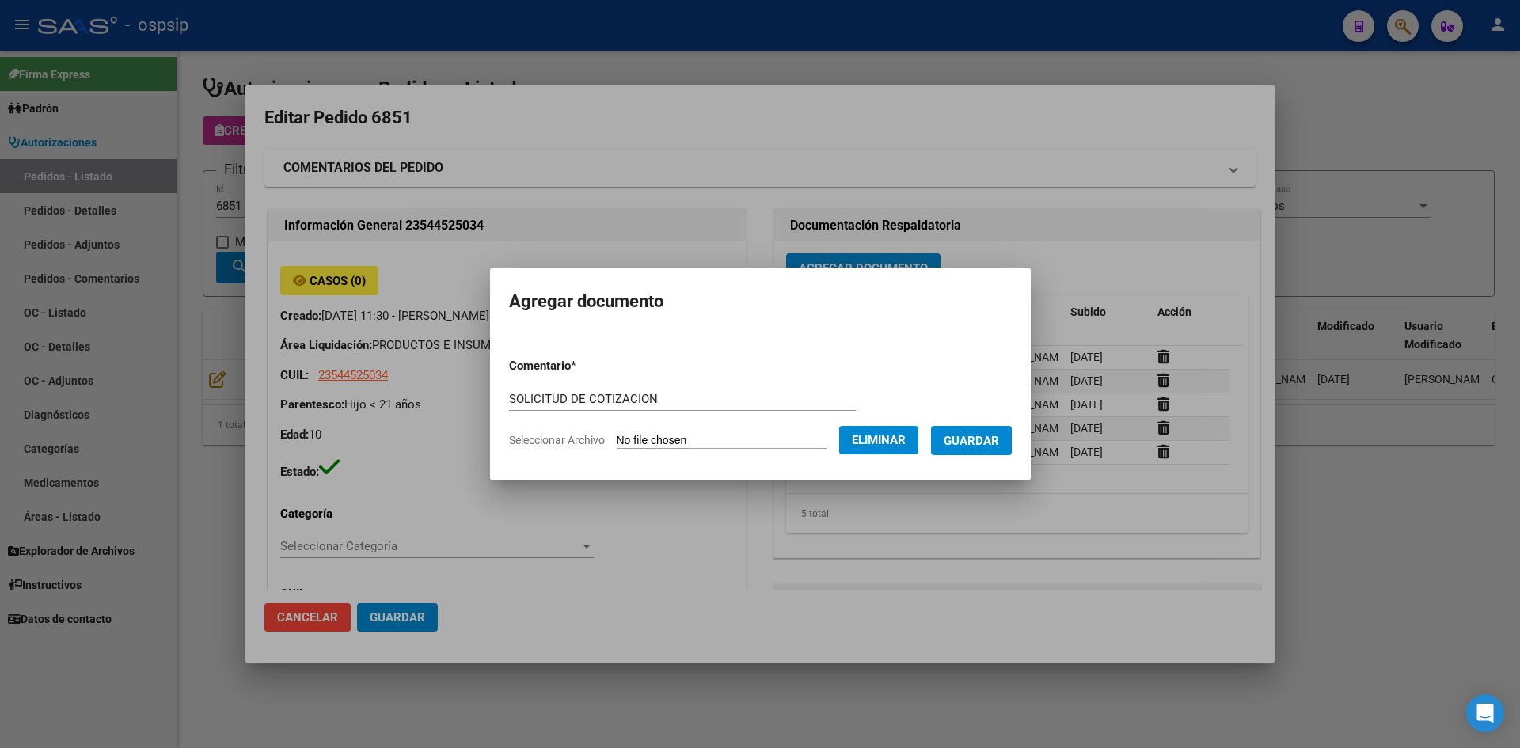
drag, startPoint x: 985, startPoint y: 446, endPoint x: 899, endPoint y: 449, distance: 86.4
click at [983, 446] on span "Guardar" at bounding box center [971, 441] width 55 height 14
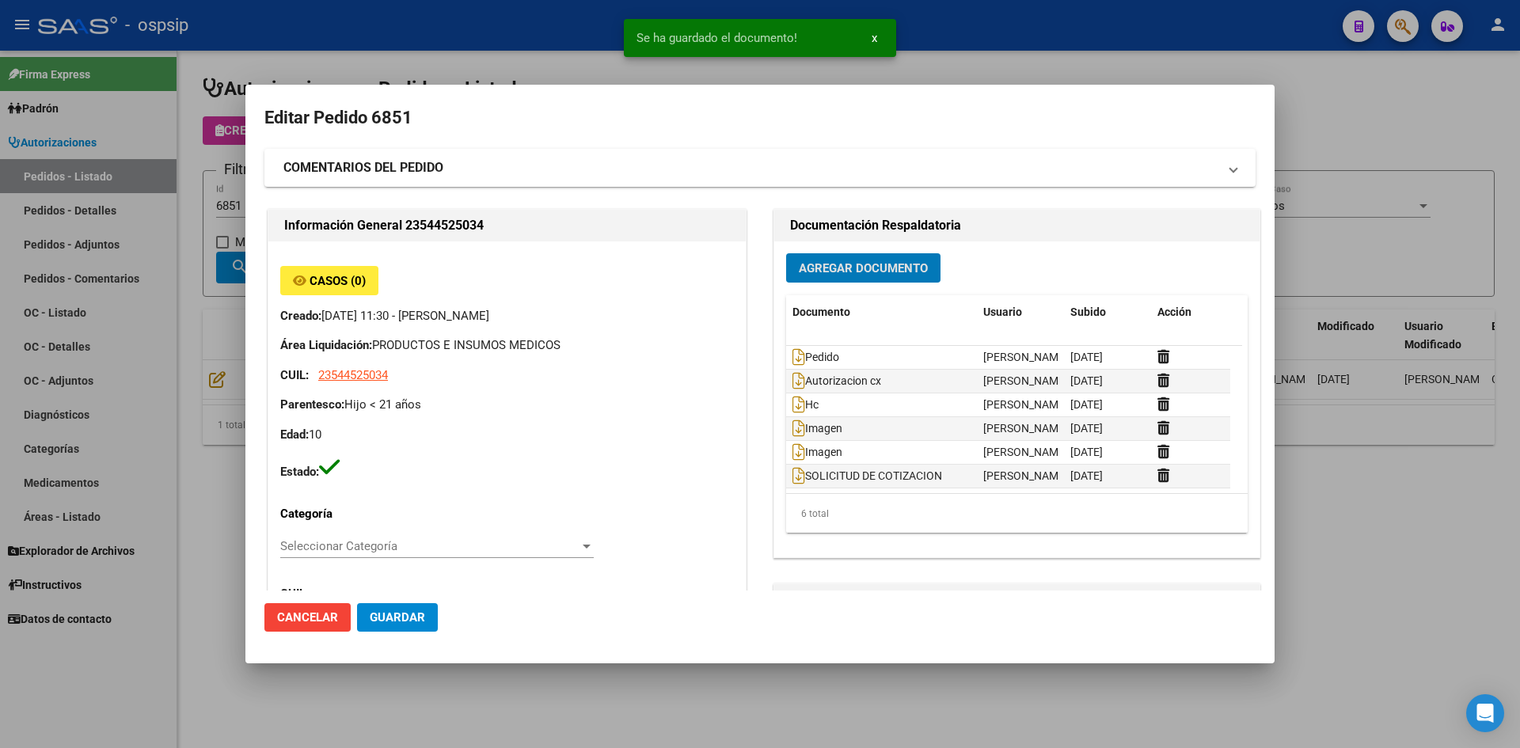
click at [401, 608] on button "Guardar" at bounding box center [397, 617] width 81 height 29
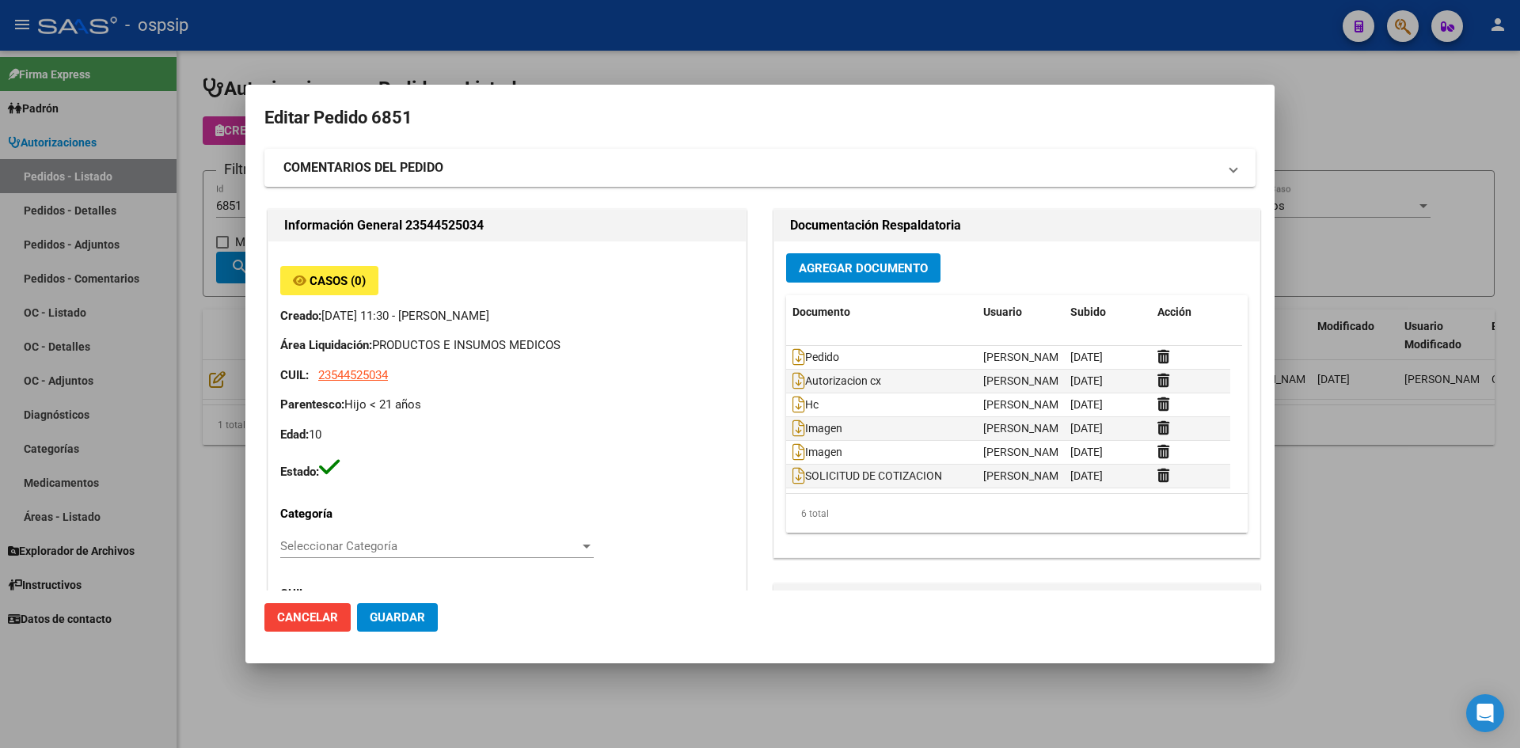
drag, startPoint x: 778, startPoint y: 62, endPoint x: 550, endPoint y: 89, distance: 229.7
click at [767, 59] on div at bounding box center [760, 374] width 1520 height 748
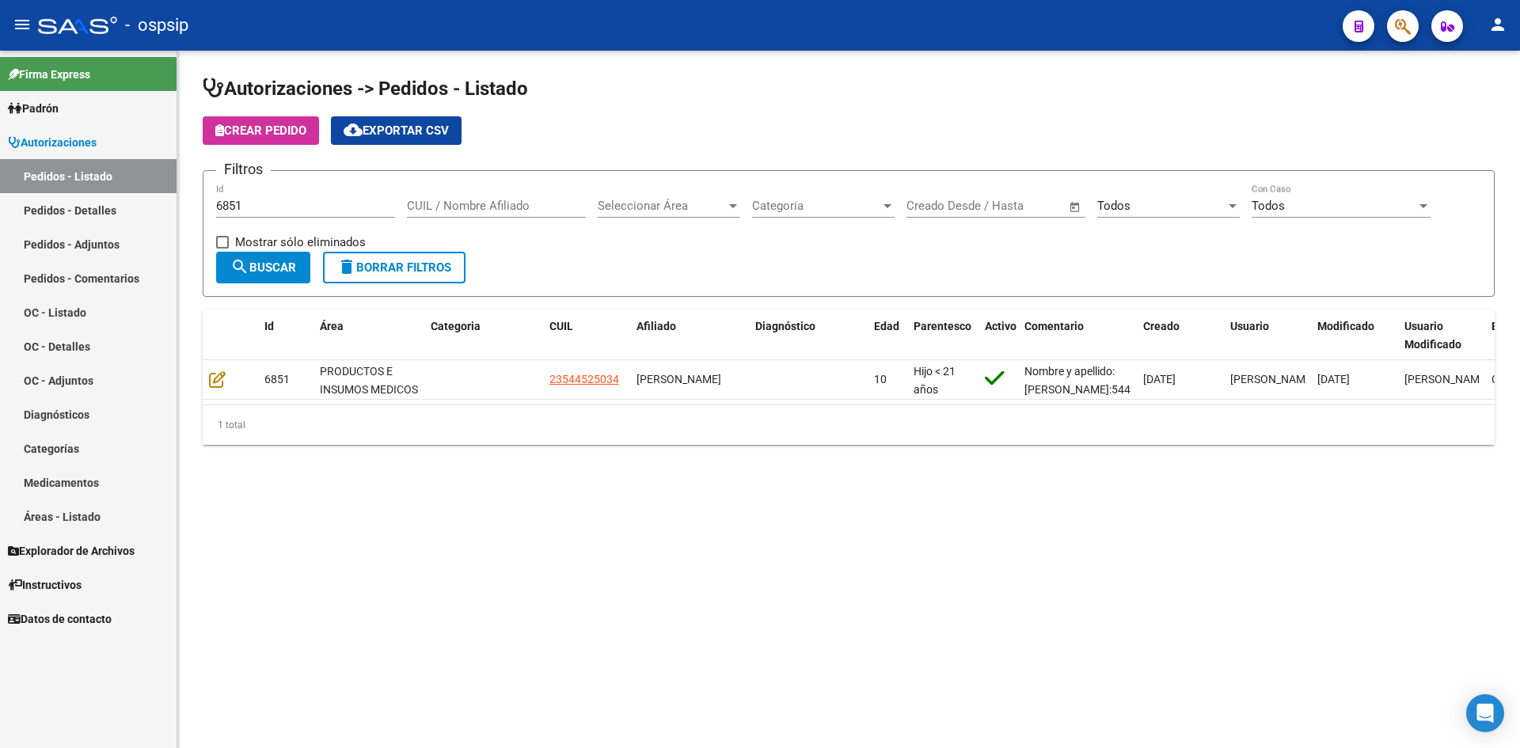
click at [355, 196] on div "6851 Id" at bounding box center [305, 201] width 179 height 34
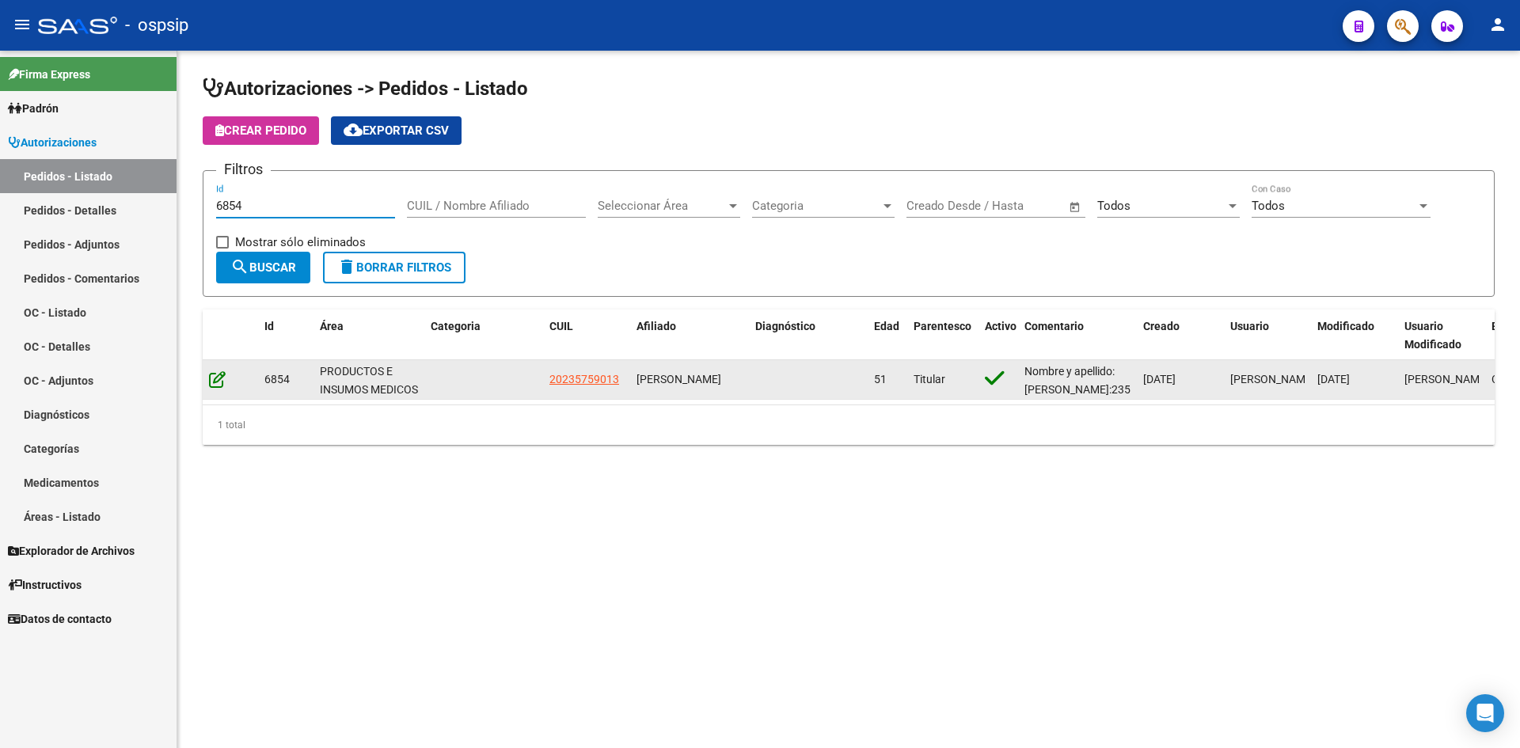
type input "6854"
click at [221, 371] on icon at bounding box center [217, 379] width 17 height 17
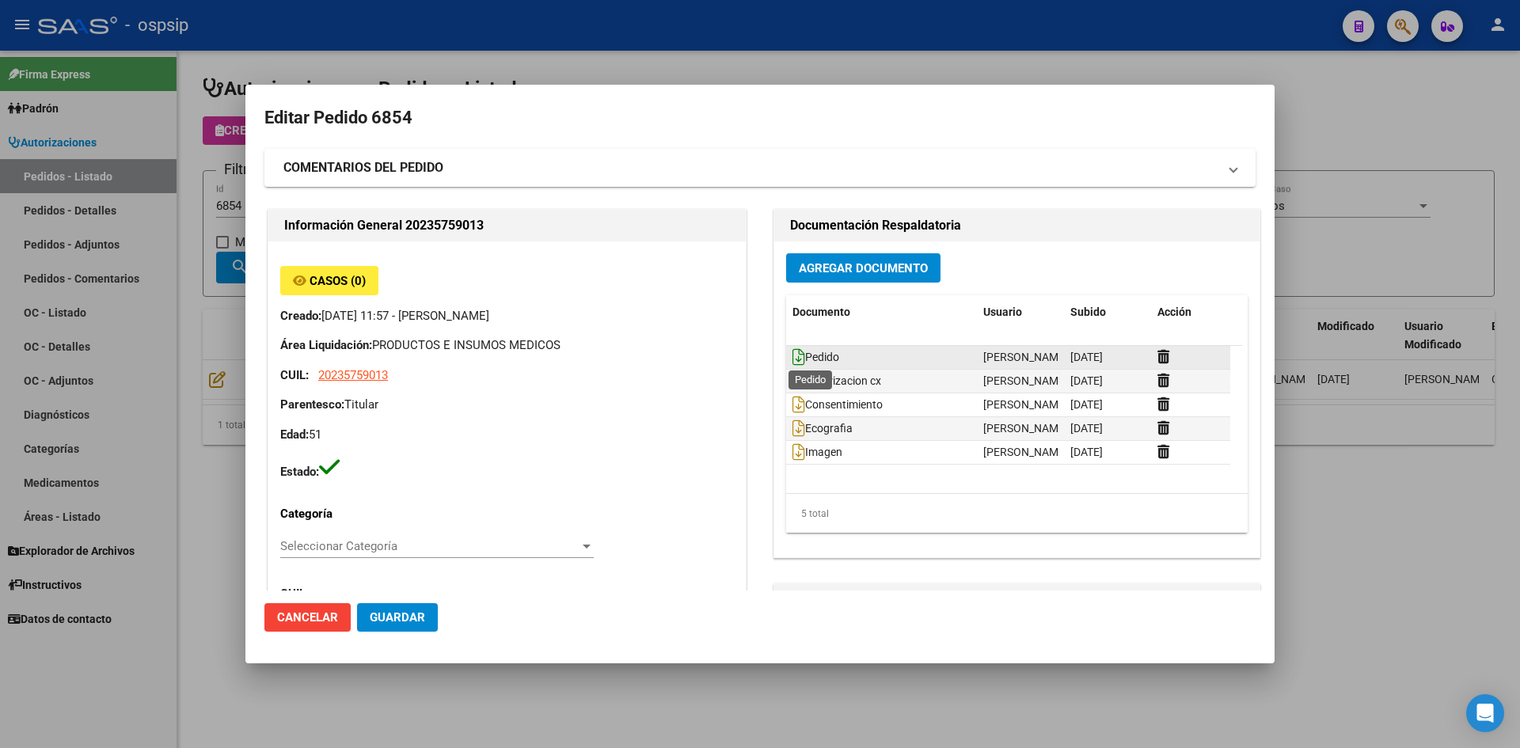
click at [792, 358] on icon at bounding box center [798, 356] width 13 height 17
click at [851, 261] on span "Agregar Documento" at bounding box center [863, 268] width 129 height 14
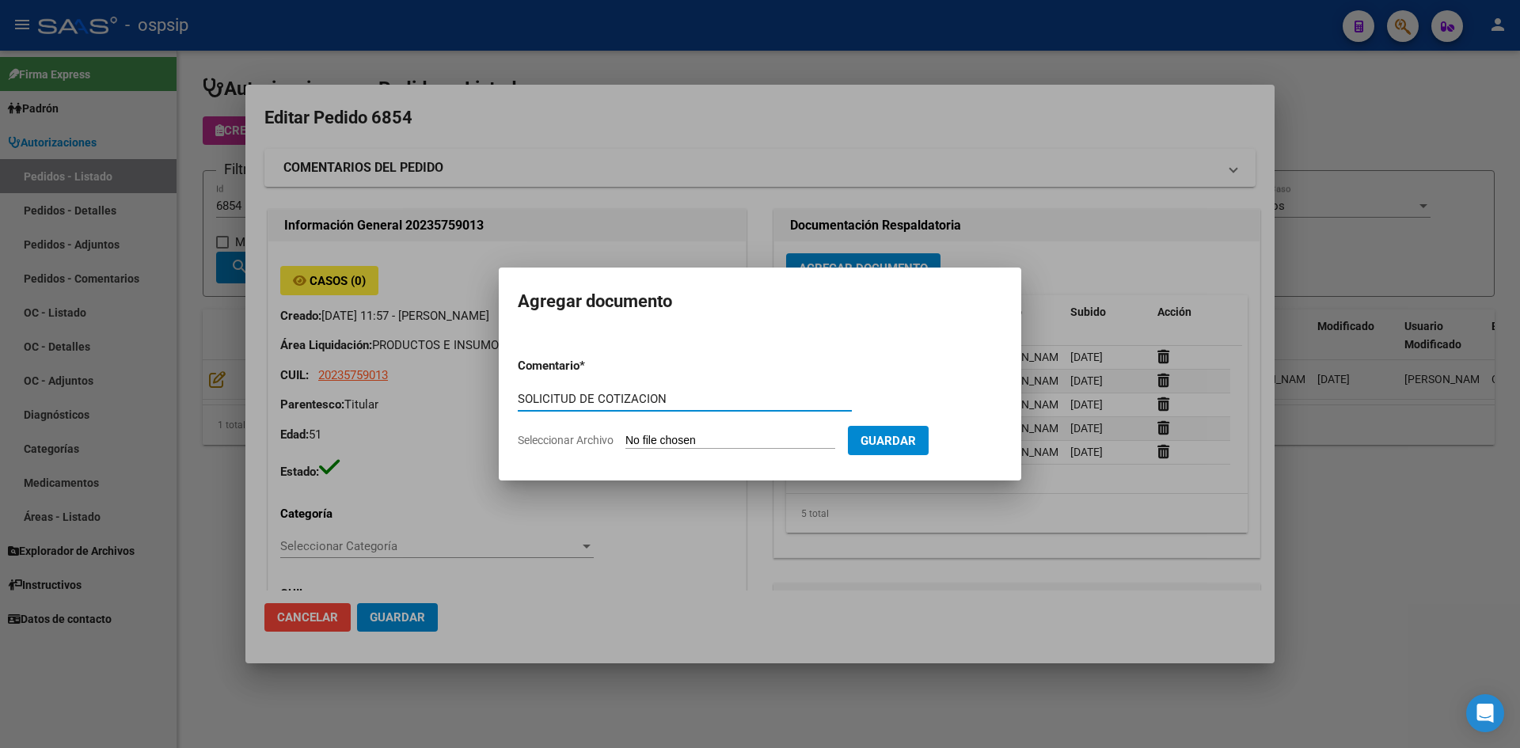
type input "SOLICITUD DE COTIZACION"
click at [625, 434] on input "Seleccionar Archivo" at bounding box center [730, 441] width 210 height 15
type input "C:\fakepath\SOLICITUD DE COTIZACION N°6854.pdf"
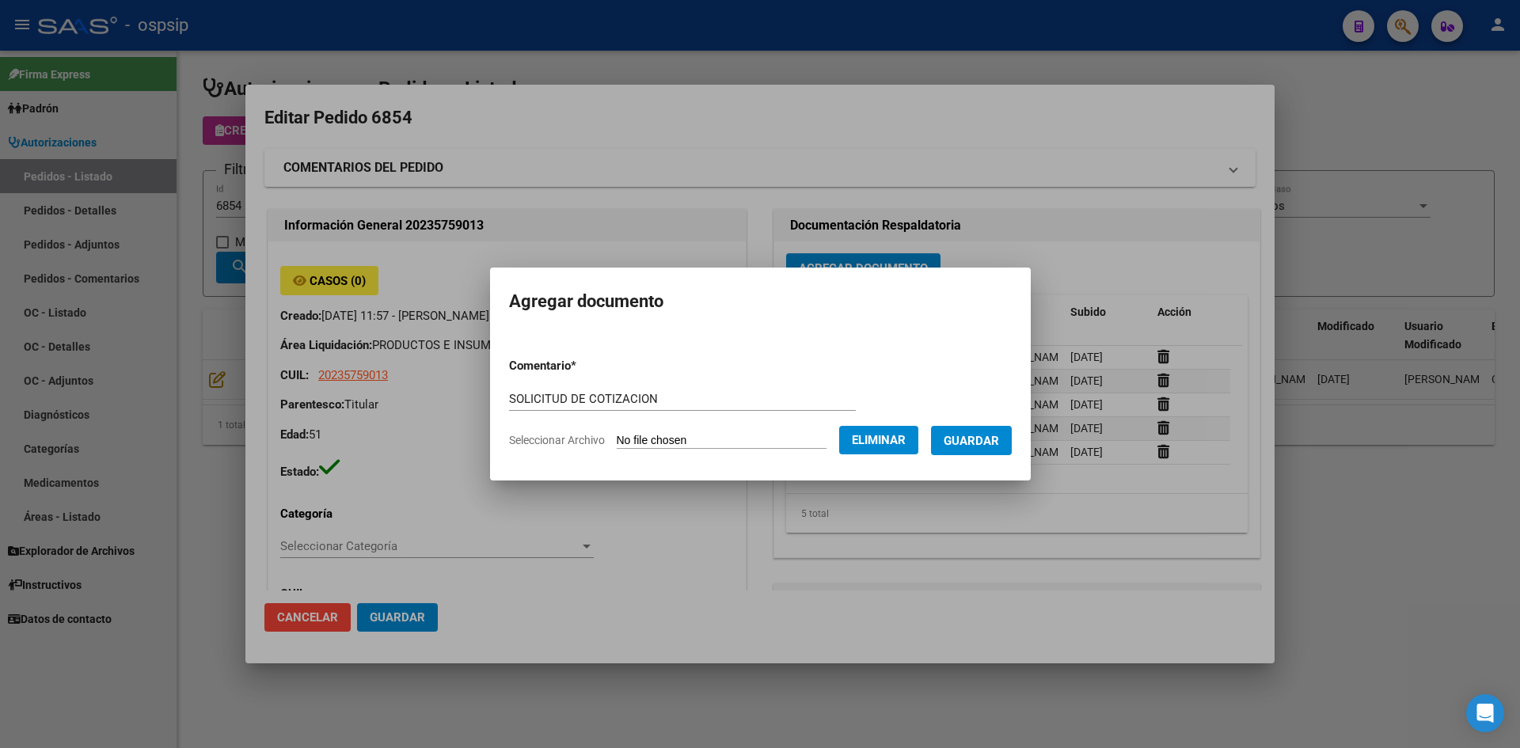
click at [985, 447] on span "Guardar" at bounding box center [971, 441] width 55 height 14
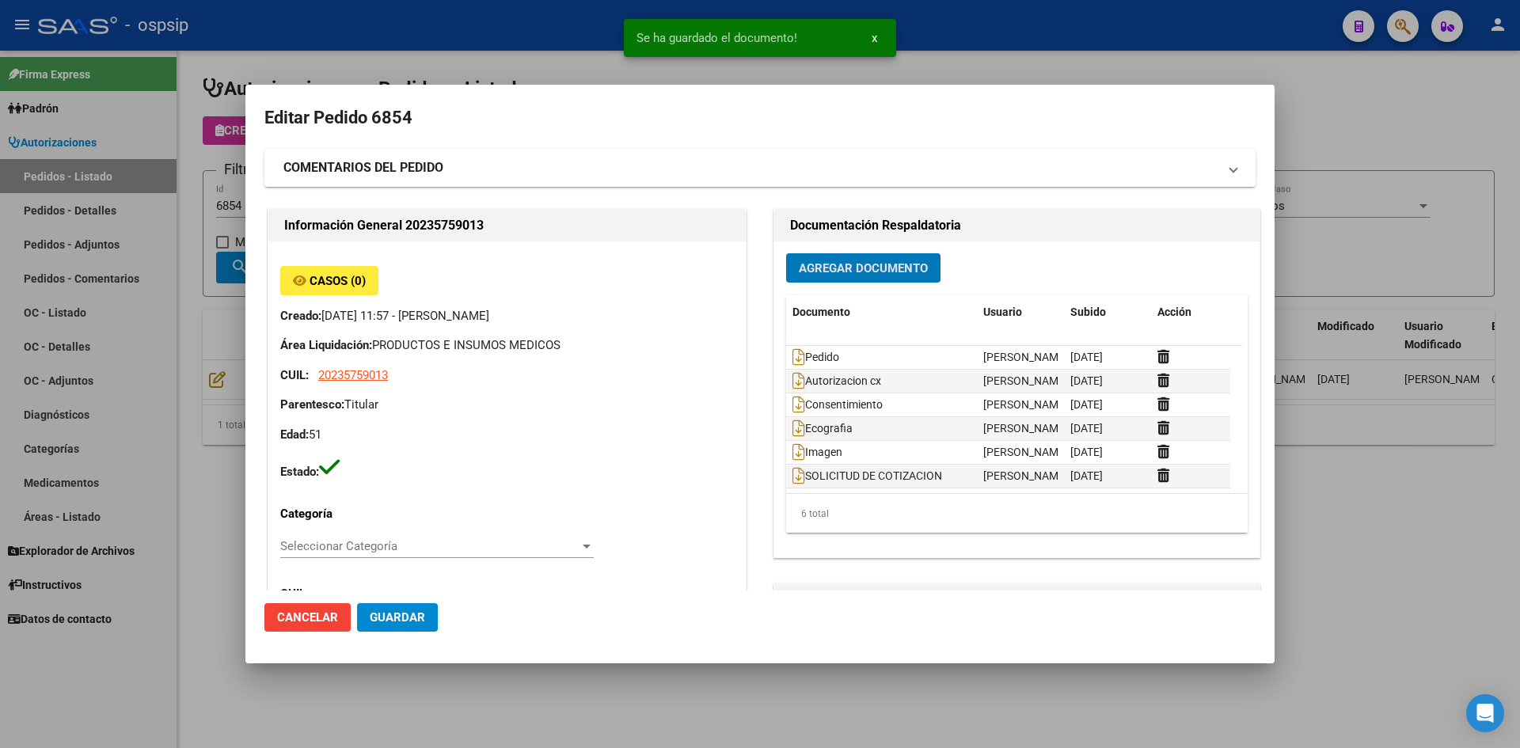
click at [403, 618] on span "Guardar" at bounding box center [397, 617] width 55 height 14
drag, startPoint x: 534, startPoint y: 26, endPoint x: 483, endPoint y: 7, distance: 54.9
click at [533, 29] on div at bounding box center [760, 374] width 1520 height 748
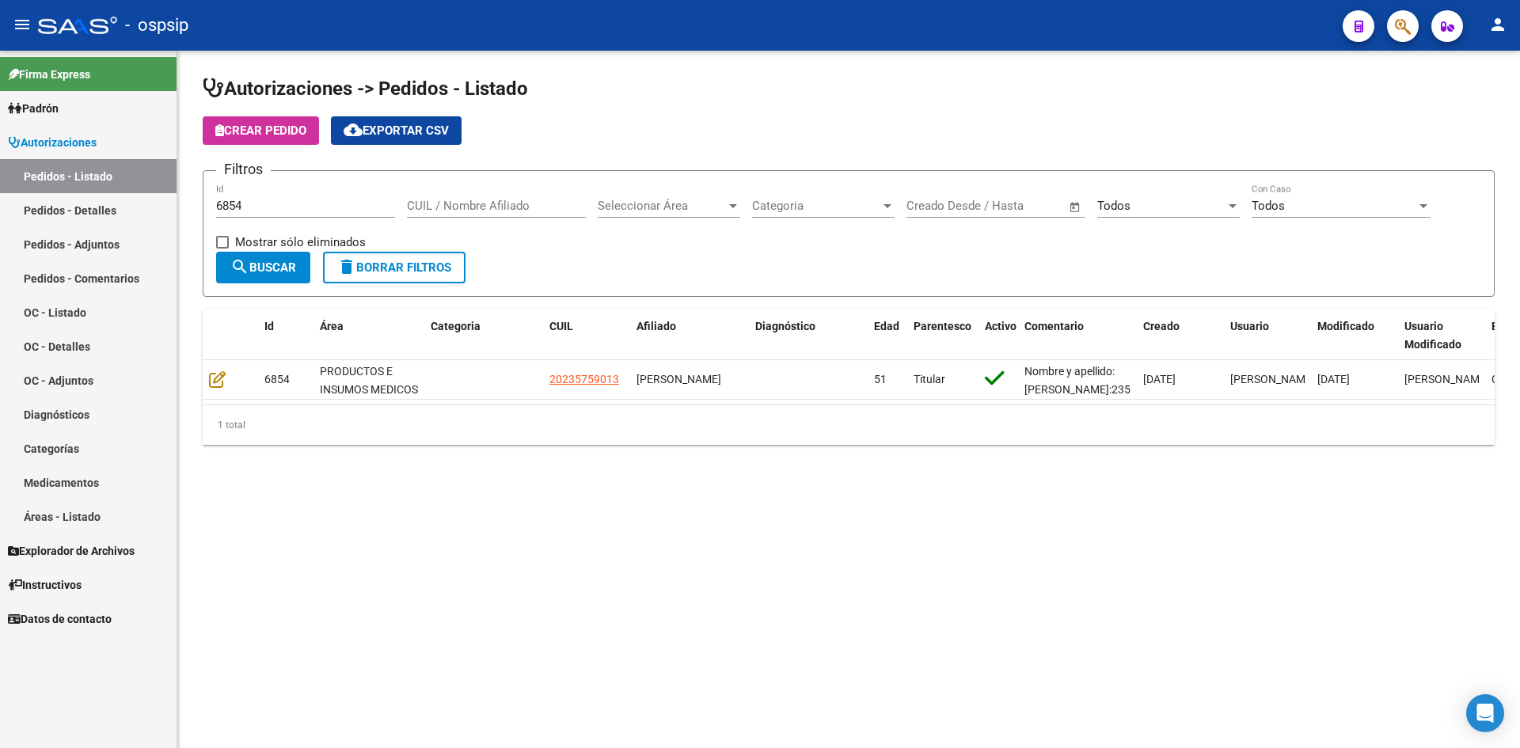
click at [307, 199] on input "6854" at bounding box center [305, 206] width 179 height 14
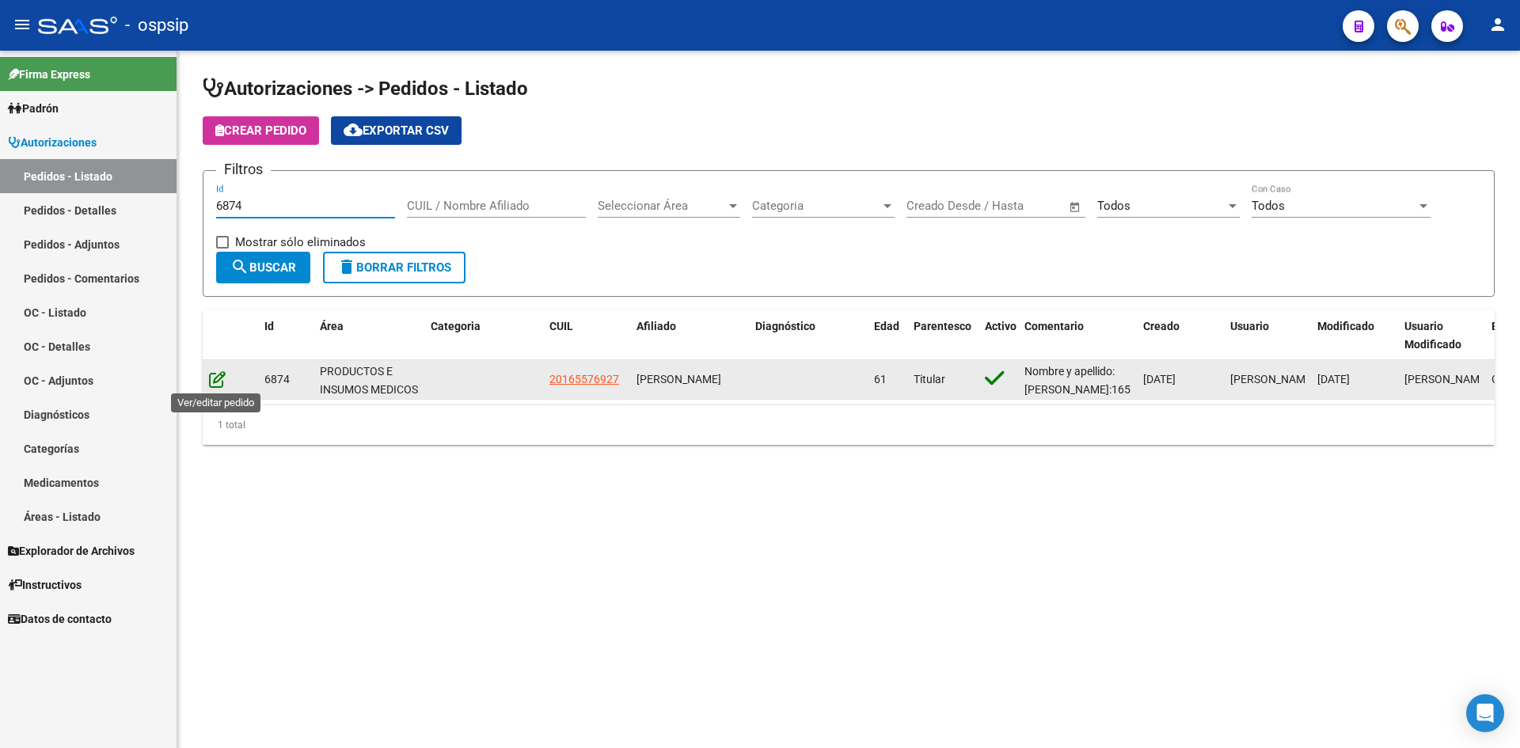
type input "6874"
click at [216, 381] on icon at bounding box center [217, 379] width 17 height 17
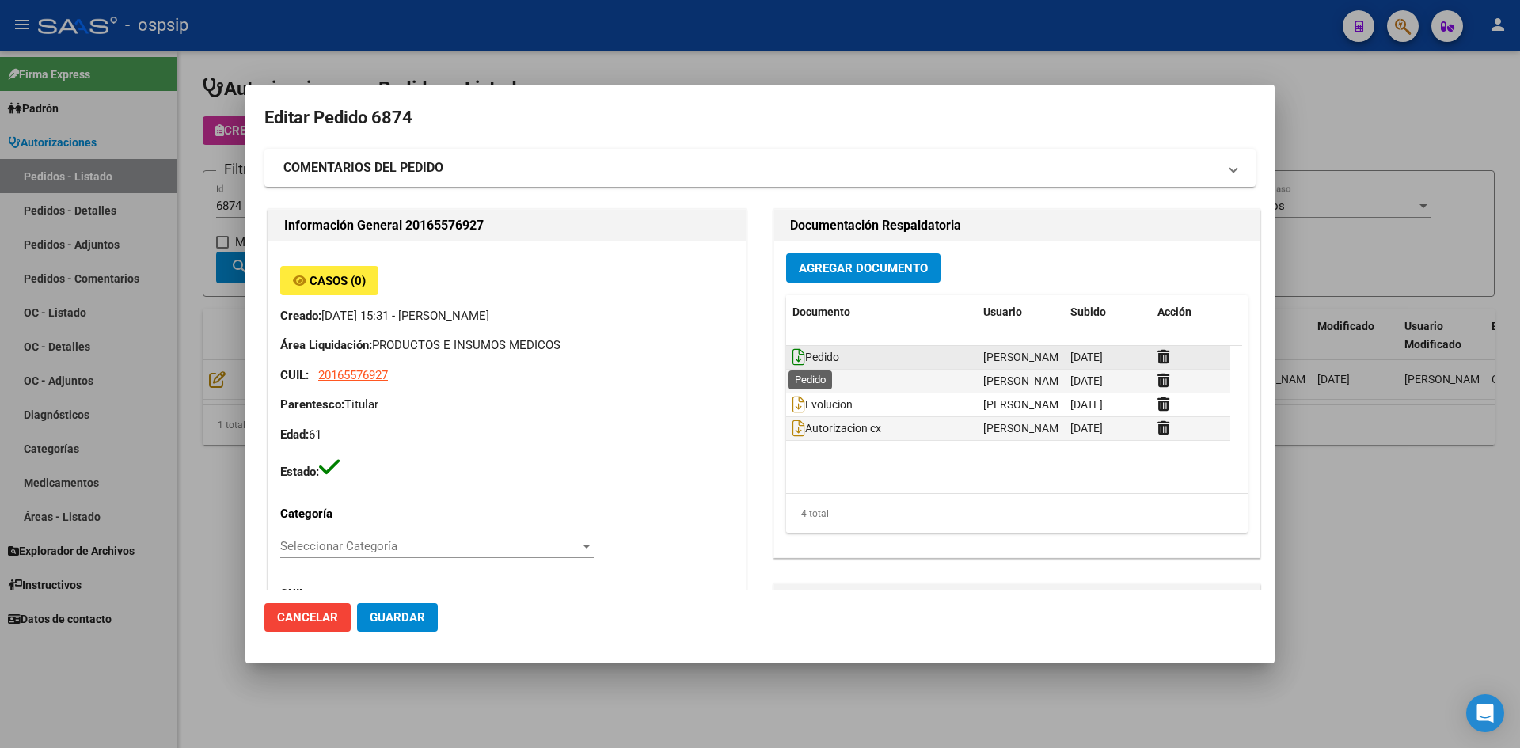
click at [792, 353] on icon at bounding box center [798, 356] width 13 height 17
click at [849, 264] on span "Agregar Documento" at bounding box center [863, 268] width 129 height 14
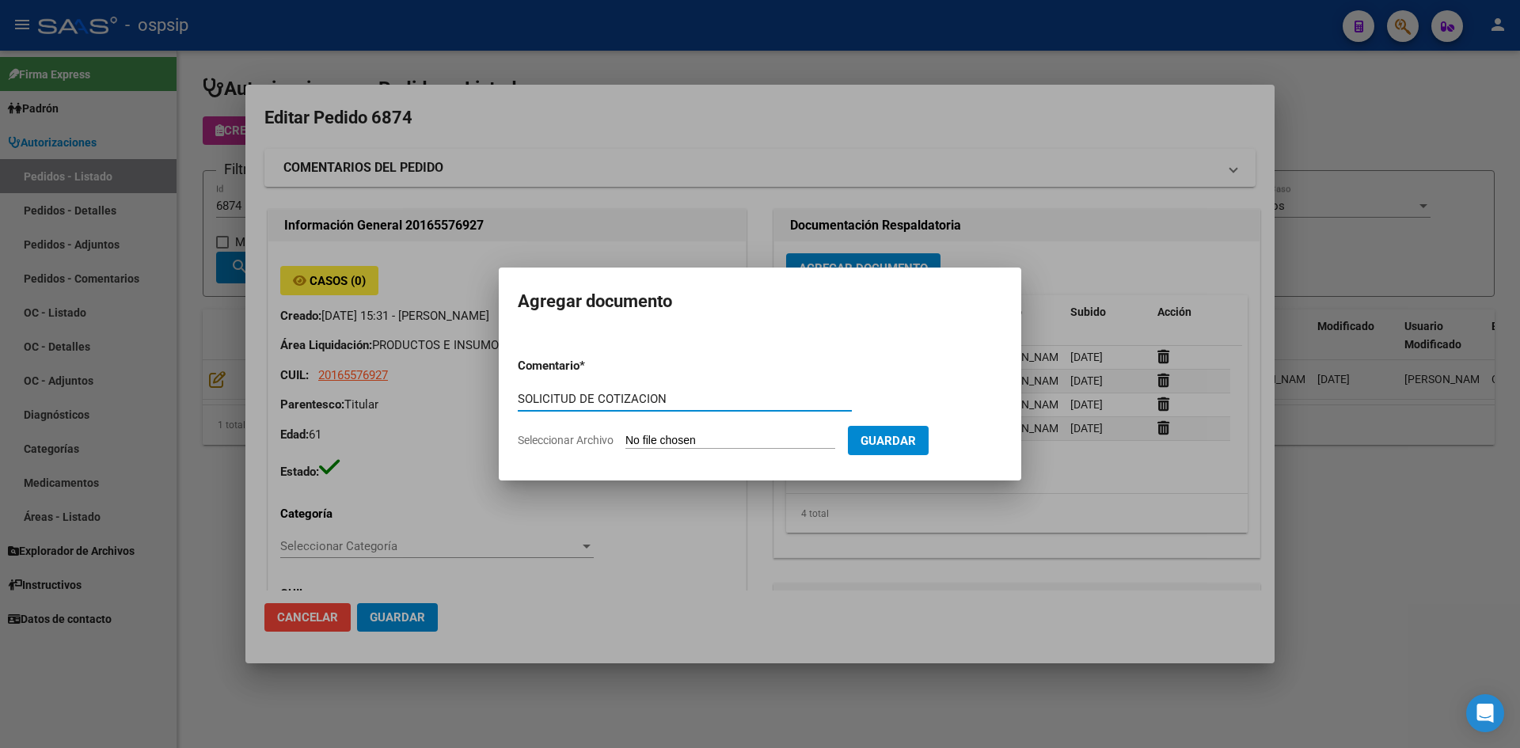
type input "SOLICITUD DE COTIZACION"
click at [625, 434] on input "Seleccionar Archivo" at bounding box center [730, 441] width 210 height 15
type input "C:\fakepath\SOLICITUD DE COTIZACION N°6874.pdf"
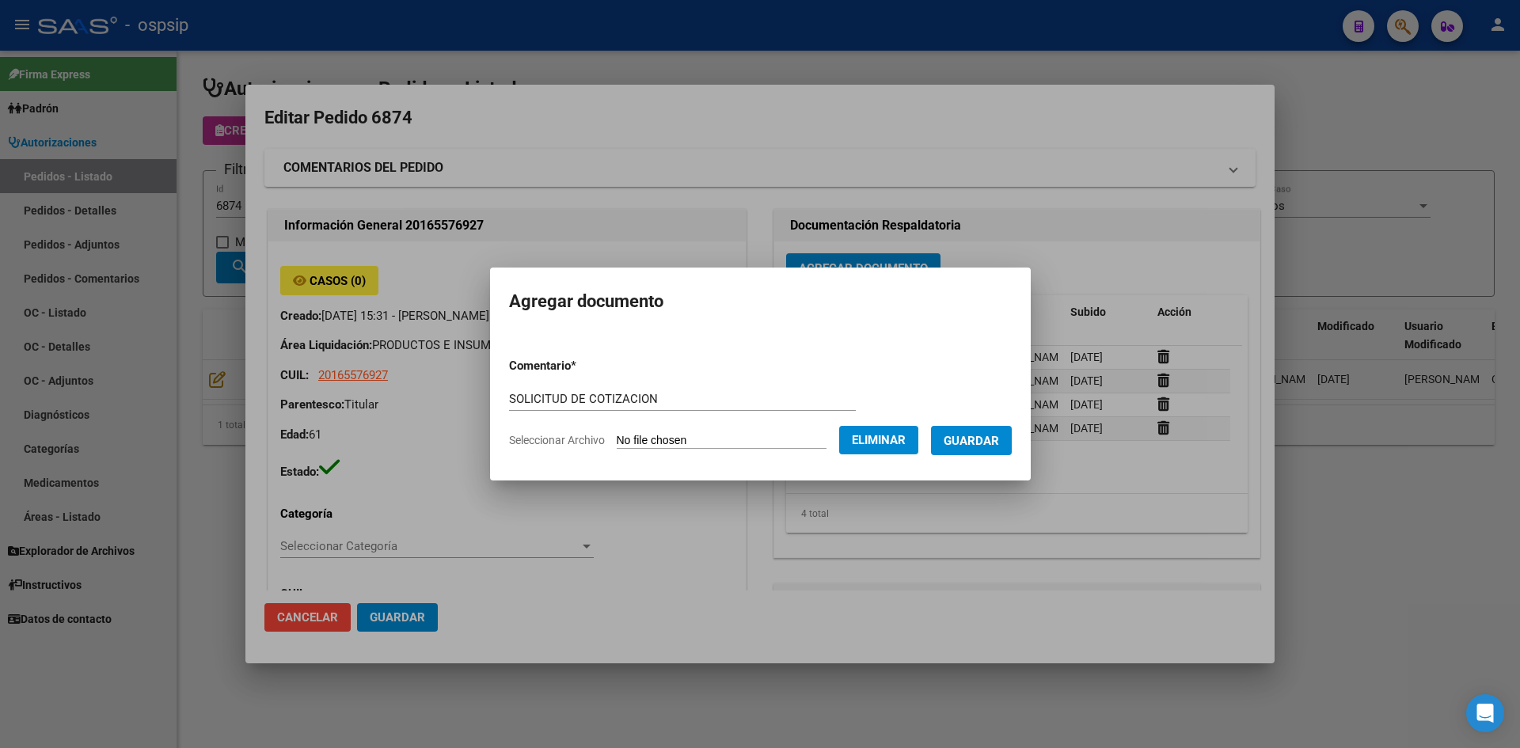
click at [963, 441] on span "Guardar" at bounding box center [971, 441] width 55 height 14
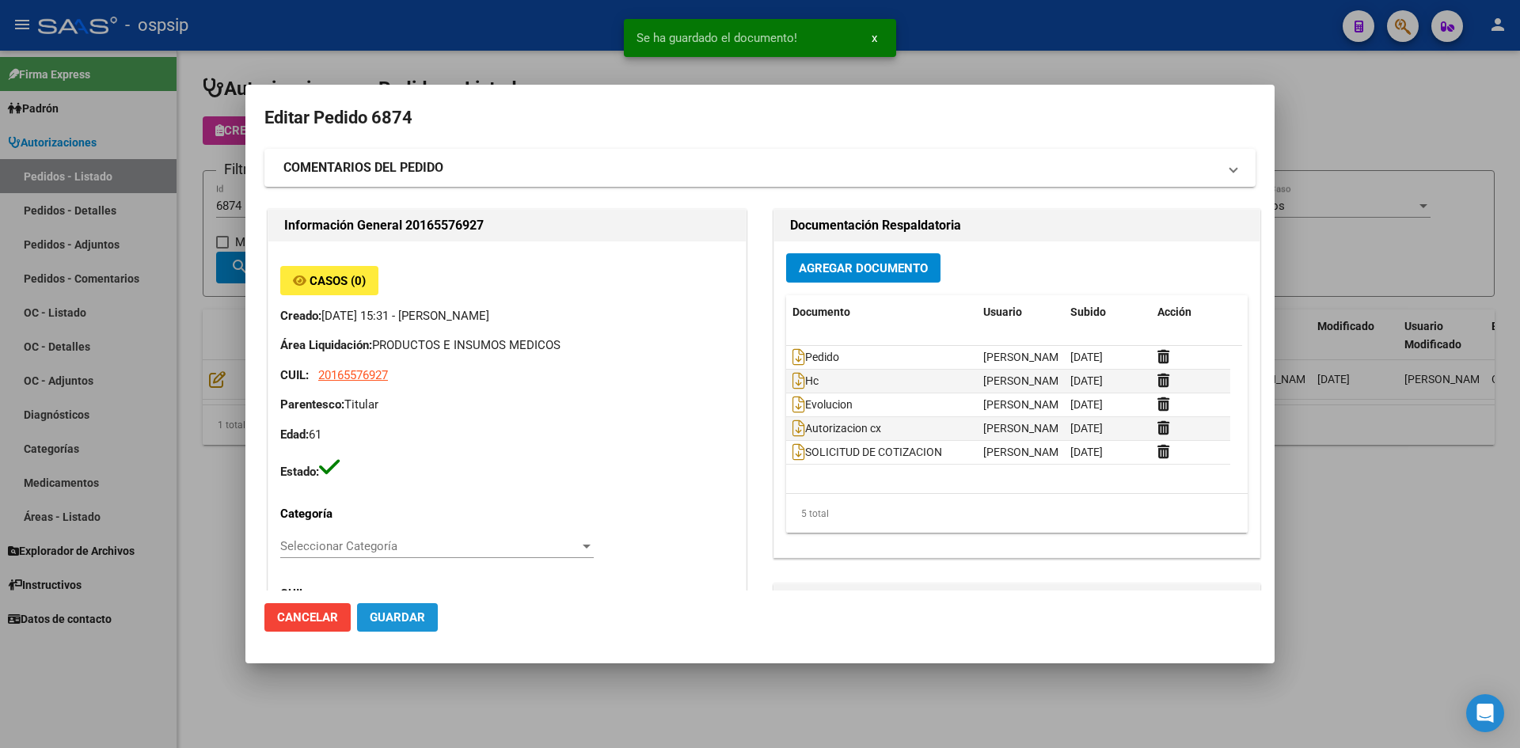
click at [409, 619] on span "Guardar" at bounding box center [397, 617] width 55 height 14
click at [475, 45] on div at bounding box center [760, 374] width 1520 height 748
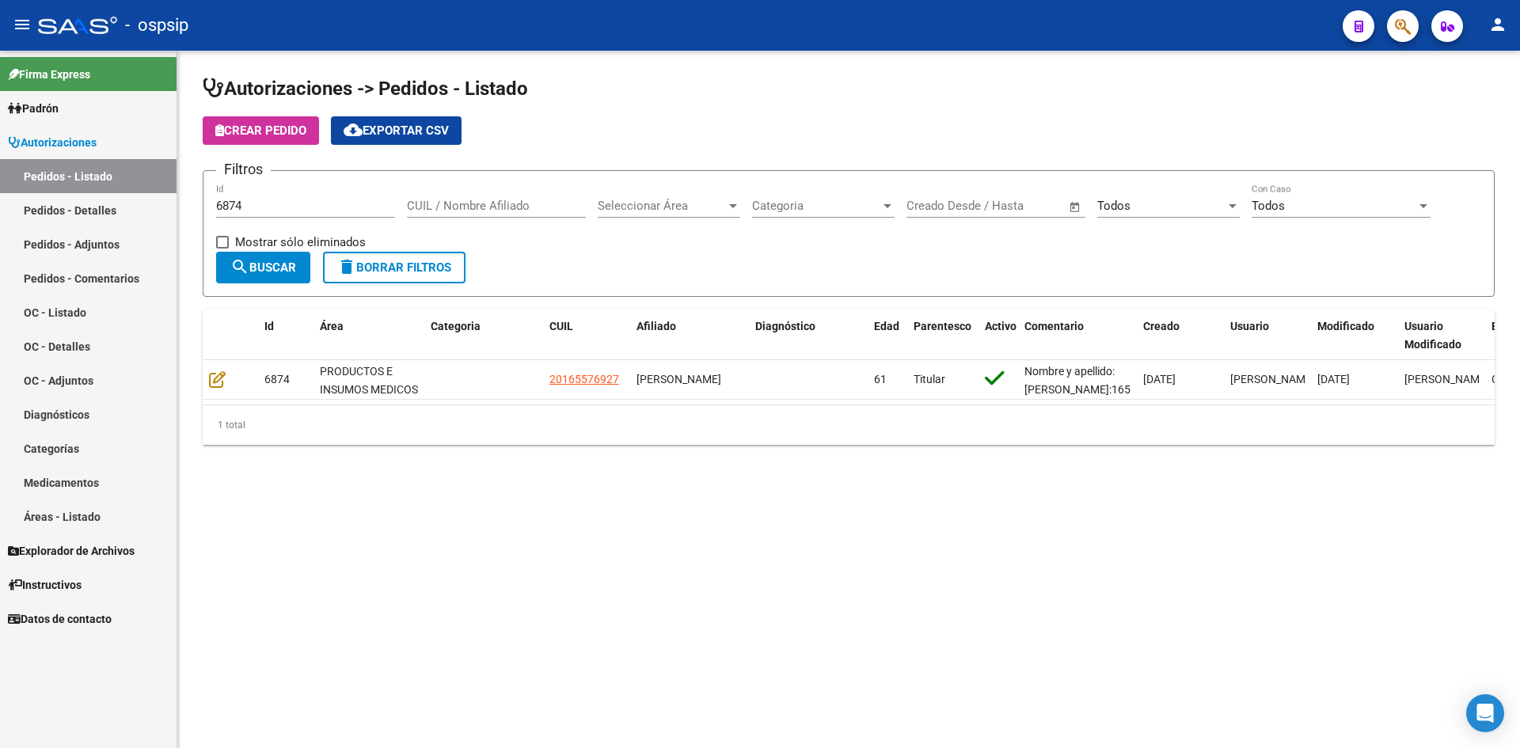
click at [330, 192] on div "6874 Id" at bounding box center [305, 201] width 179 height 34
click at [330, 201] on input "6874" at bounding box center [305, 206] width 179 height 14
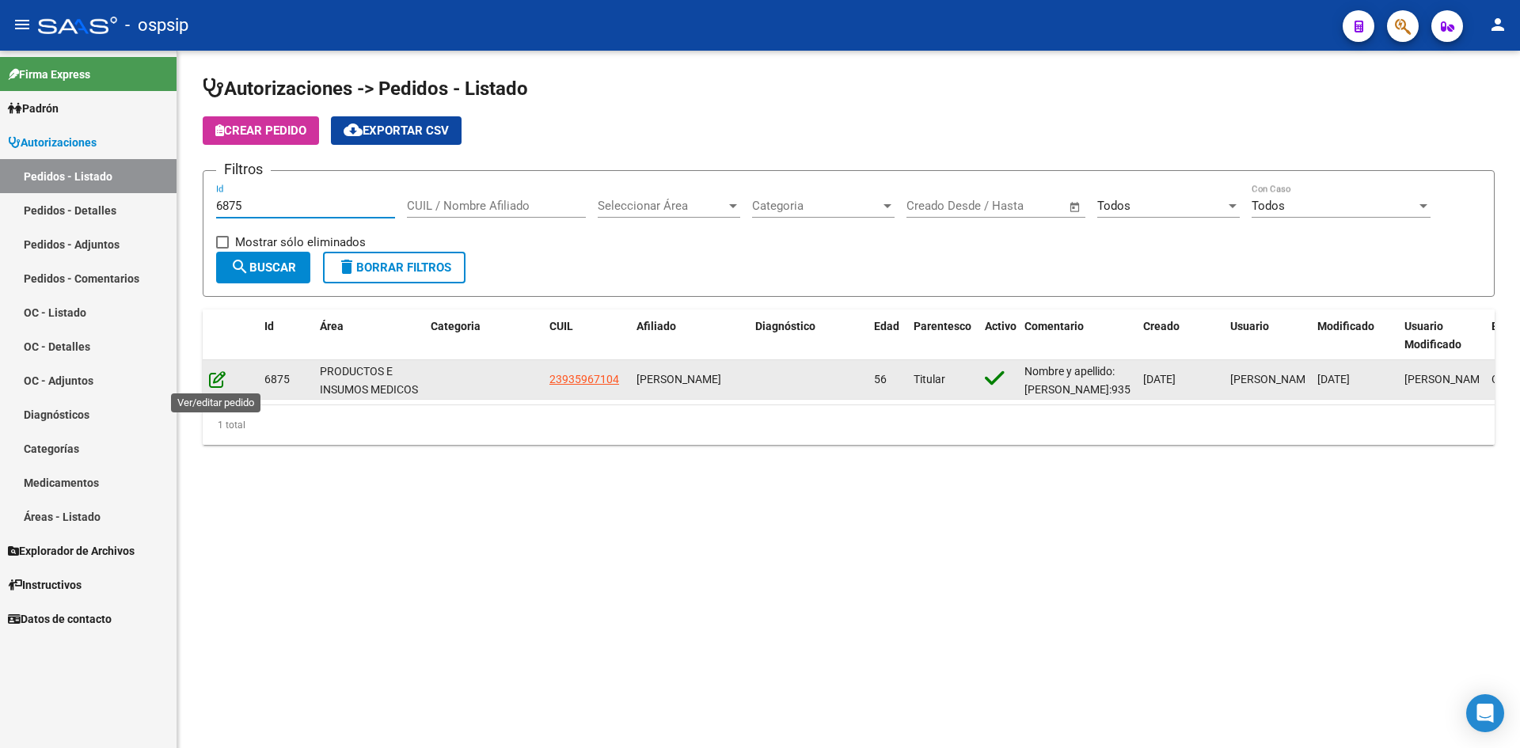
type input "6875"
click at [215, 375] on icon at bounding box center [217, 379] width 17 height 17
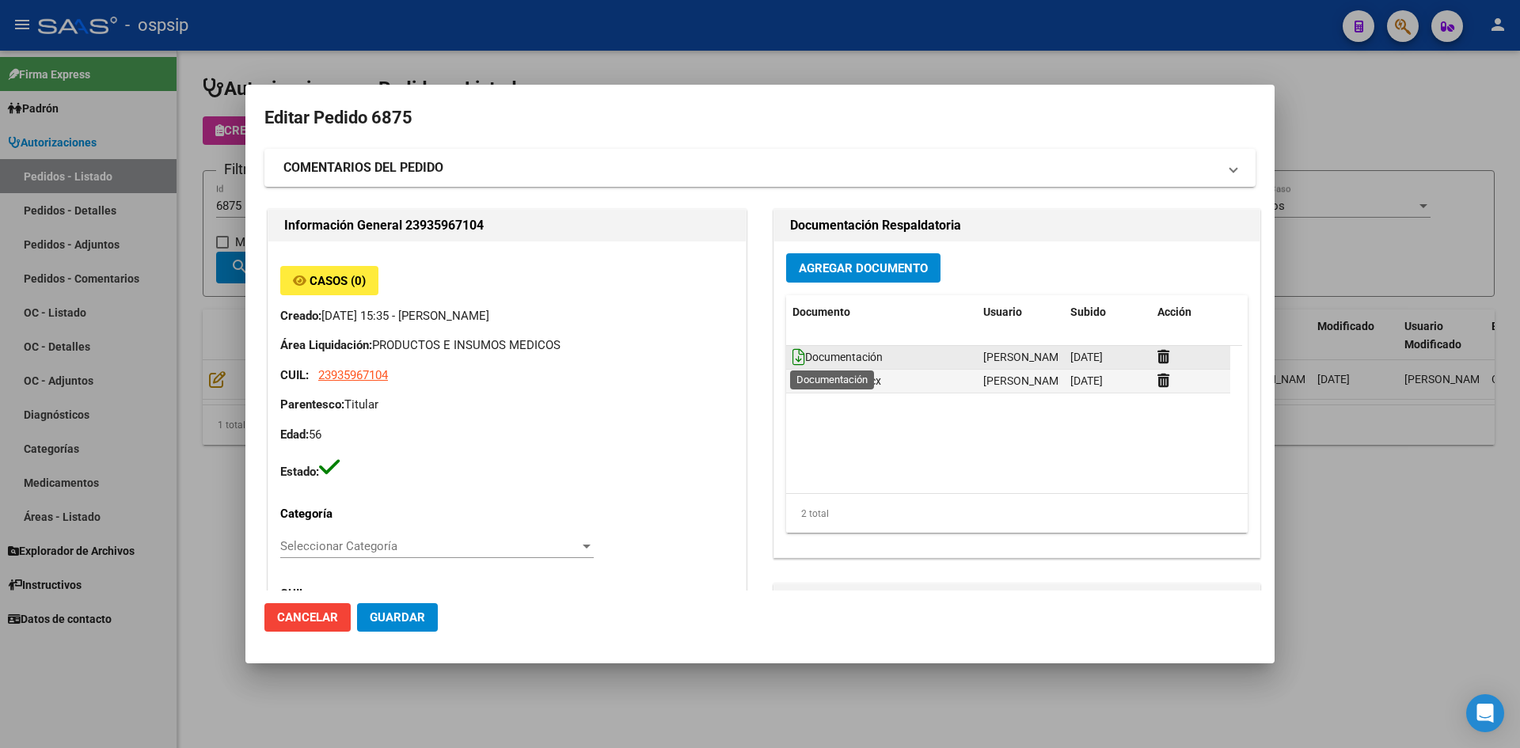
click at [792, 356] on icon at bounding box center [798, 356] width 13 height 17
click at [844, 280] on button "Agregar Documento" at bounding box center [863, 267] width 154 height 29
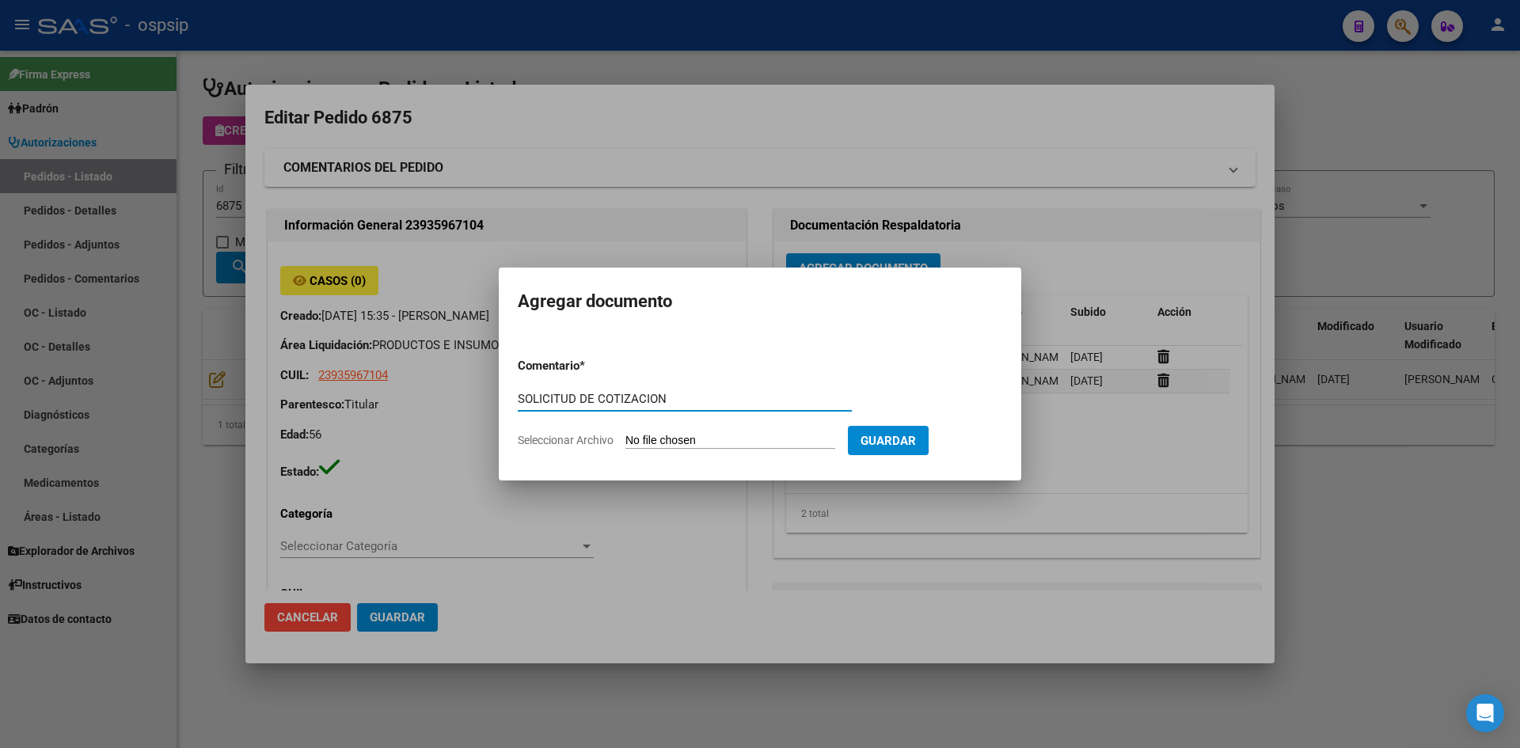
type input "SOLICITUD DE COTIZACION"
click at [625, 434] on input "Seleccionar Archivo" at bounding box center [730, 441] width 210 height 15
type input "C:\fakepath\SOLICITUD DE COTIZACION N°6875.pdf"
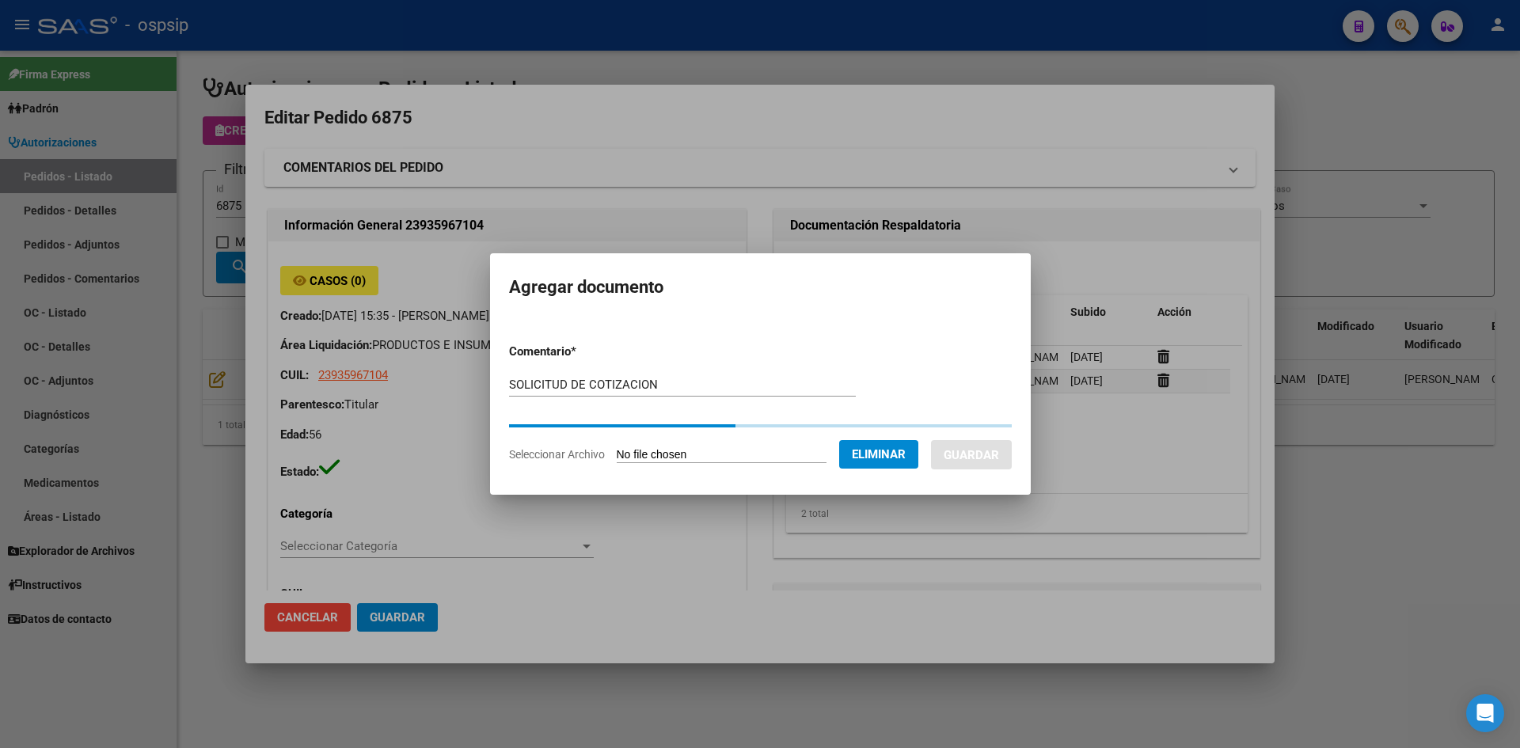
click at [304, 49] on div at bounding box center [760, 374] width 1520 height 748
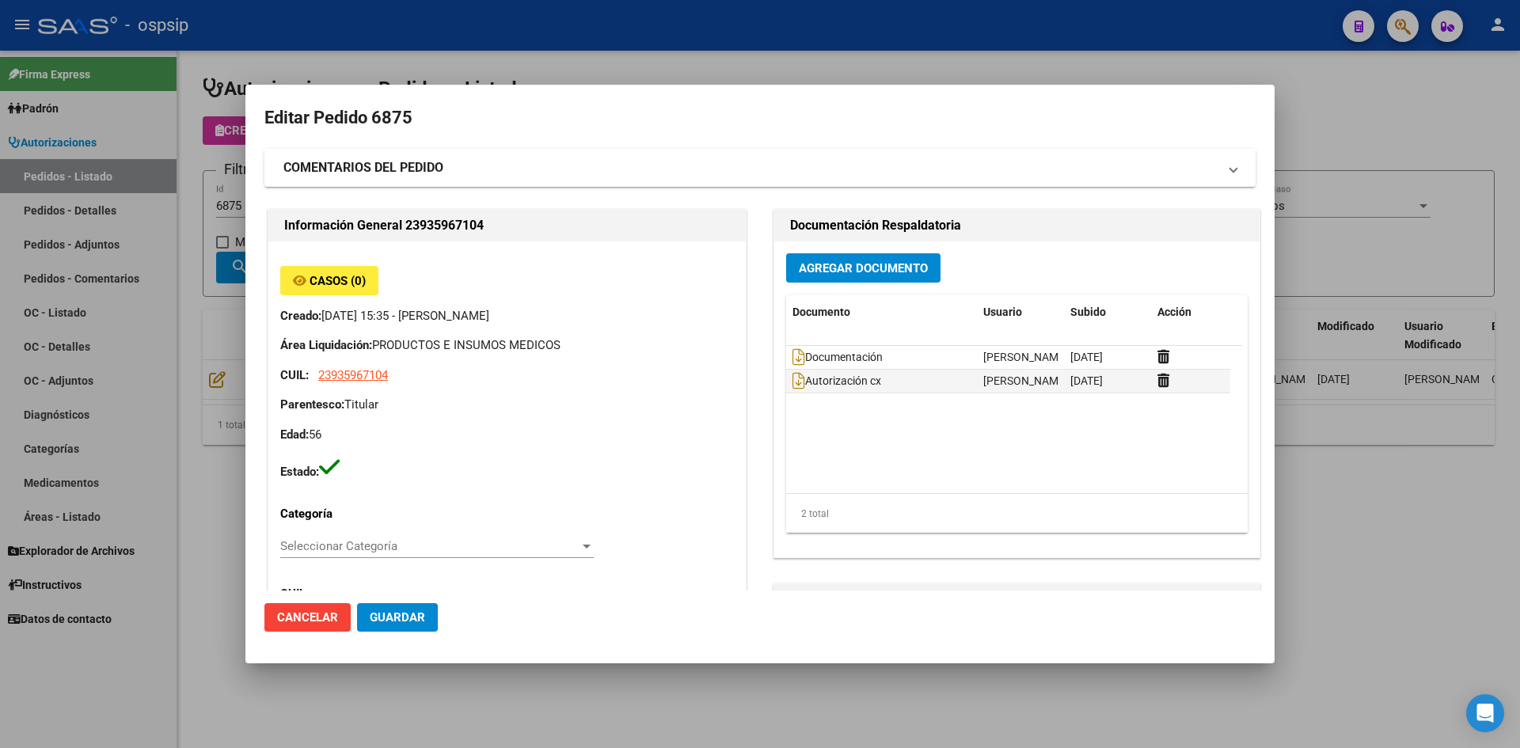
click at [810, 268] on span "Agregar Documento" at bounding box center [863, 268] width 129 height 14
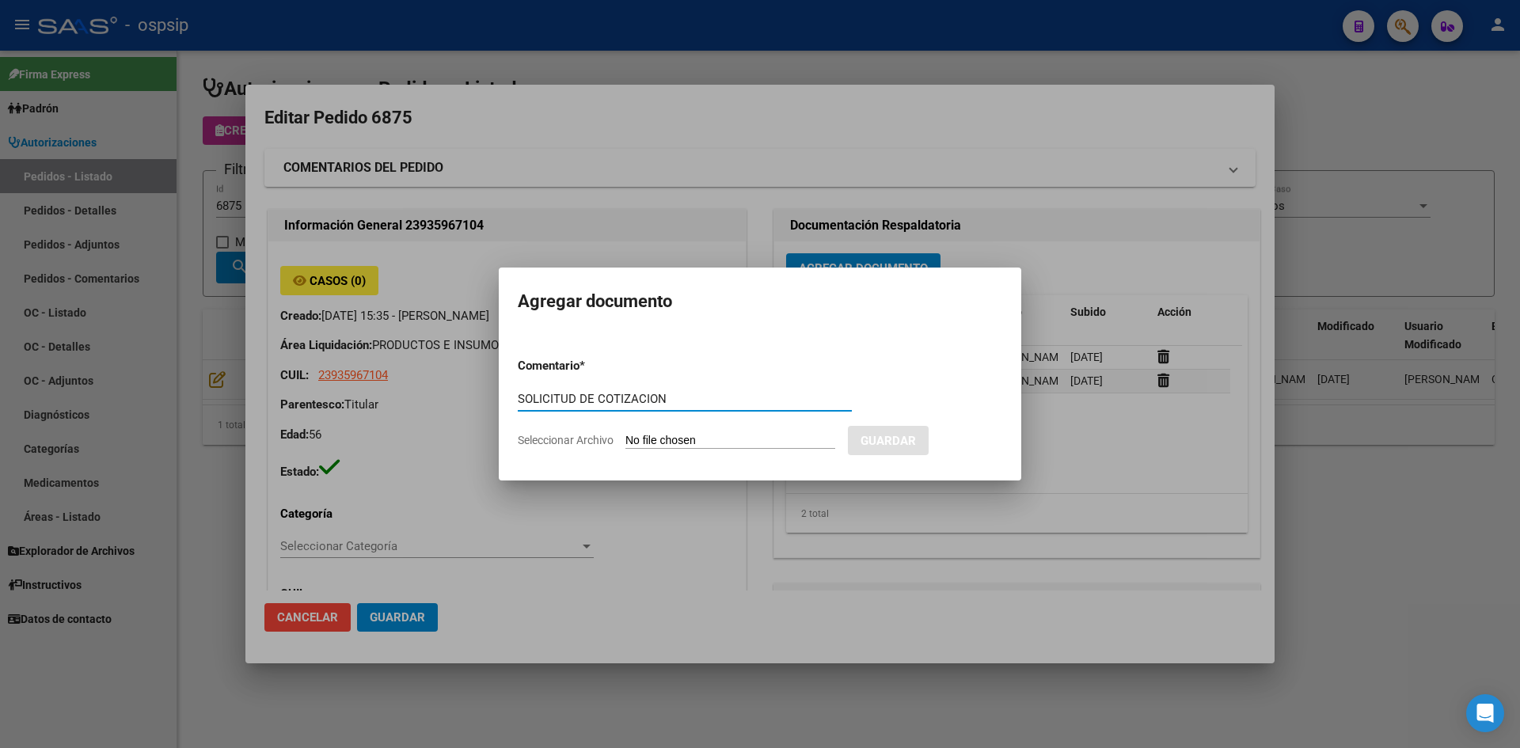
type input "SOLICITUD DE COTIZACION"
click at [625, 434] on input "Seleccionar Archivo" at bounding box center [730, 441] width 210 height 15
type input "C:\fakepath\SOLICITUD DE COTIZACION N°6875.pdf"
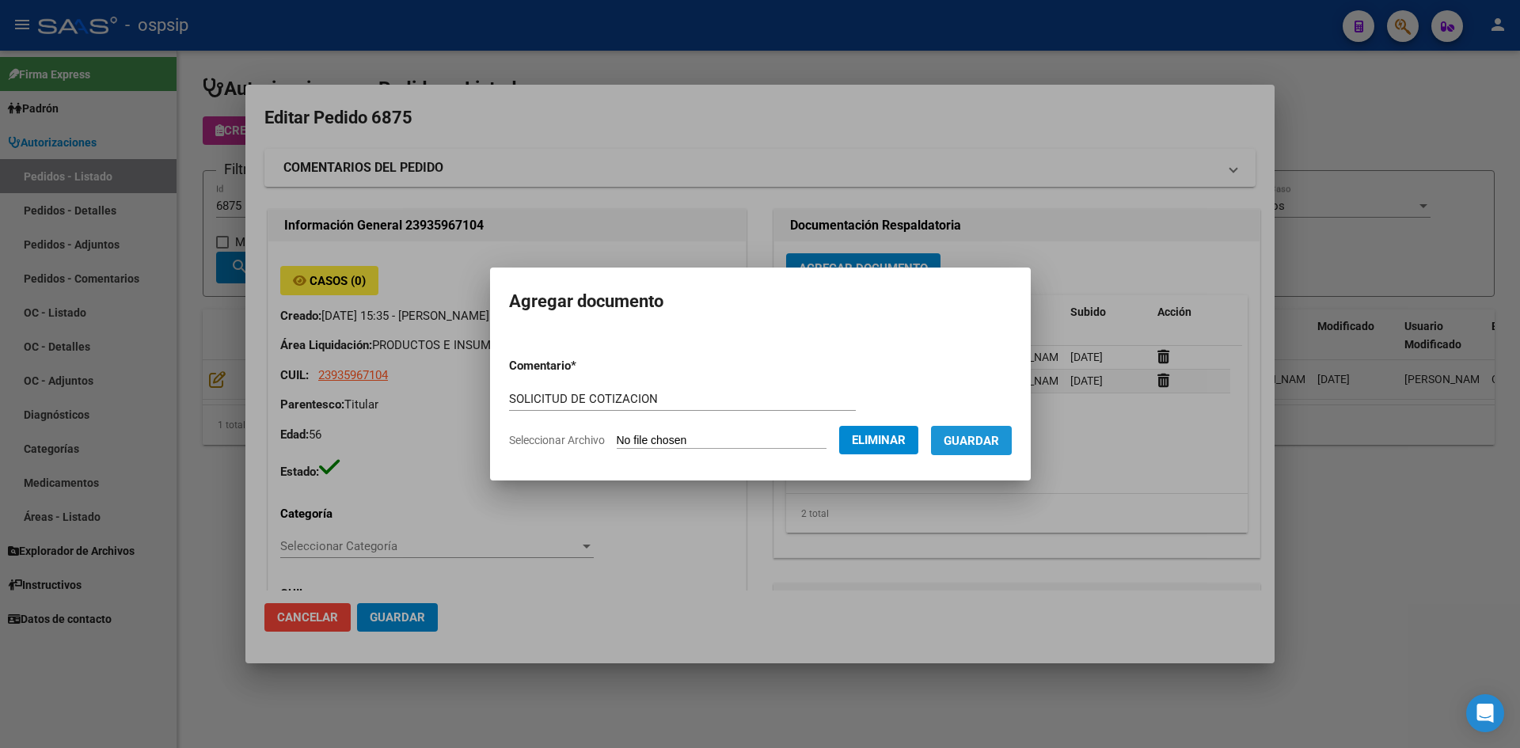
click at [991, 435] on span "Guardar" at bounding box center [971, 441] width 55 height 14
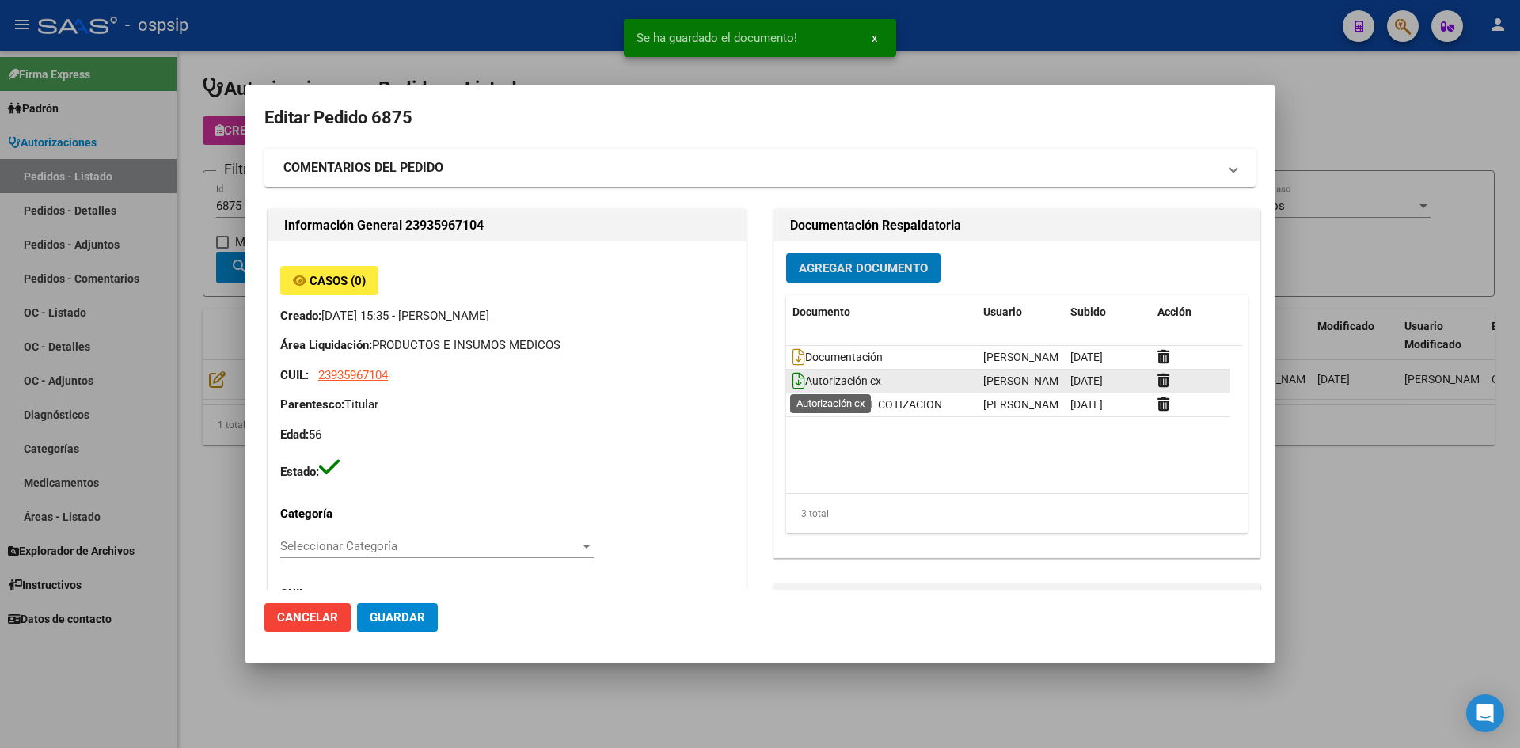
click at [792, 378] on icon at bounding box center [798, 380] width 13 height 17
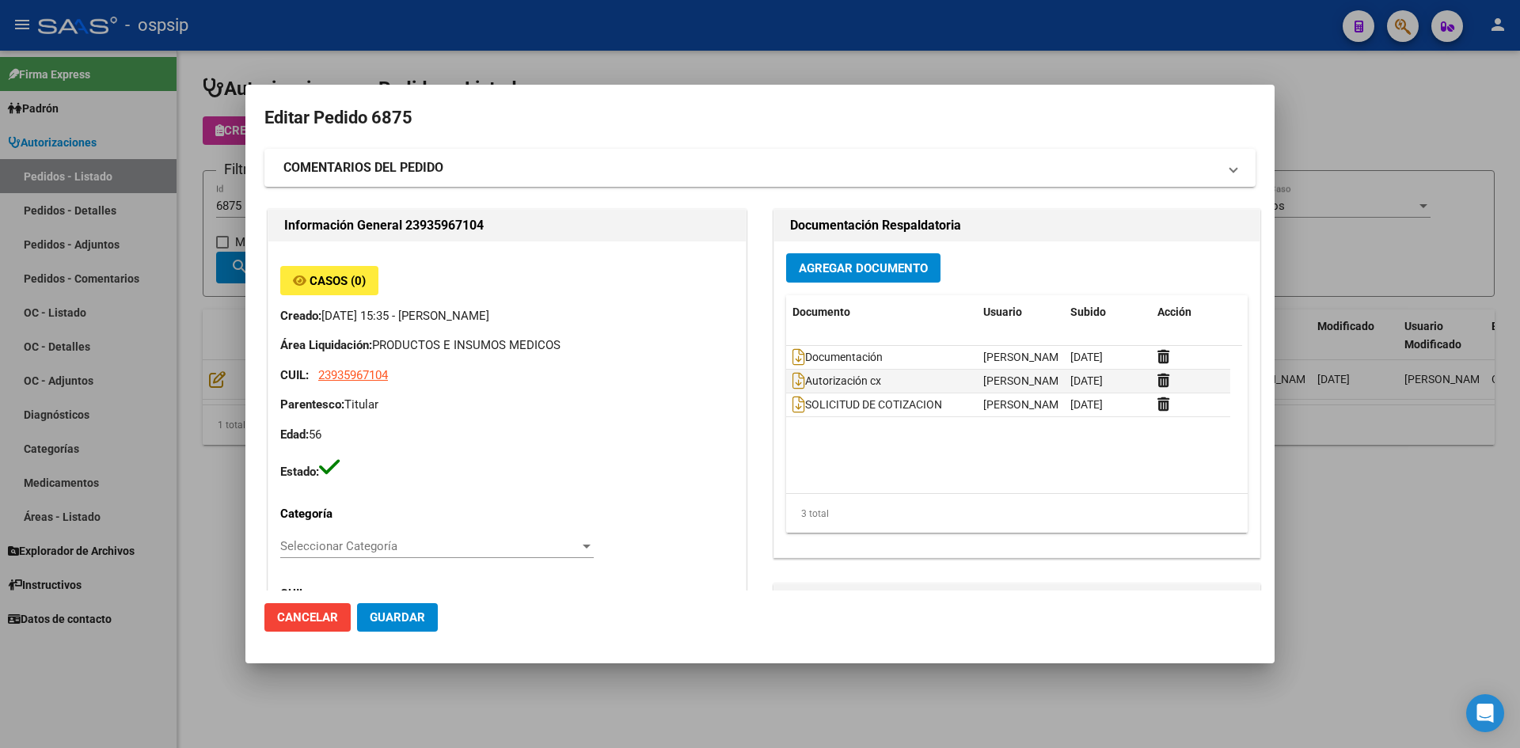
click at [1036, 39] on div at bounding box center [760, 374] width 1520 height 748
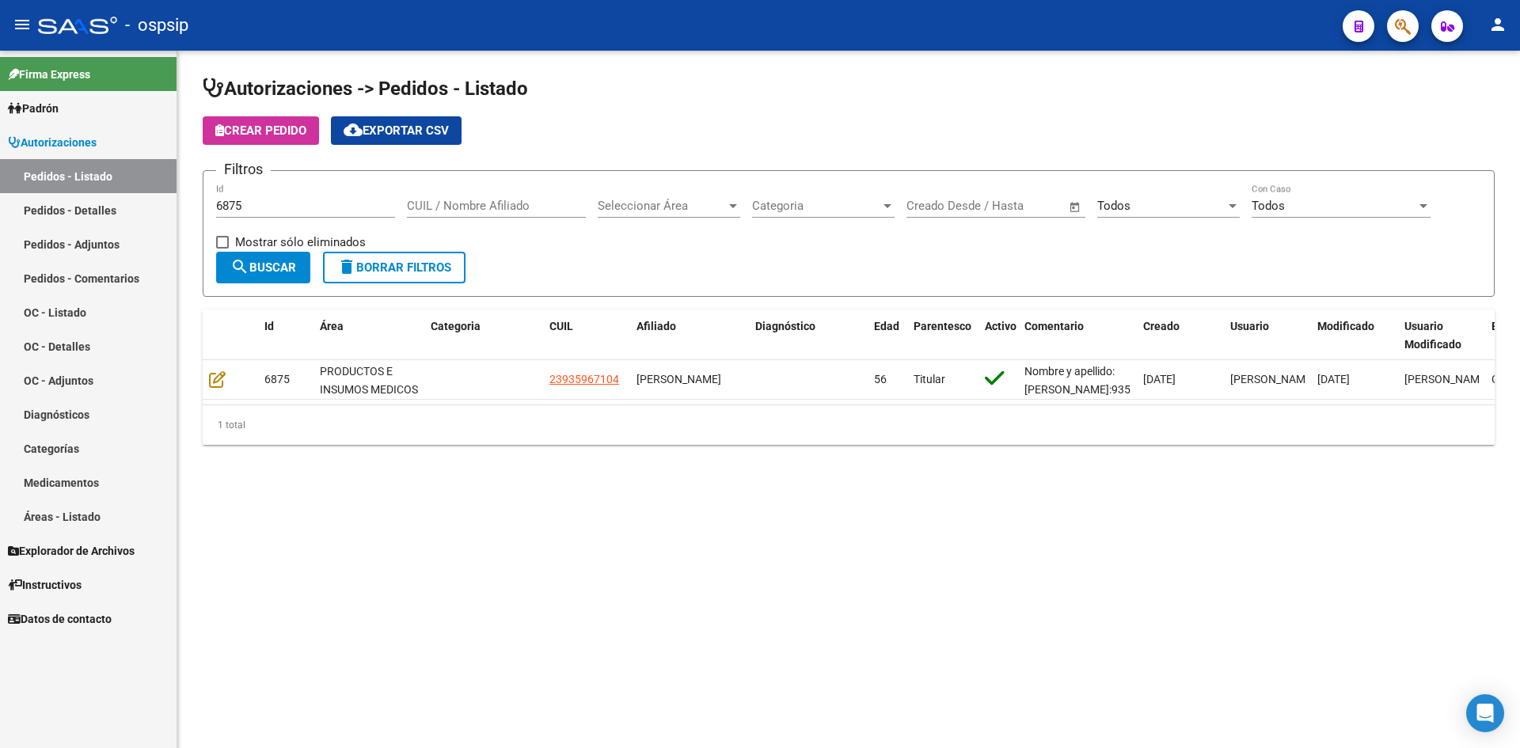
click at [343, 200] on input "6875" at bounding box center [305, 206] width 179 height 14
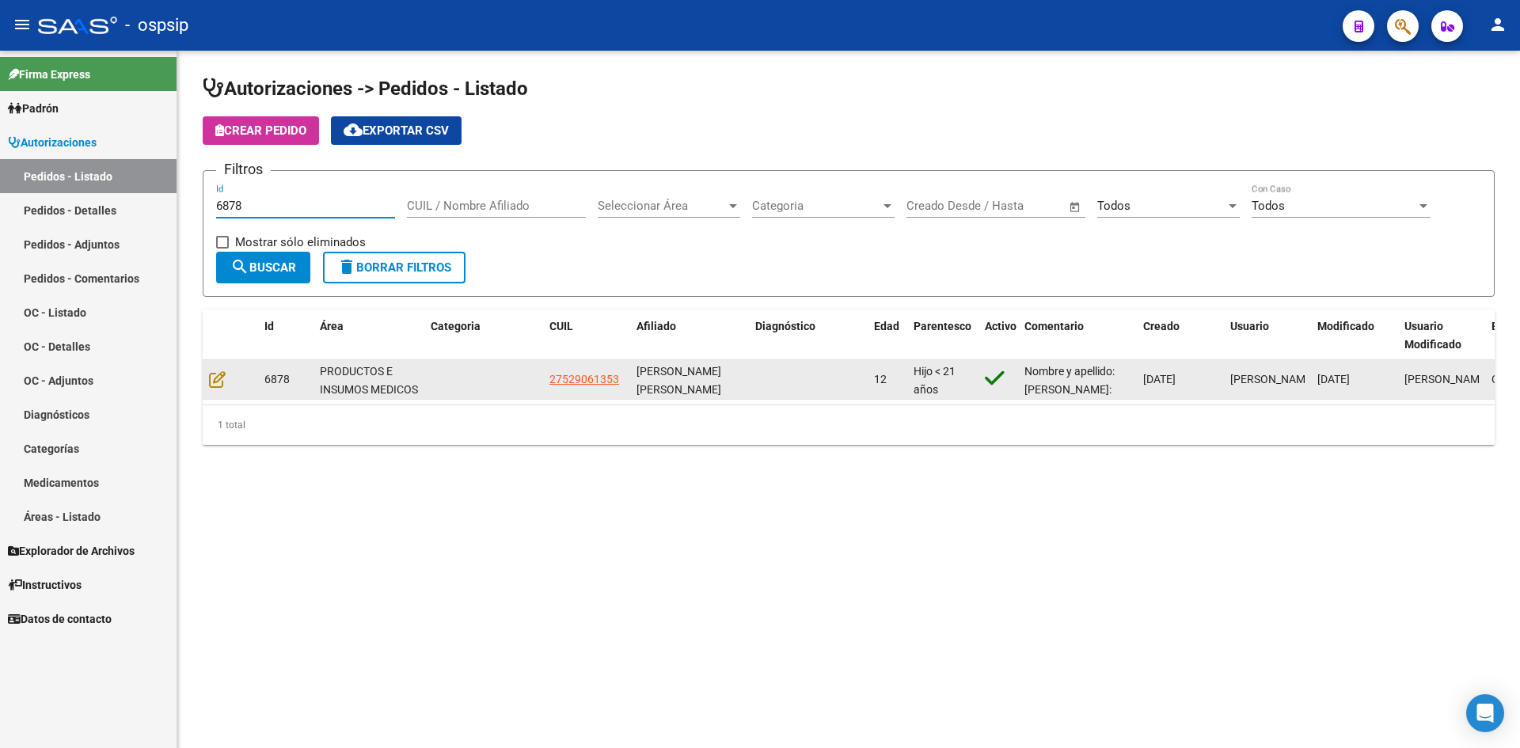
type input "6878"
click at [223, 381] on div at bounding box center [230, 380] width 43 height 18
click at [219, 381] on icon at bounding box center [217, 379] width 17 height 17
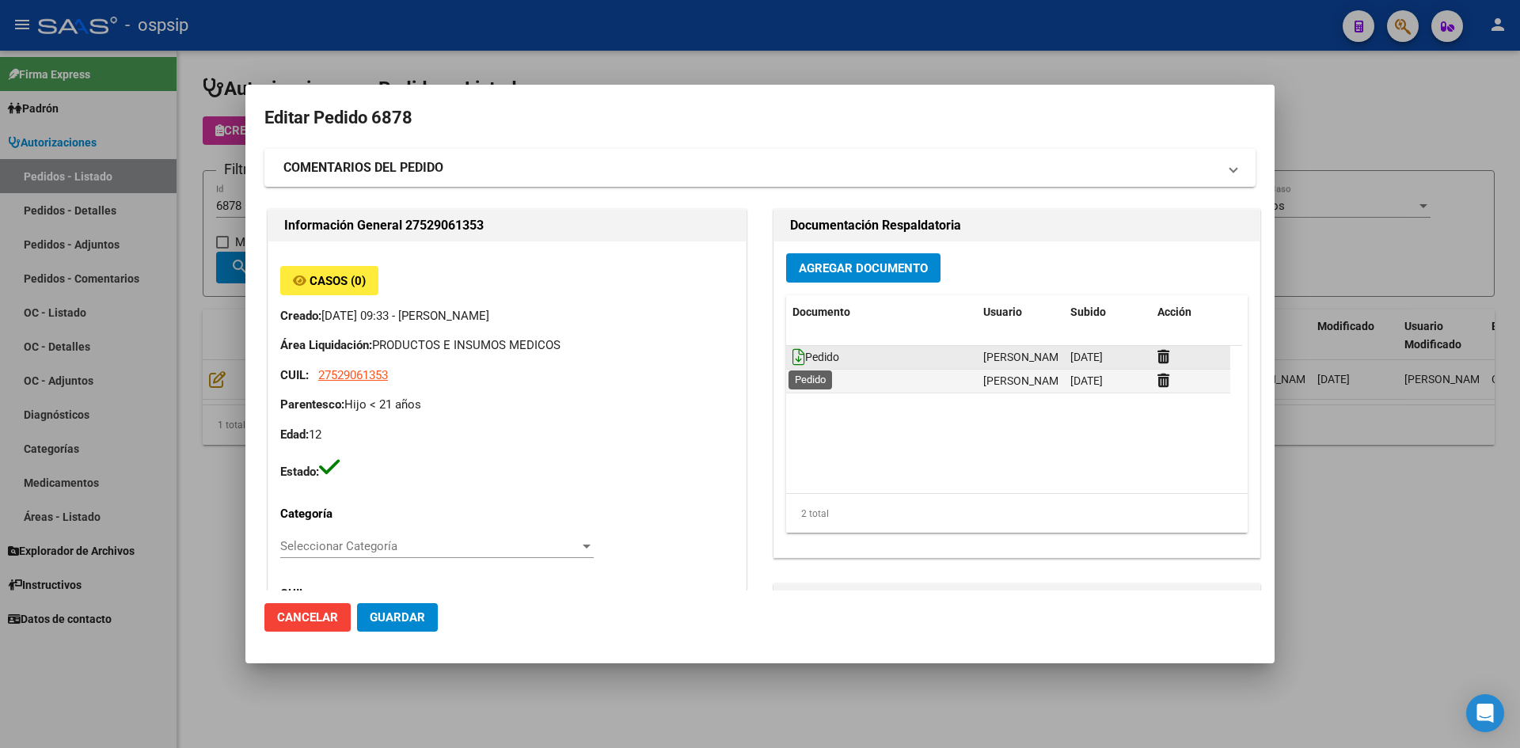
click at [792, 354] on icon at bounding box center [798, 356] width 13 height 17
click at [833, 265] on span "Agregar Documento" at bounding box center [863, 268] width 129 height 14
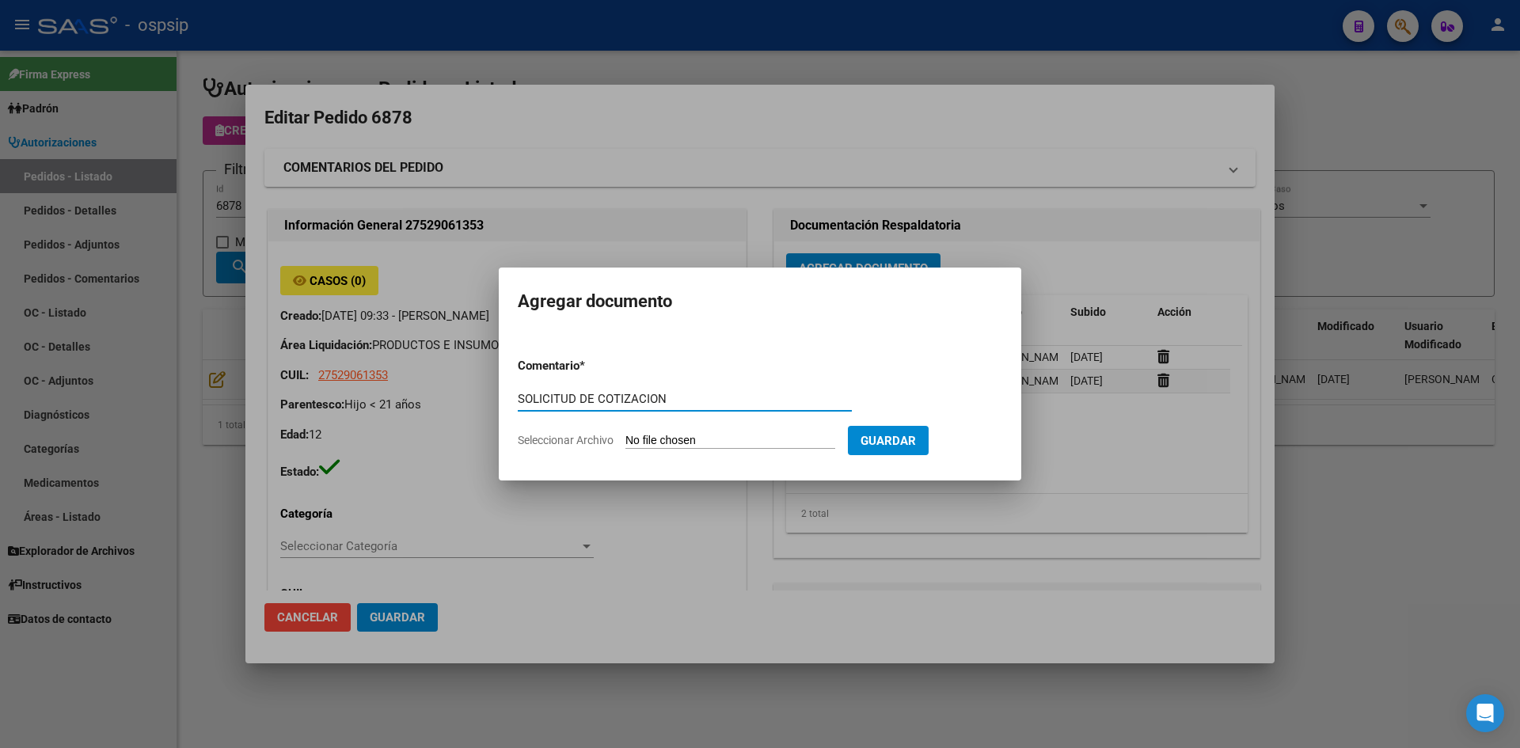
type input "SOLICITUD DE COTIZACION"
click at [625, 434] on input "Seleccionar Archivo" at bounding box center [730, 441] width 210 height 15
type input "C:\fakepath\SOLICITUD DE COTIZACION N°6878.pdf"
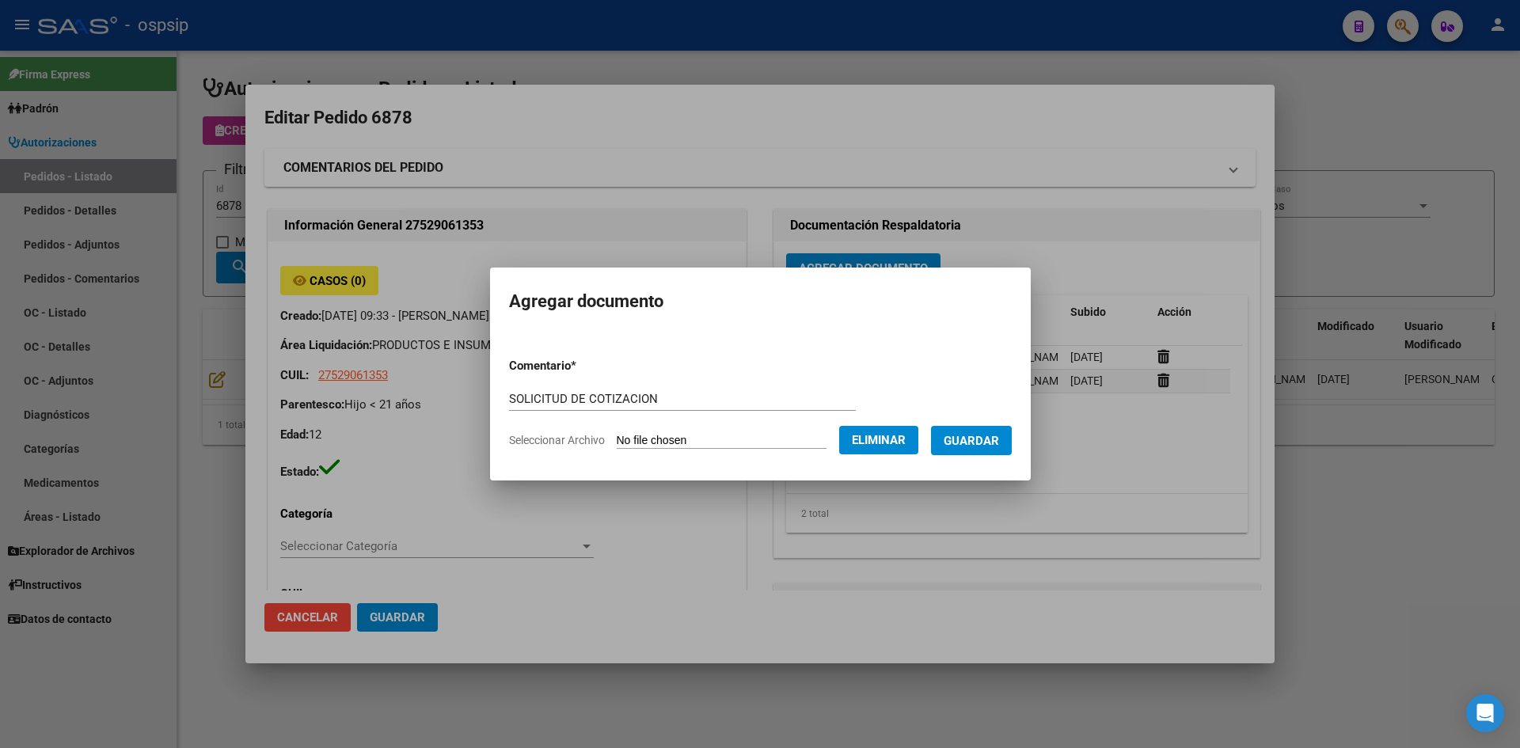
click at [967, 443] on span "Guardar" at bounding box center [971, 441] width 55 height 14
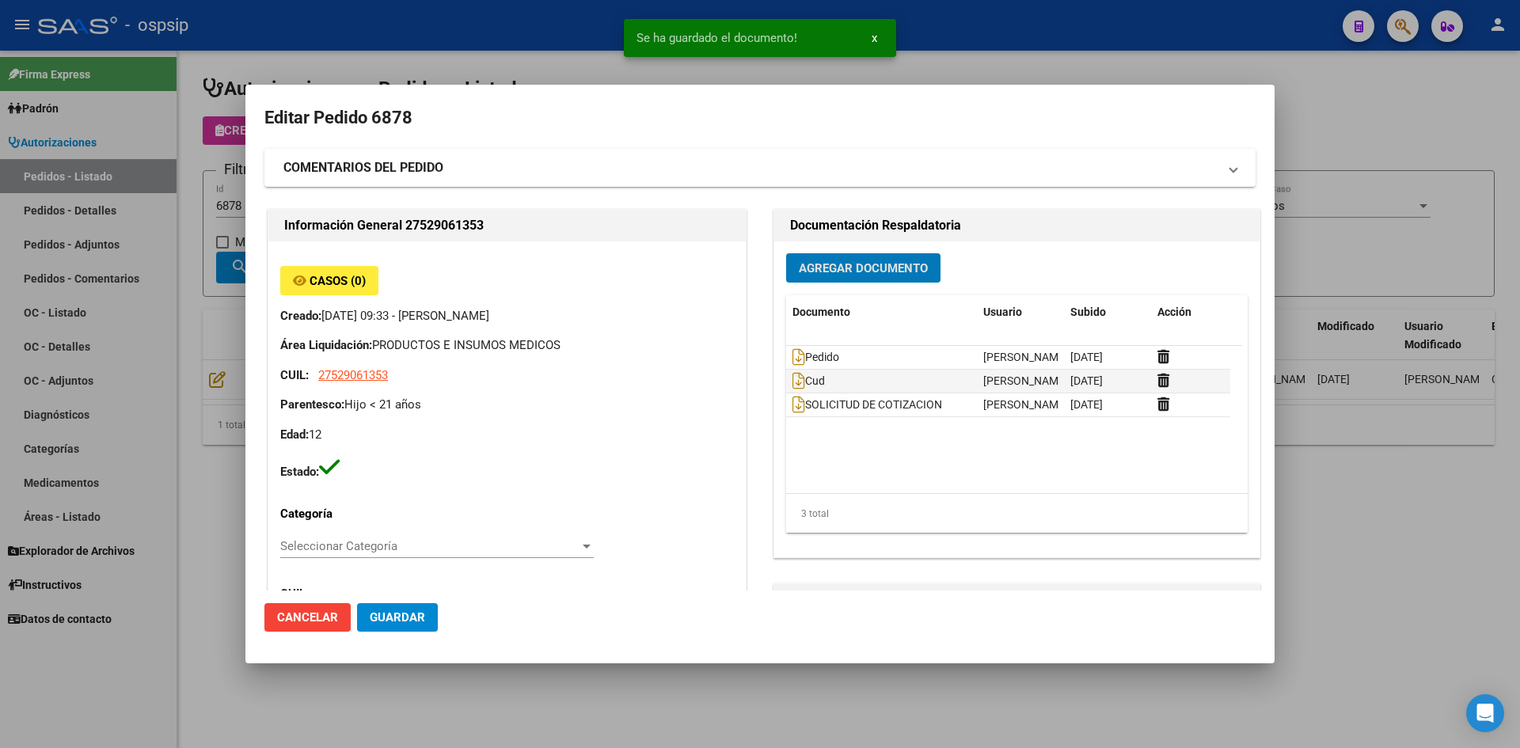
click at [405, 622] on span "Guardar" at bounding box center [397, 617] width 55 height 14
drag, startPoint x: 544, startPoint y: 29, endPoint x: 504, endPoint y: 3, distance: 47.0
click at [543, 29] on div at bounding box center [760, 374] width 1520 height 748
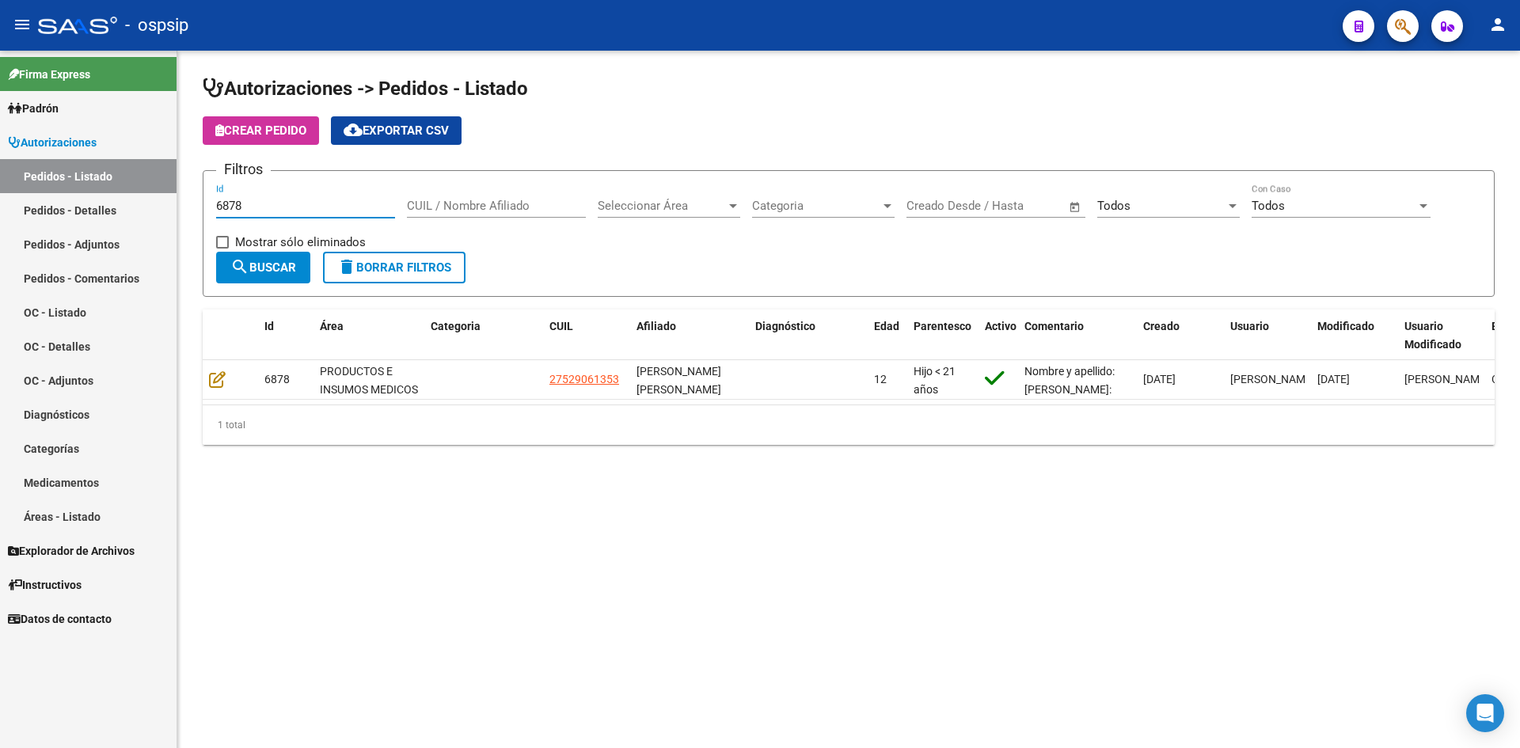
click at [283, 209] on input "6878" at bounding box center [305, 206] width 179 height 14
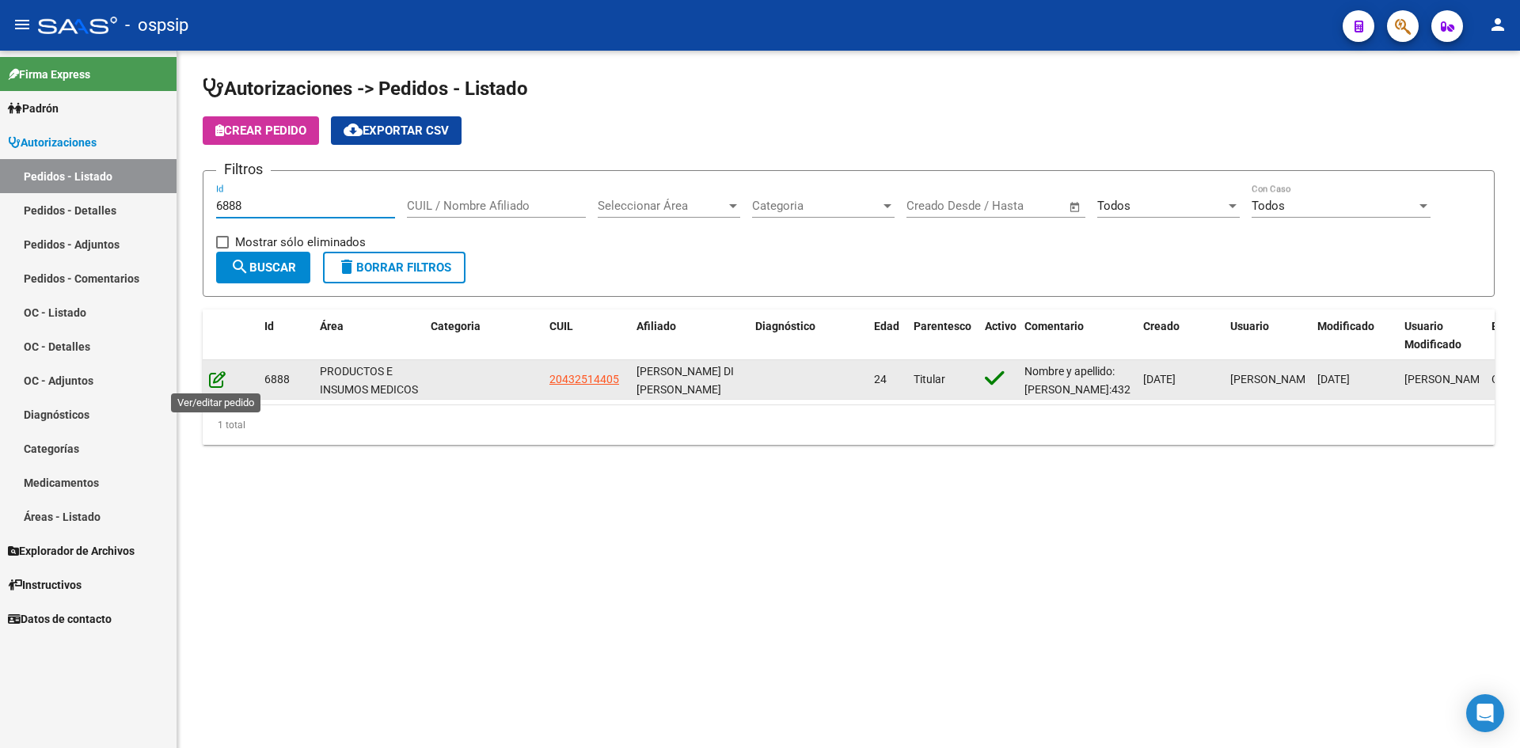
type input "6888"
click at [220, 378] on icon at bounding box center [217, 379] width 17 height 17
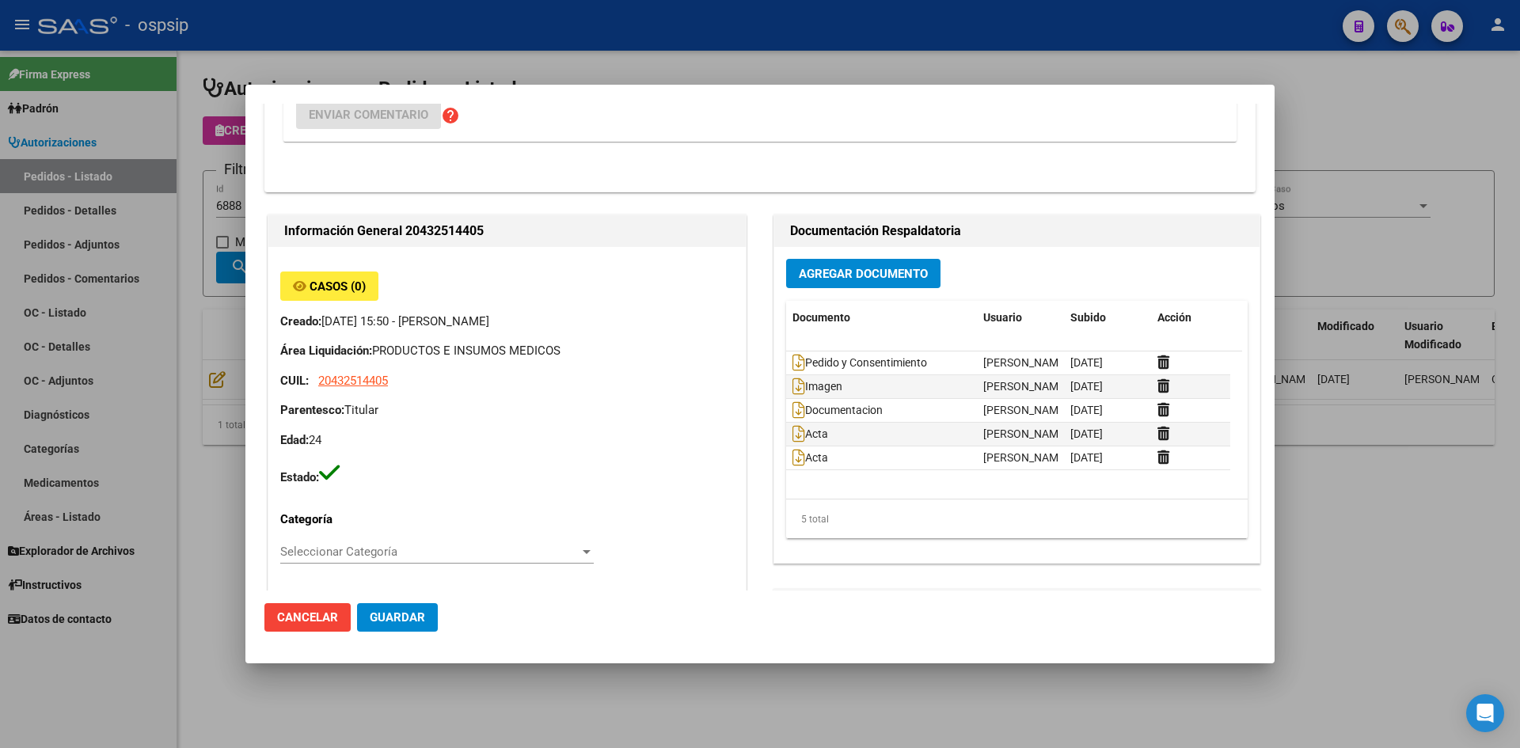
scroll to position [317, 0]
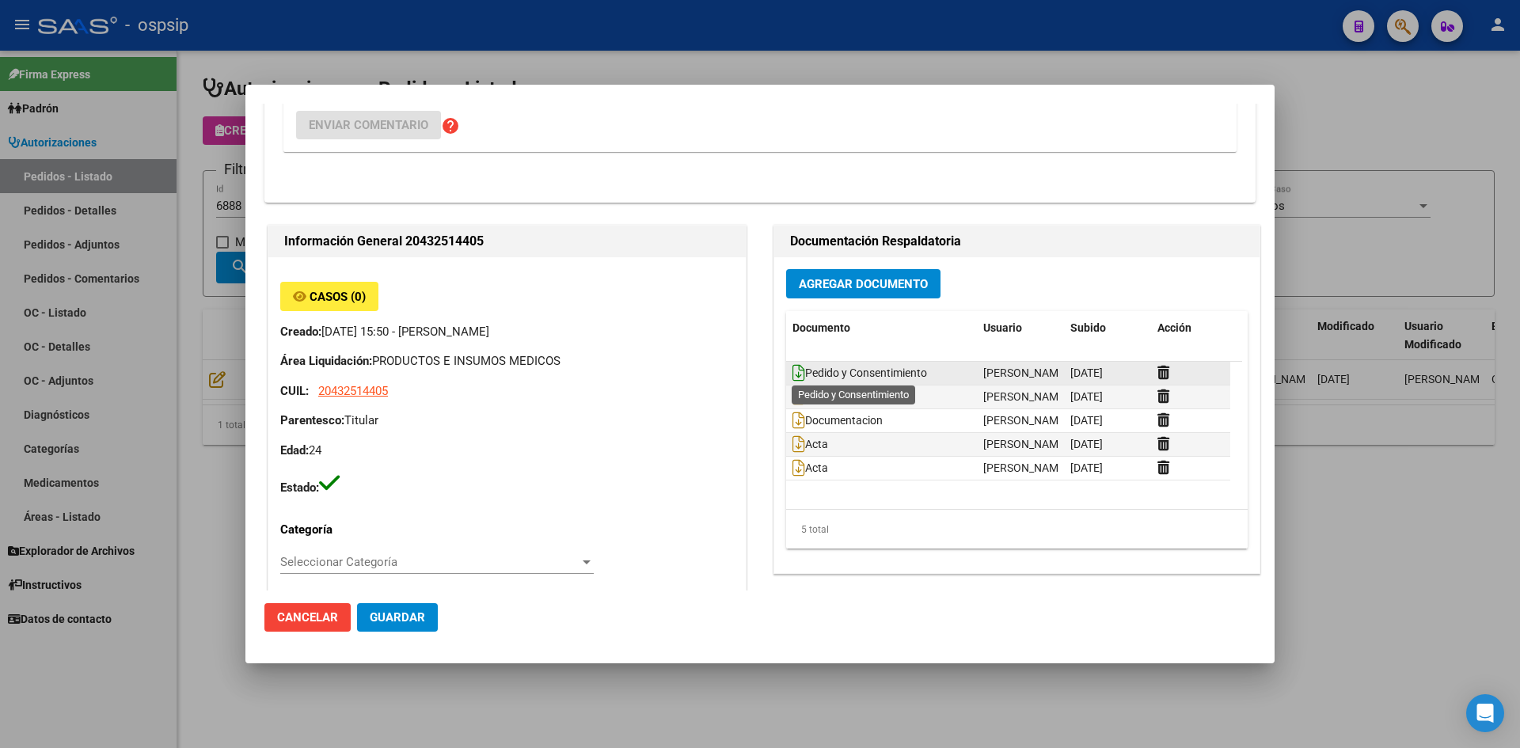
click at [792, 367] on icon at bounding box center [798, 372] width 13 height 17
click at [822, 291] on button "Agregar Documento" at bounding box center [863, 283] width 154 height 29
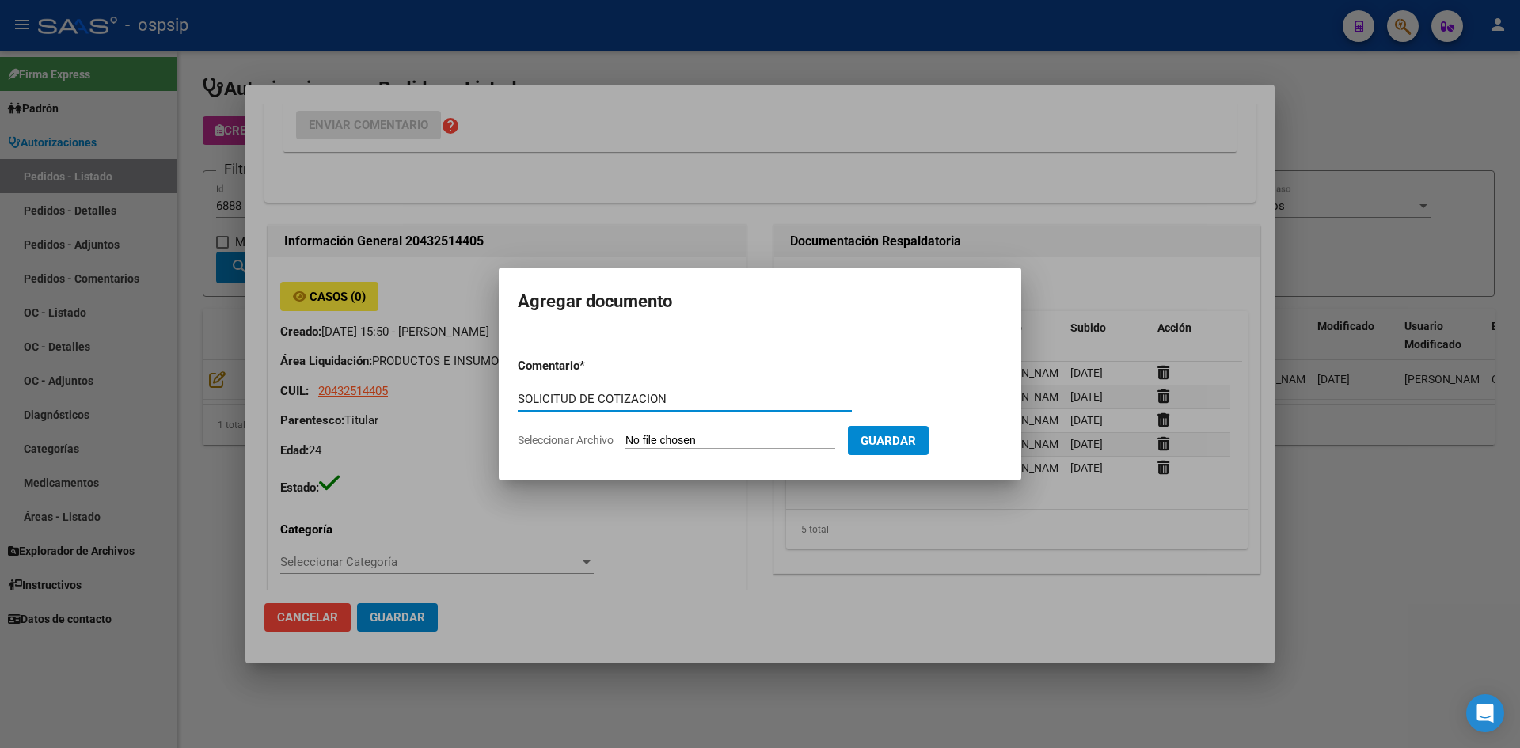
type input "SOLICITUD DE COTIZACION"
click at [625, 434] on input "Seleccionar Archivo" at bounding box center [730, 441] width 210 height 15
type input "C:\fakepath\SOLICITUD DE COTIZACION N°6888.pdf"
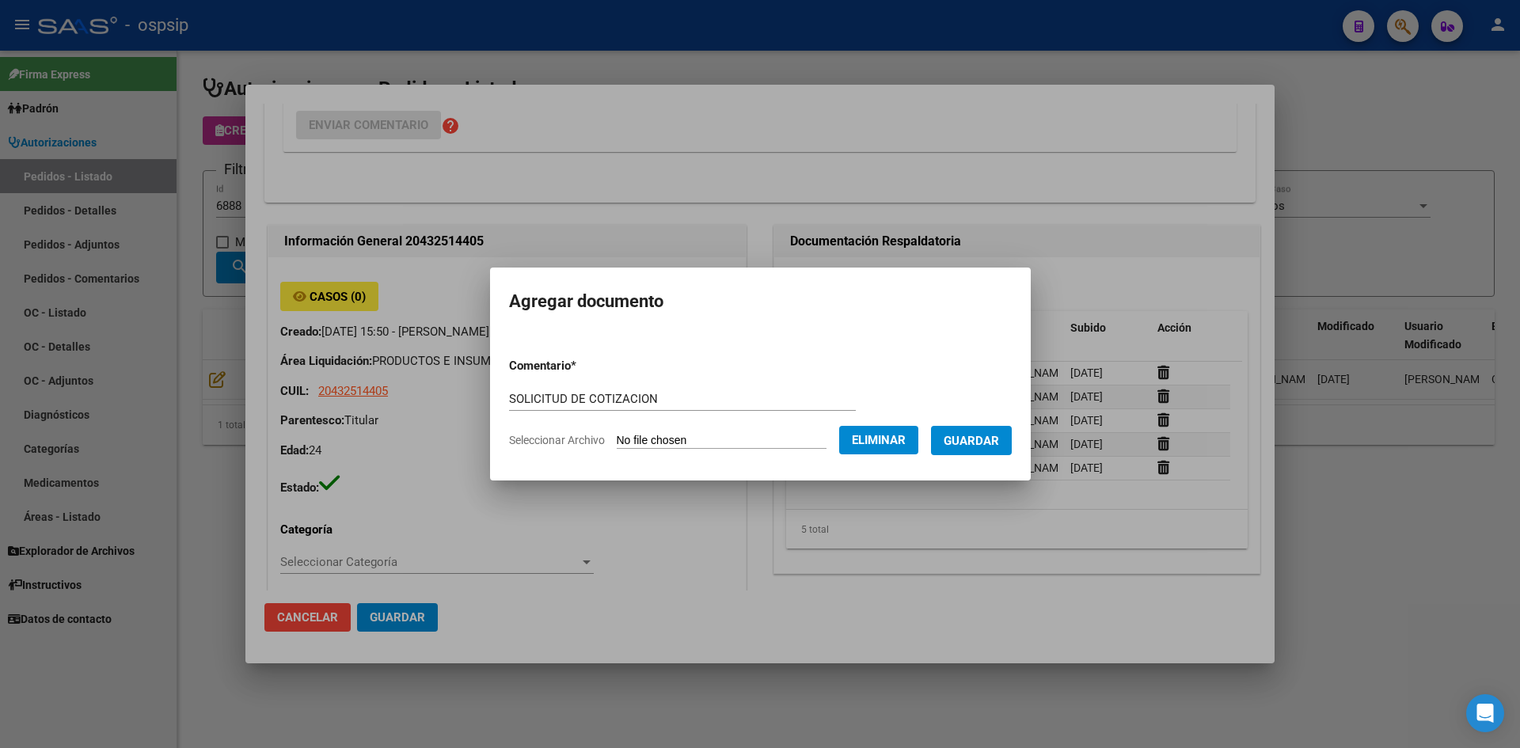
click at [979, 435] on span "Guardar" at bounding box center [971, 441] width 55 height 14
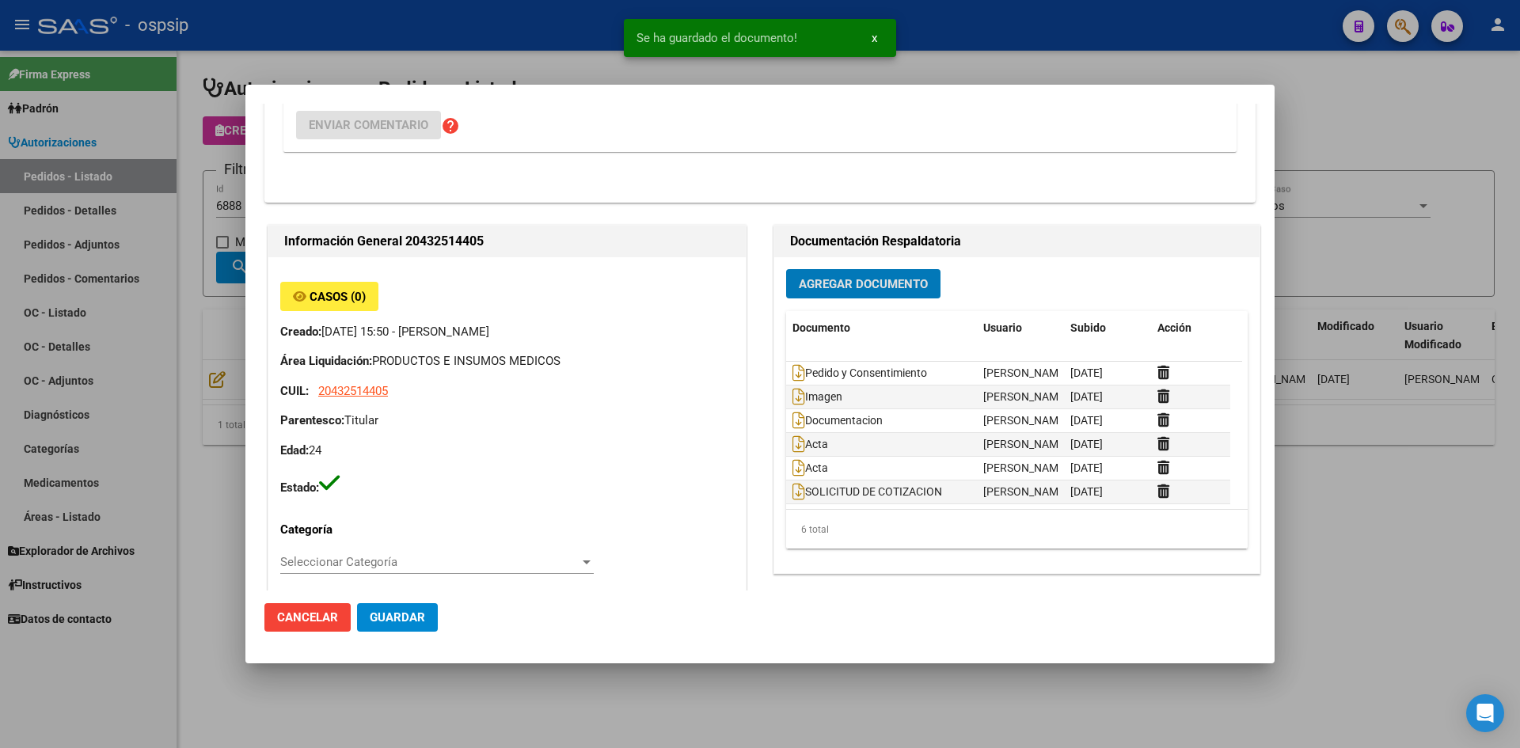
click at [411, 610] on span "Guardar" at bounding box center [397, 617] width 55 height 14
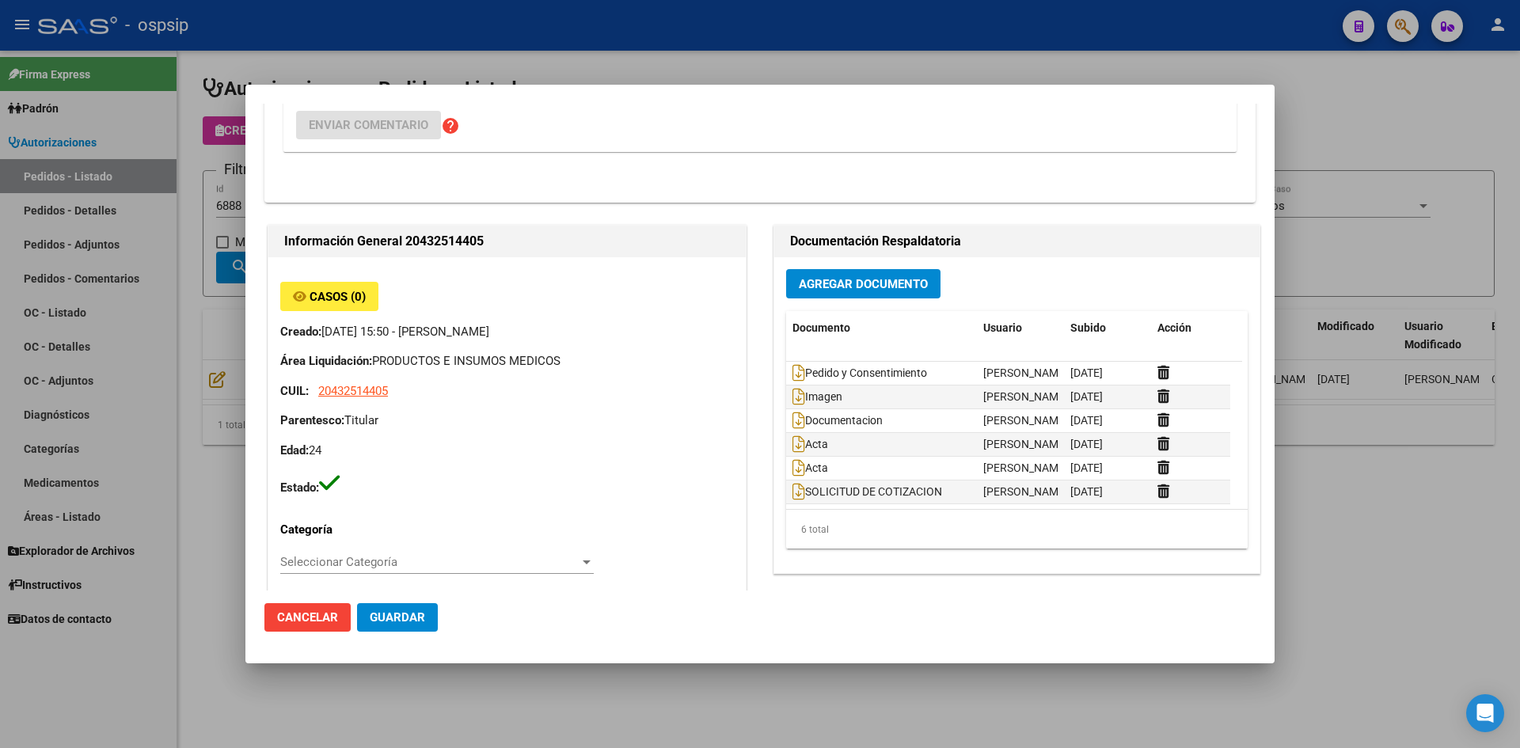
click at [486, 51] on div at bounding box center [760, 374] width 1520 height 748
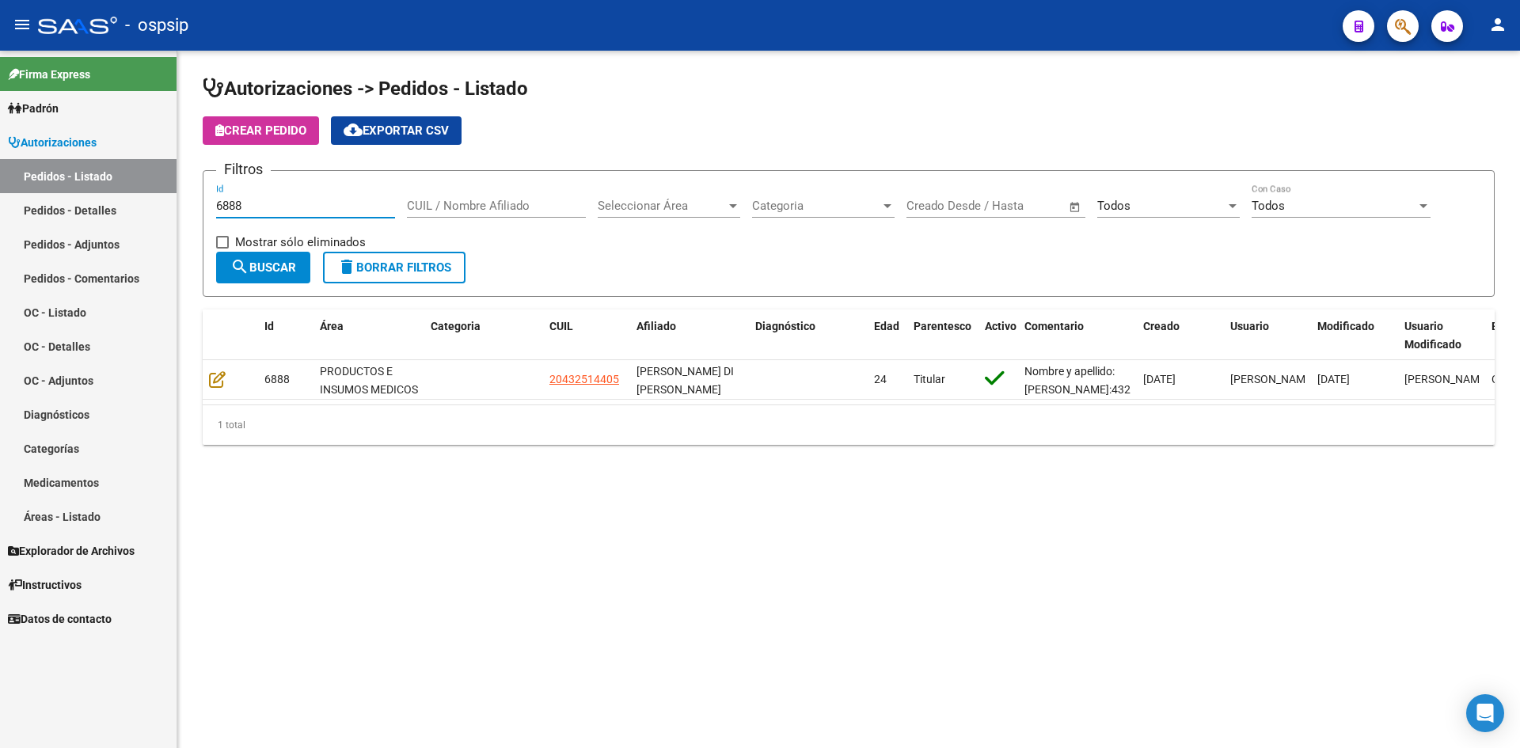
click at [330, 199] on input "6888" at bounding box center [305, 206] width 179 height 14
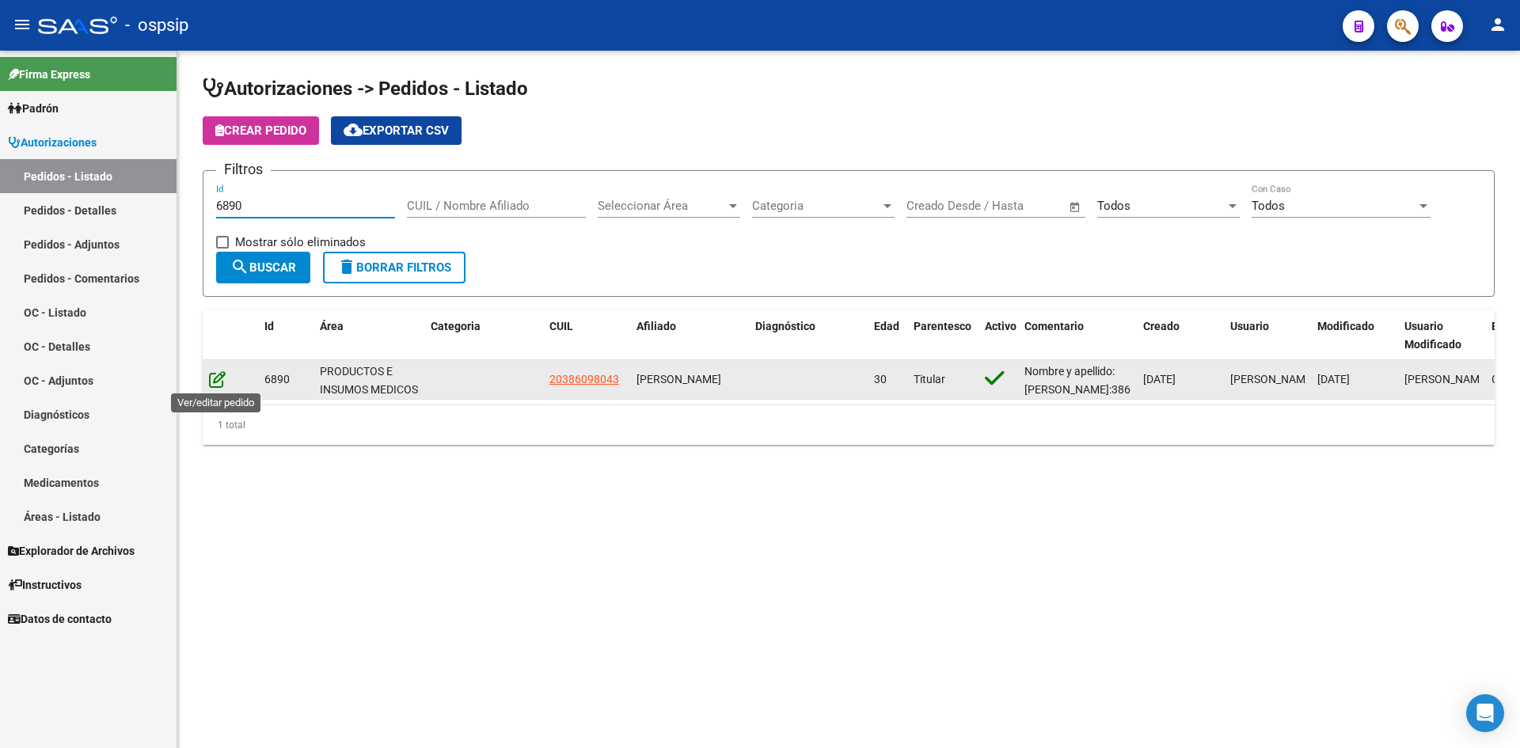
type input "6890"
click at [221, 382] on icon at bounding box center [217, 379] width 17 height 17
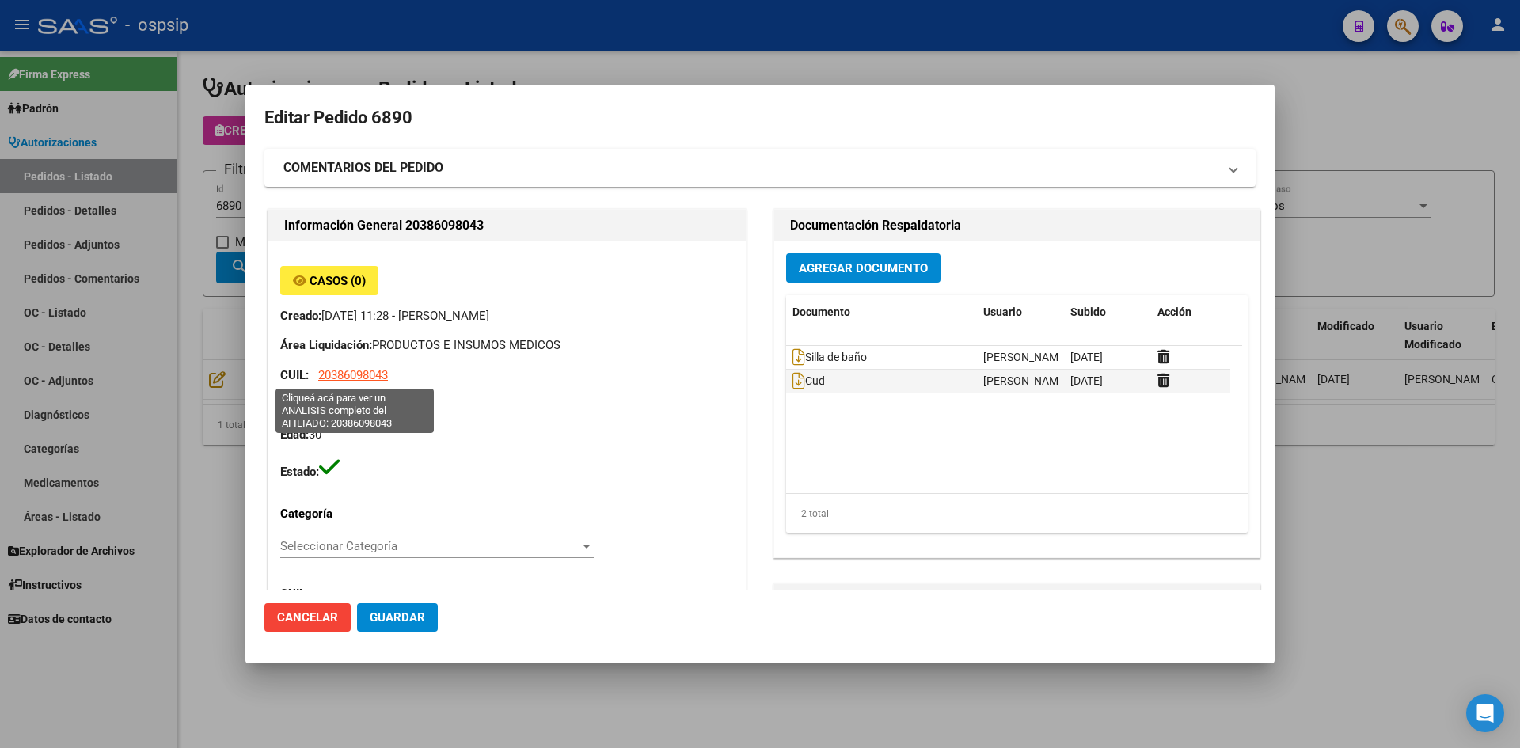
click at [352, 374] on span "20386098043" at bounding box center [353, 375] width 70 height 14
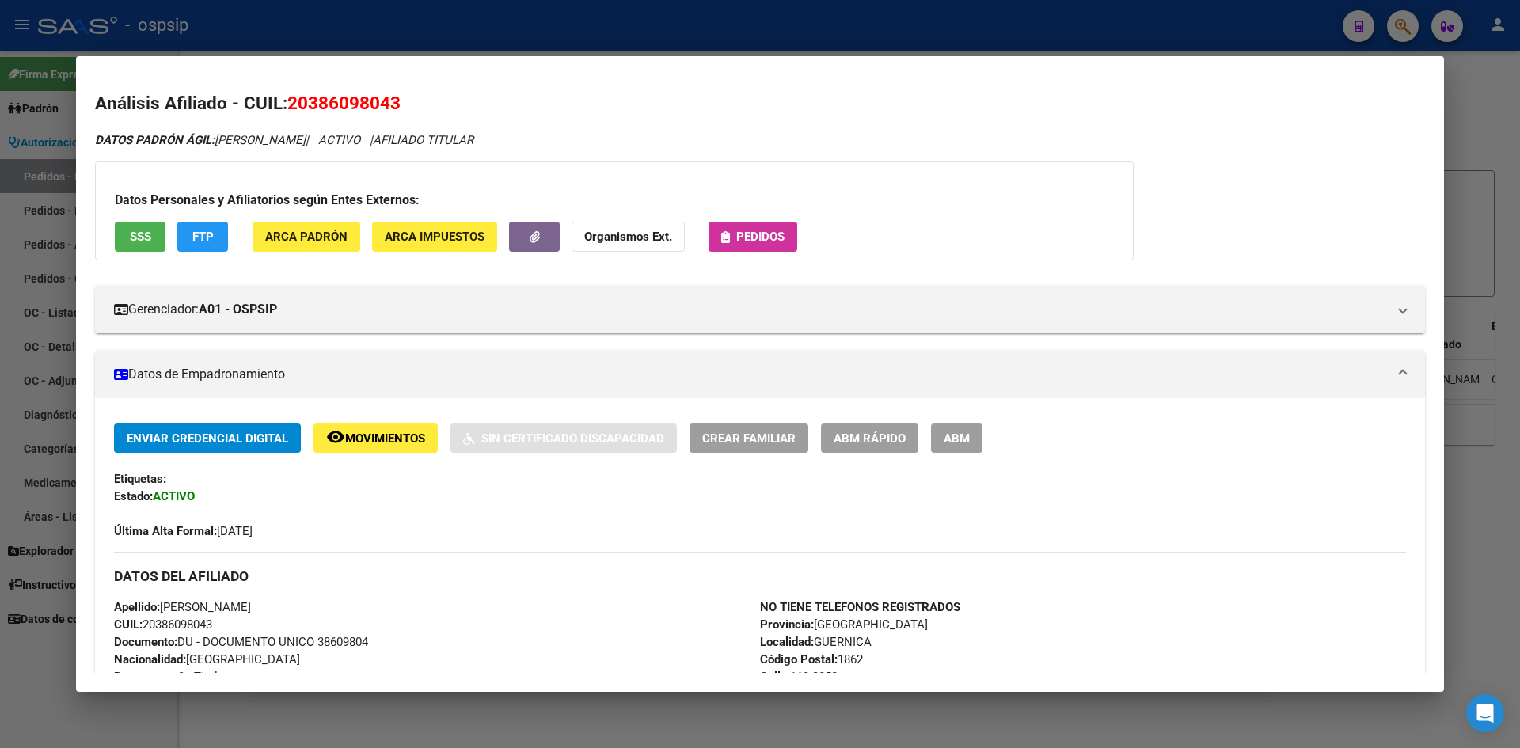
click at [748, 236] on span "Pedidos" at bounding box center [760, 237] width 48 height 14
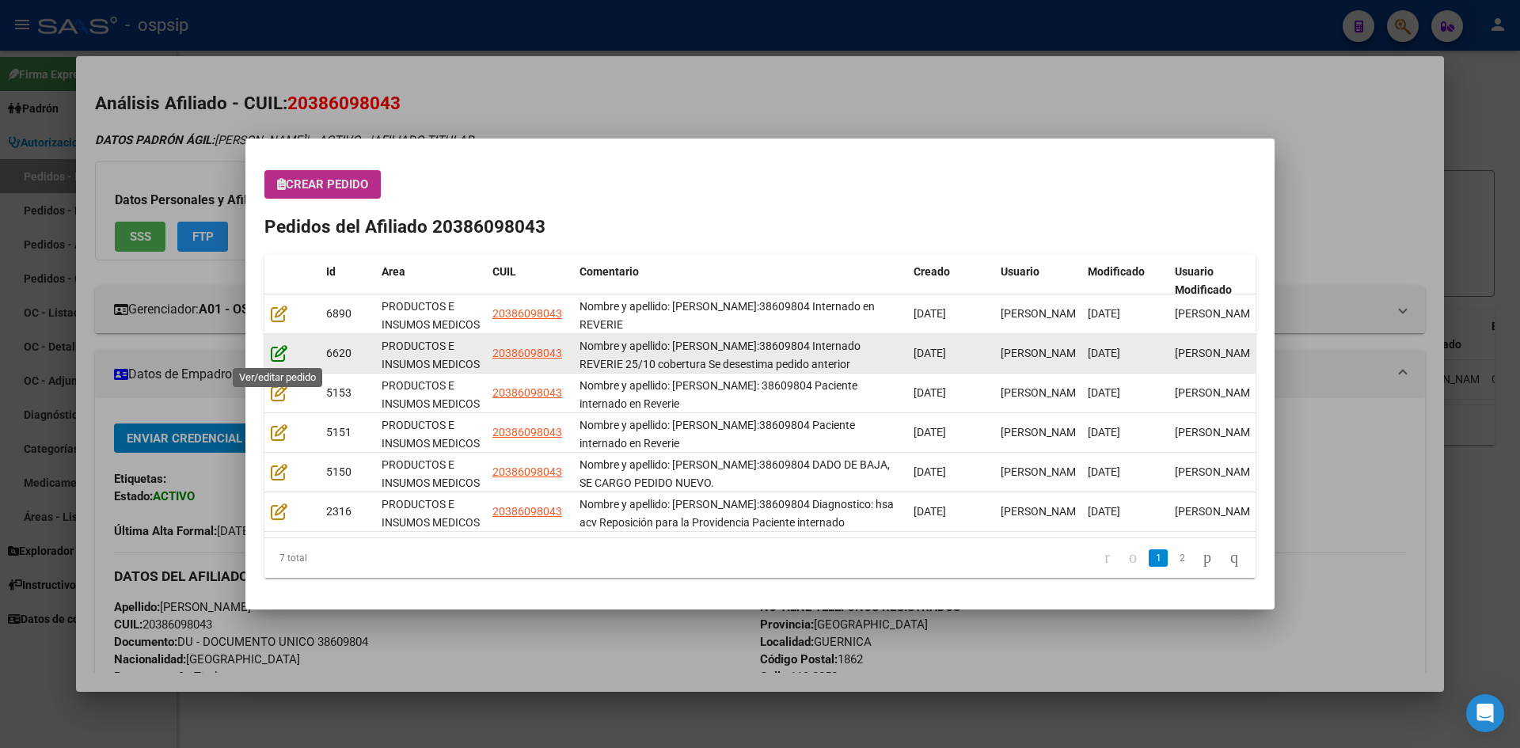
click at [283, 350] on icon at bounding box center [279, 352] width 17 height 17
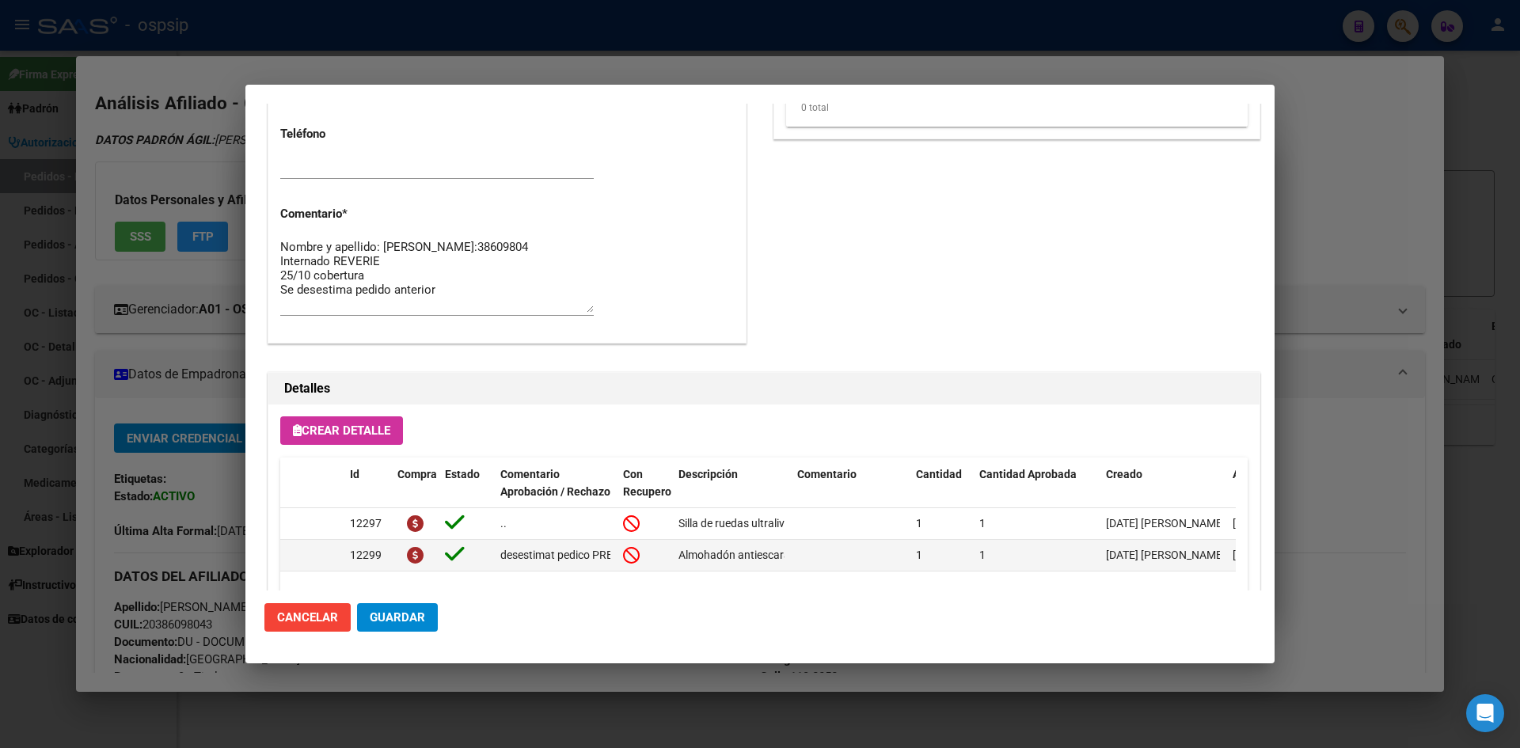
scroll to position [792, 0]
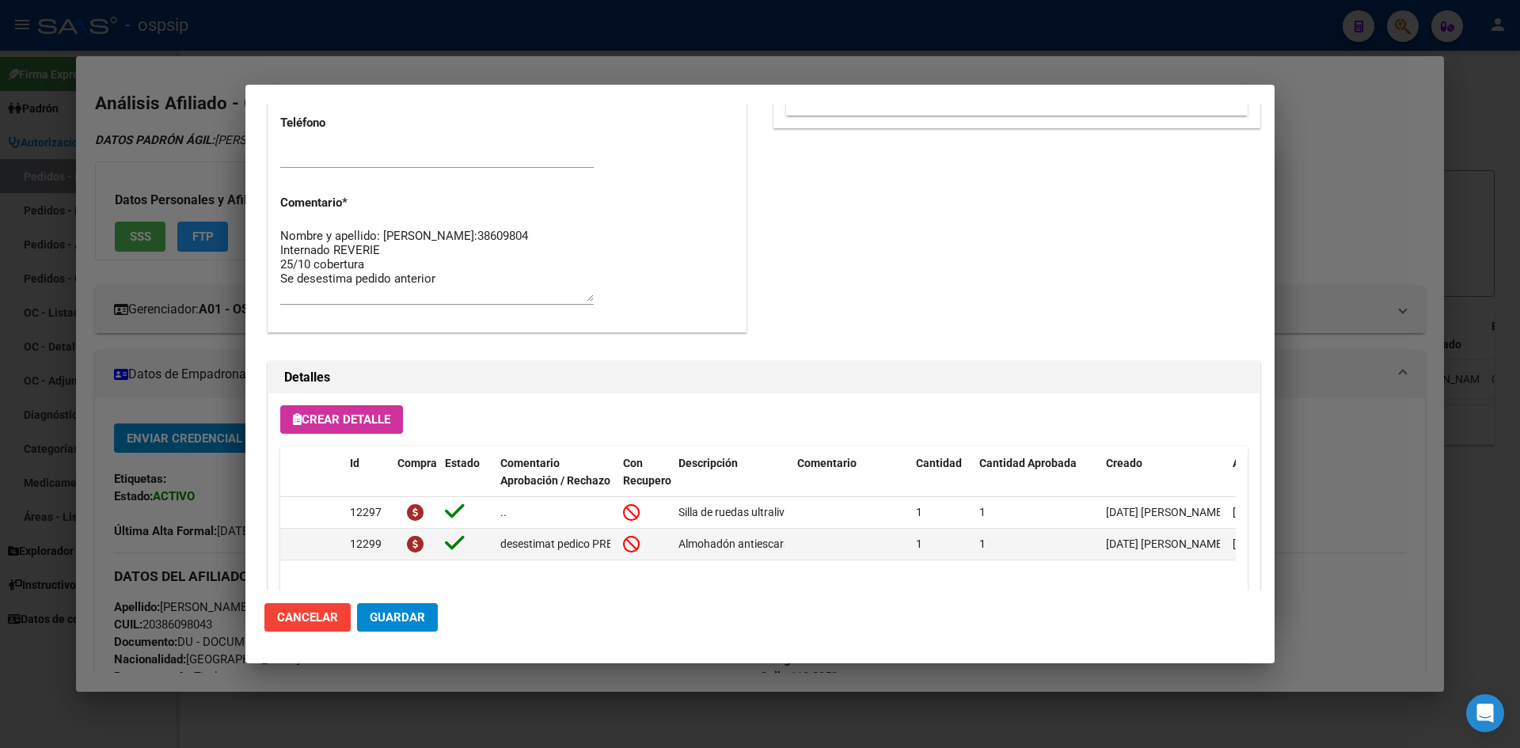
click at [606, 59] on div at bounding box center [760, 374] width 1520 height 748
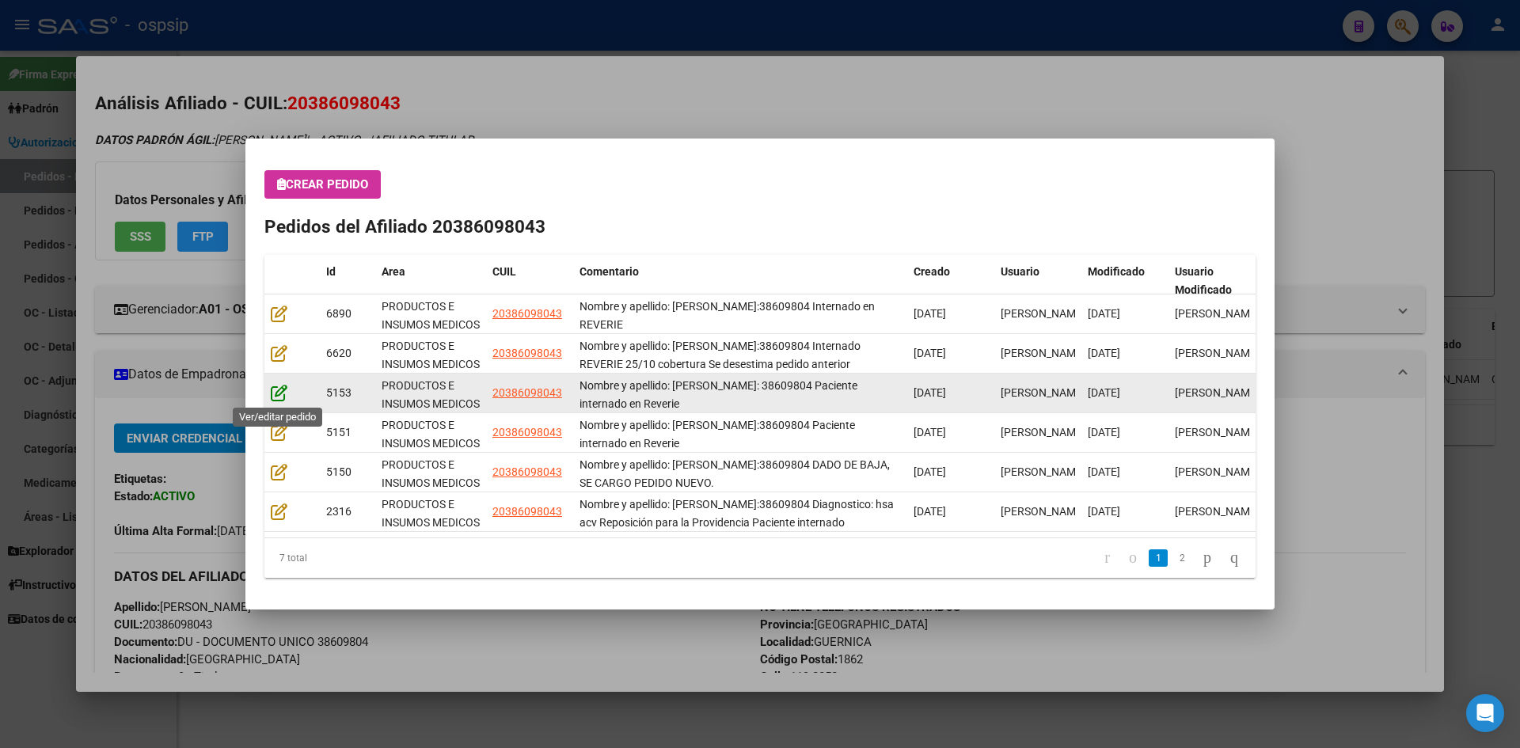
click at [283, 390] on icon at bounding box center [279, 392] width 17 height 17
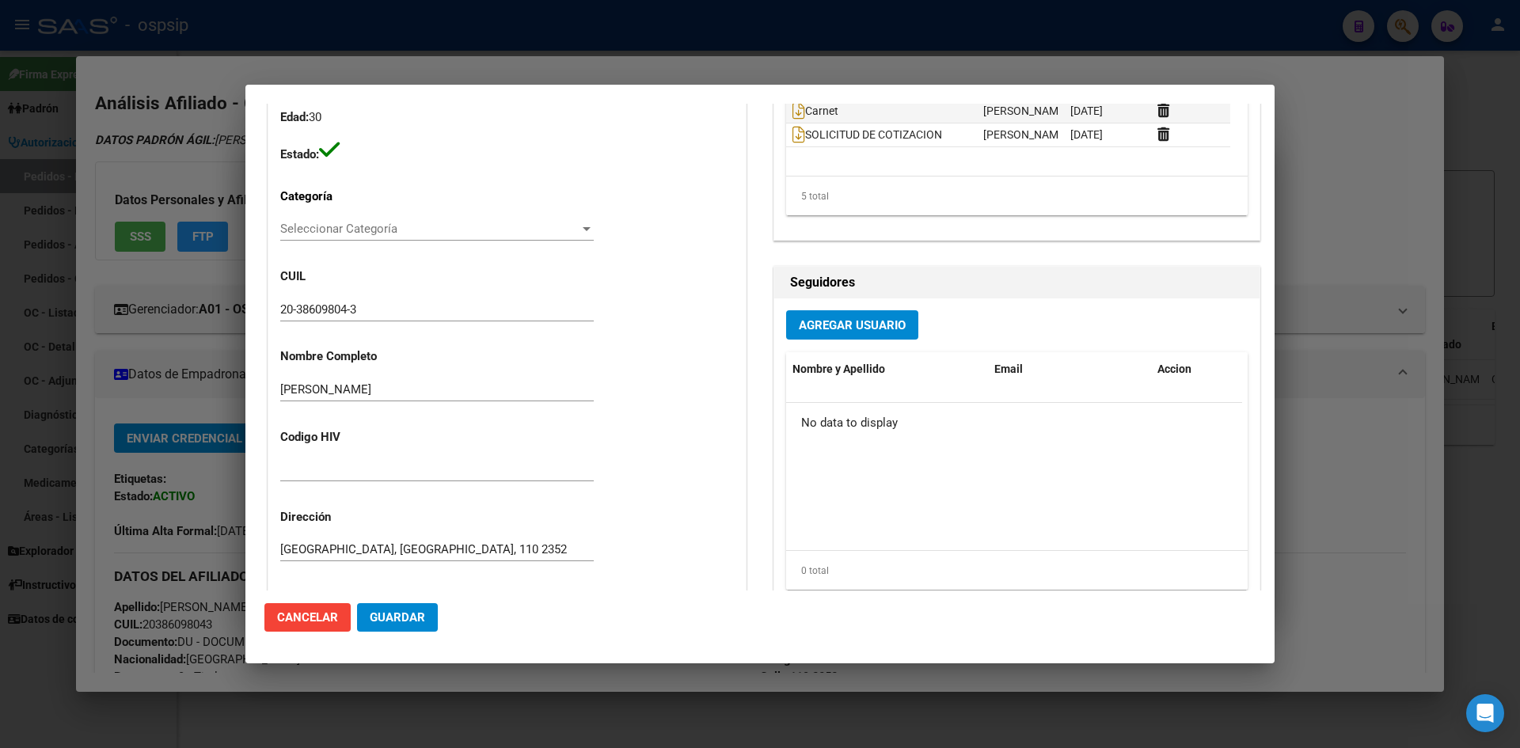
scroll to position [396, 0]
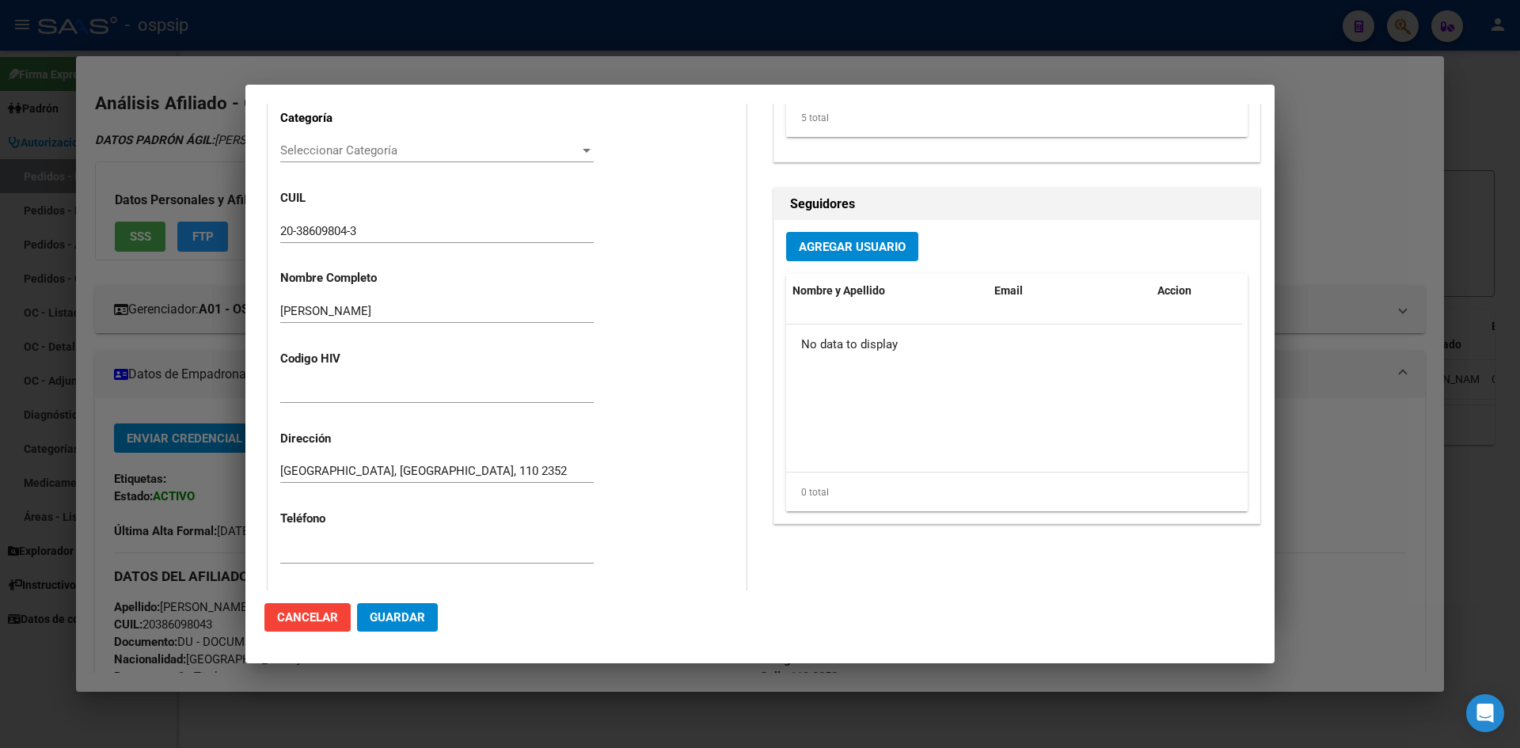
click at [406, 65] on div at bounding box center [760, 374] width 1520 height 748
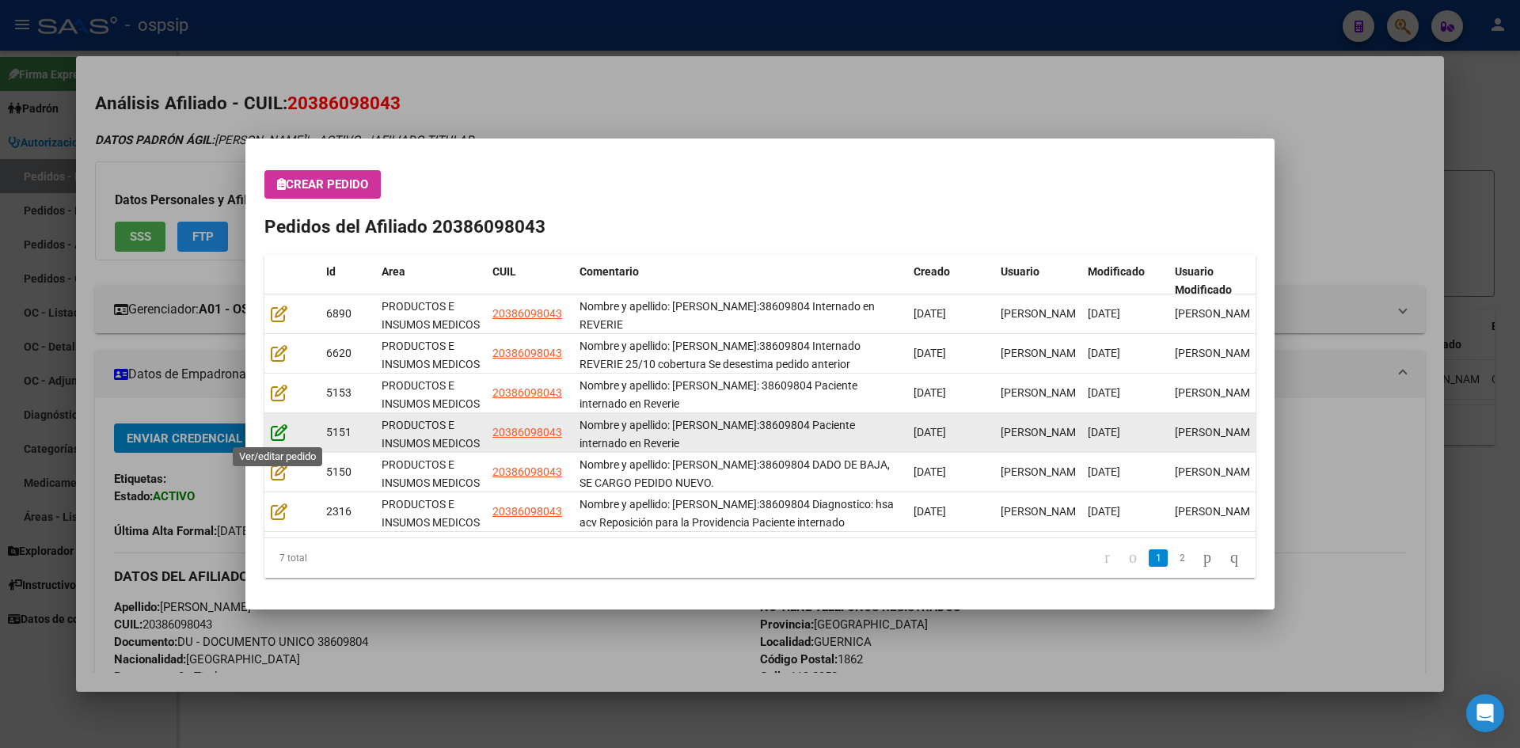
click at [284, 437] on icon at bounding box center [279, 432] width 17 height 17
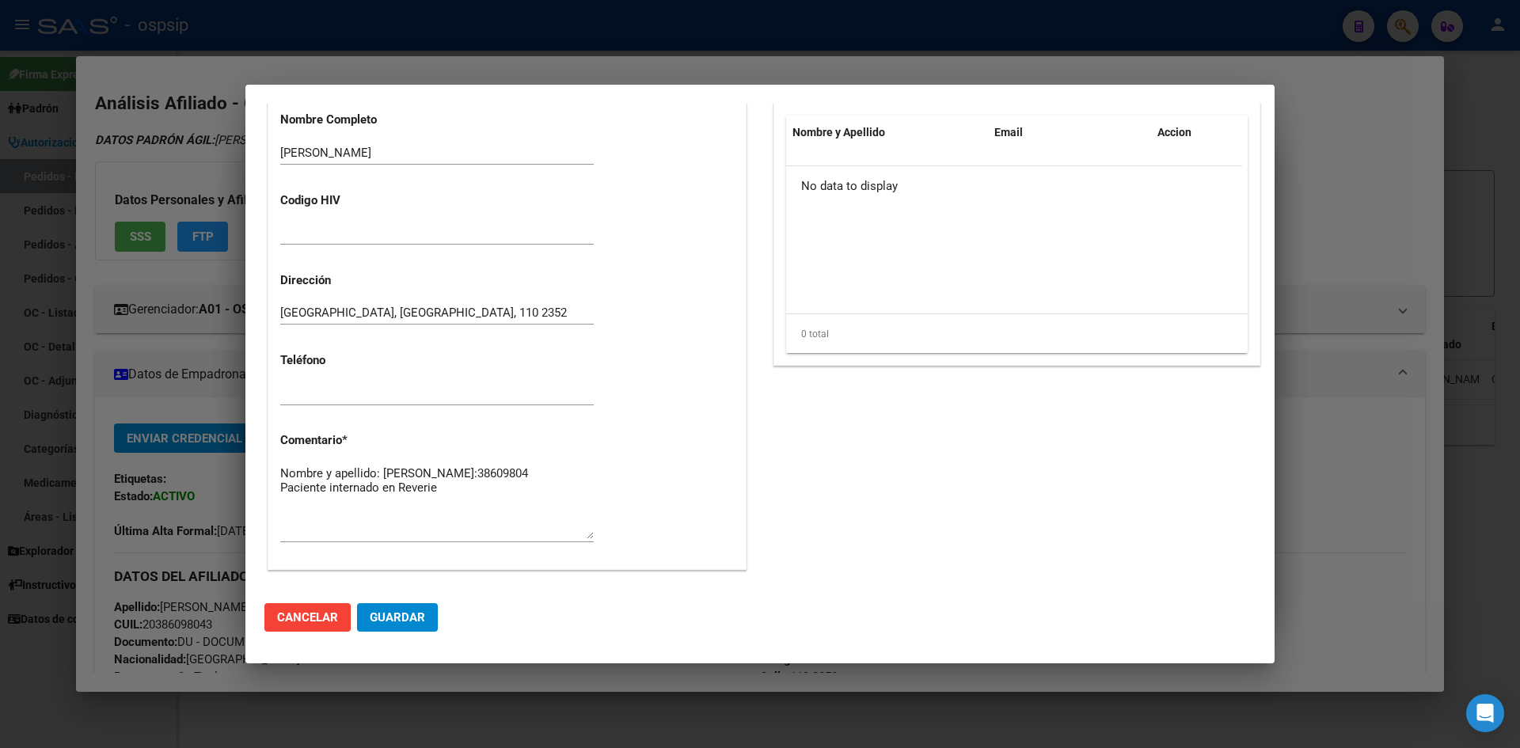
scroll to position [936, 0]
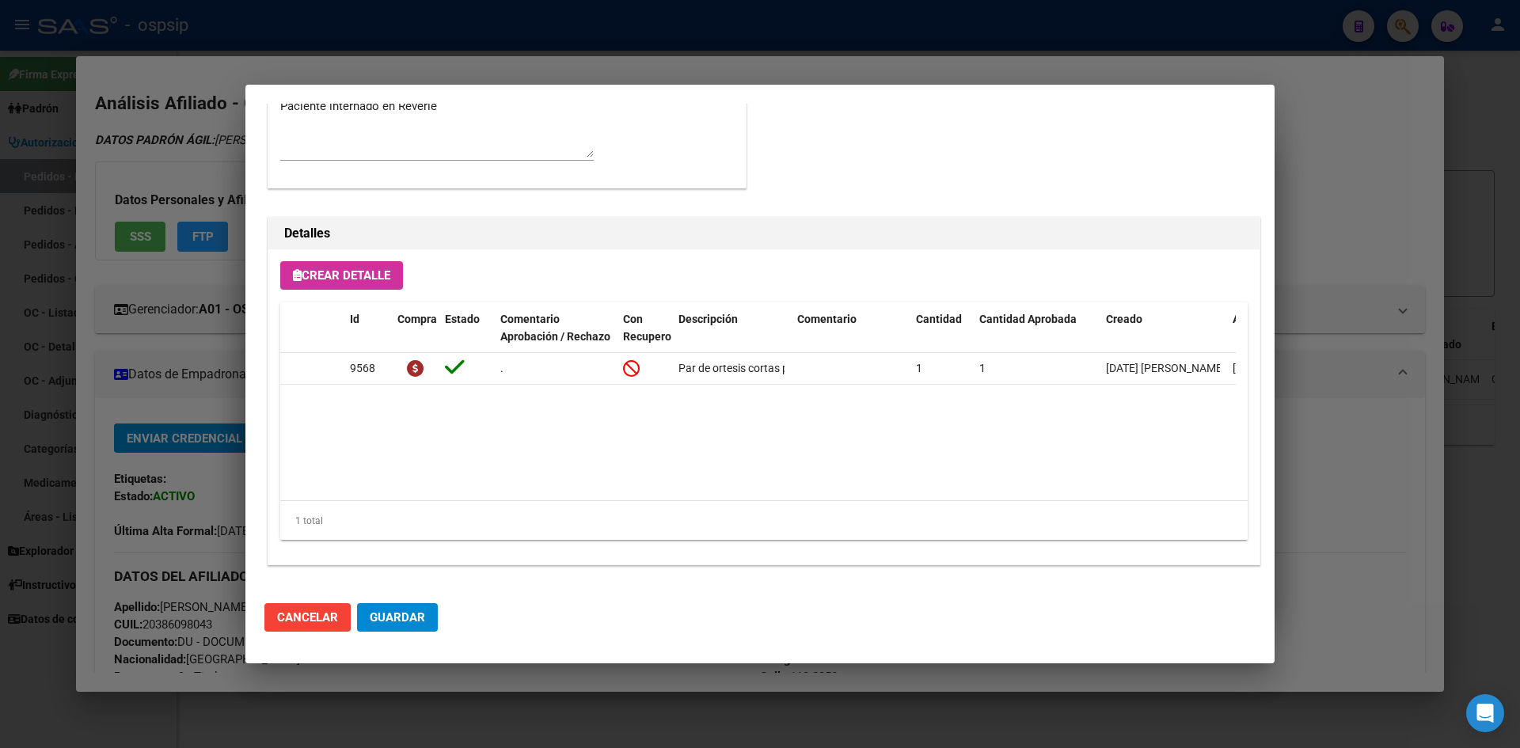
drag, startPoint x: 720, startPoint y: 65, endPoint x: 618, endPoint y: 78, distance: 102.1
click at [710, 66] on div at bounding box center [760, 374] width 1520 height 748
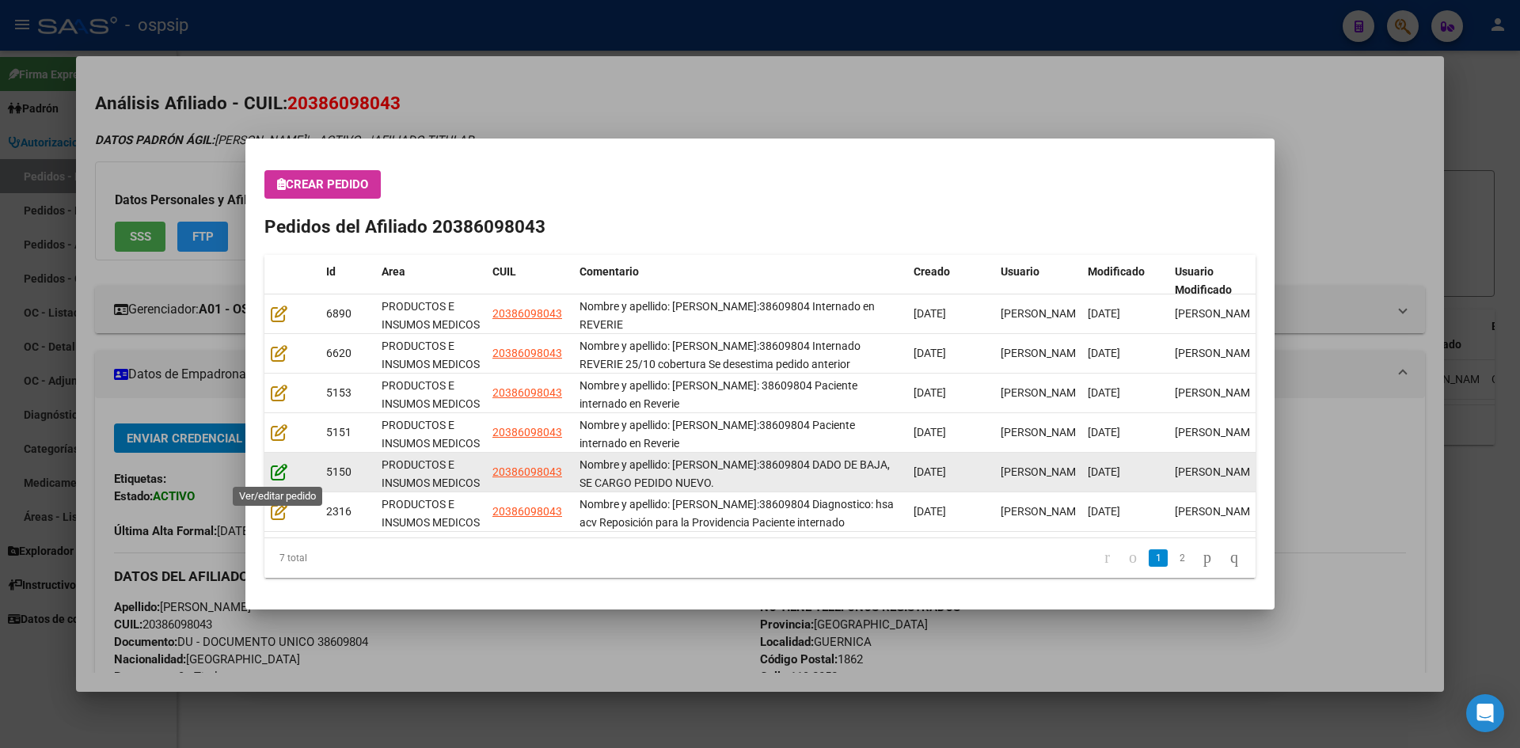
click at [279, 470] on icon at bounding box center [279, 471] width 17 height 17
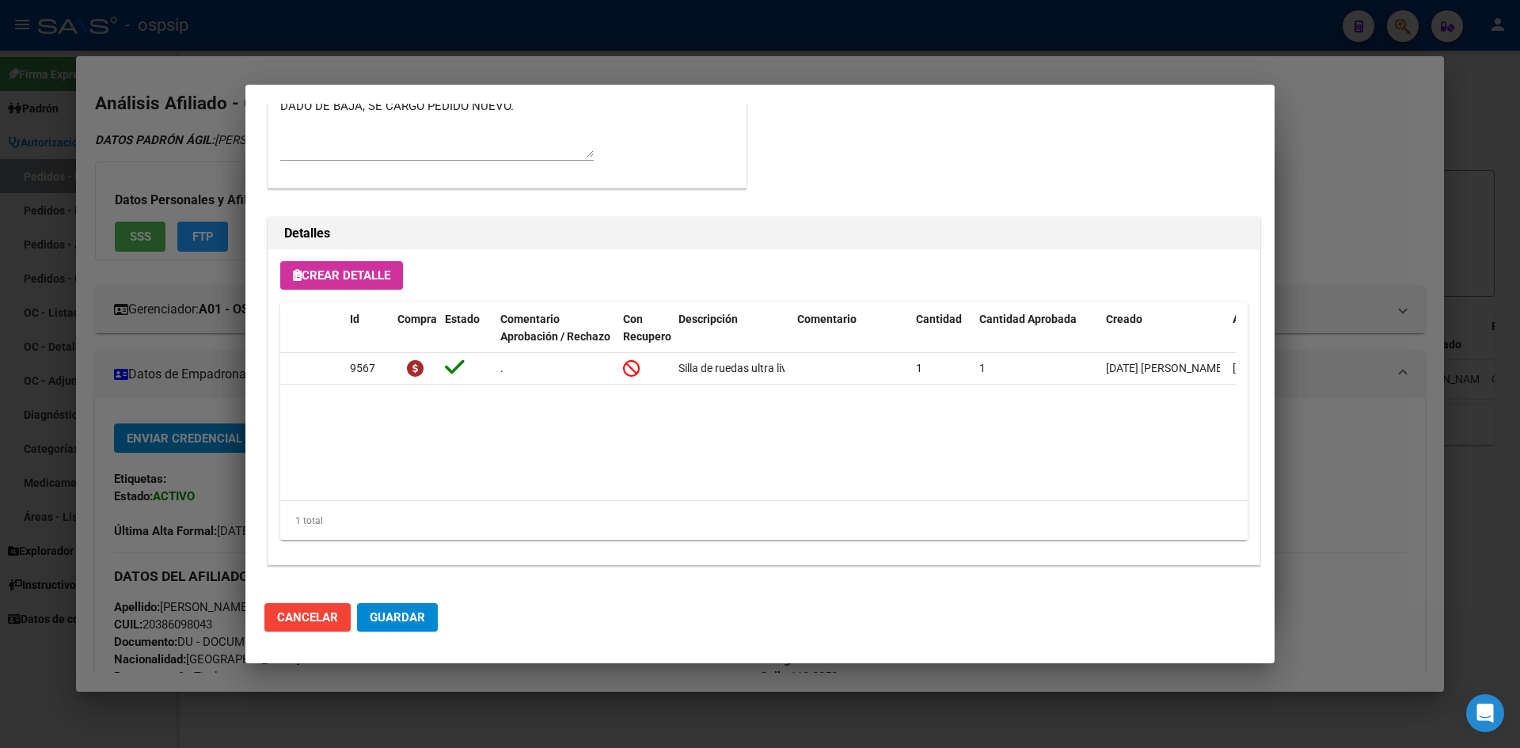
drag, startPoint x: 675, startPoint y: 70, endPoint x: 402, endPoint y: 159, distance: 287.2
click at [675, 70] on div at bounding box center [760, 374] width 1520 height 748
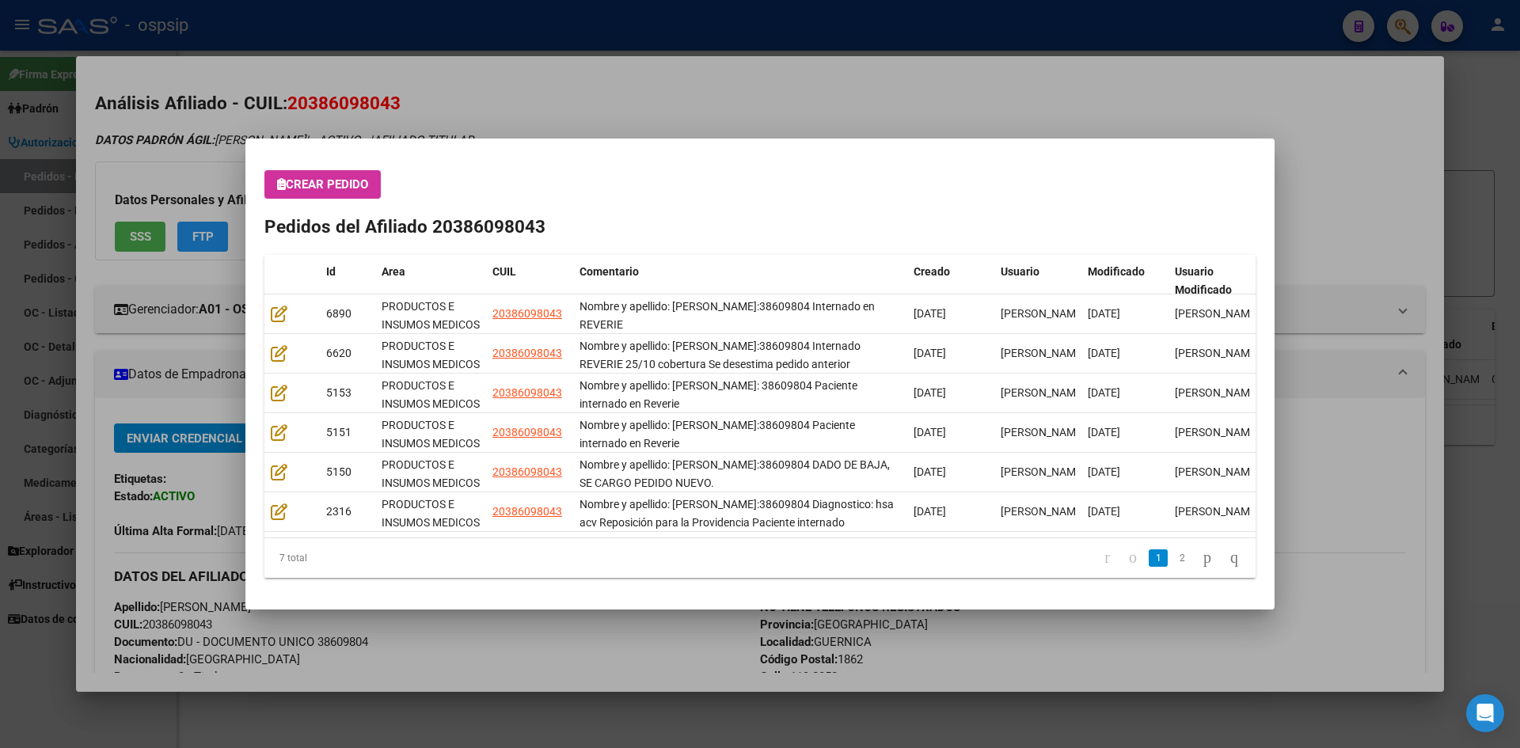
click at [485, 93] on div at bounding box center [760, 374] width 1520 height 748
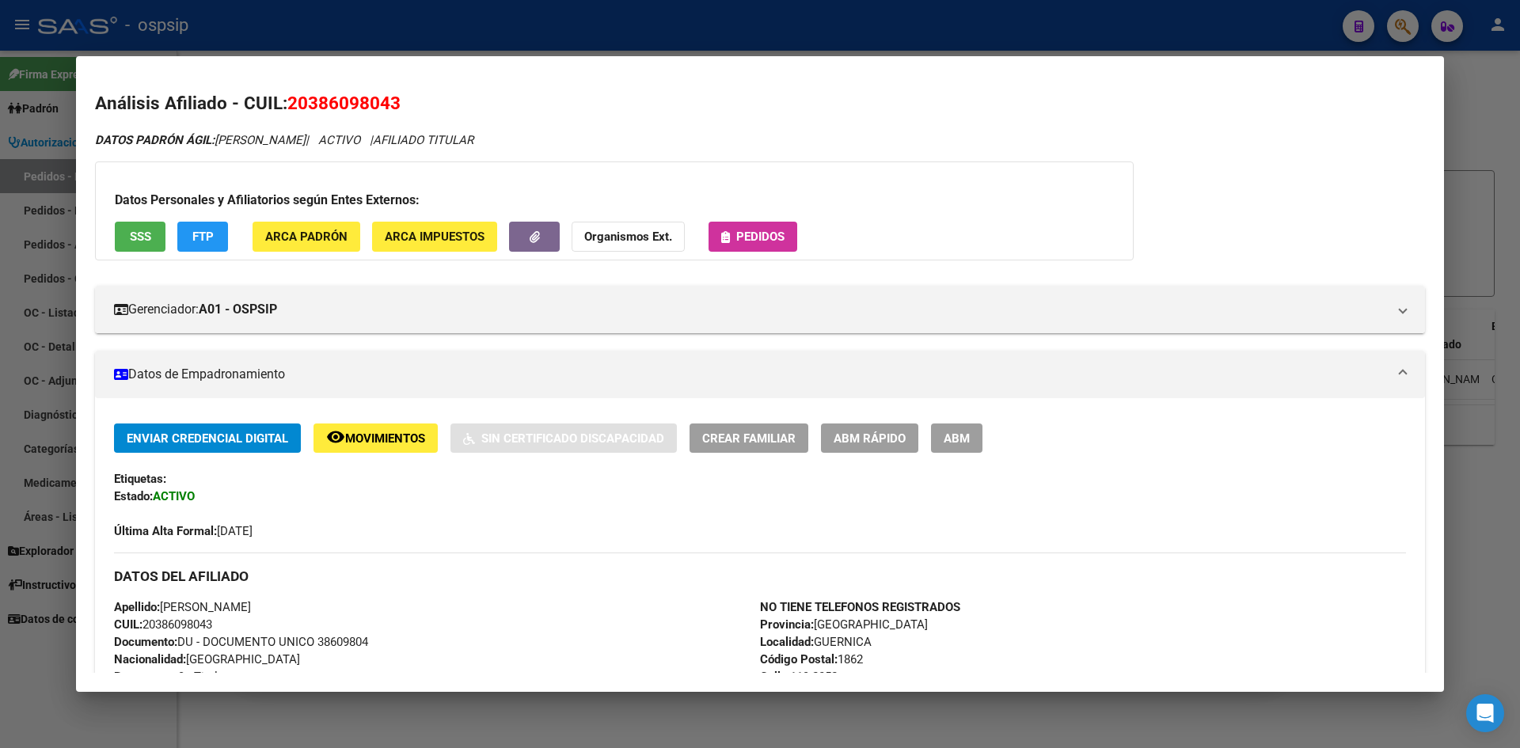
click at [493, 30] on div at bounding box center [760, 374] width 1520 height 748
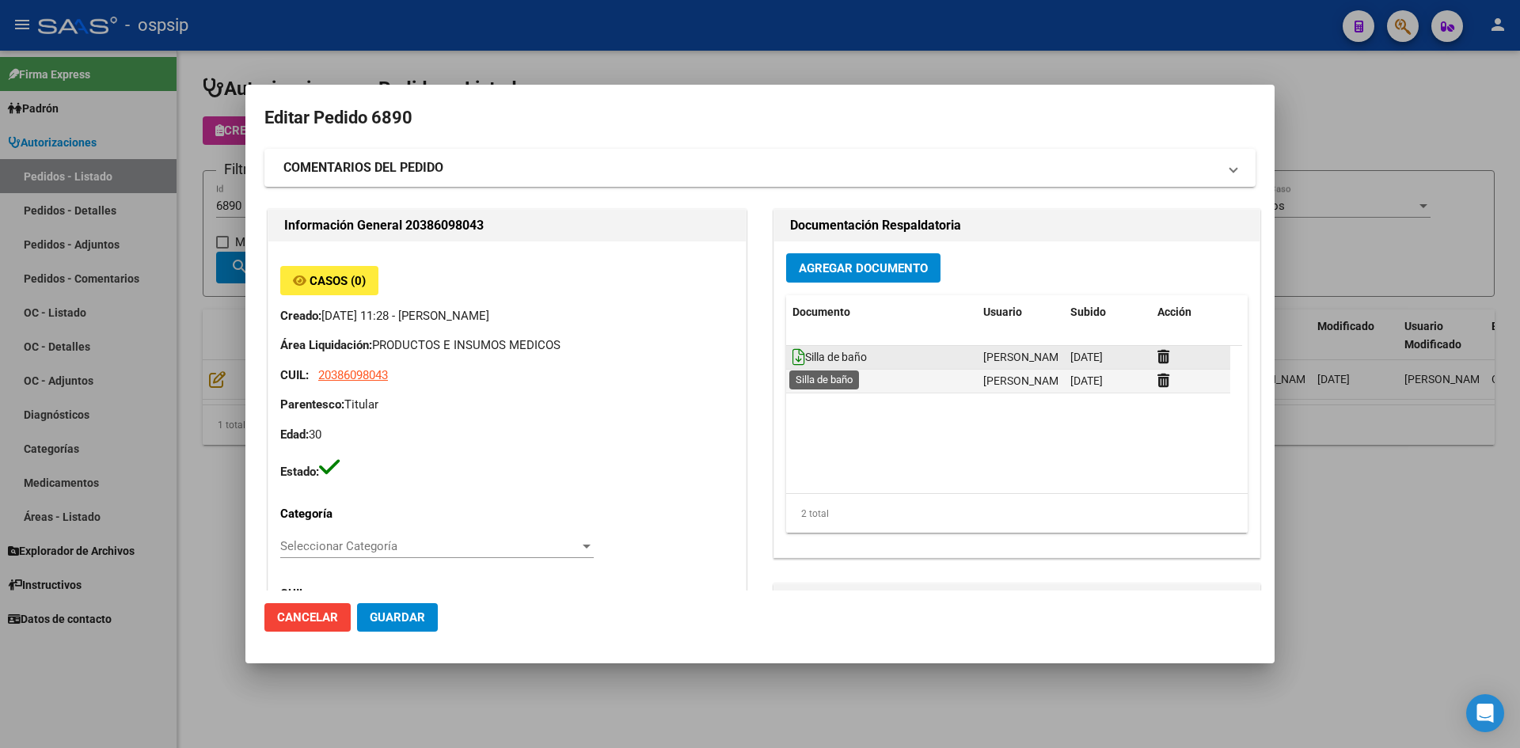
click at [792, 357] on icon at bounding box center [798, 356] width 13 height 17
click at [800, 264] on span "Agregar Documento" at bounding box center [863, 268] width 129 height 14
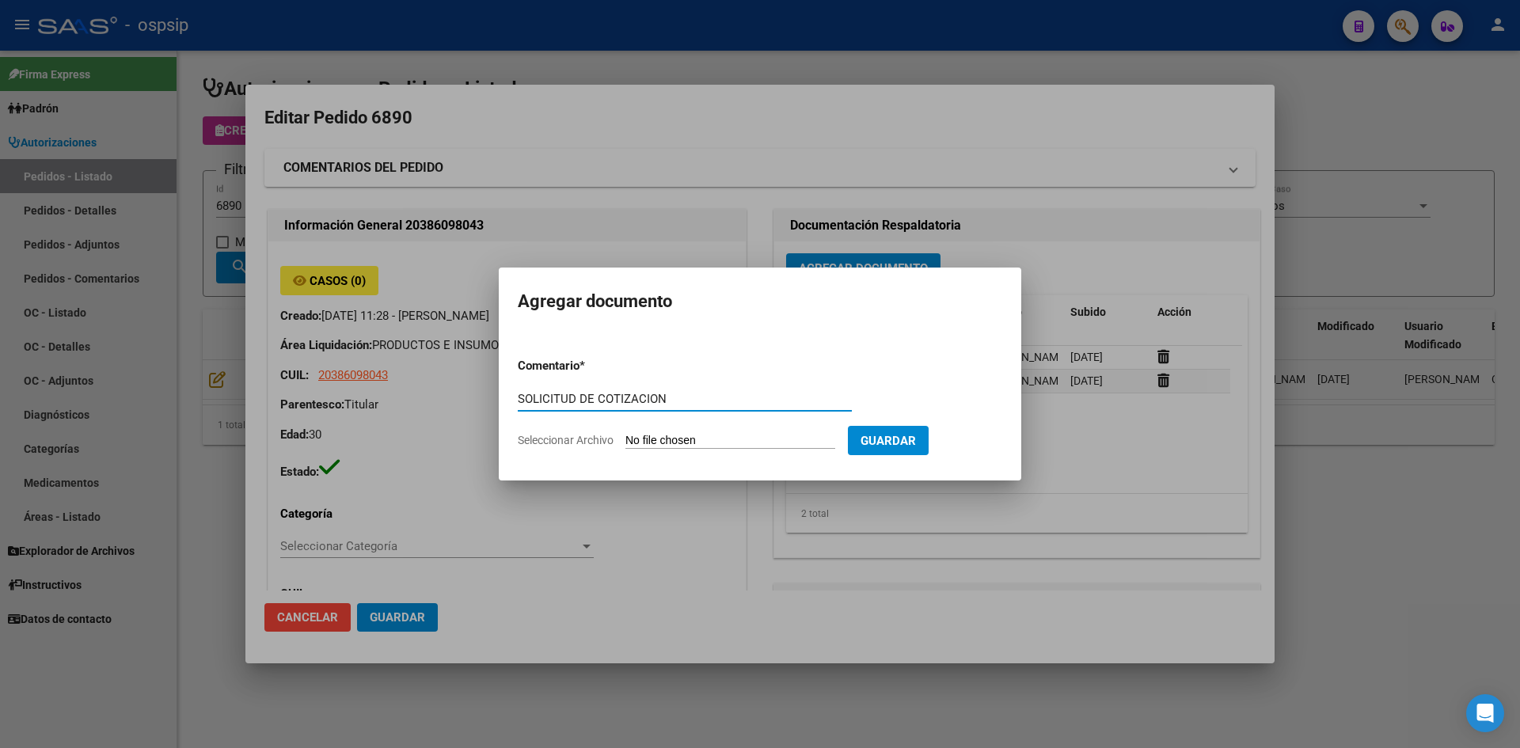
type input "SOLICITUD DE COTIZACION"
click at [625, 434] on input "Seleccionar Archivo" at bounding box center [730, 441] width 210 height 15
type input "C:\fakepath\SOLICITUD DE COTIZACION N°6890.pdf"
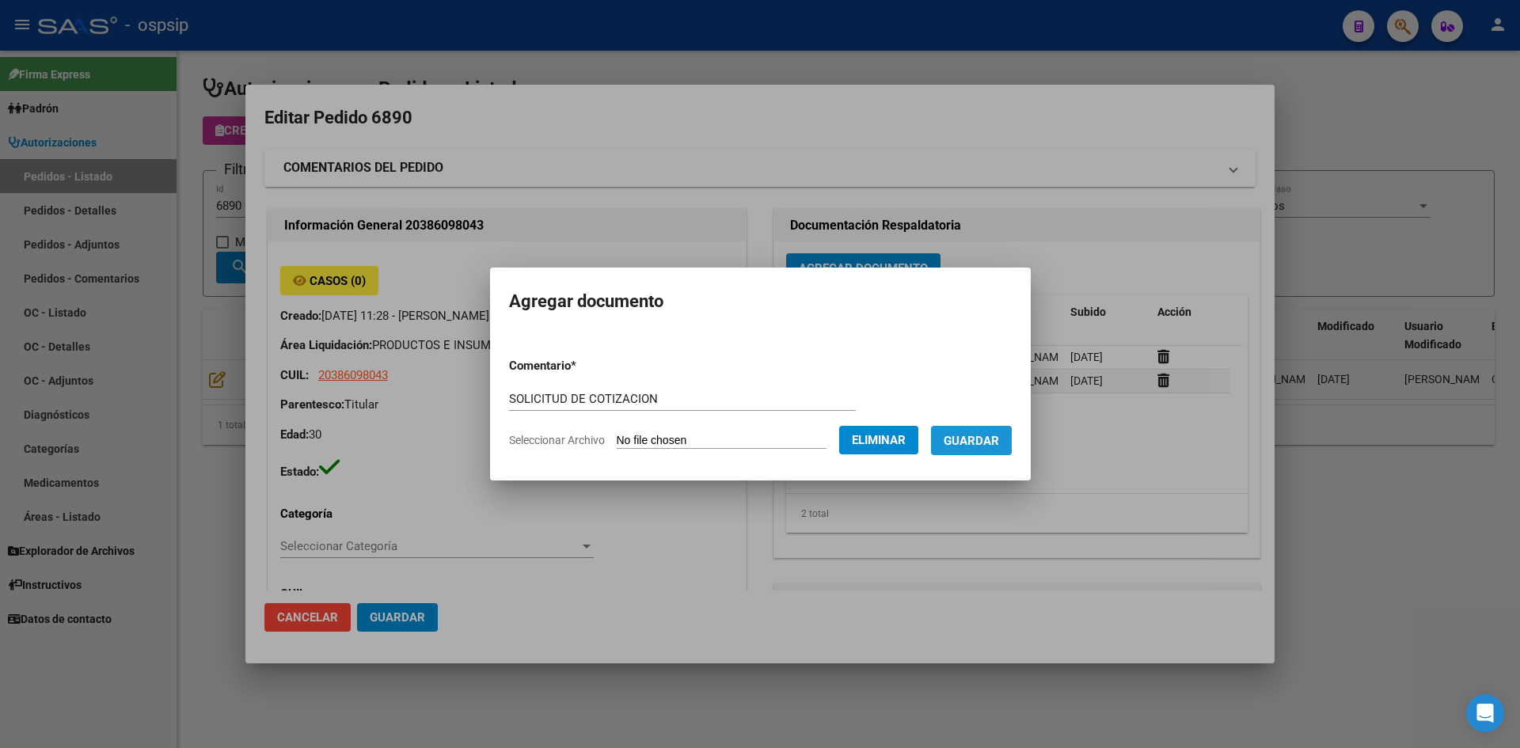
click at [967, 442] on span "Guardar" at bounding box center [971, 441] width 55 height 14
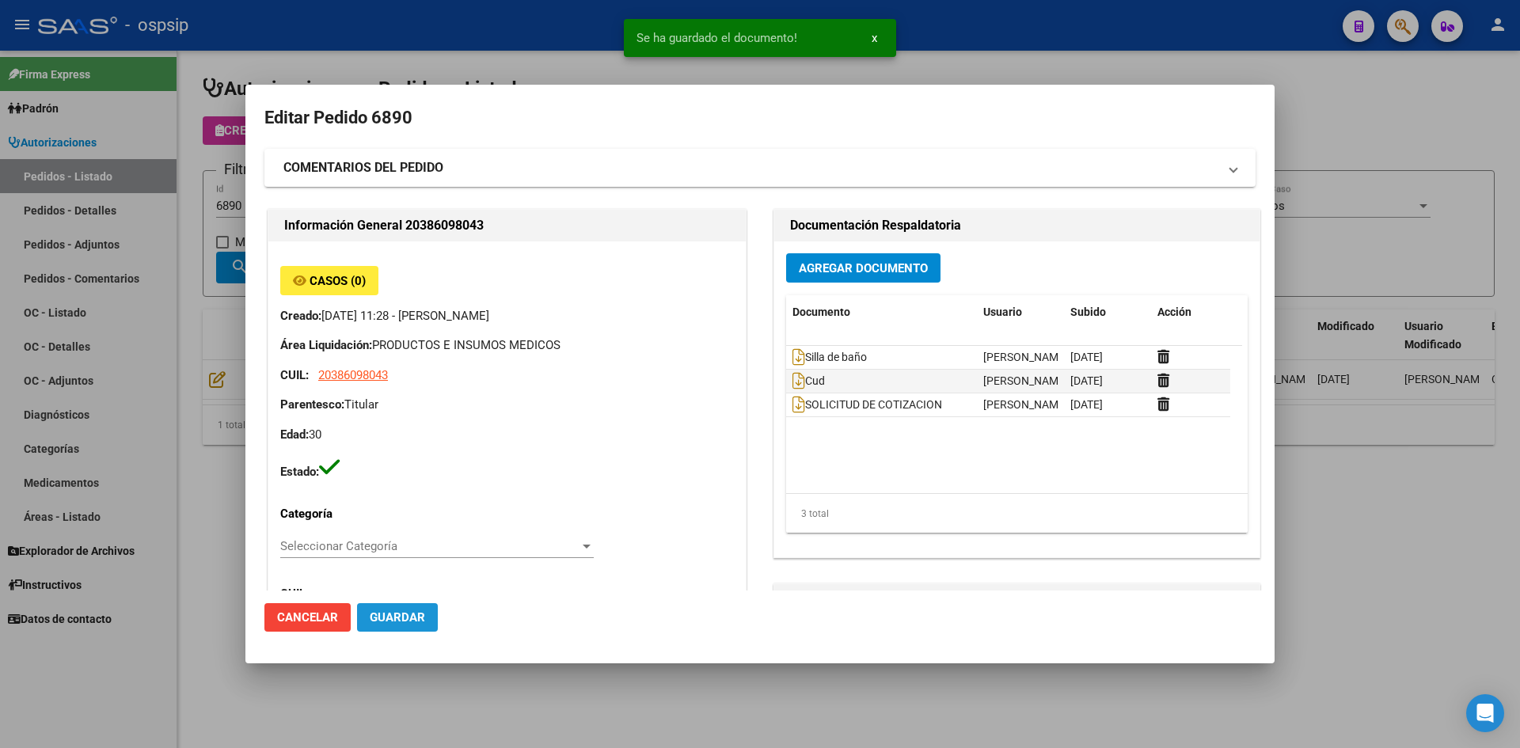
click at [420, 609] on button "Guardar" at bounding box center [397, 617] width 81 height 29
click at [402, 49] on div at bounding box center [760, 374] width 1520 height 748
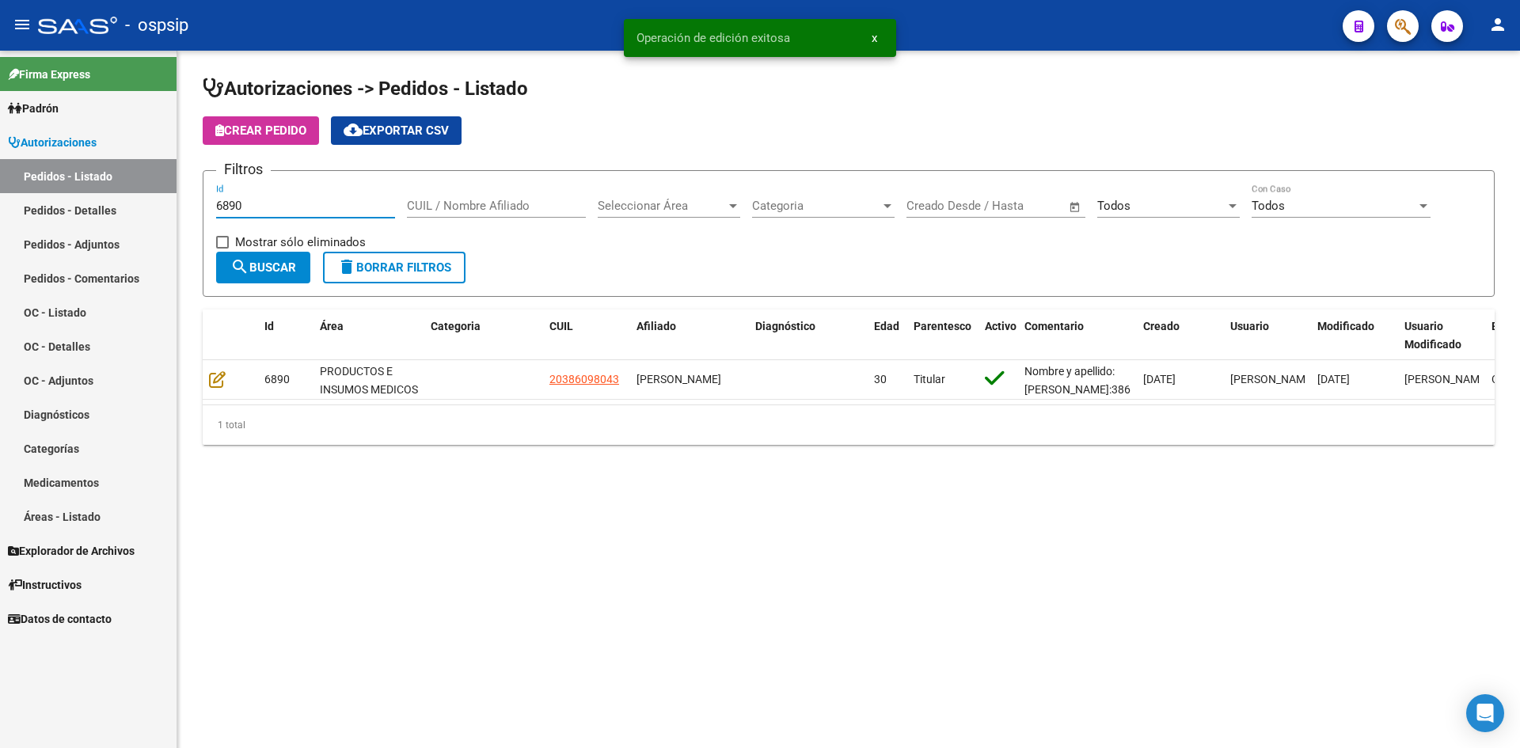
click at [282, 211] on input "6890" at bounding box center [305, 206] width 179 height 14
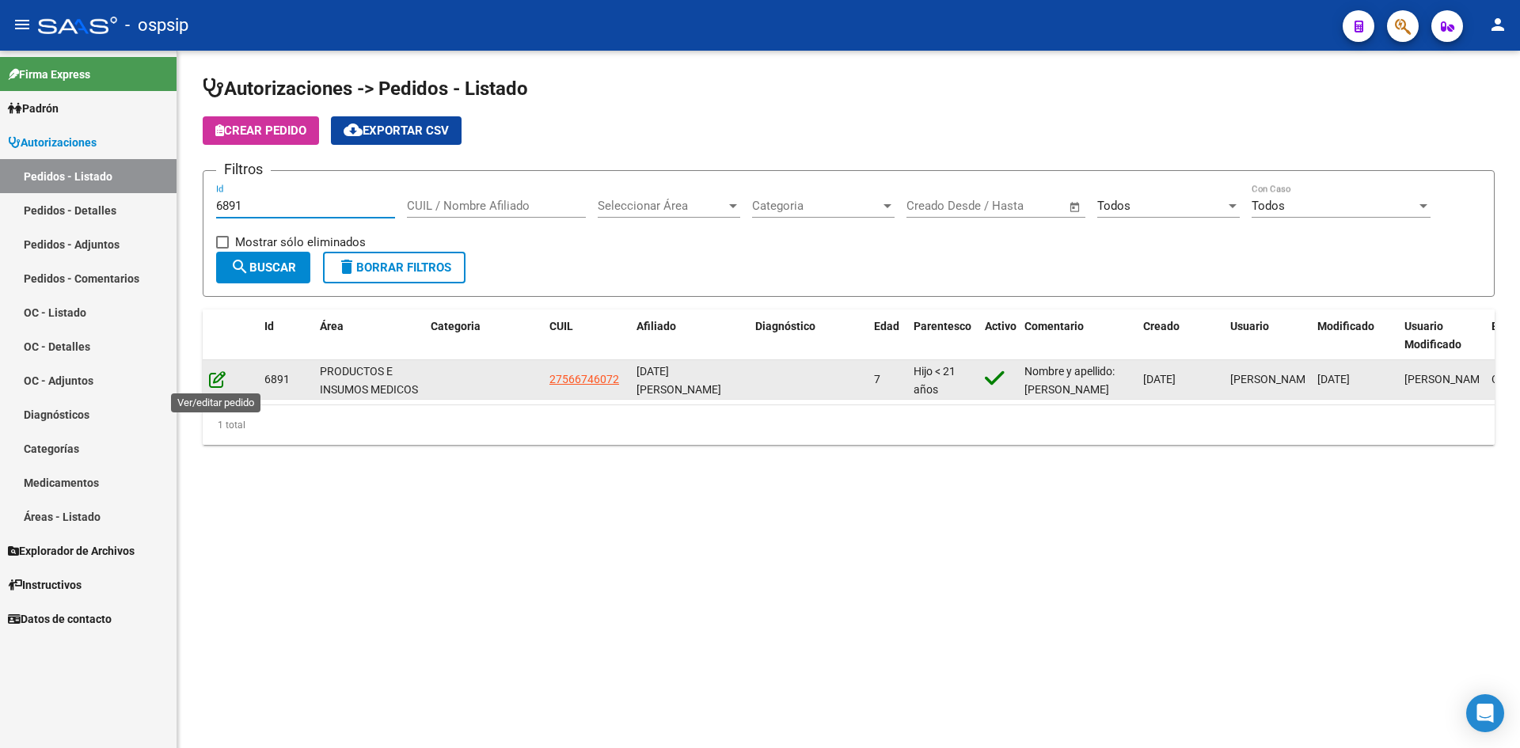
type input "6891"
click at [215, 376] on icon at bounding box center [217, 379] width 17 height 17
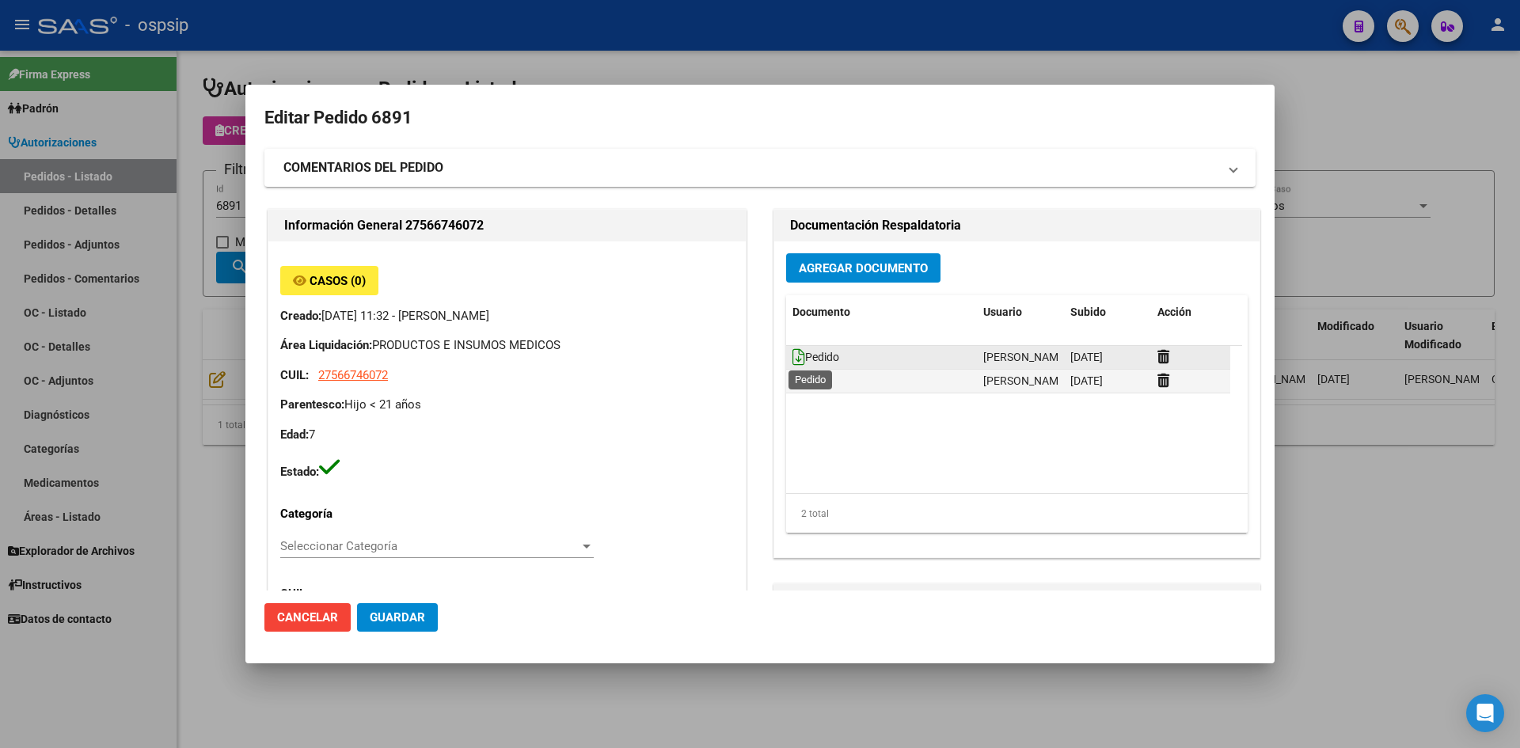
click at [792, 354] on icon at bounding box center [798, 356] width 13 height 17
click at [836, 267] on span "Agregar Documento" at bounding box center [863, 268] width 129 height 14
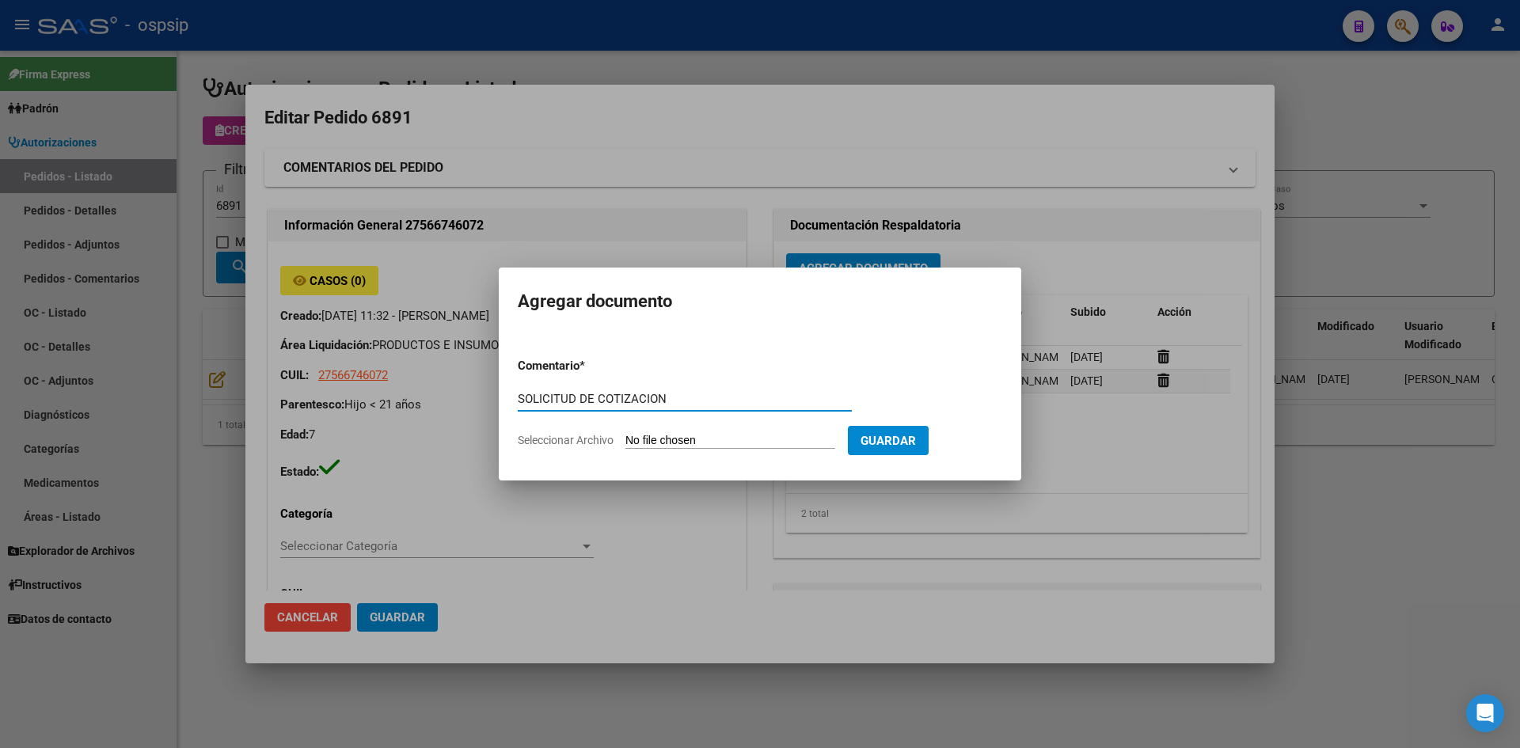
type input "SOLICITUD DE COTIZACION"
click at [625, 434] on input "Seleccionar Archivo" at bounding box center [730, 441] width 210 height 15
type input "C:\fakepath\SOLICITUD DE COTIZACION N°6891.pdf"
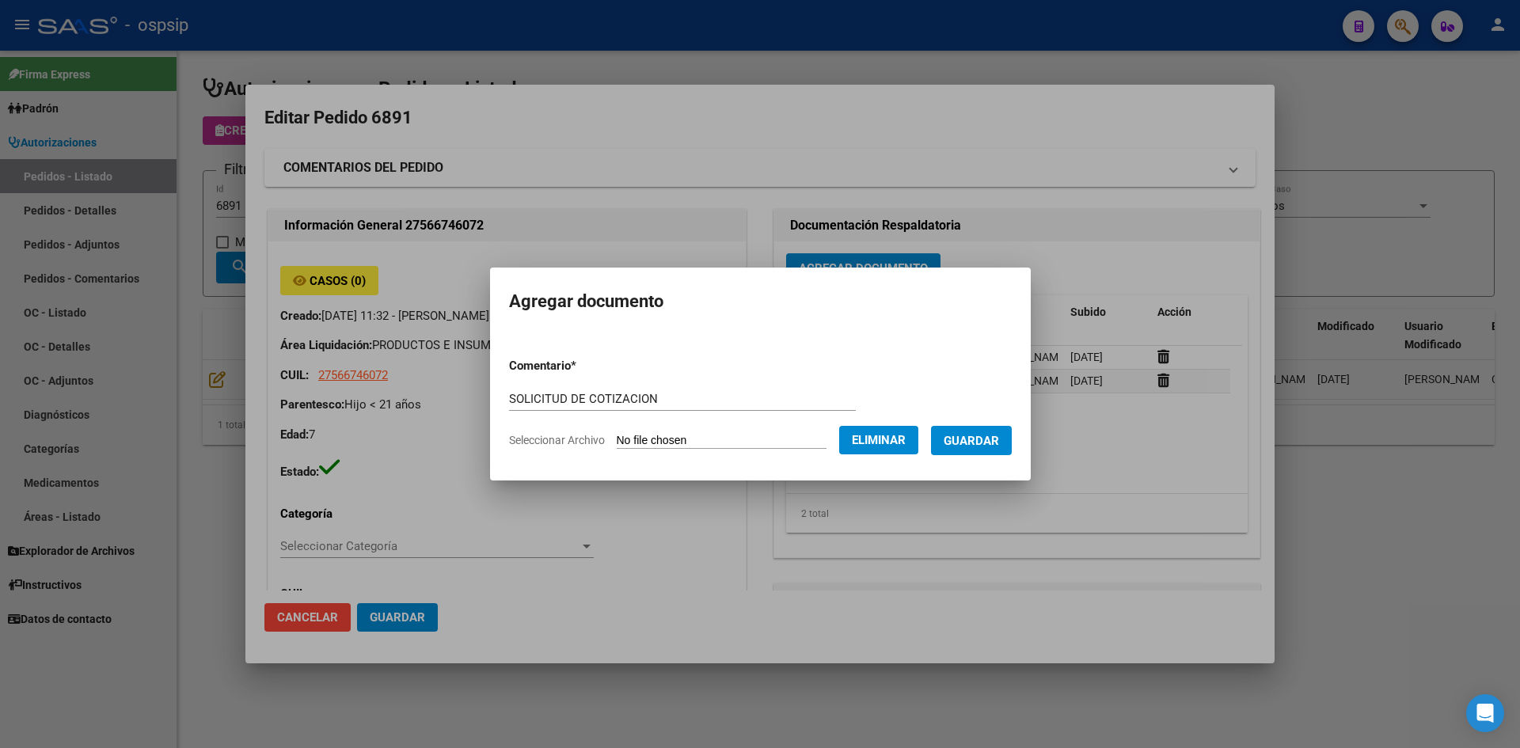
drag, startPoint x: 1000, startPoint y: 439, endPoint x: 922, endPoint y: 449, distance: 79.0
click at [996, 439] on span "Guardar" at bounding box center [971, 441] width 55 height 14
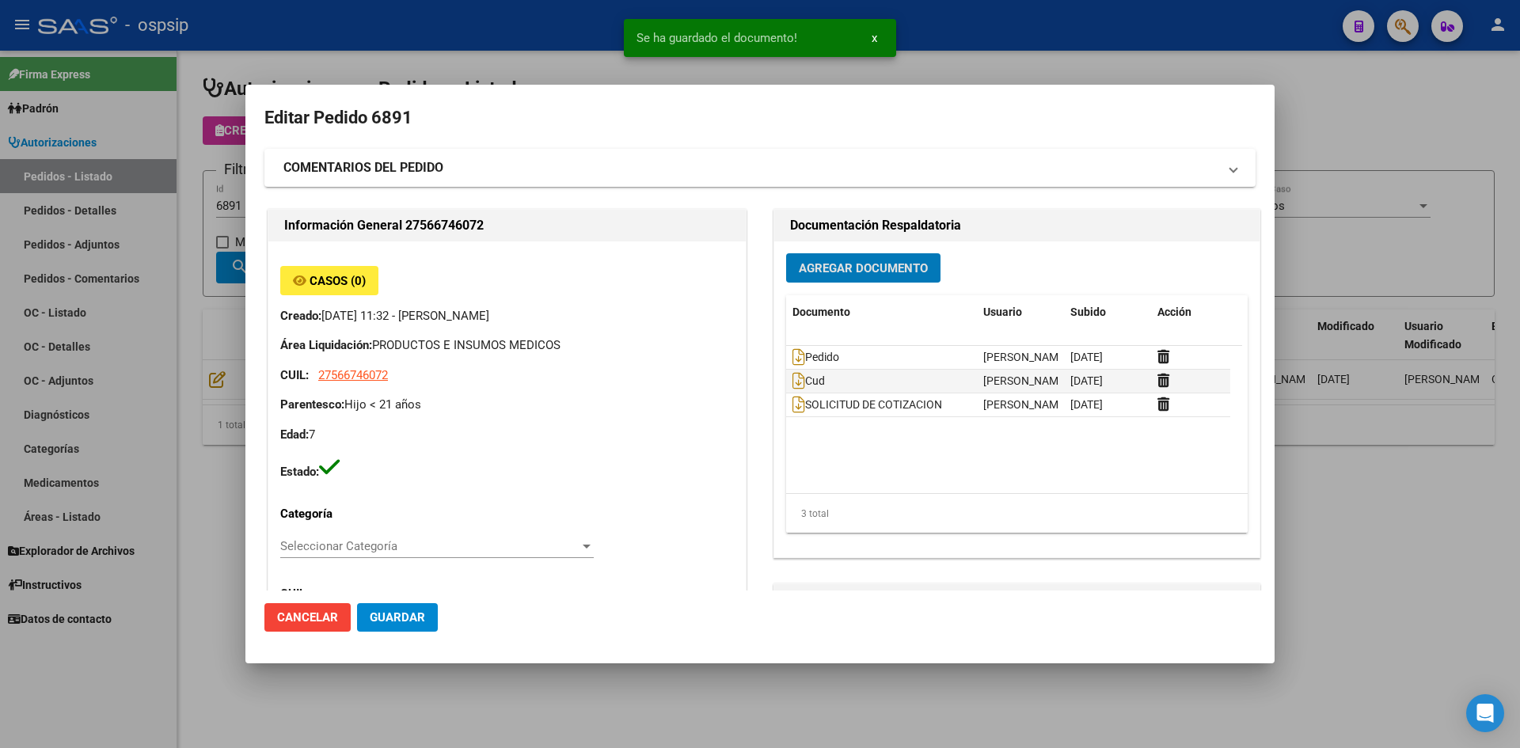
click at [413, 611] on span "Guardar" at bounding box center [397, 617] width 55 height 14
click at [525, 35] on div at bounding box center [760, 374] width 1520 height 748
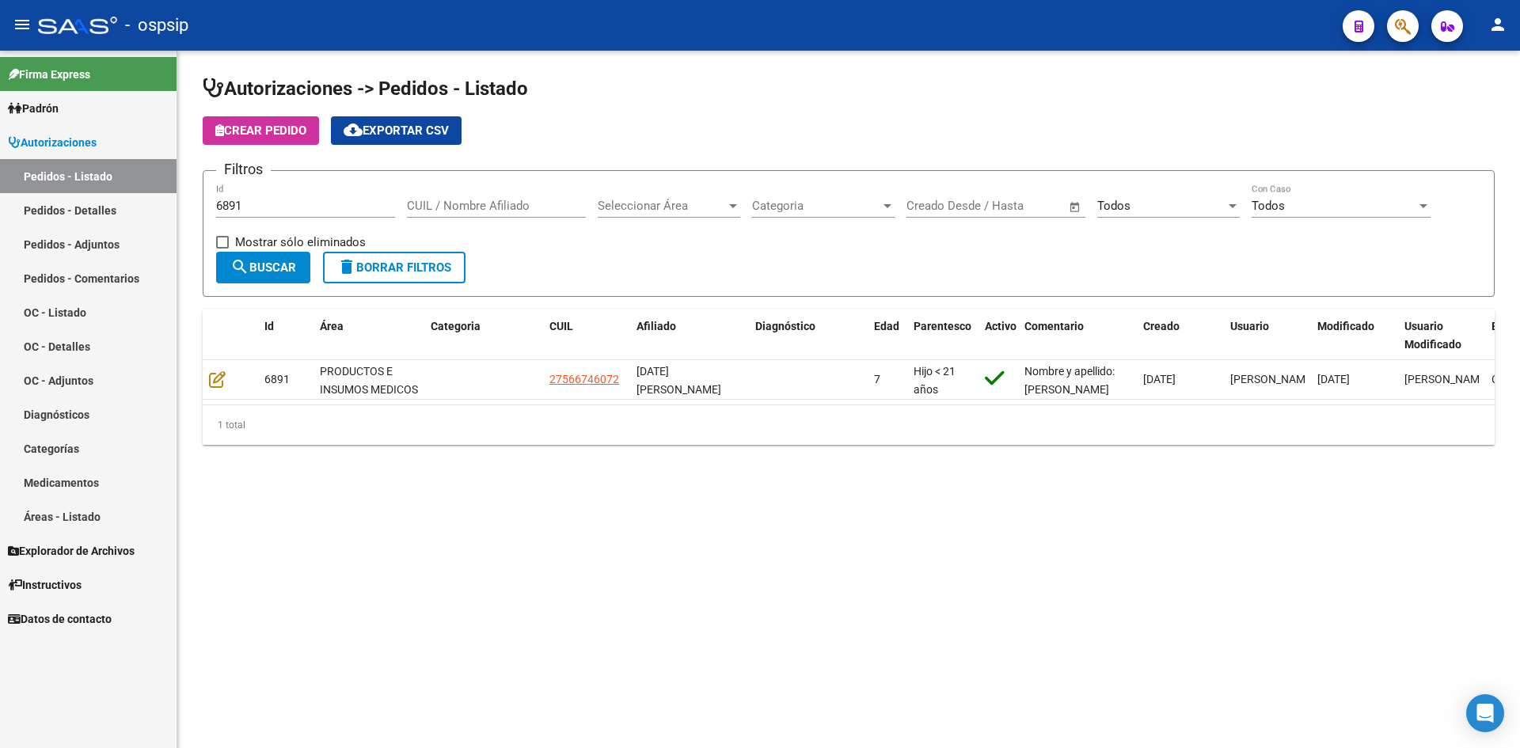
click at [340, 213] on div "6891 Id" at bounding box center [305, 201] width 179 height 34
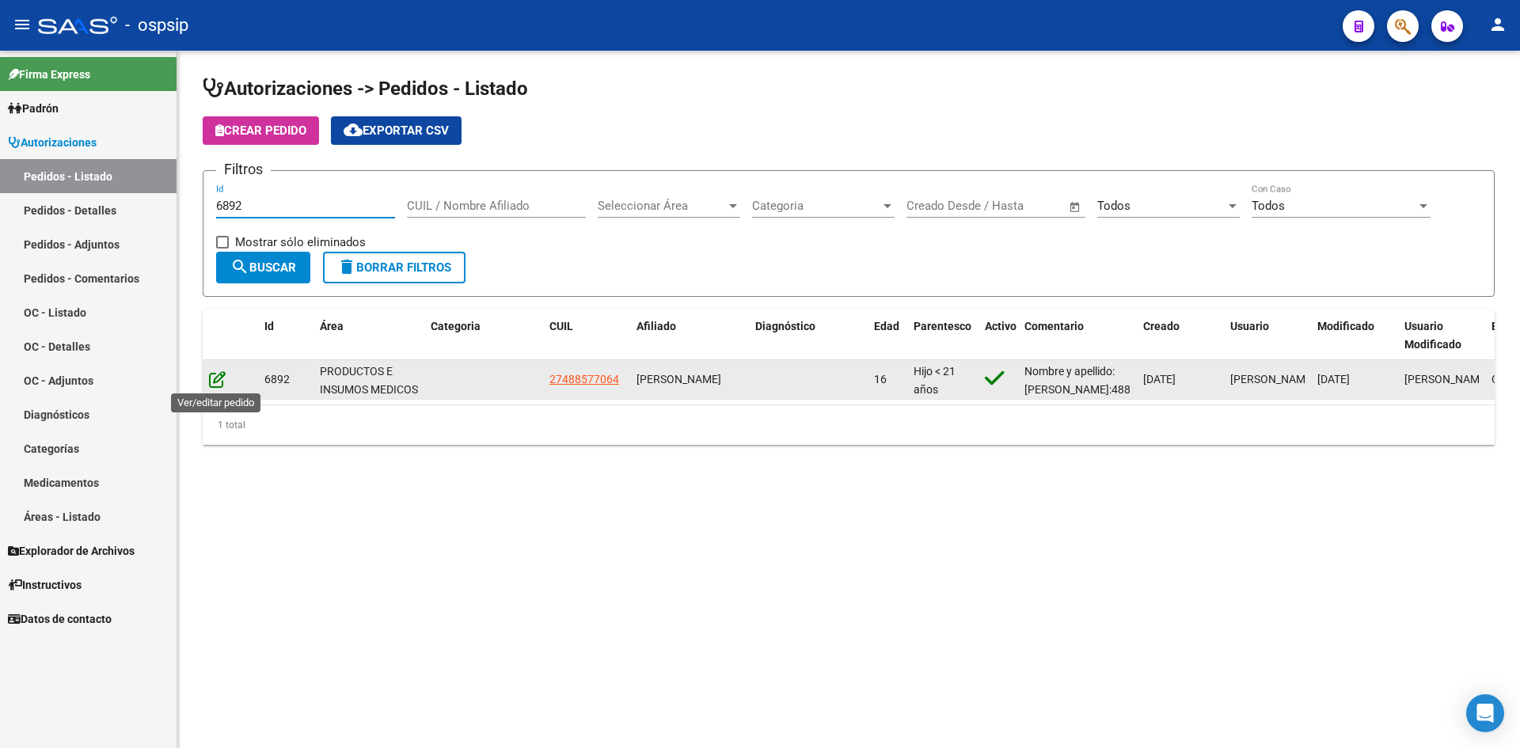
type input "6892"
click at [219, 376] on icon at bounding box center [217, 379] width 17 height 17
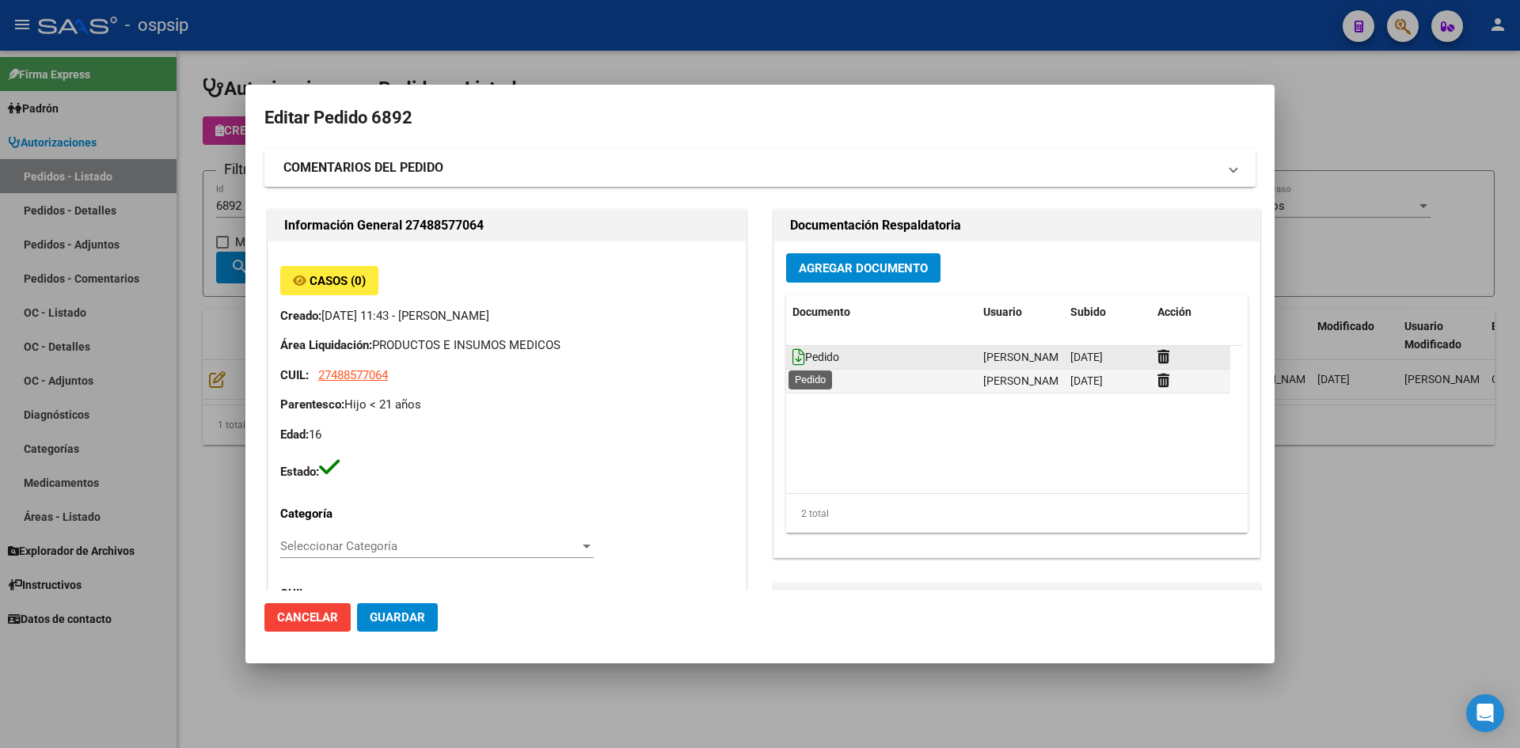
click at [792, 351] on icon at bounding box center [798, 356] width 13 height 17
click at [869, 261] on span "Agregar Documento" at bounding box center [863, 268] width 129 height 14
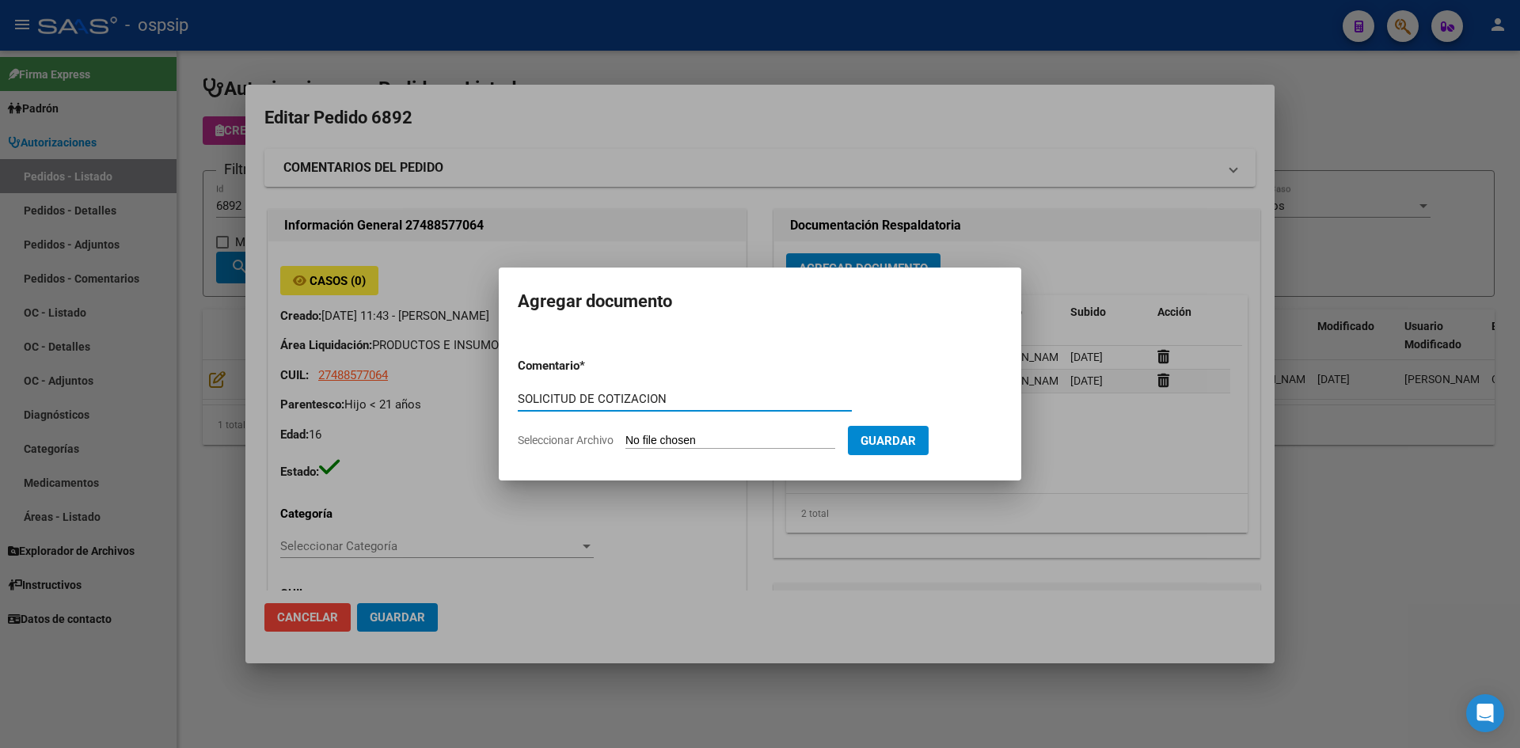
type input "SOLICITUD DE COTIZACION"
click at [625, 434] on input "Seleccionar Archivo" at bounding box center [730, 441] width 210 height 15
type input "C:\fakepath\SOLICITUD DE COTIZACION N°6892.pdf"
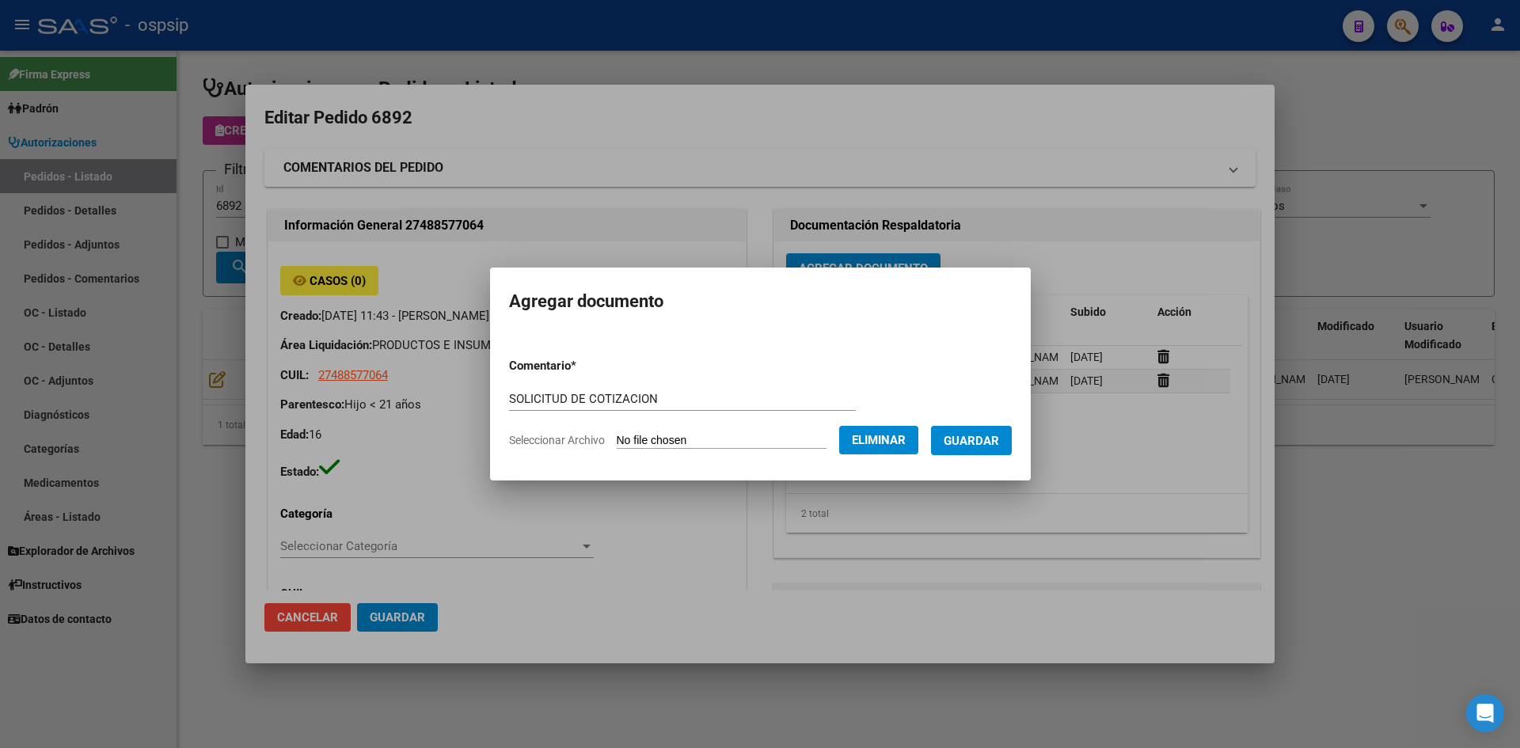
click at [986, 441] on span "Guardar" at bounding box center [971, 441] width 55 height 14
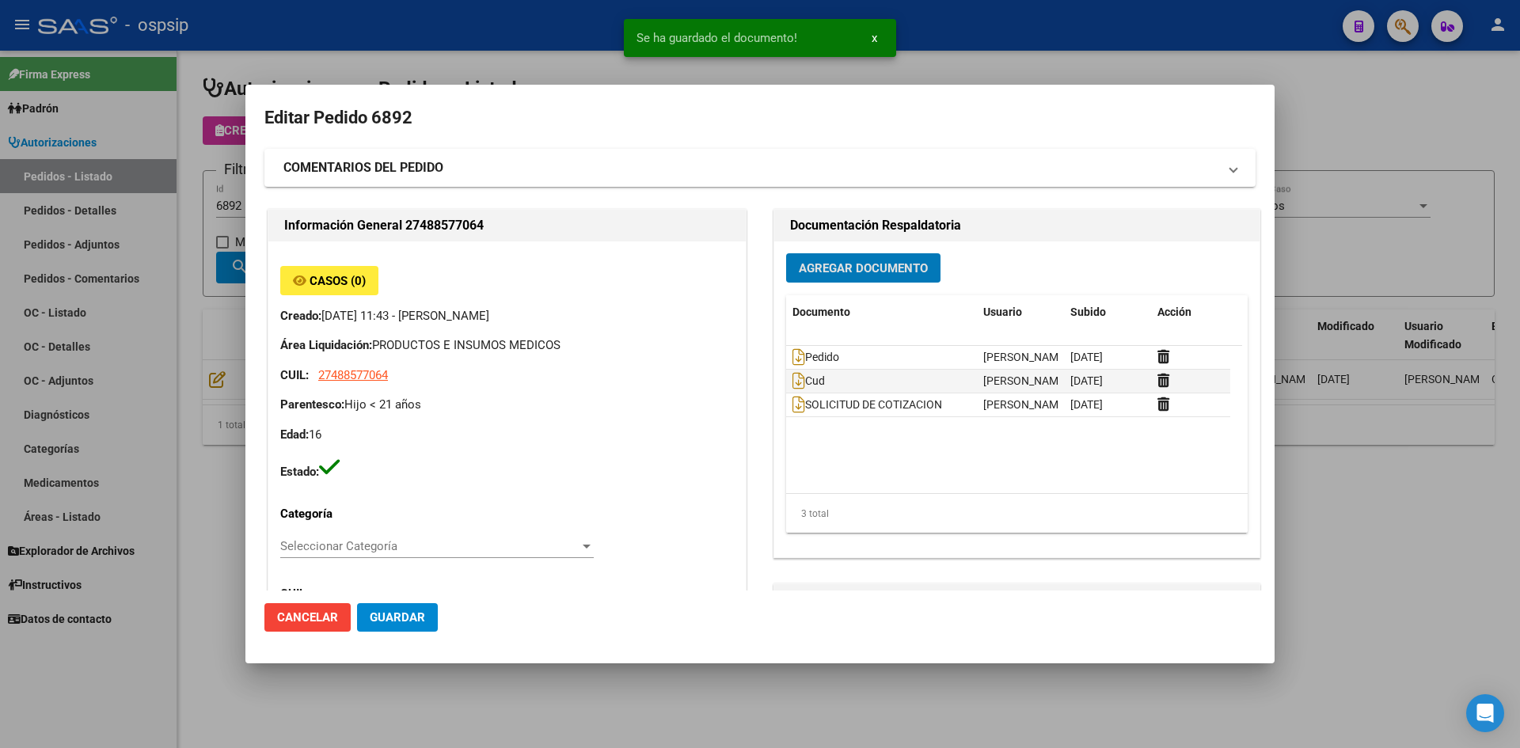
click at [386, 619] on span "Guardar" at bounding box center [397, 617] width 55 height 14
click at [562, 29] on div at bounding box center [760, 374] width 1520 height 748
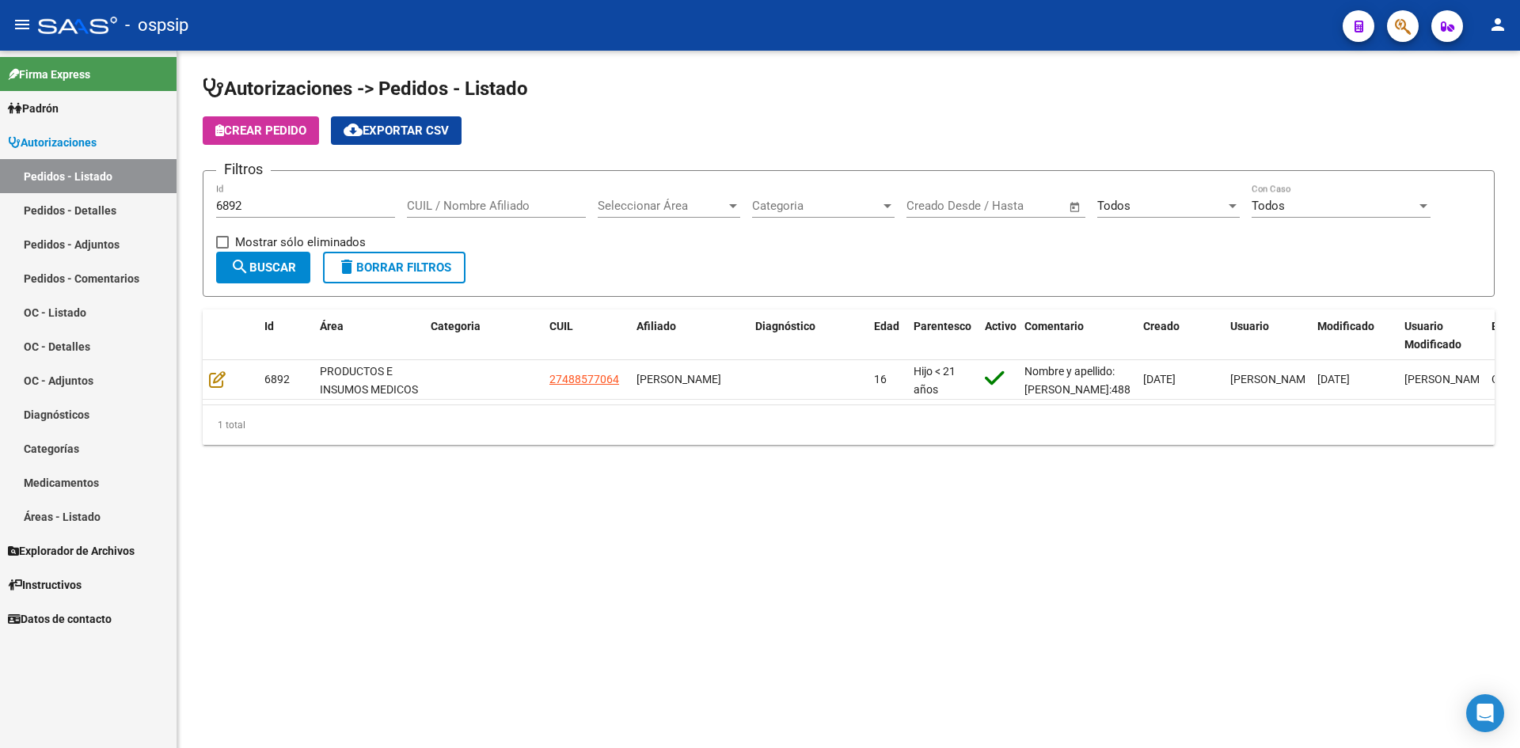
click at [291, 209] on input "6892" at bounding box center [305, 206] width 179 height 14
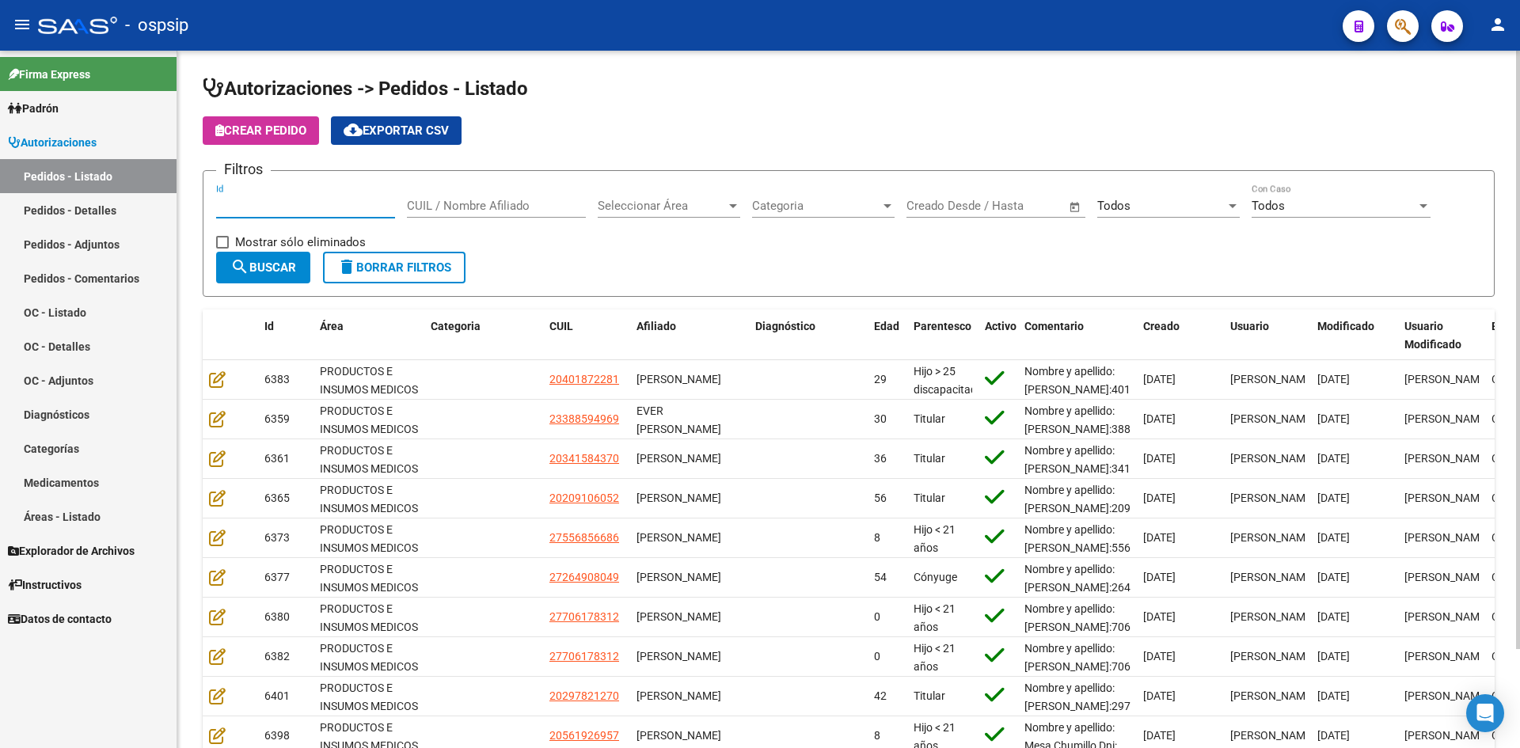
click at [345, 208] on input "Id" at bounding box center [305, 206] width 179 height 14
click at [372, 208] on input "Id" at bounding box center [305, 206] width 179 height 14
click at [477, 205] on input "CUIL / Nombre Afiliado" at bounding box center [496, 206] width 179 height 14
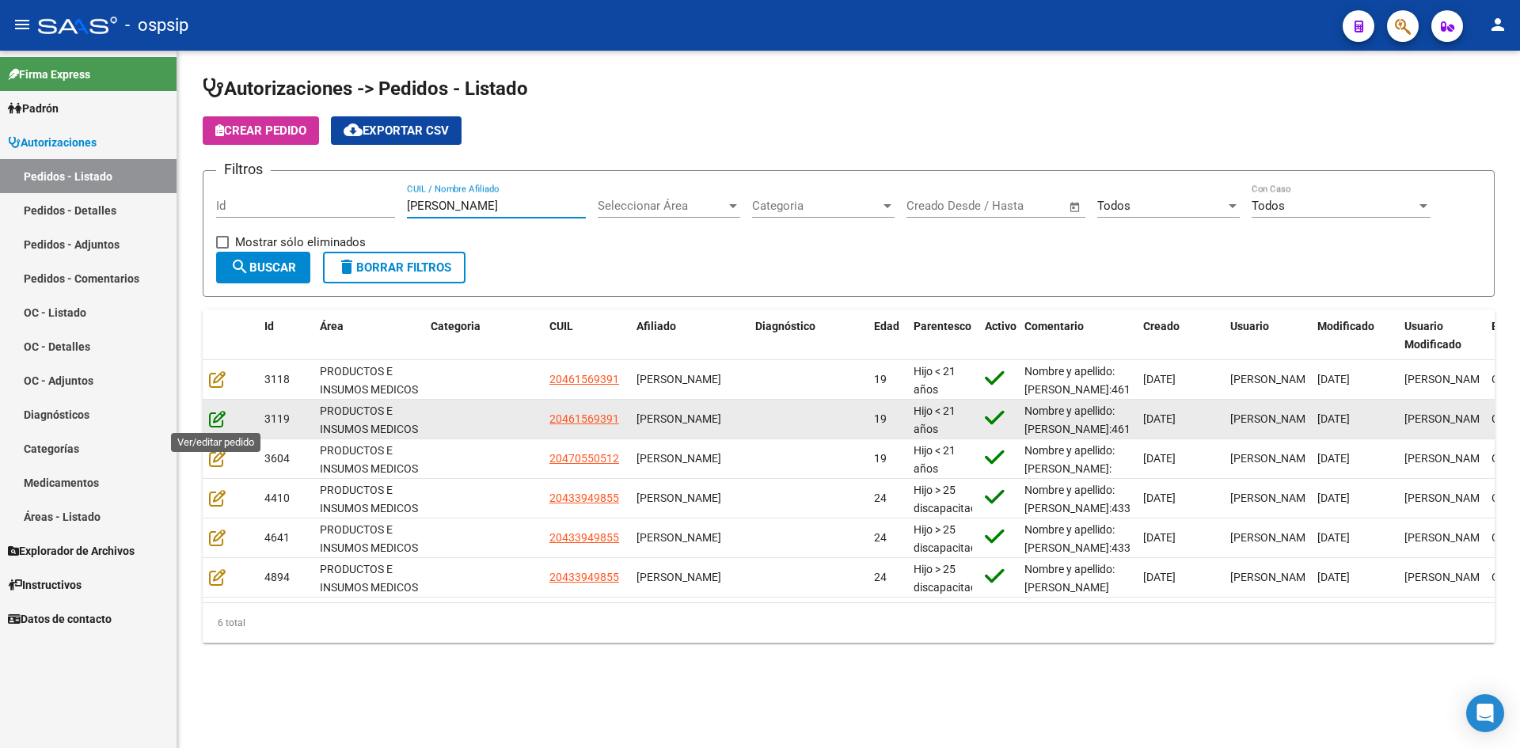
type input "[PERSON_NAME]"
click at [215, 420] on icon at bounding box center [217, 418] width 17 height 17
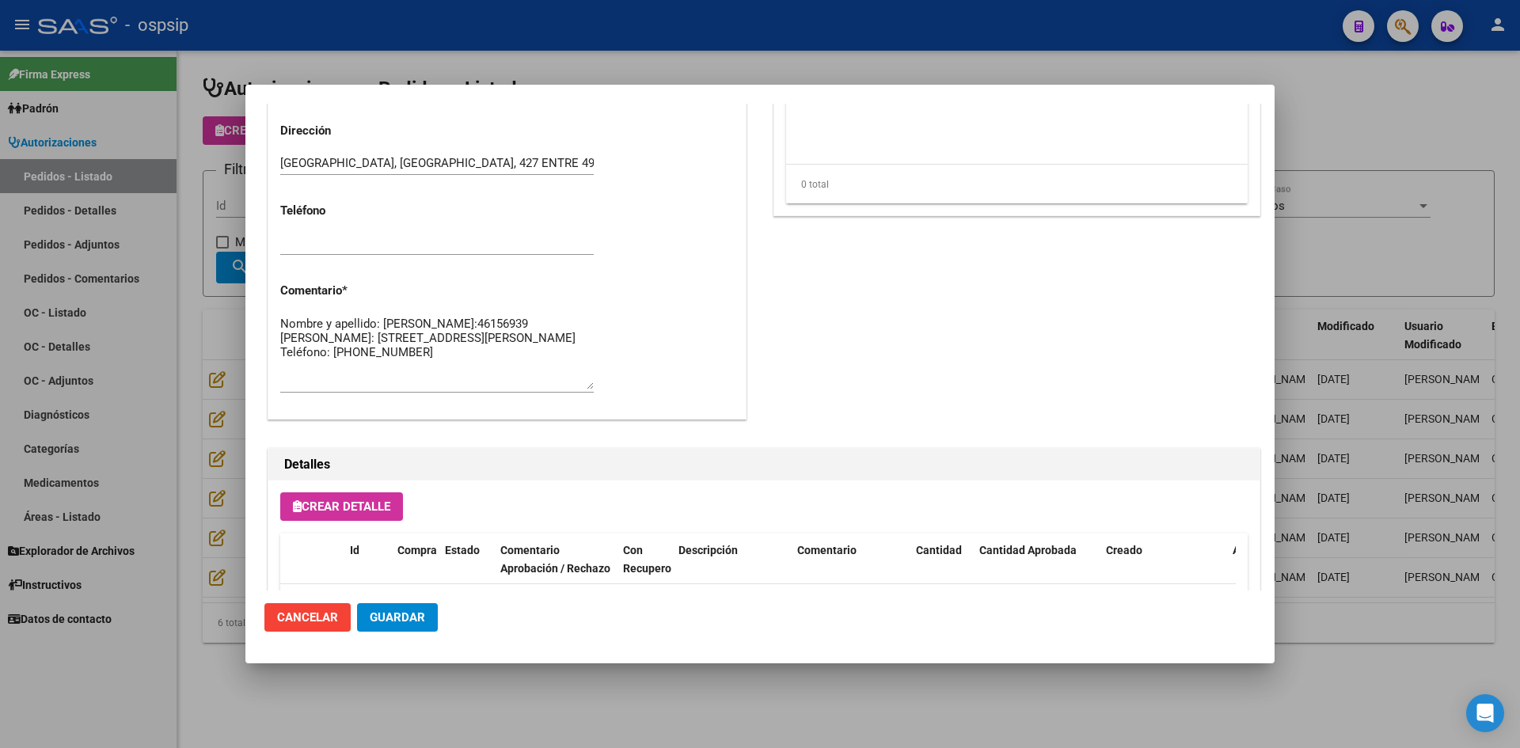
scroll to position [1108, 0]
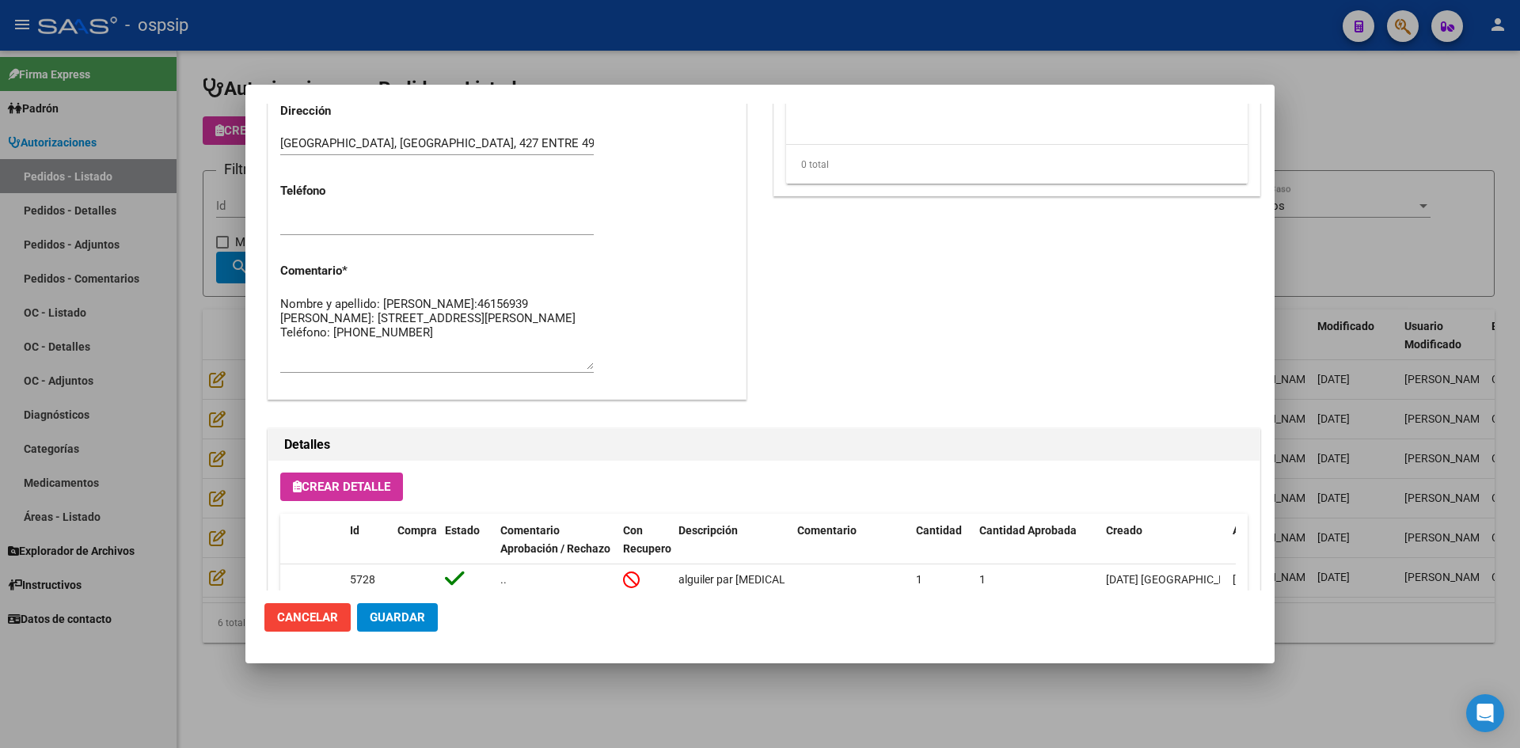
click at [195, 462] on div at bounding box center [760, 374] width 1520 height 748
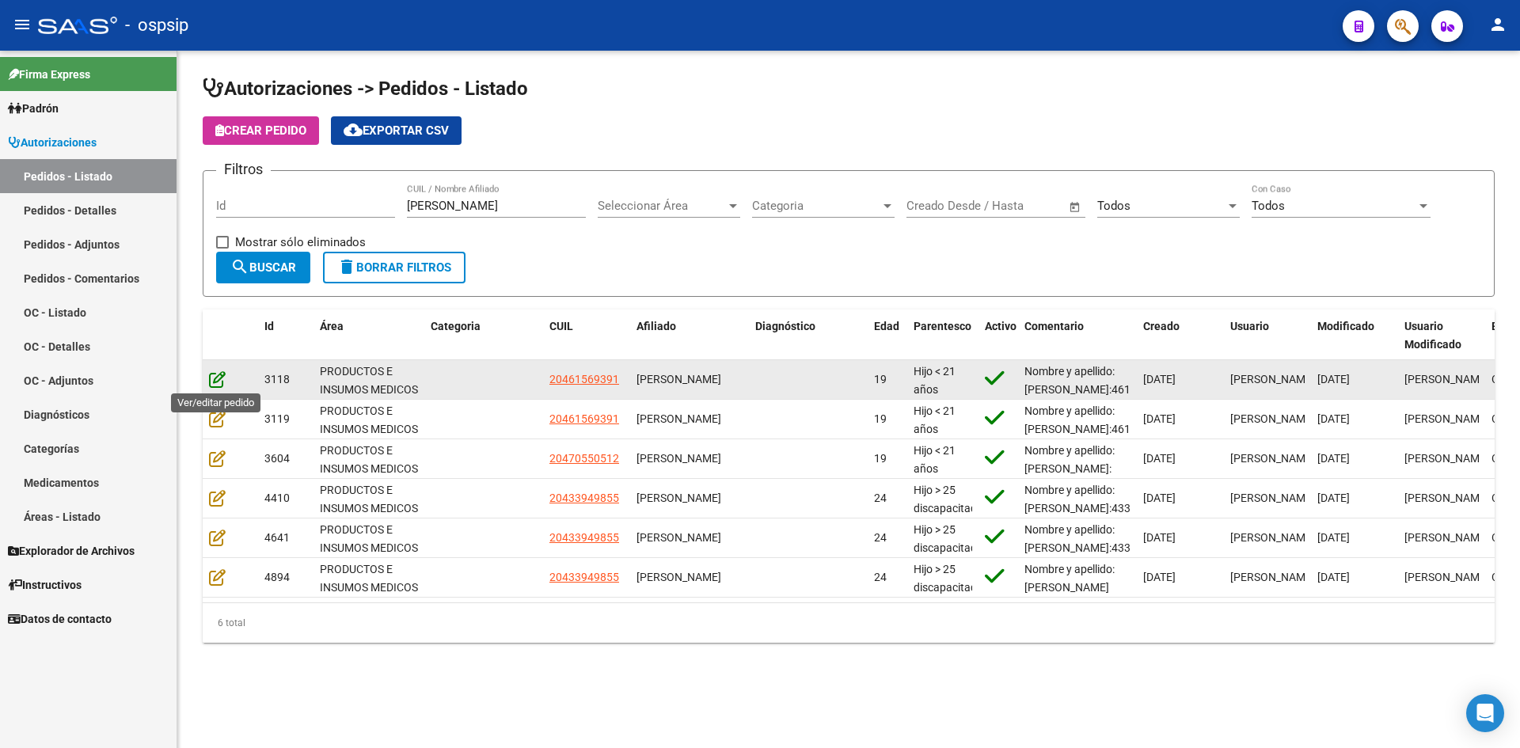
click at [215, 379] on icon at bounding box center [217, 379] width 17 height 17
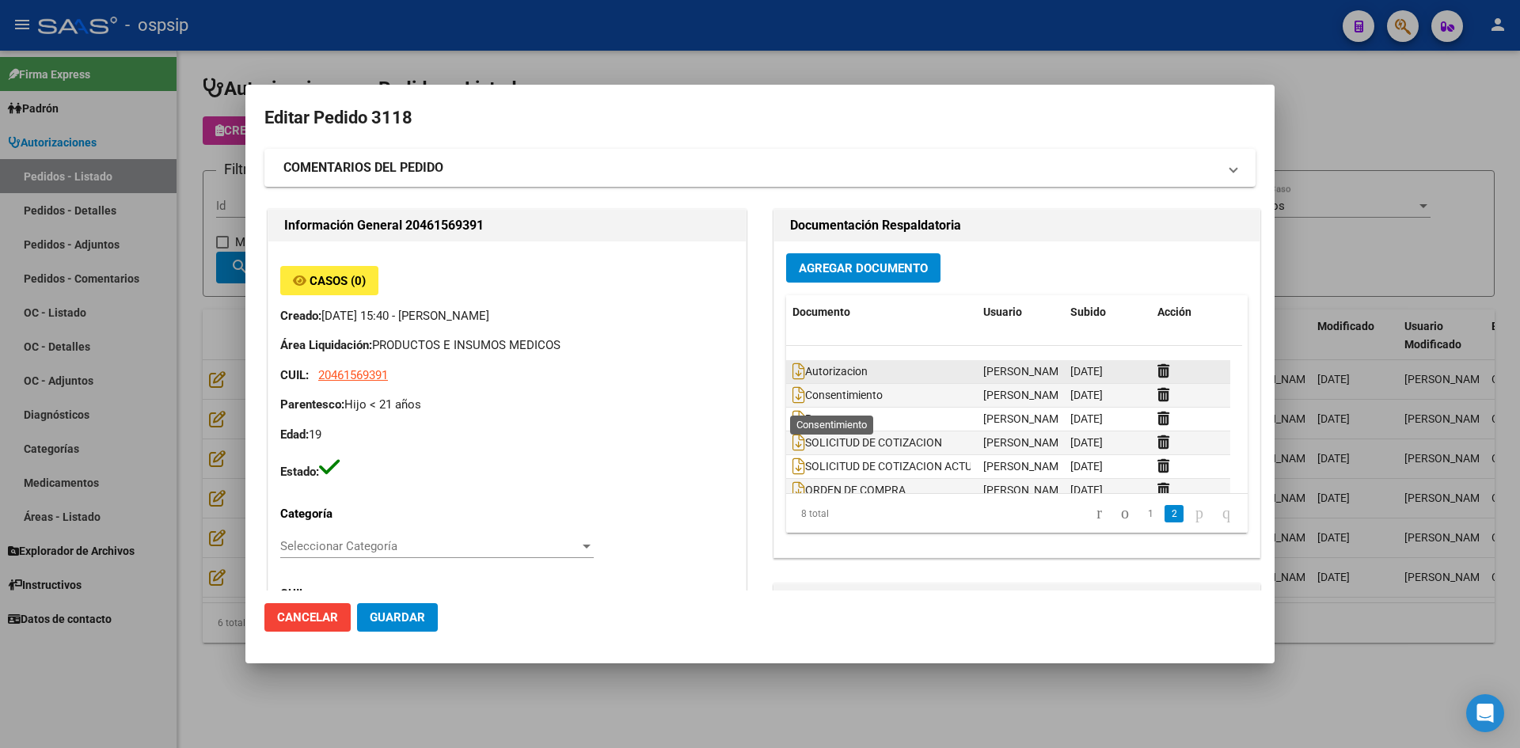
scroll to position [48, 0]
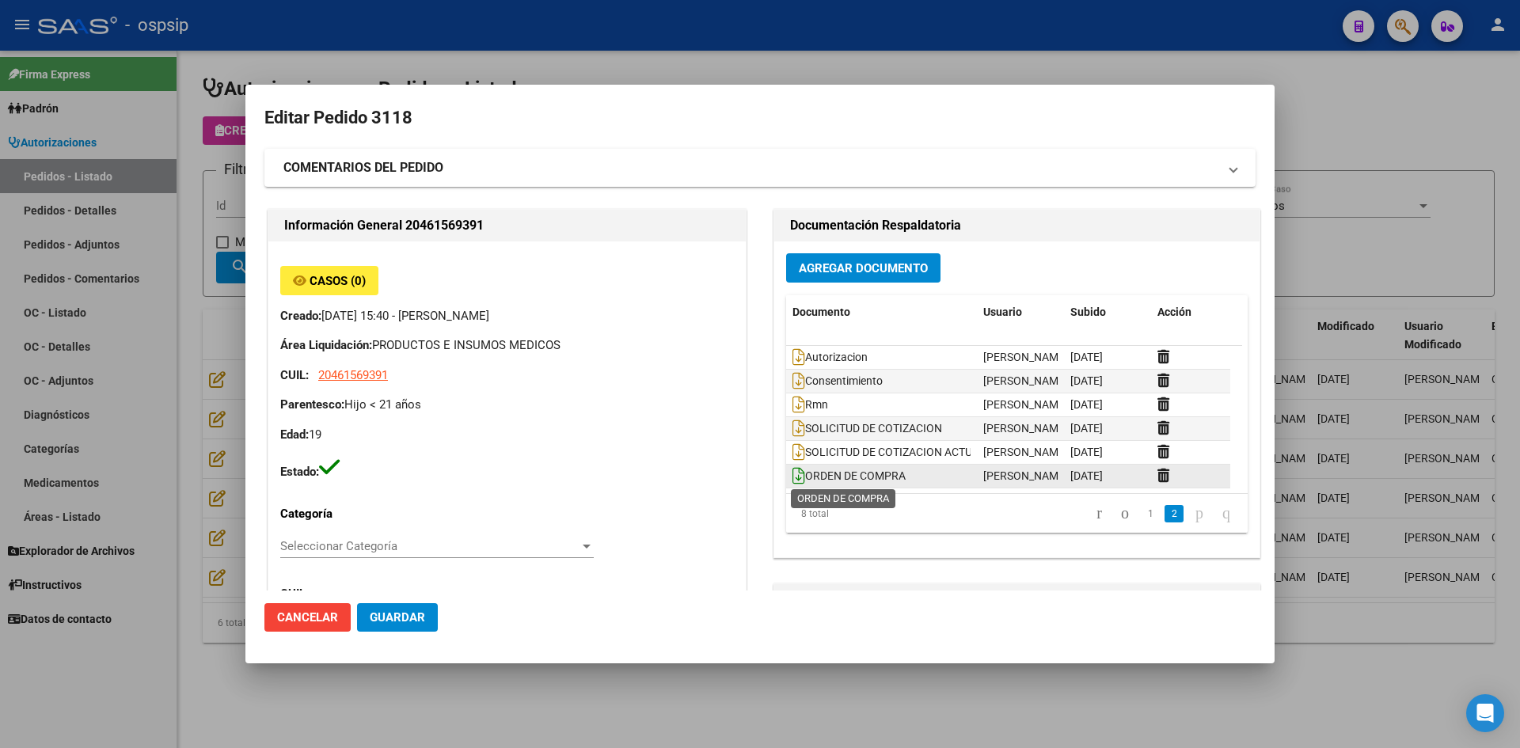
click at [792, 477] on icon at bounding box center [798, 475] width 13 height 17
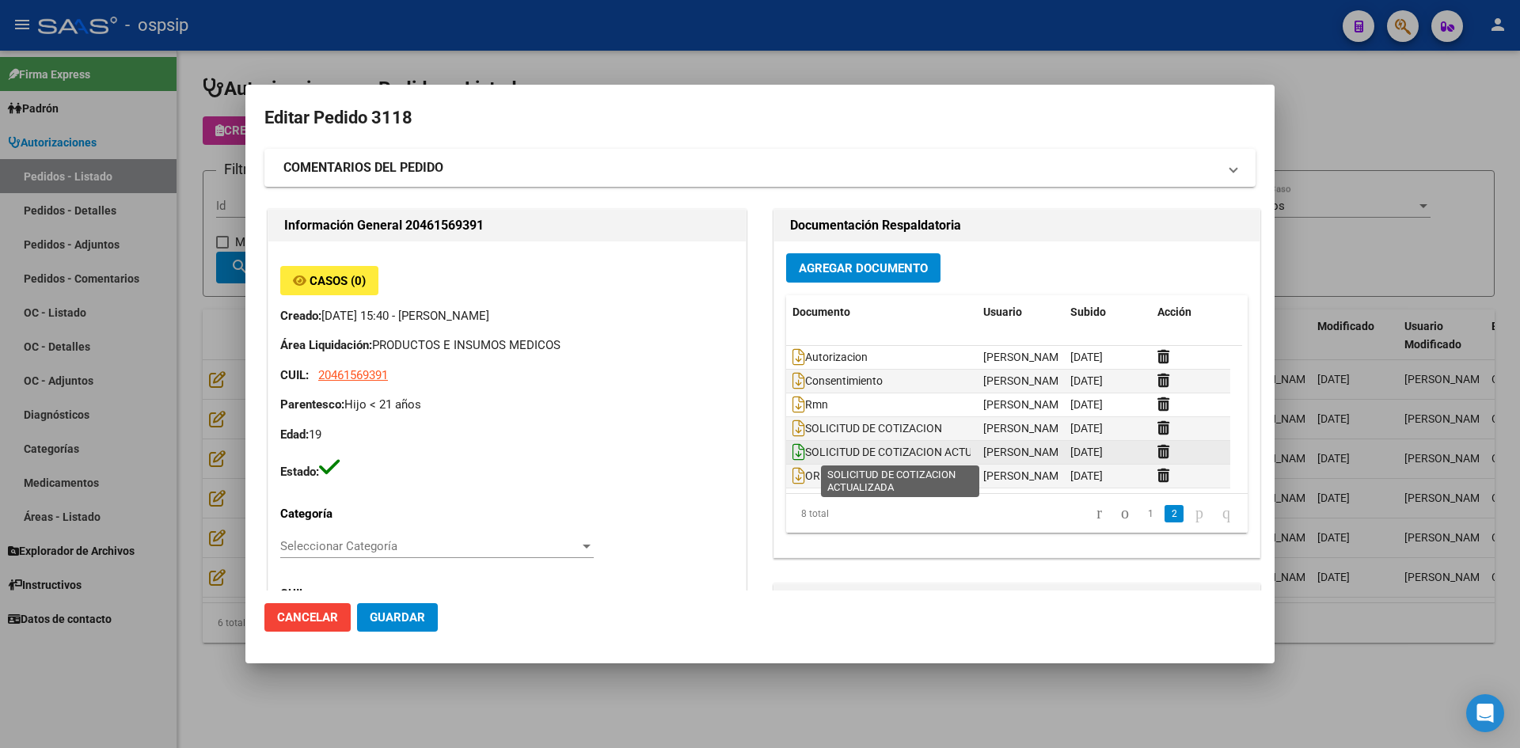
click at [792, 455] on icon at bounding box center [798, 451] width 13 height 17
click at [759, 59] on div at bounding box center [760, 374] width 1520 height 748
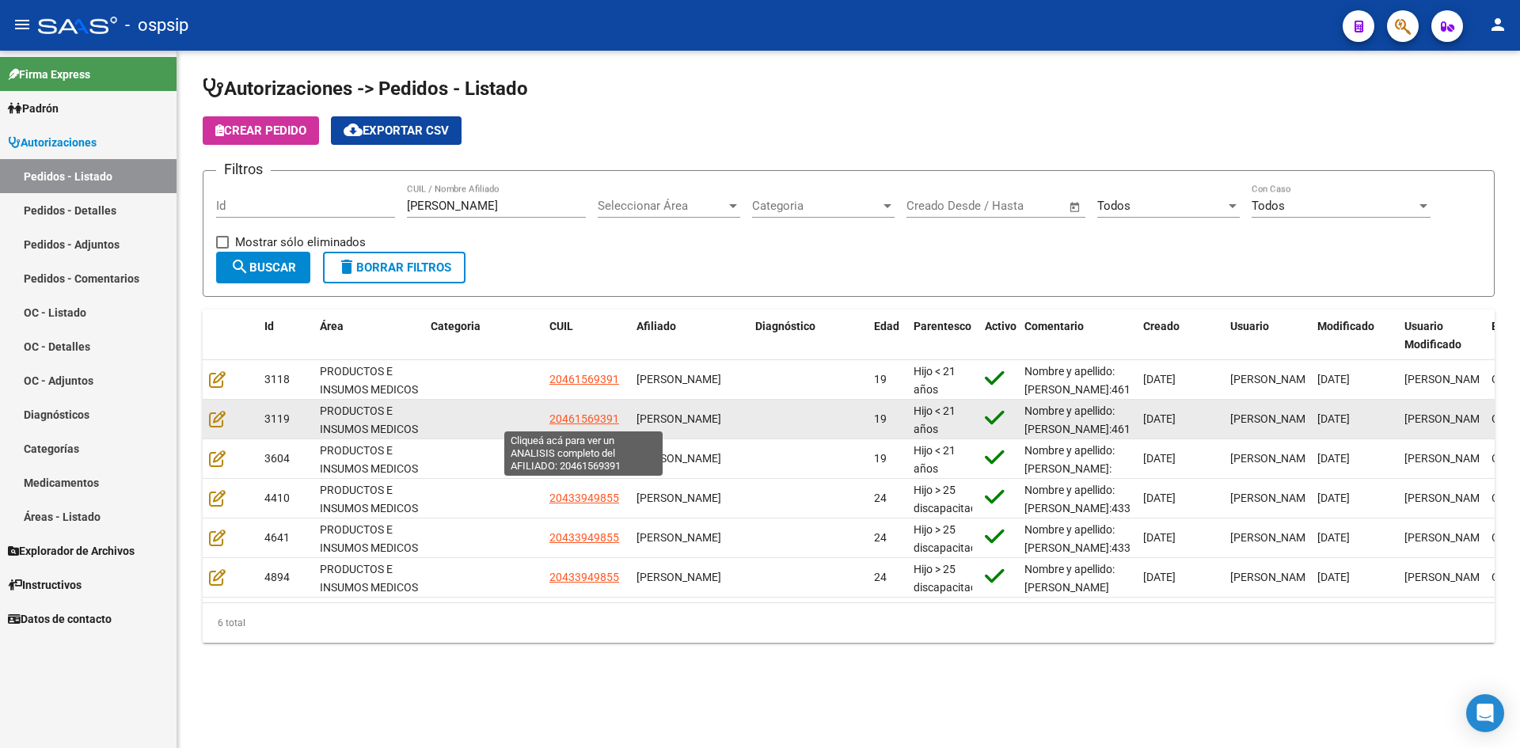
click at [572, 424] on span "20461569391" at bounding box center [584, 418] width 70 height 13
type textarea "20461569391"
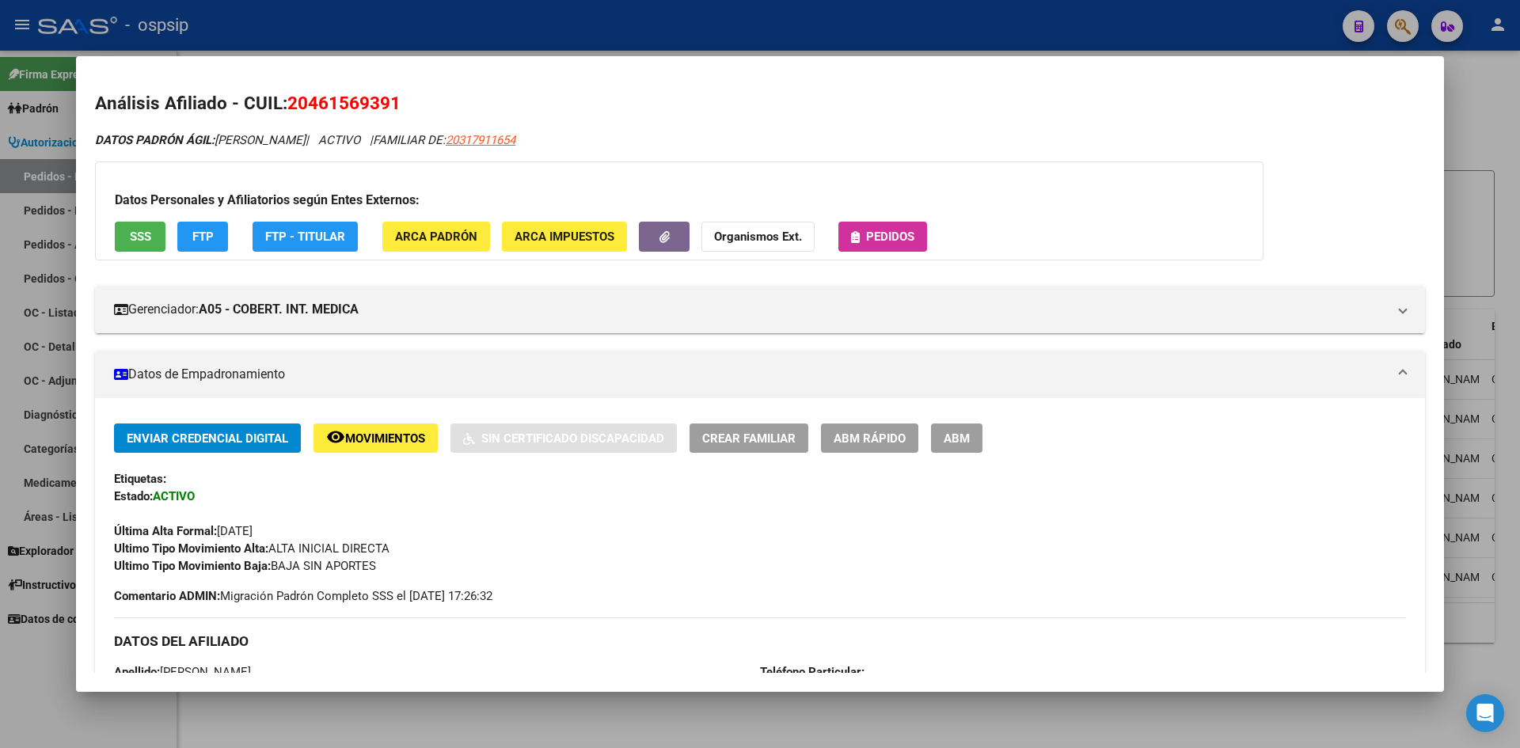
click at [889, 222] on button "Pedidos" at bounding box center [882, 236] width 89 height 29
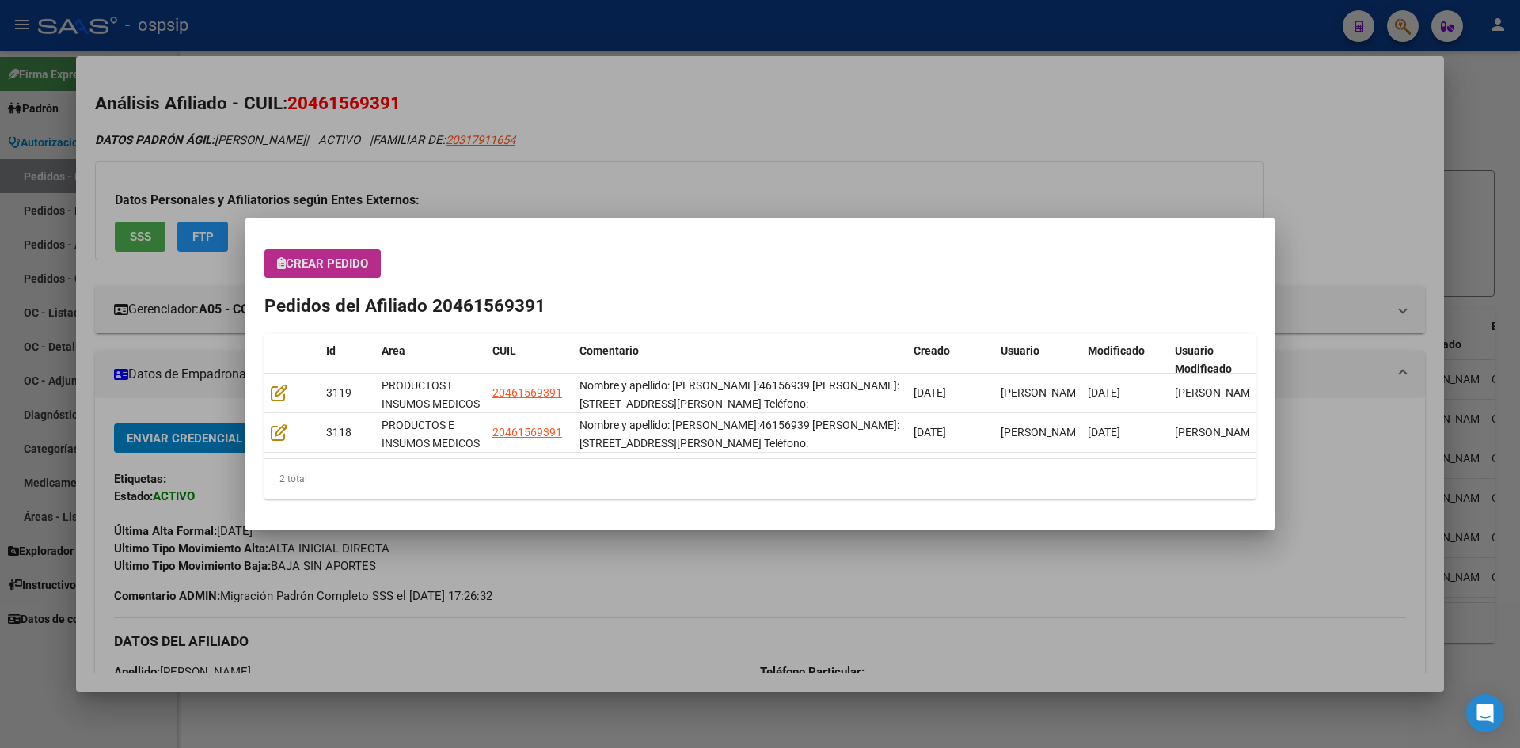
click at [707, 283] on div "Crear Pedido Pedidos del Afiliado 20461569391 Id Area CUIL Comentario Creado Us…" at bounding box center [759, 373] width 991 height 249
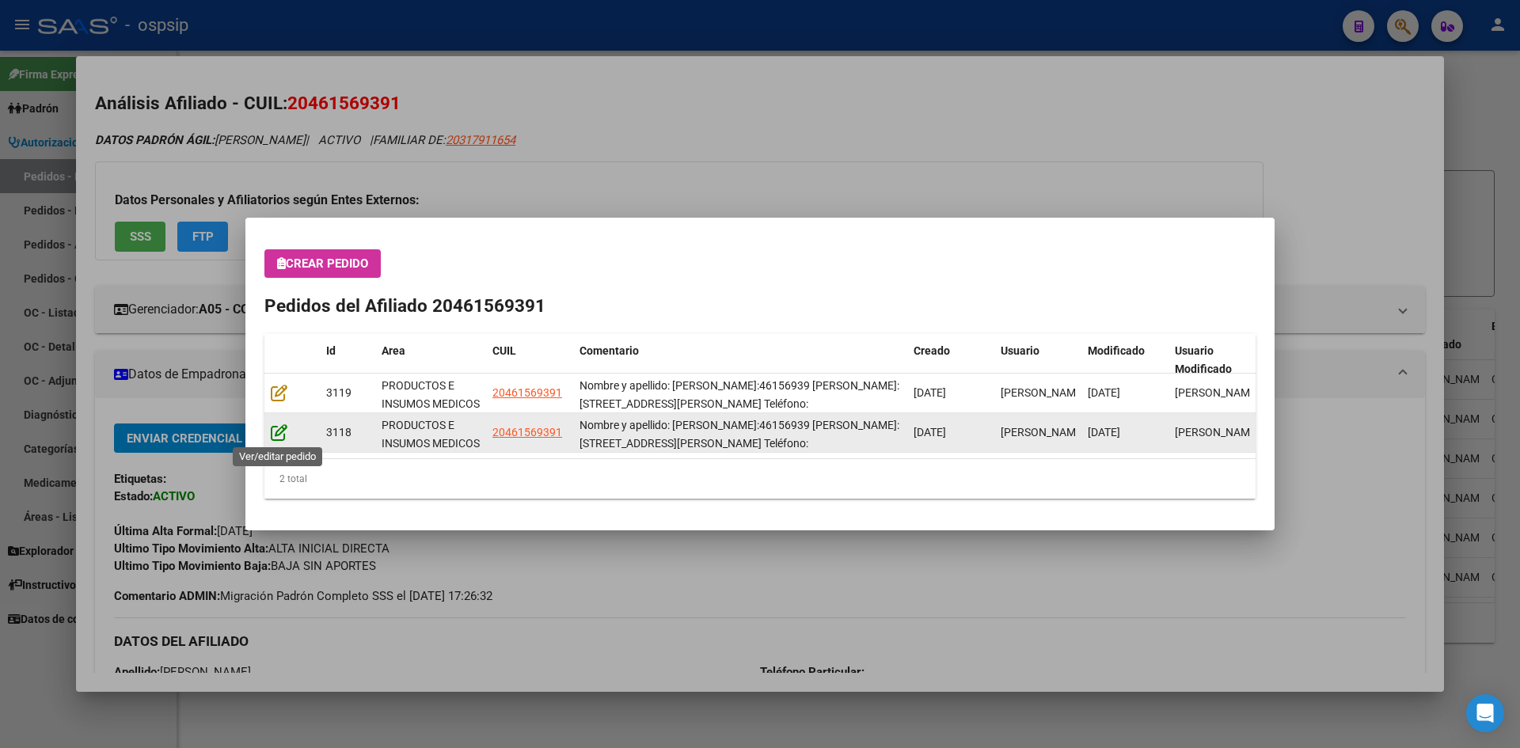
click at [280, 439] on icon at bounding box center [279, 432] width 17 height 17
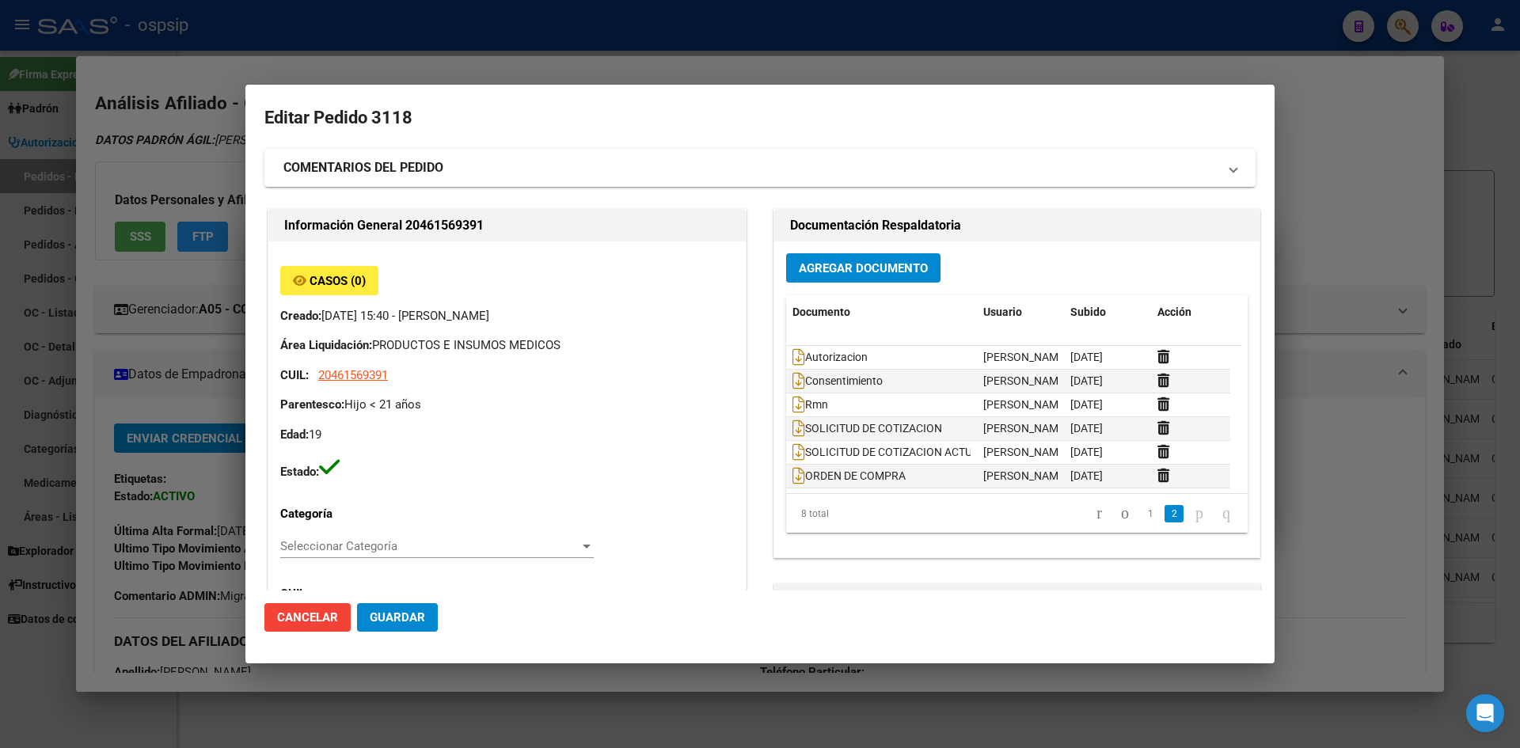
drag, startPoint x: 608, startPoint y: 60, endPoint x: 542, endPoint y: 5, distance: 86.0
click at [602, 53] on div at bounding box center [760, 374] width 1520 height 748
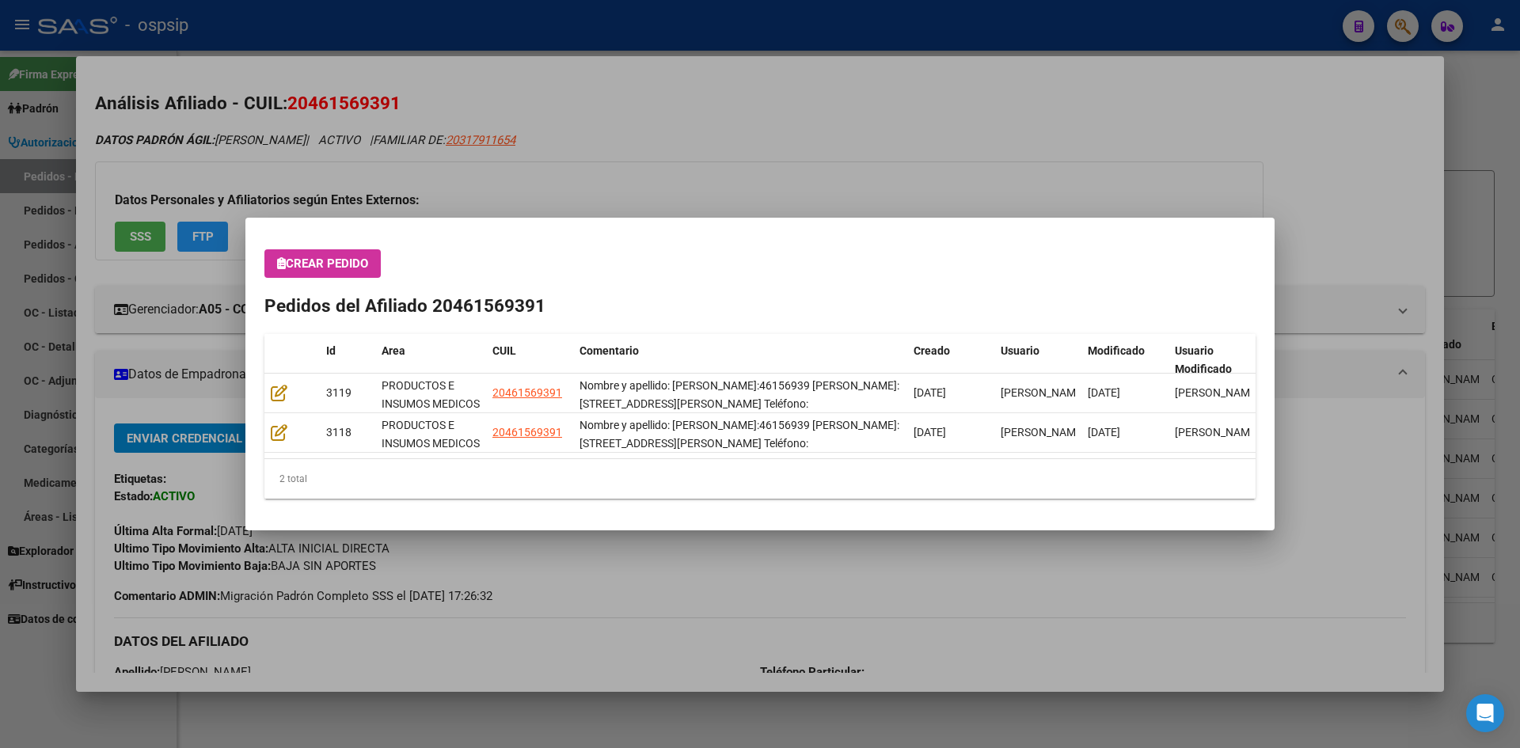
click at [556, 192] on div at bounding box center [760, 374] width 1520 height 748
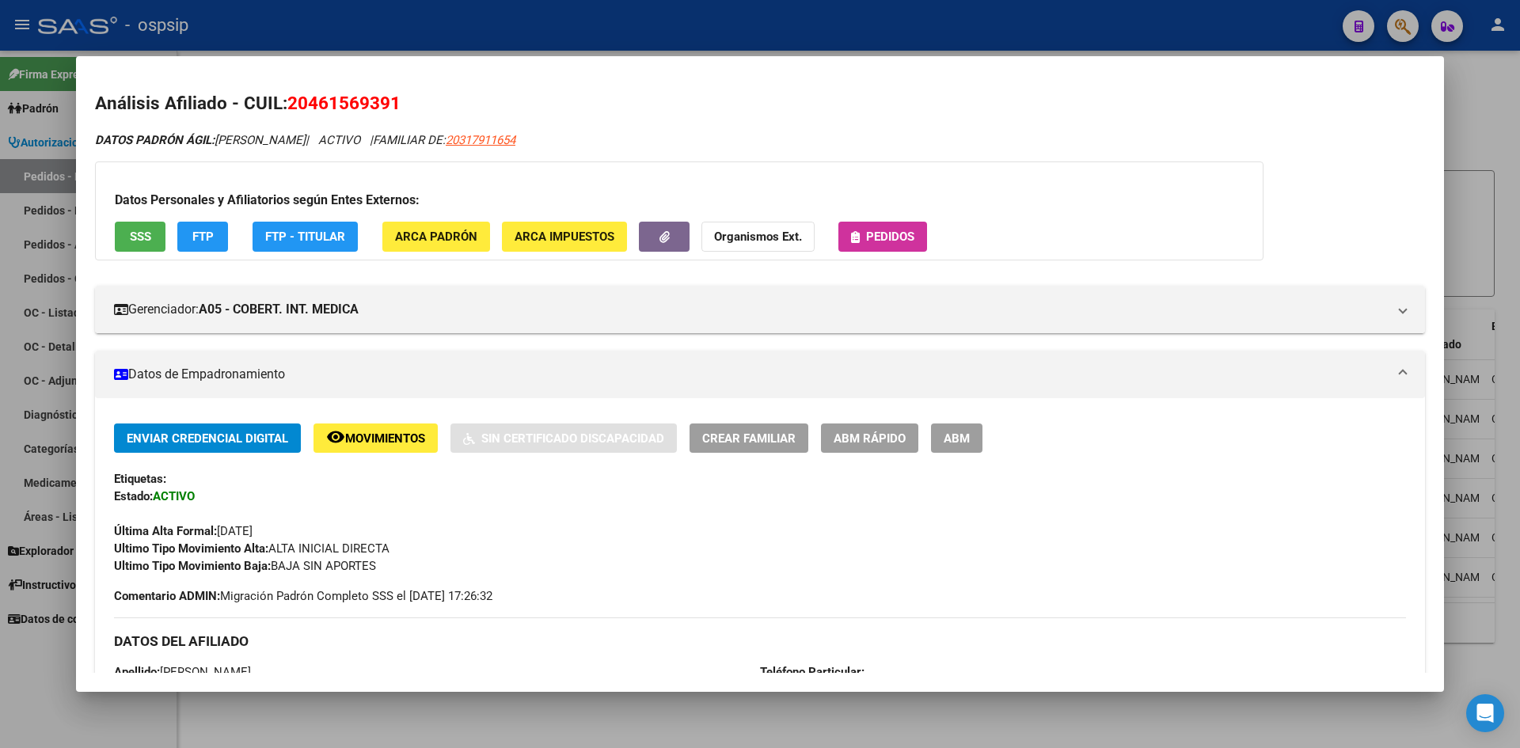
click at [178, 16] on div at bounding box center [760, 374] width 1520 height 748
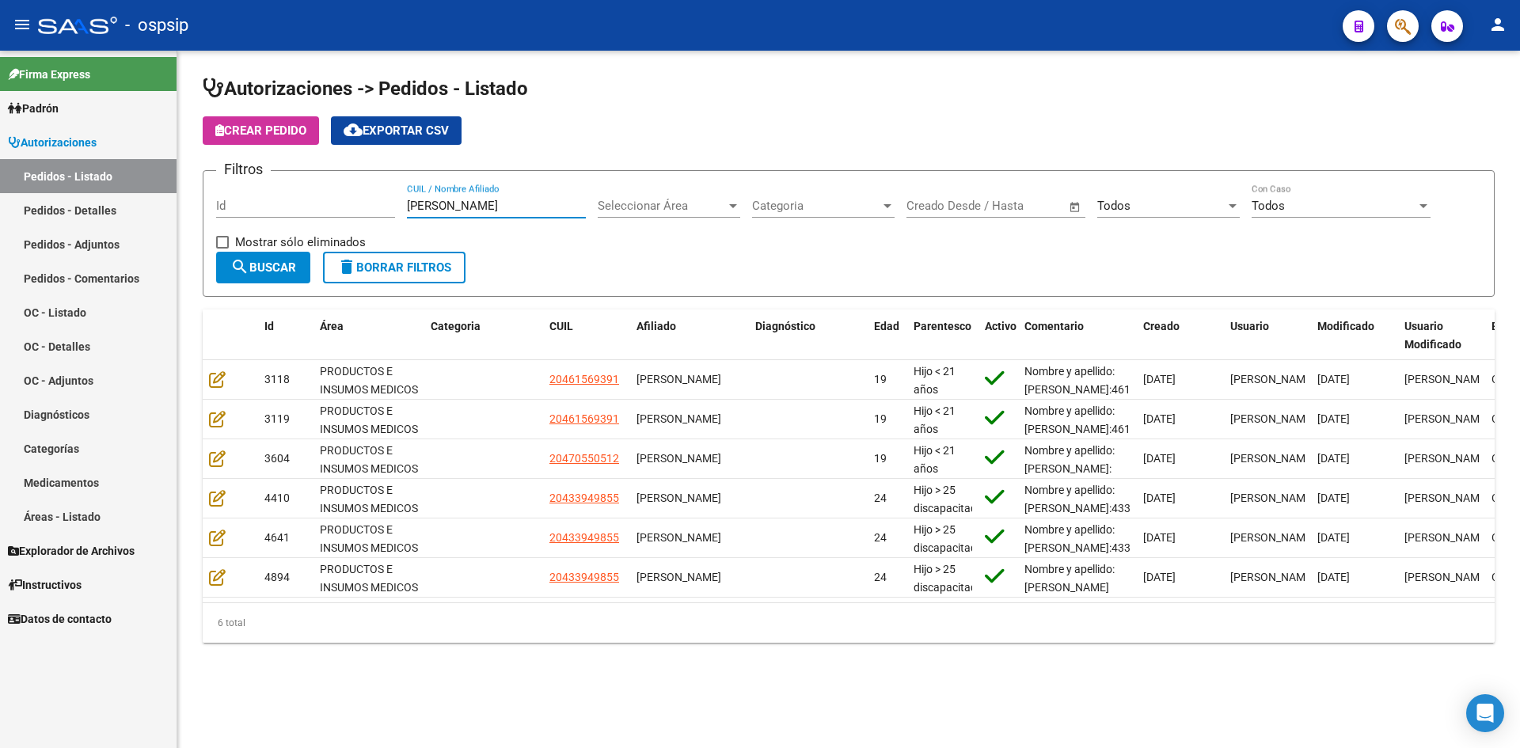
click at [451, 211] on input "[PERSON_NAME]" at bounding box center [496, 206] width 179 height 14
